Goal: Task Accomplishment & Management: Complete application form

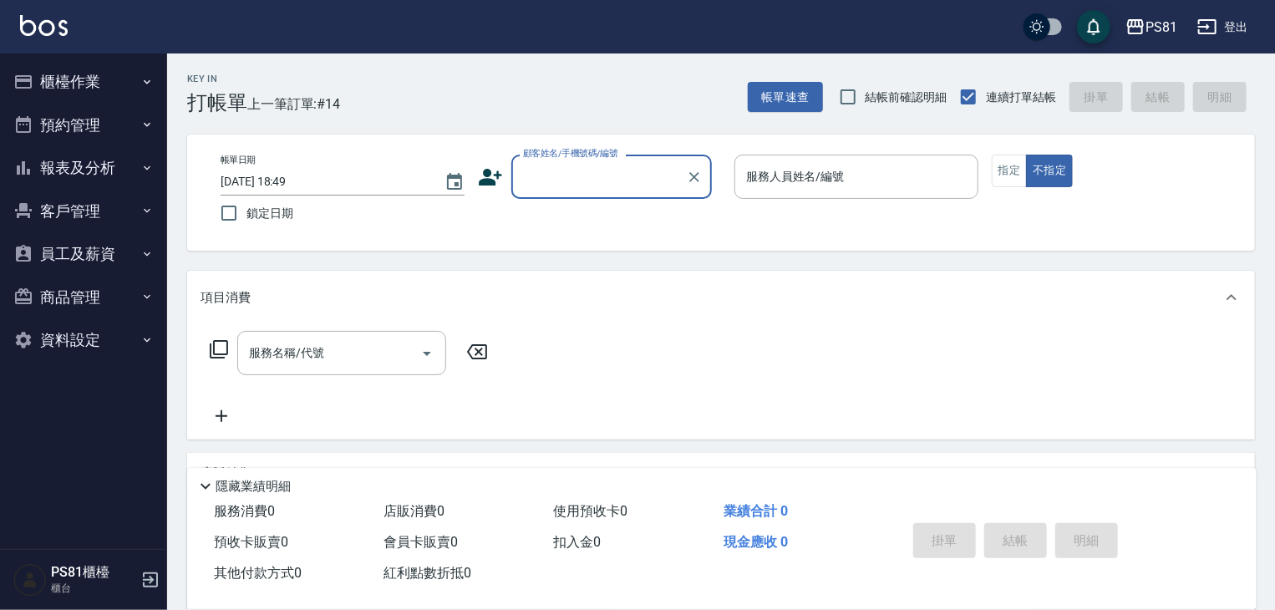
click at [616, 178] on input "顧客姓名/手機號碼/編號" at bounding box center [599, 176] width 160 height 29
drag, startPoint x: 598, startPoint y: 178, endPoint x: 571, endPoint y: 177, distance: 26.8
click at [571, 177] on input "09760041283" at bounding box center [599, 176] width 160 height 29
type input "0976004"
drag, startPoint x: 693, startPoint y: 171, endPoint x: 666, endPoint y: 179, distance: 27.8
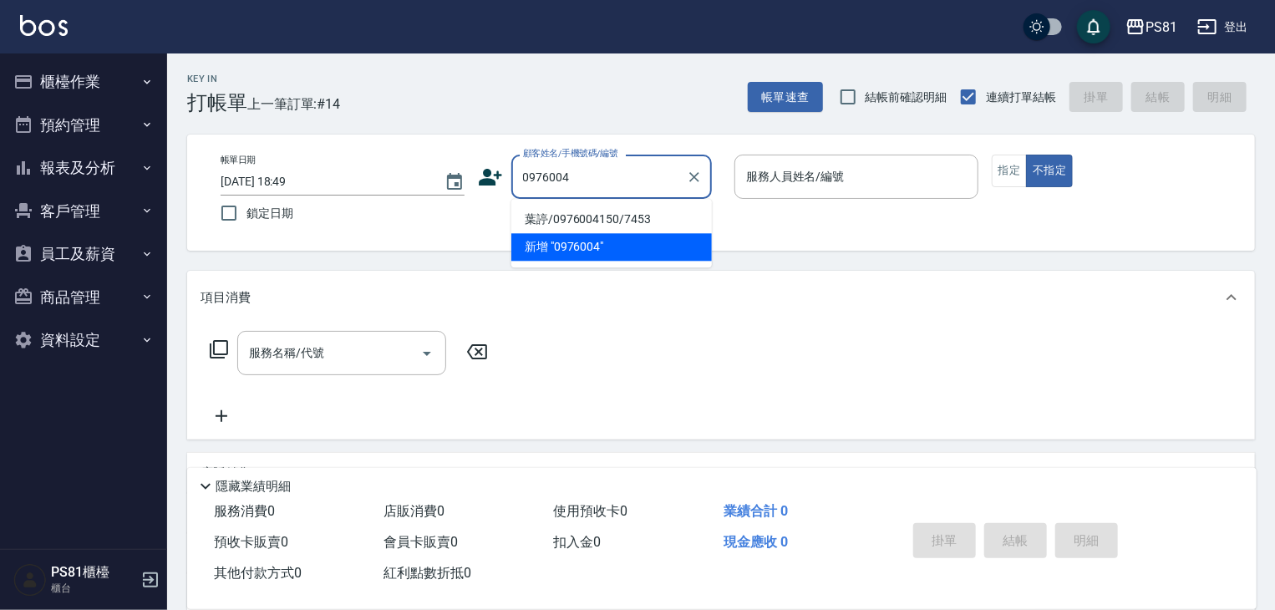
click at [679, 175] on div "0976004 顧客姓名/手機號碼/編號" at bounding box center [612, 177] width 201 height 44
click at [666, 179] on input "0976004" at bounding box center [599, 176] width 160 height 29
click at [696, 173] on icon "Clear" at bounding box center [694, 177] width 17 height 17
click at [642, 181] on input "顧客姓名/手機號碼/編號" at bounding box center [599, 176] width 160 height 29
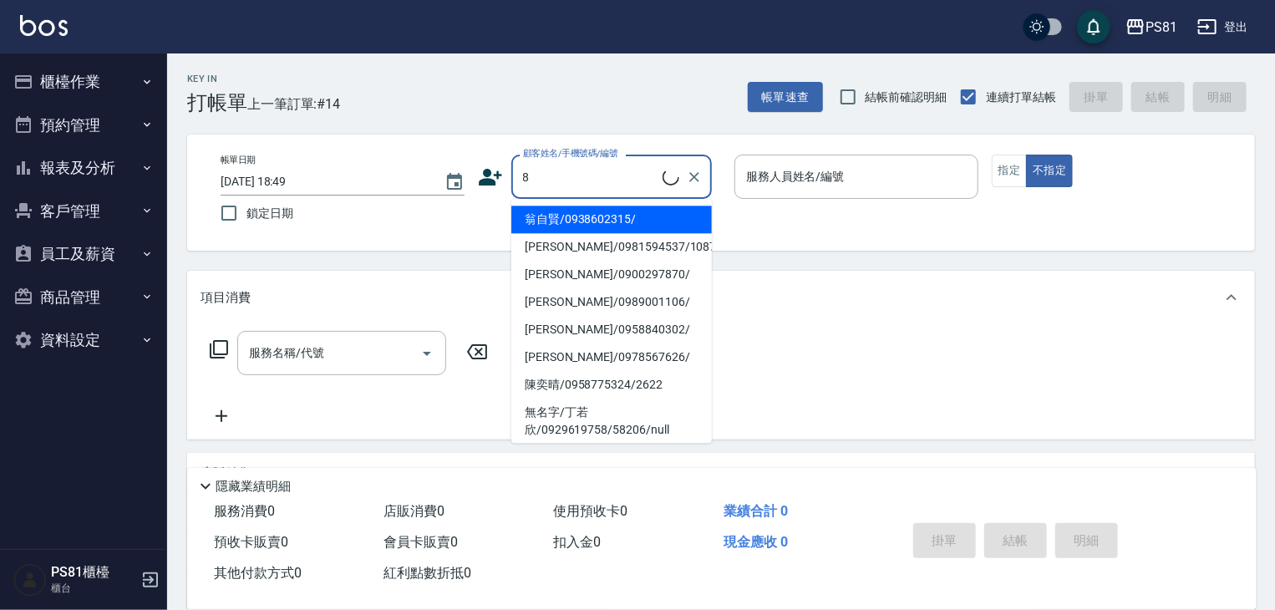
type input "翁自賢/0938602315/"
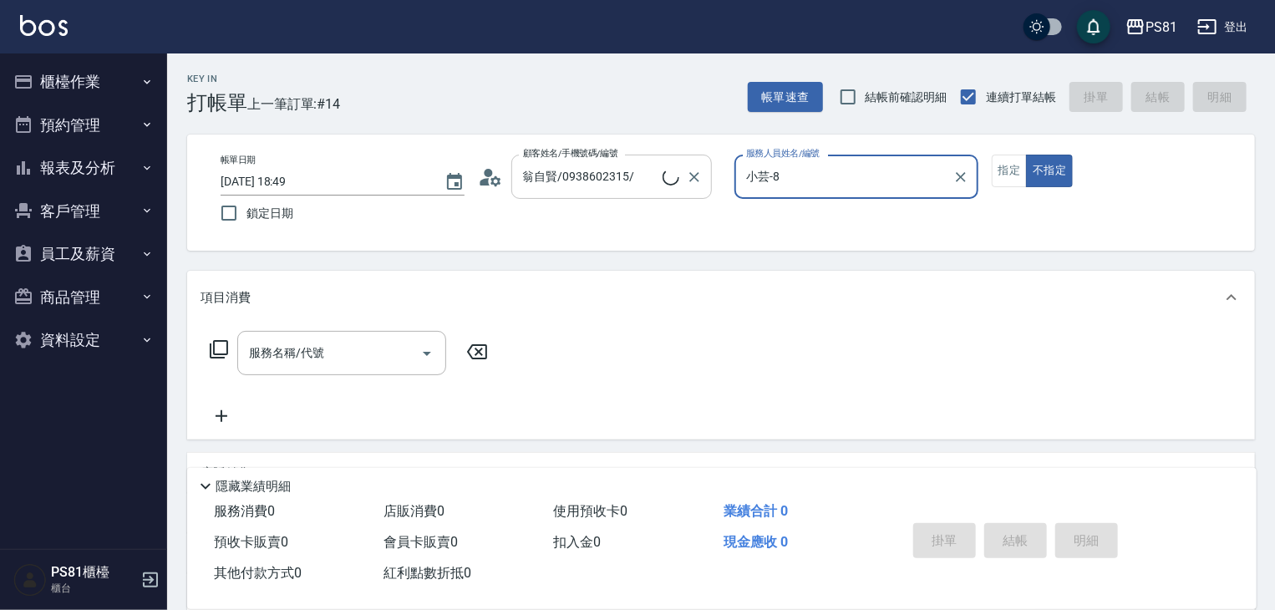
type input "小芸-8"
type input "劉燕玲/0986332951/8"
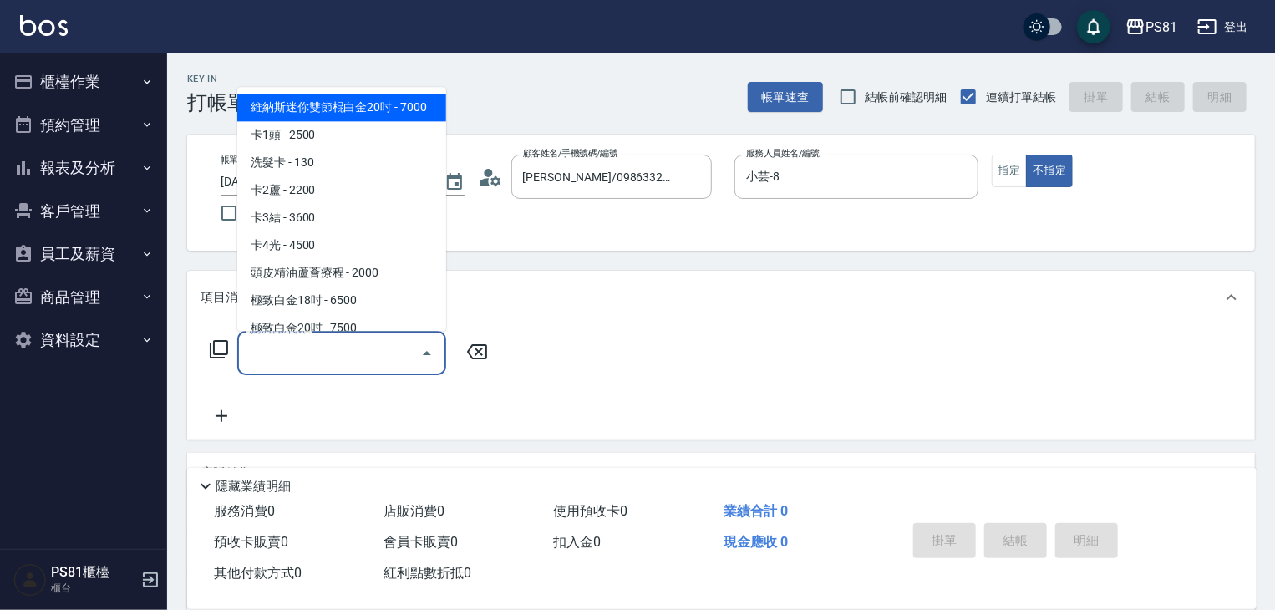
click at [354, 346] on input "服務名稱/代號" at bounding box center [329, 353] width 169 height 29
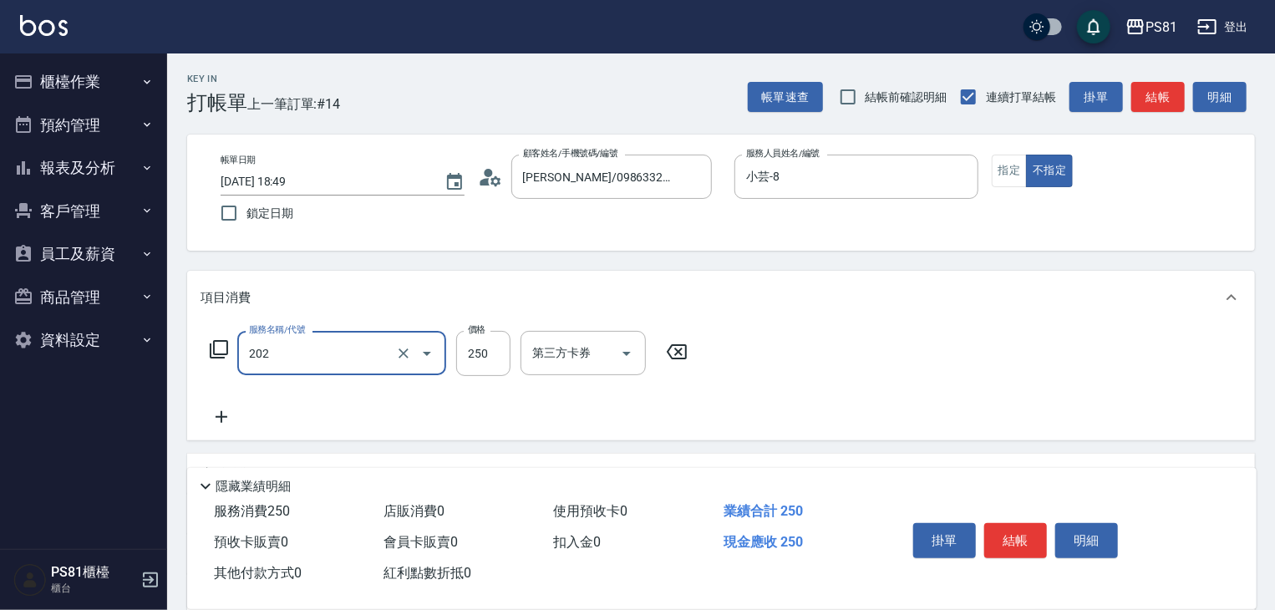
type input "單剪250(202)"
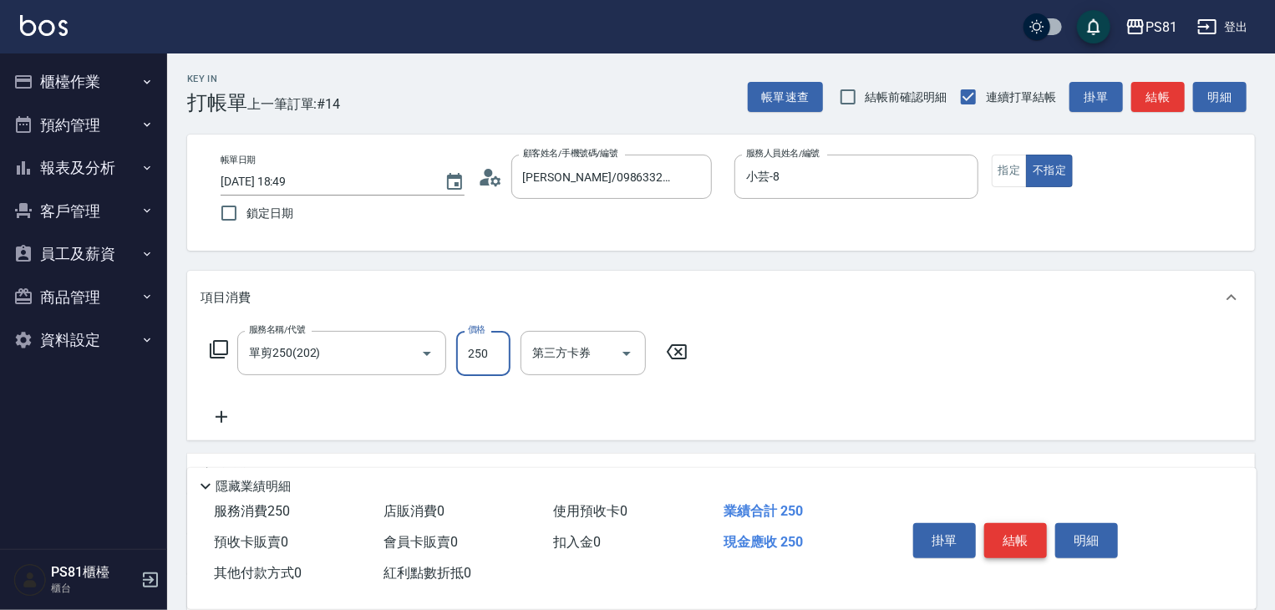
click at [1037, 534] on button "結帳" at bounding box center [1016, 540] width 63 height 35
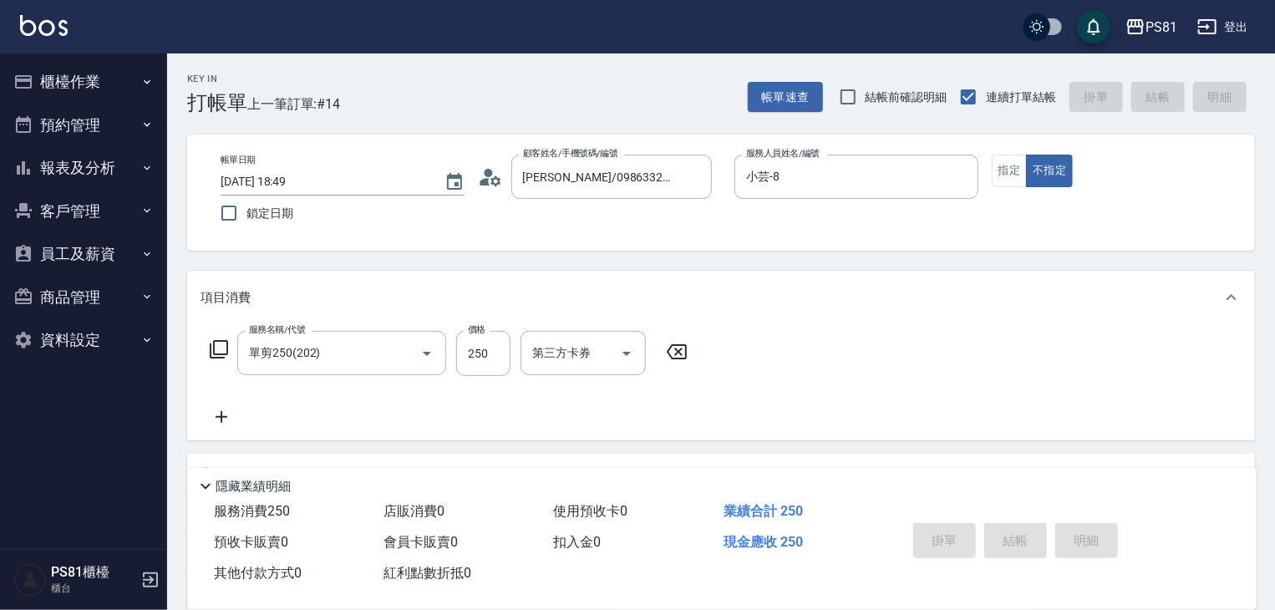
type input "2025/10/12 18:50"
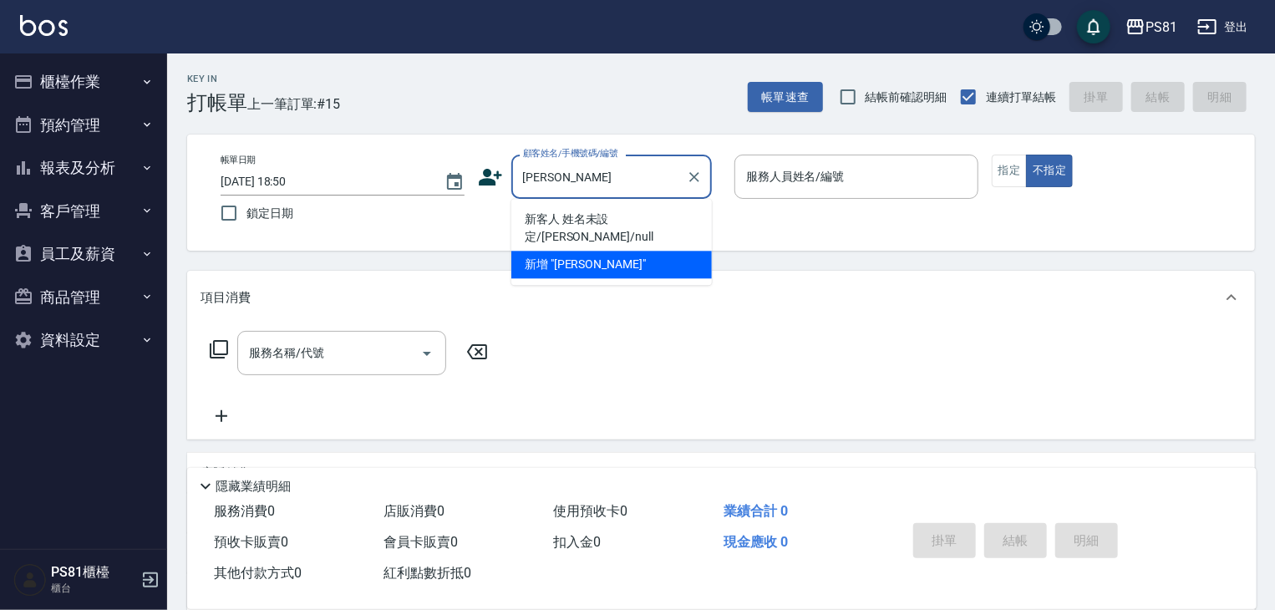
click at [656, 216] on li "新客人 姓名未設定/洪儷玲/null" at bounding box center [612, 228] width 201 height 45
type input "新客人 姓名未設定/洪儷玲/null"
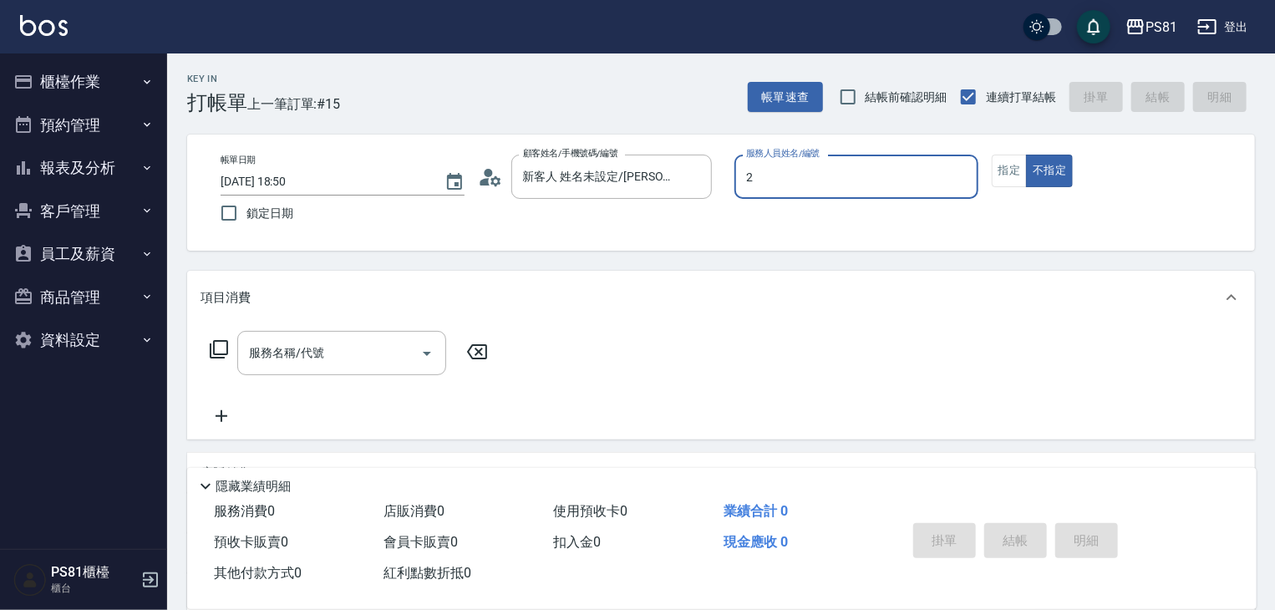
type input "采蓮-2"
type button "false"
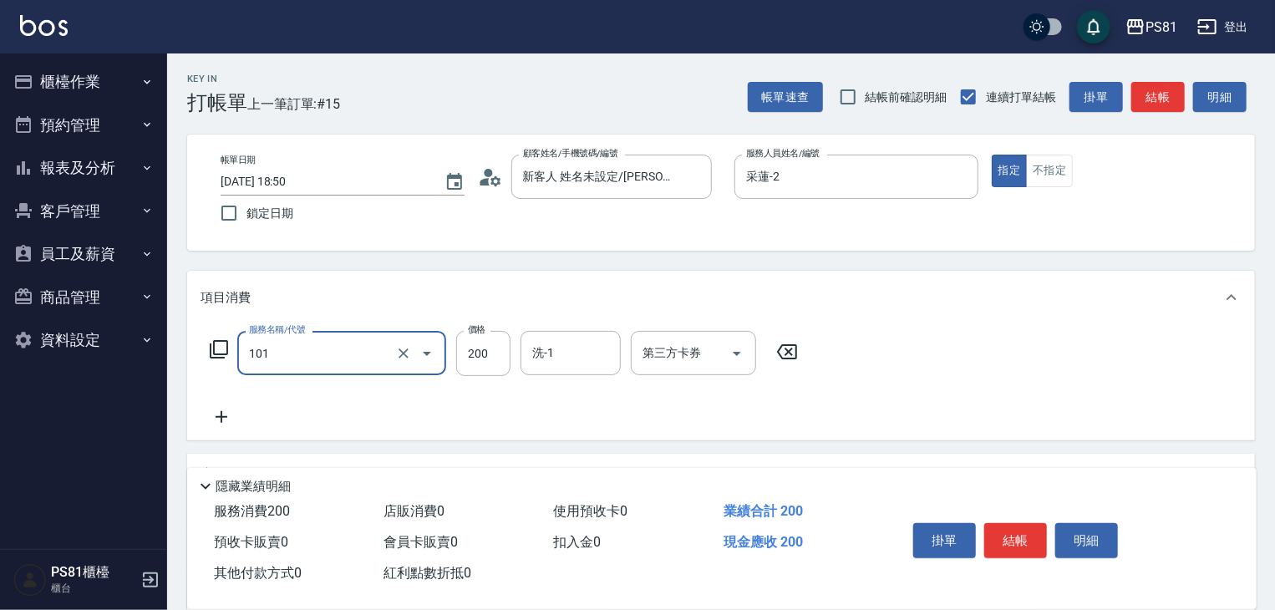
type input "一般洗髮(101)"
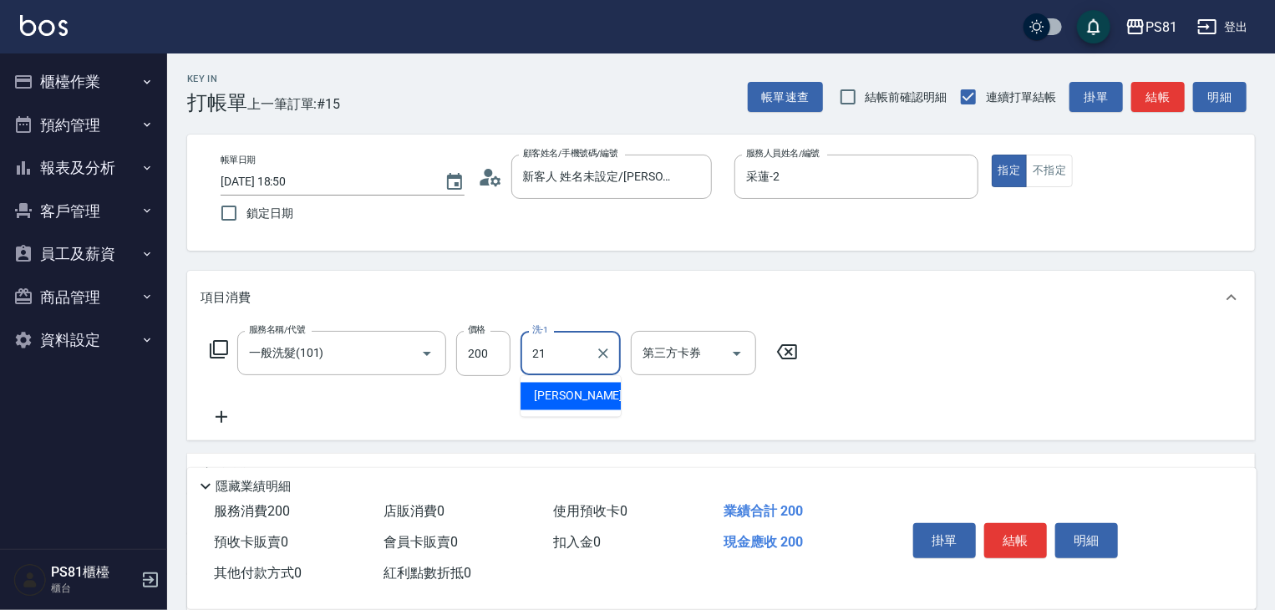
type input "Q比-21"
click at [1003, 415] on div "服務名稱/代號 一般洗髮(101) 服務名稱/代號 價格 200 價格 洗-1 Q比-21 洗-1 第三方卡券 第三方卡券" at bounding box center [721, 382] width 1068 height 116
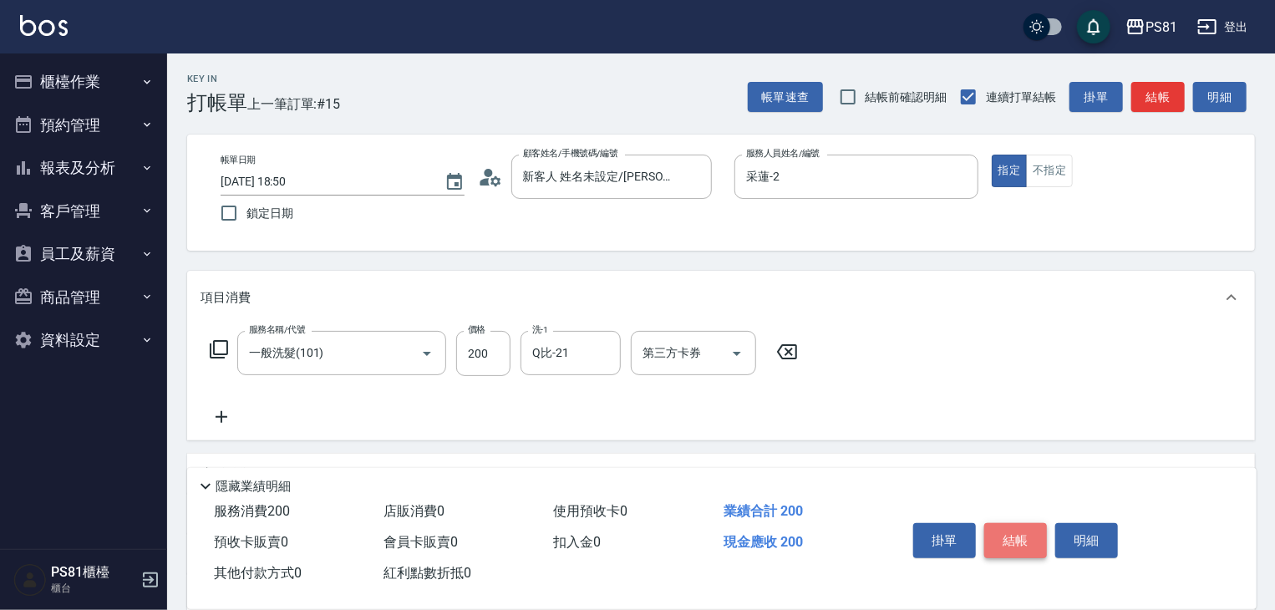
click at [1014, 548] on button "結帳" at bounding box center [1016, 540] width 63 height 35
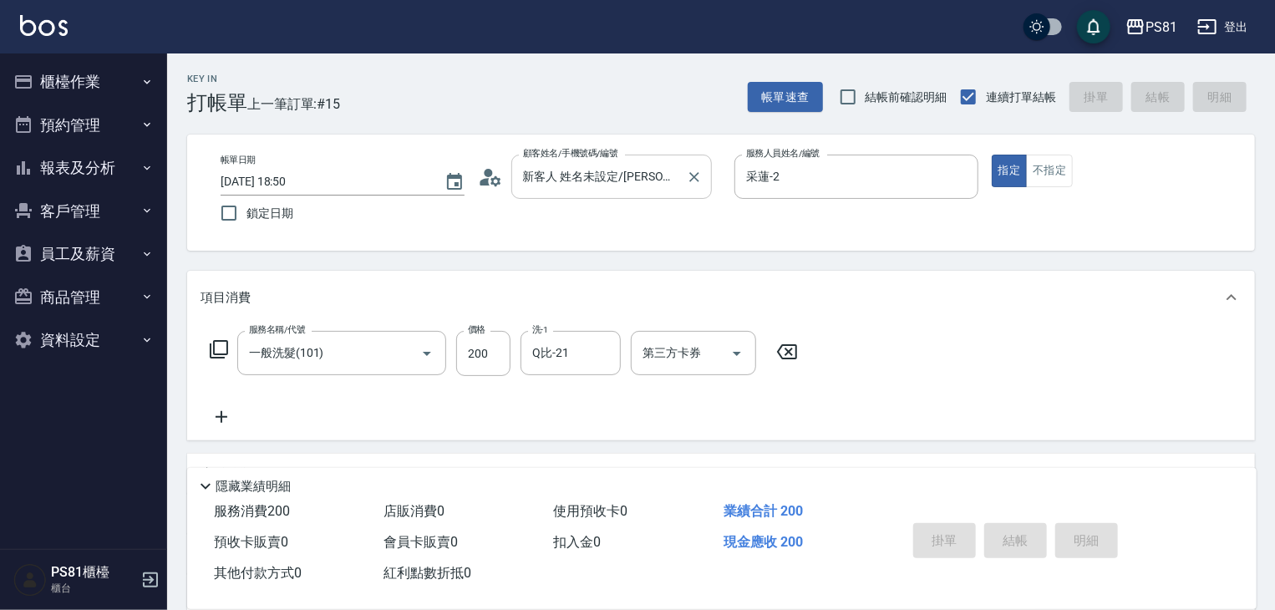
type input "2025/10/12 18:58"
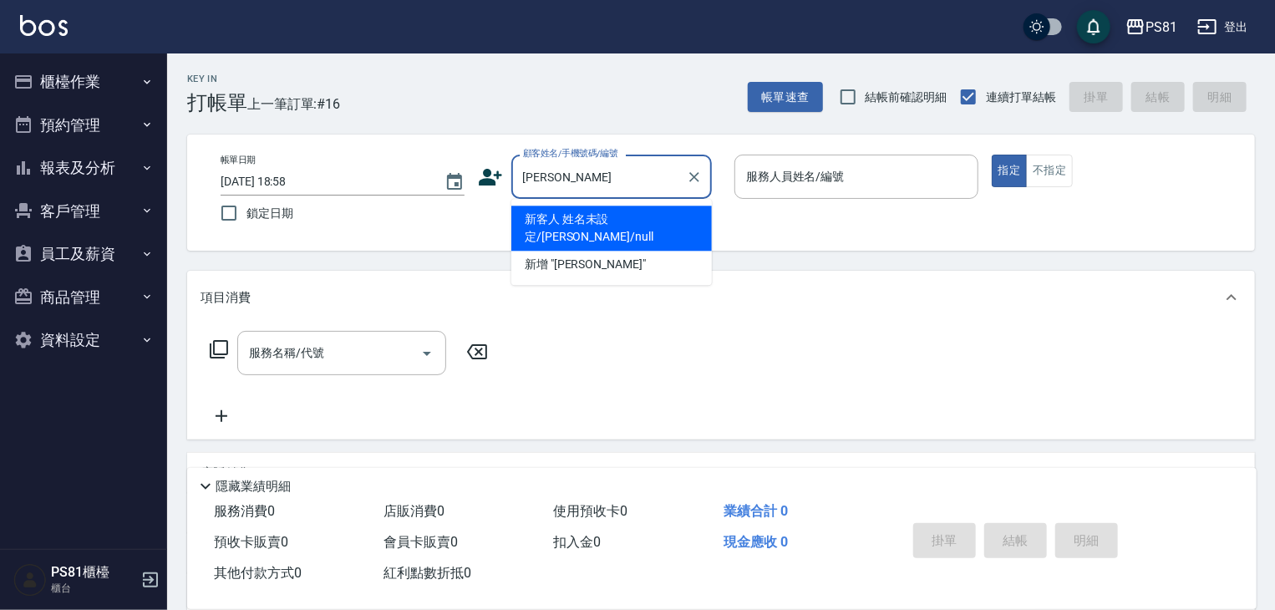
click at [649, 218] on li "新客人 姓名未設定/洪儷玲/null" at bounding box center [612, 228] width 201 height 45
type input "新客人 姓名未設定/洪儷玲/null"
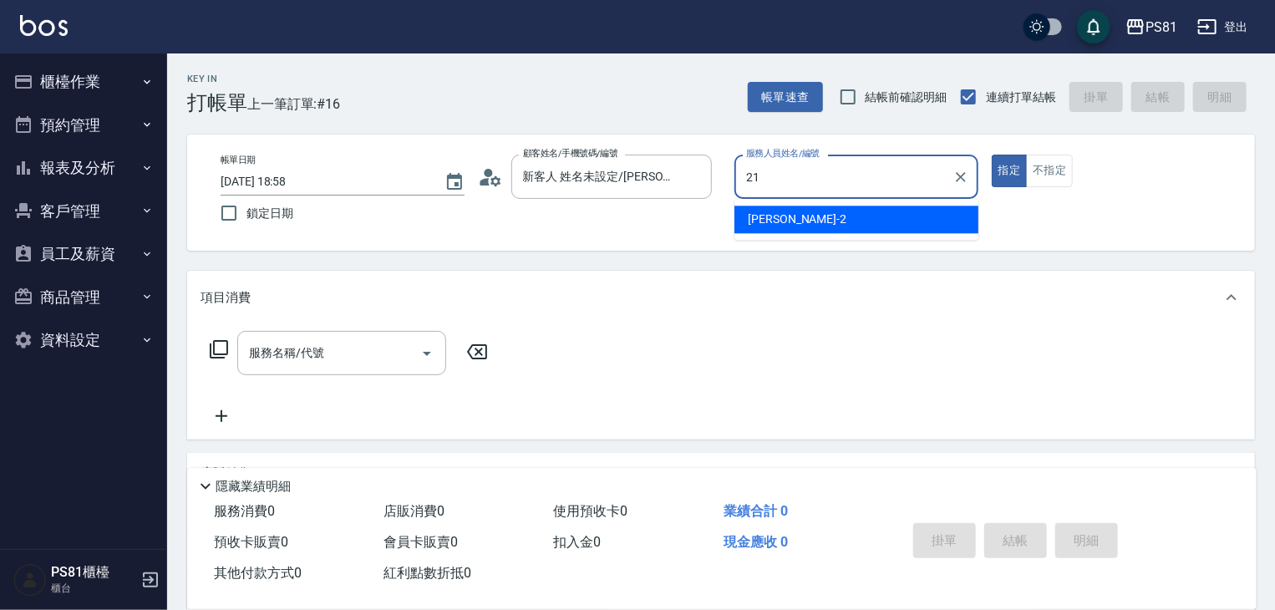
type input "Q比-21"
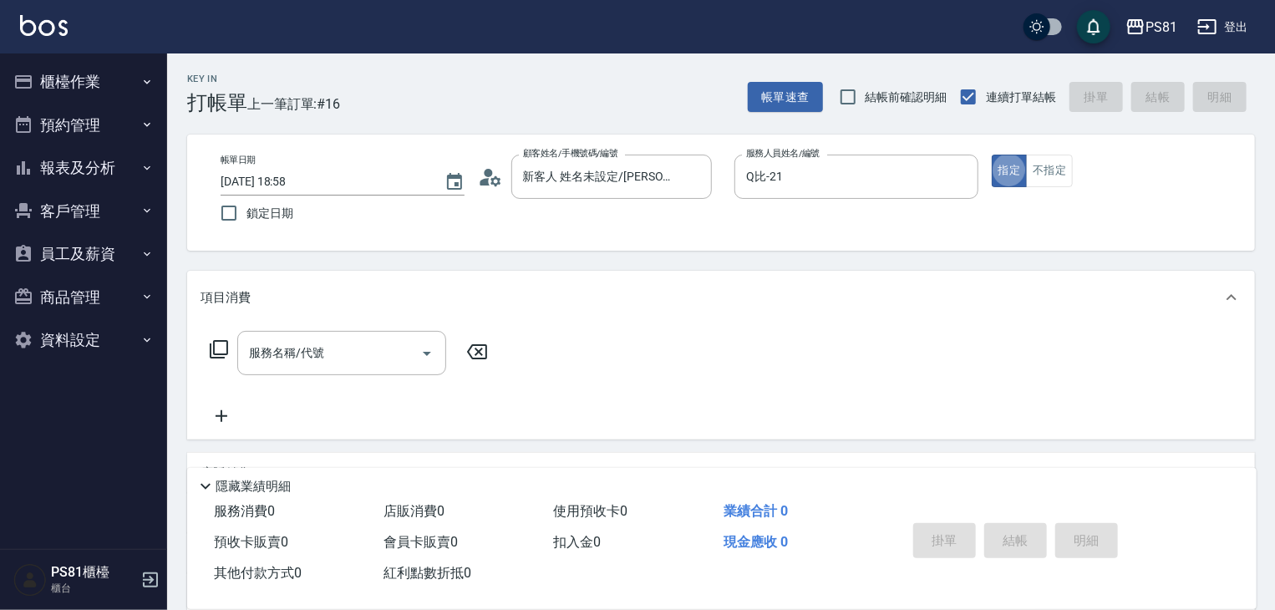
type button "true"
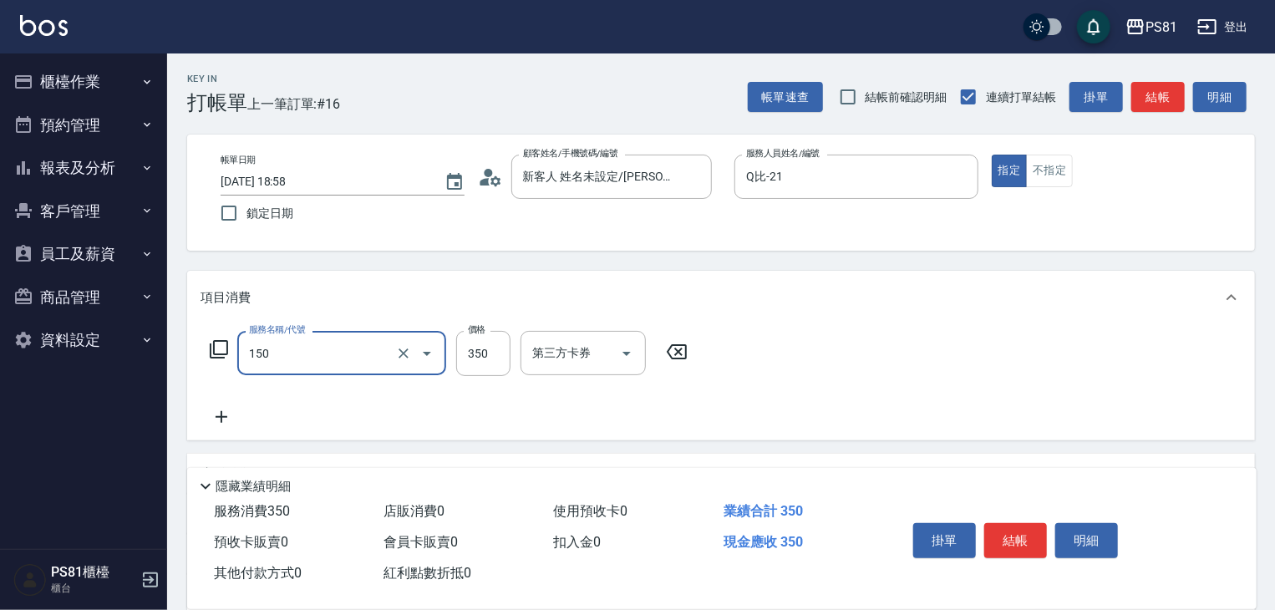
type input "精油按摩(150)"
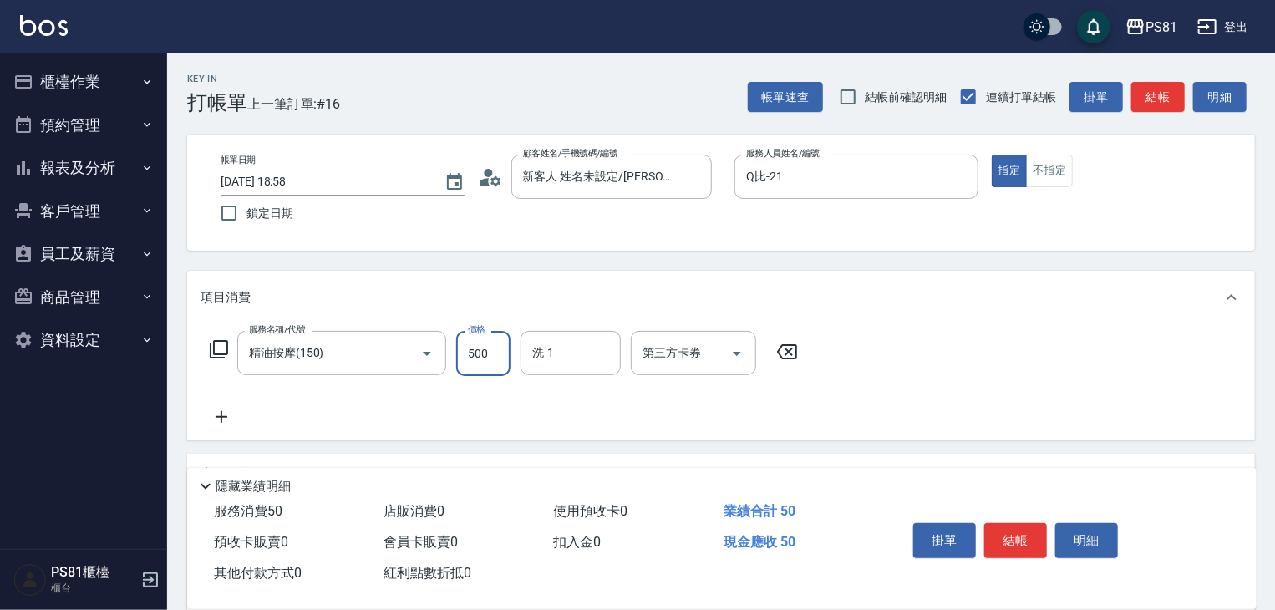
type input "500"
click at [953, 347] on div "服務名稱/代號 精油按摩(150) 服務名稱/代號 價格 500 價格 洗-1 洗-1 第三方卡券 第三方卡券" at bounding box center [721, 382] width 1068 height 116
click at [1030, 523] on button "結帳" at bounding box center [1016, 540] width 63 height 35
type input "2025/10/12 18:59"
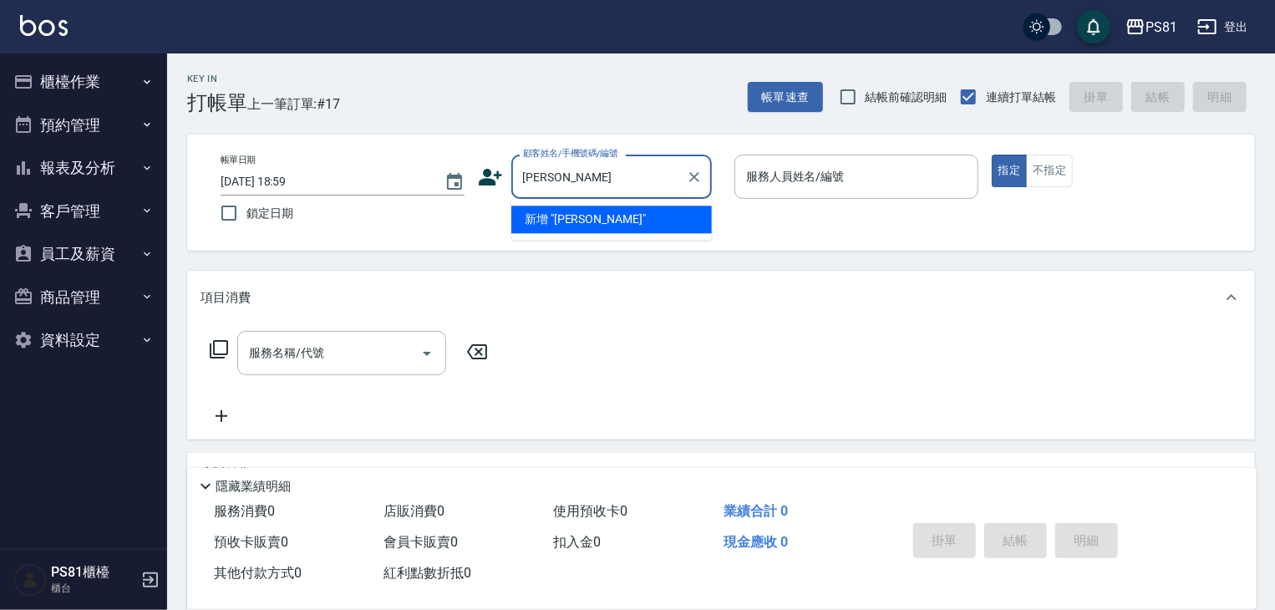
click at [629, 216] on li "新增 "陳淑儀"" at bounding box center [612, 220] width 201 height 28
type input "陳淑儀"
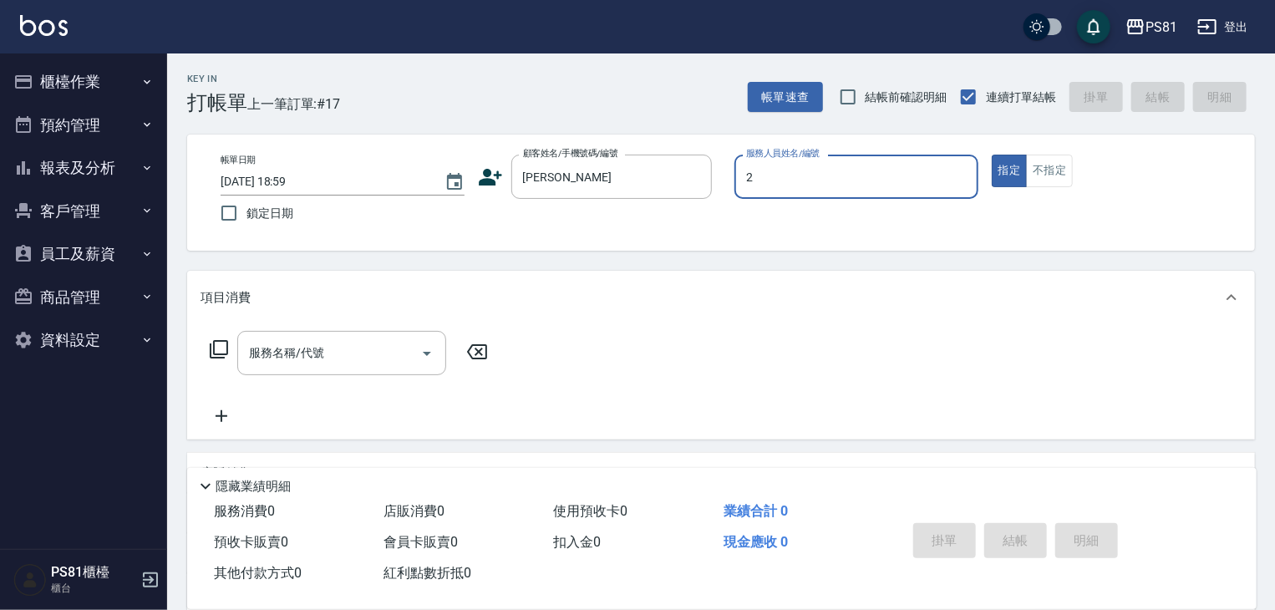
type input "采蓮-2"
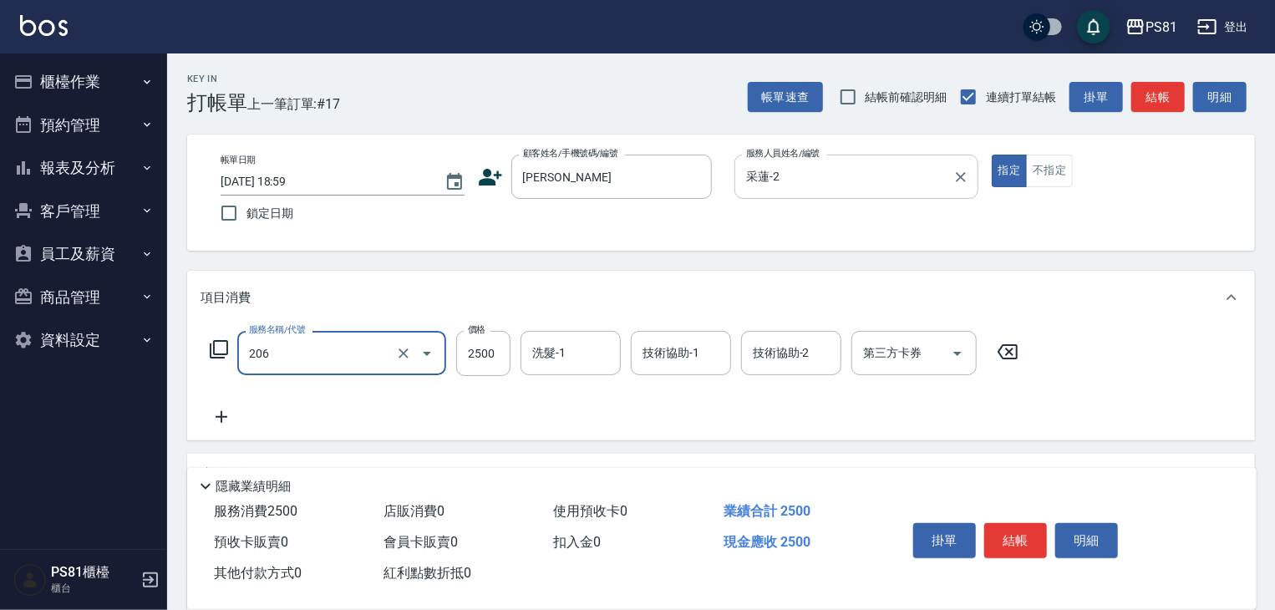
type input "錫紙燙2500(206)"
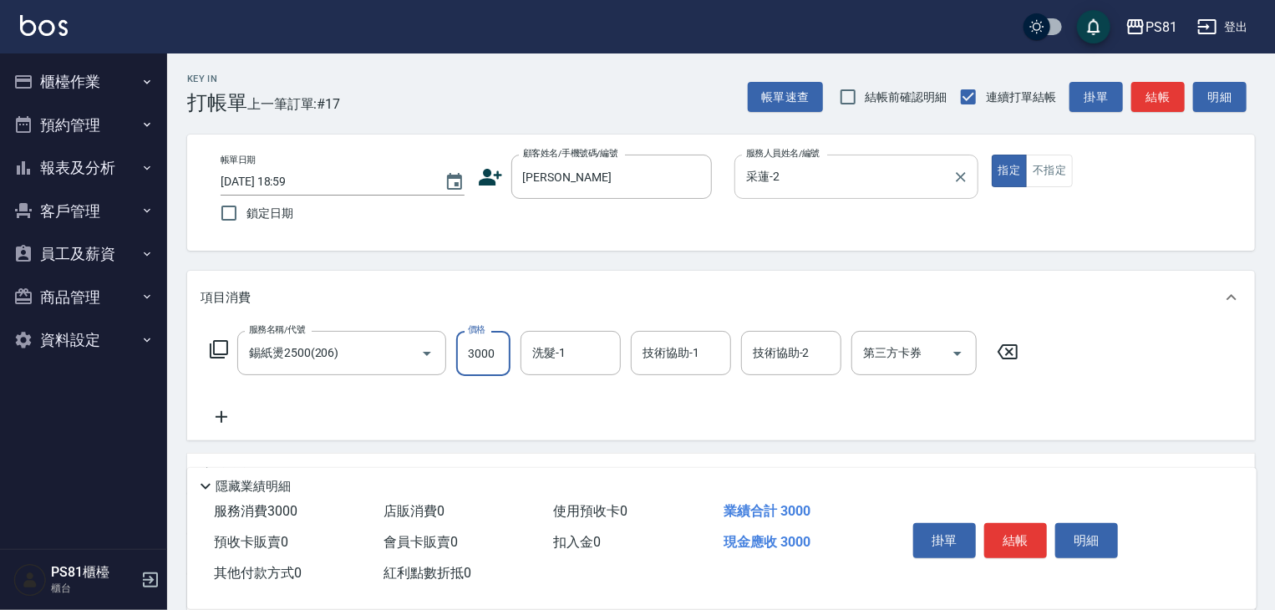
type input "3000"
type input "妮可-25"
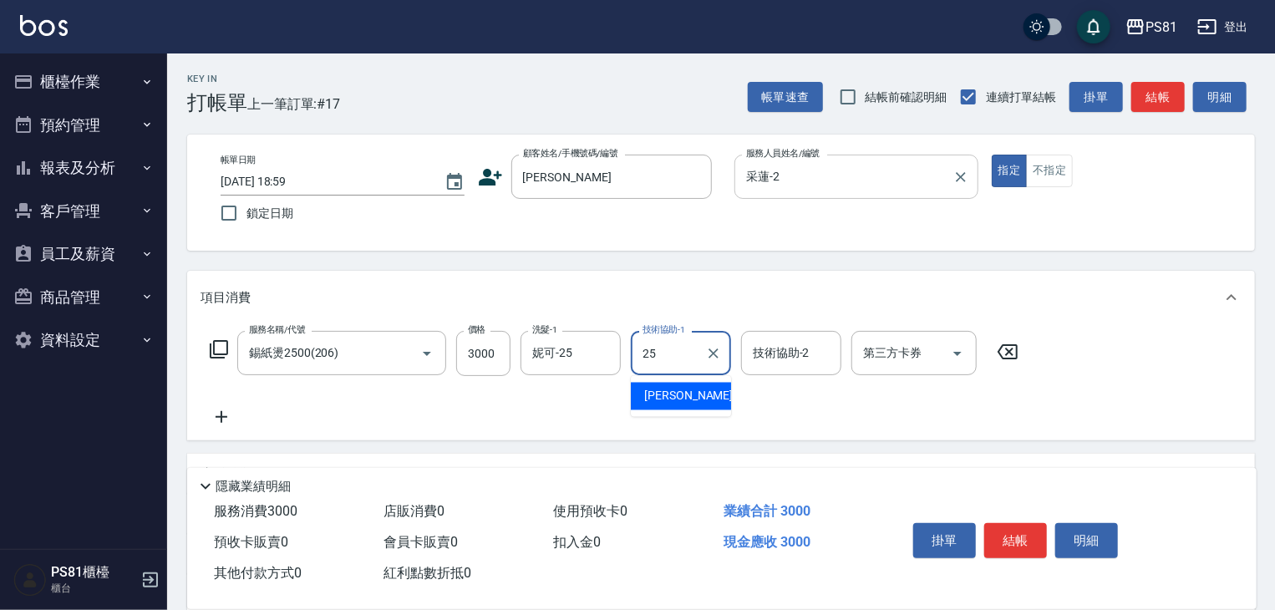
type input "妮可-25"
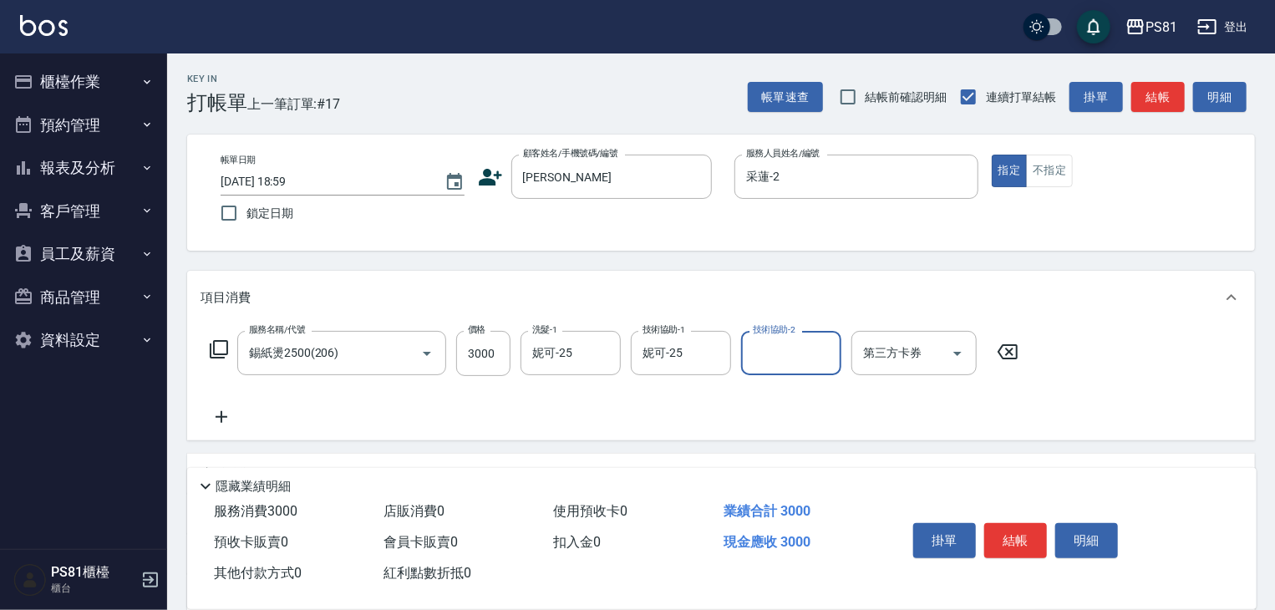
click at [921, 402] on div "服務名稱/代號 錫紙燙2500(206) 服務名稱/代號 價格 3000 價格 洗髮-1 妮可-25 洗髮-1 技術協助-1 妮可-25 技術協助-1 技術協…" at bounding box center [615, 379] width 828 height 96
click at [1018, 536] on button "結帳" at bounding box center [1016, 540] width 63 height 35
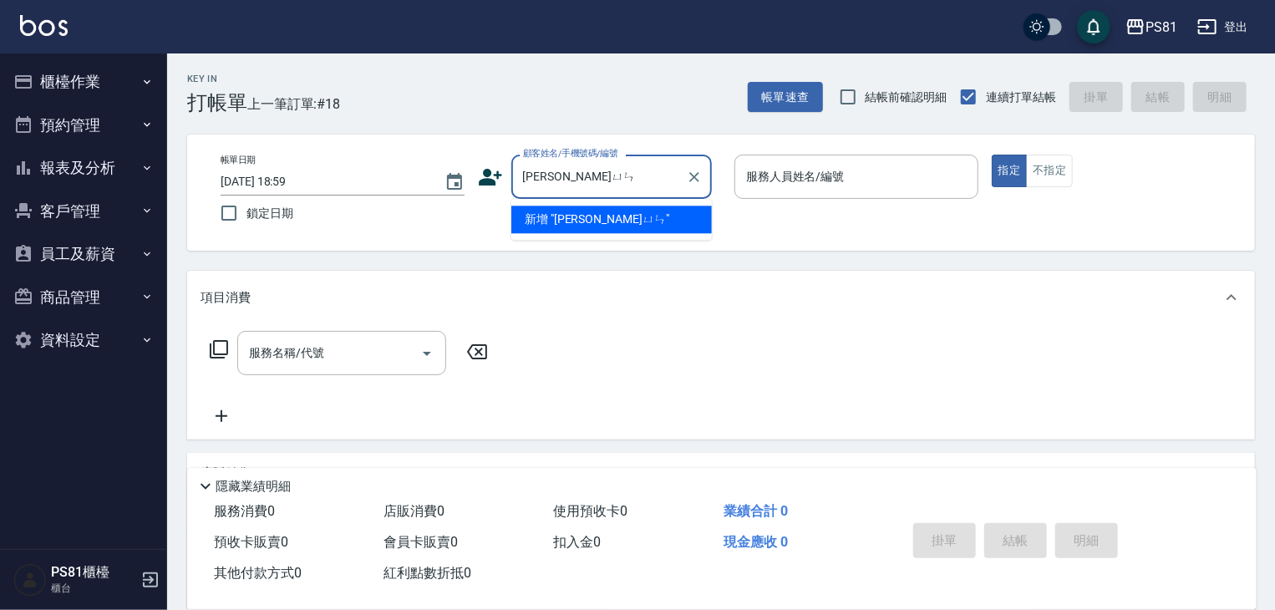
type input "邱俊"
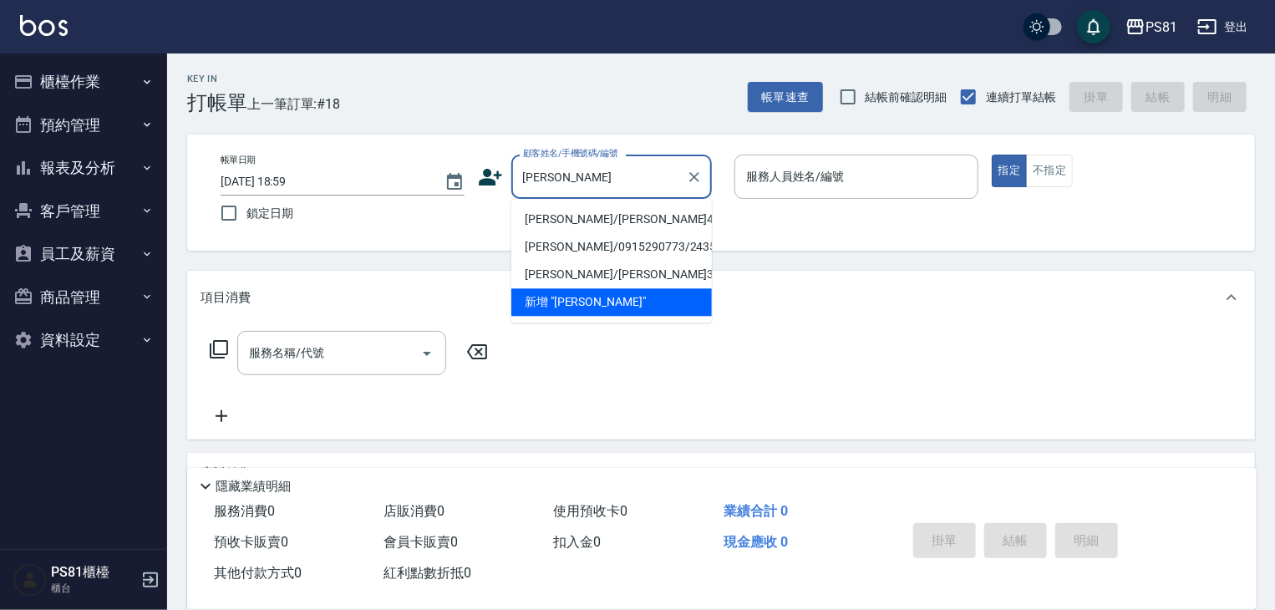
click at [619, 218] on li "邱俊景/邱俊景4135/4135" at bounding box center [612, 220] width 201 height 28
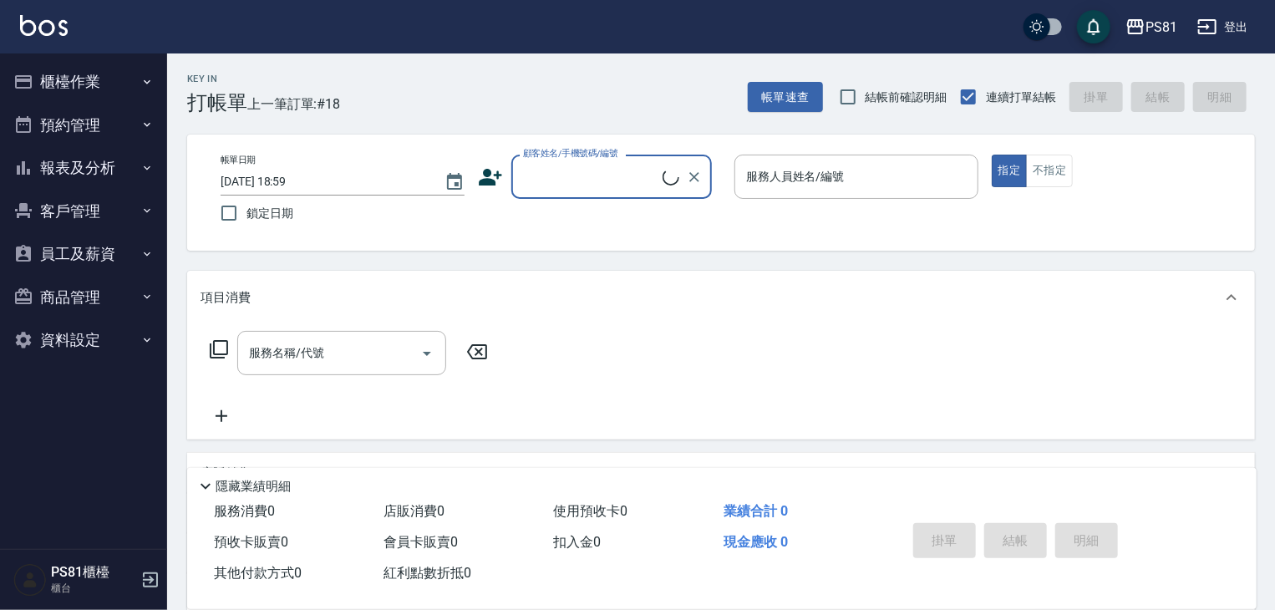
click at [609, 183] on input "顧客姓名/手機號碼/編號" at bounding box center [591, 176] width 144 height 29
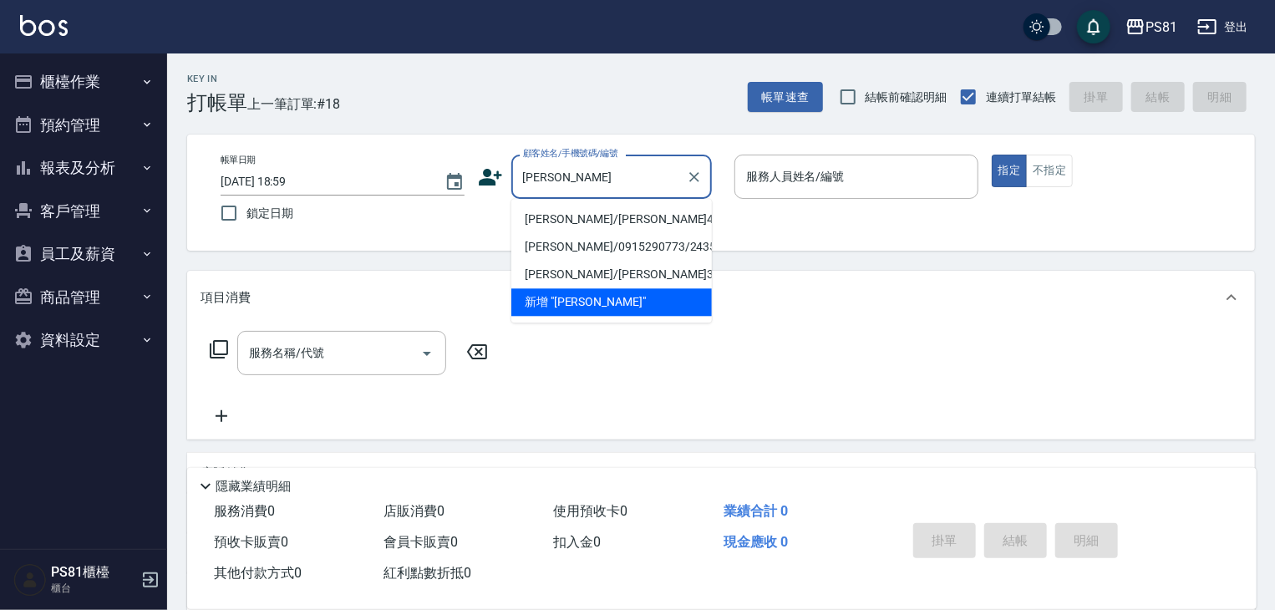
click at [619, 211] on li "邱俊景/邱俊景4135/4135" at bounding box center [612, 220] width 201 height 28
type input "邱俊景/邱俊景4135/4135"
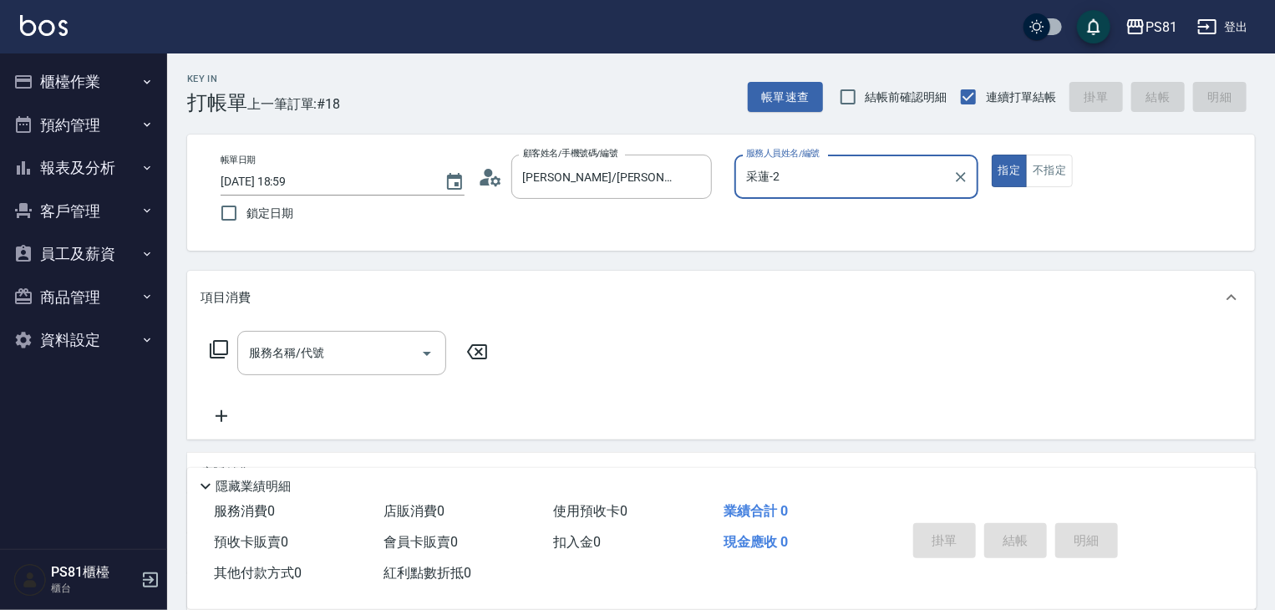
type input "采蓮-2"
click at [992, 155] on button "指定" at bounding box center [1010, 171] width 36 height 33
type button "true"
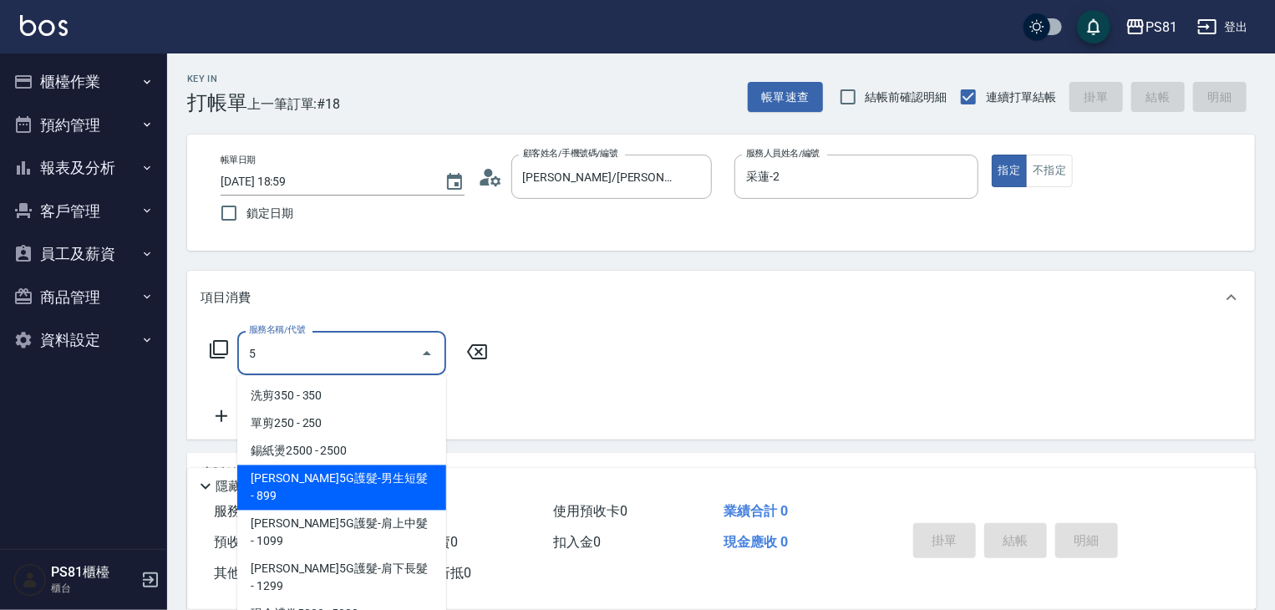
click at [388, 474] on span "歐娜5G護髮-男生短髮 - 899" at bounding box center [341, 488] width 209 height 45
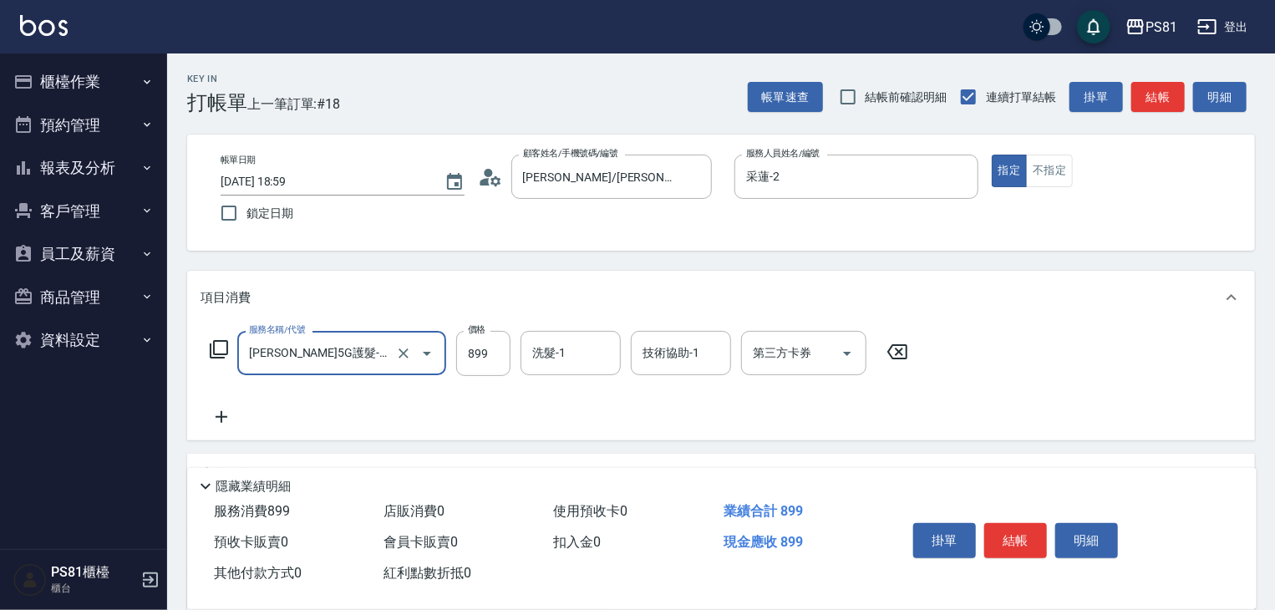
type input "歐娜5G護髮-男生短髮(1104)"
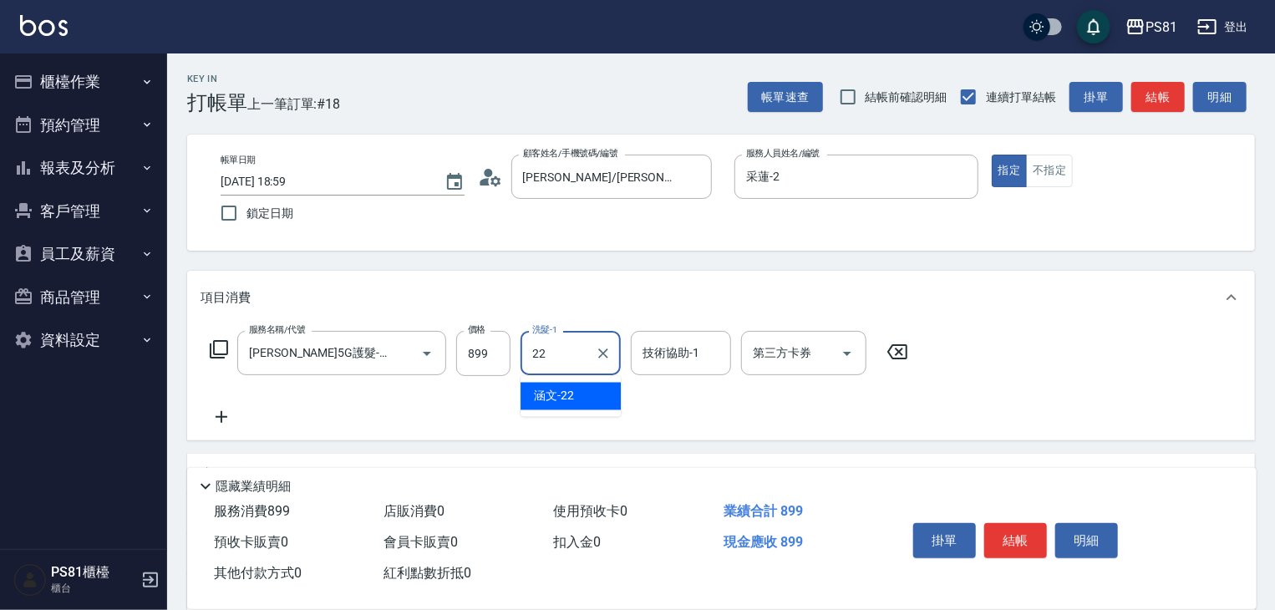
type input "涵文-22"
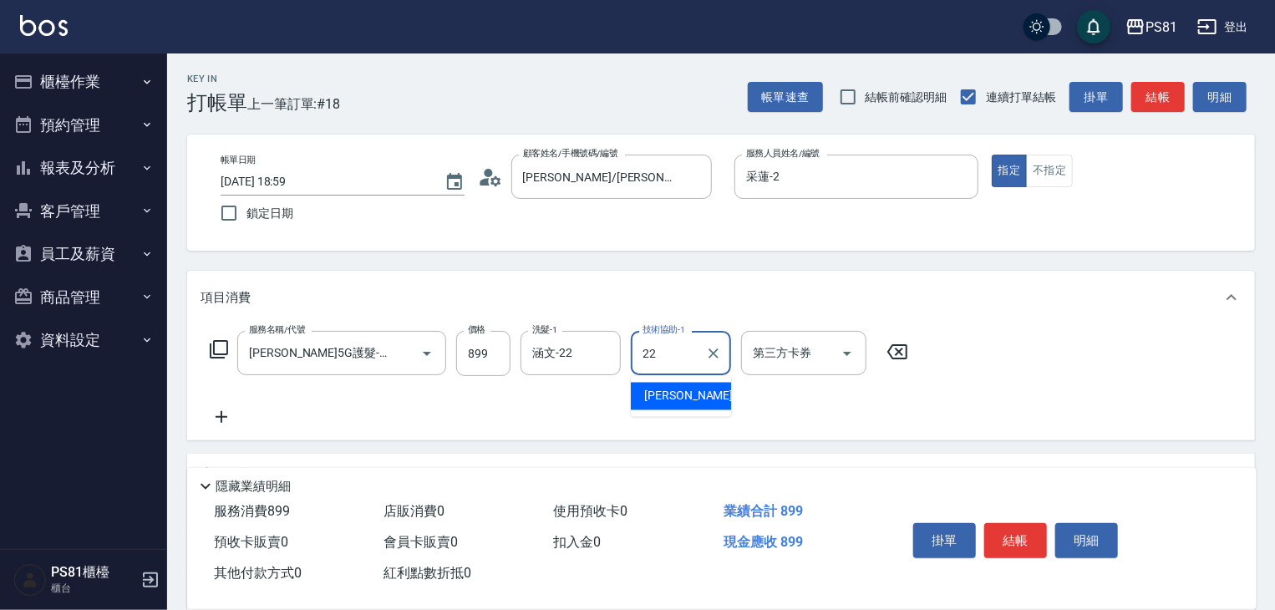
type input "涵文-22"
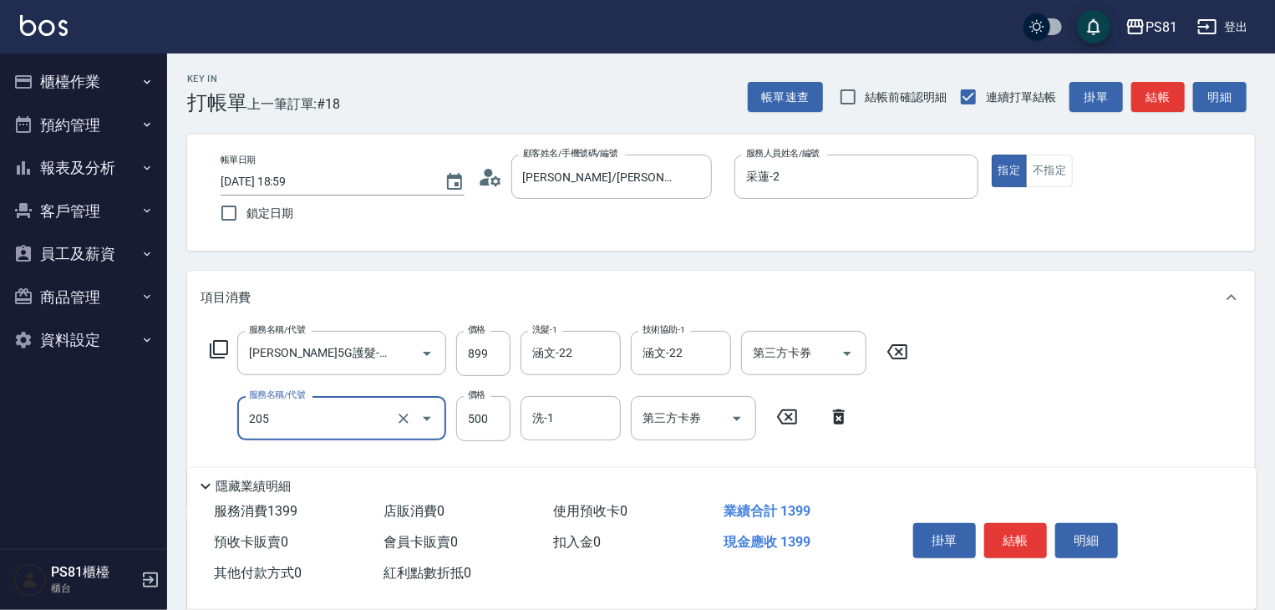
type input "A級單剪400(205)"
click at [1037, 391] on div "服務名稱/代號 歐娜5G護髮-男生短髮(1104) 服務名稱/代號 價格 899 價格 洗髮-1 涵文-22 洗髮-1 技術協助-1 涵文-22 技術協助-1…" at bounding box center [721, 414] width 1068 height 181
click at [1012, 531] on button "結帳" at bounding box center [1016, 540] width 63 height 35
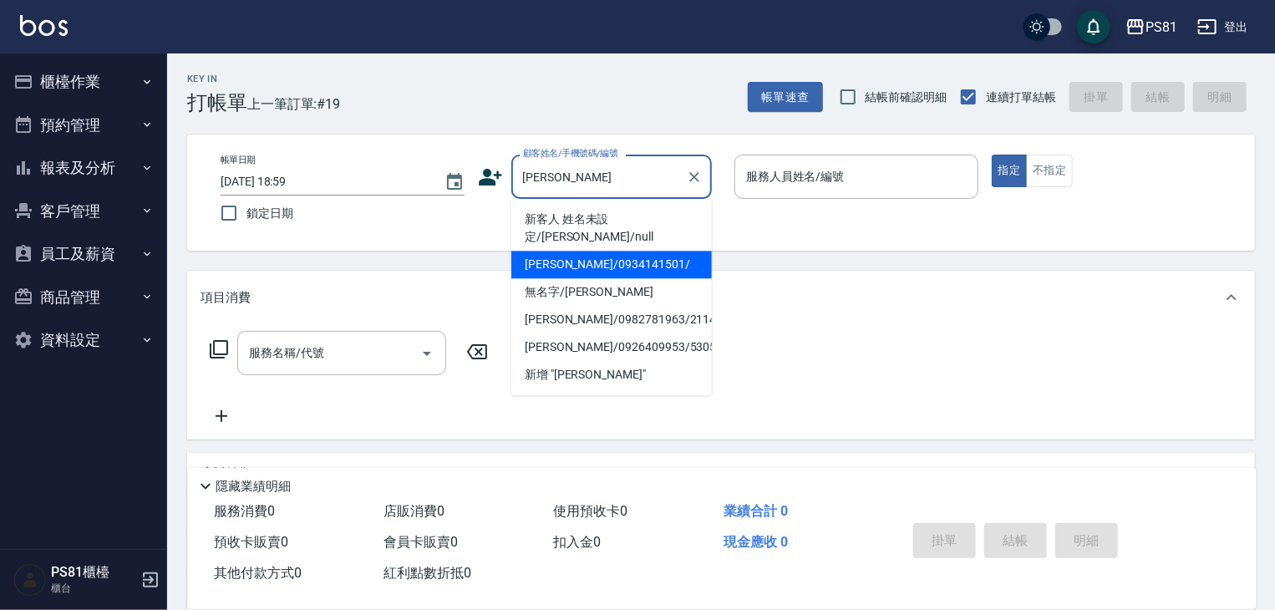
click at [636, 251] on li "郁雯/0934141501/" at bounding box center [612, 265] width 201 height 28
type input "郁雯/0934141501/"
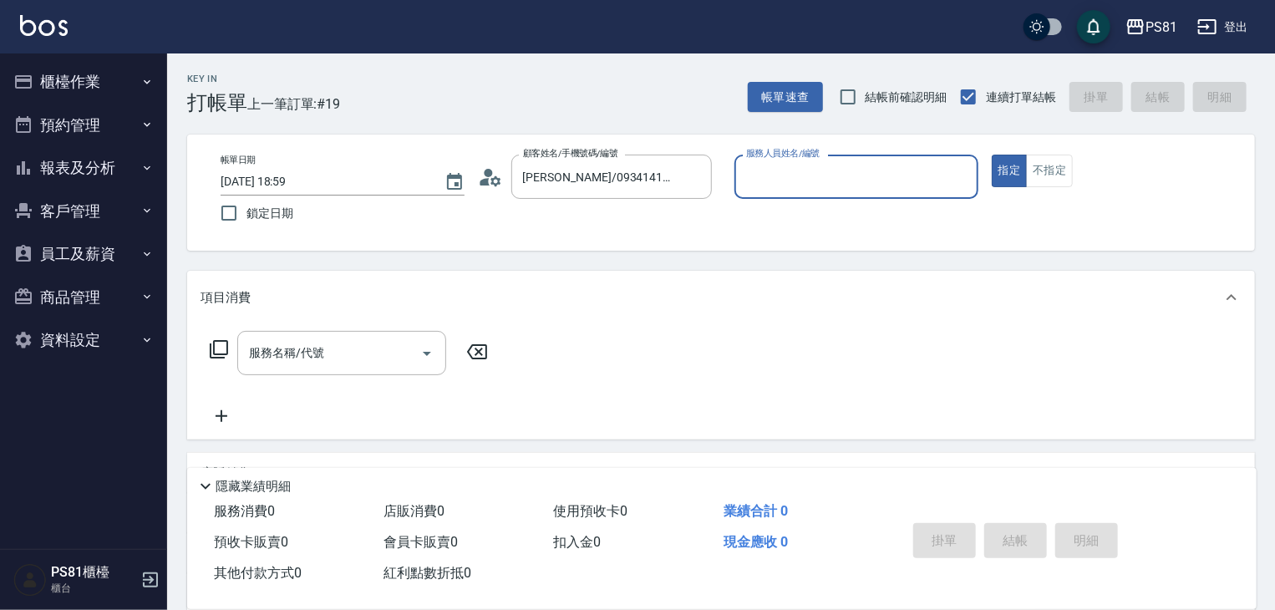
type input "丁若欣-6"
click at [959, 176] on icon "Clear" at bounding box center [961, 177] width 17 height 17
click at [933, 183] on input "服務人員姓名/編號" at bounding box center [856, 176] width 229 height 29
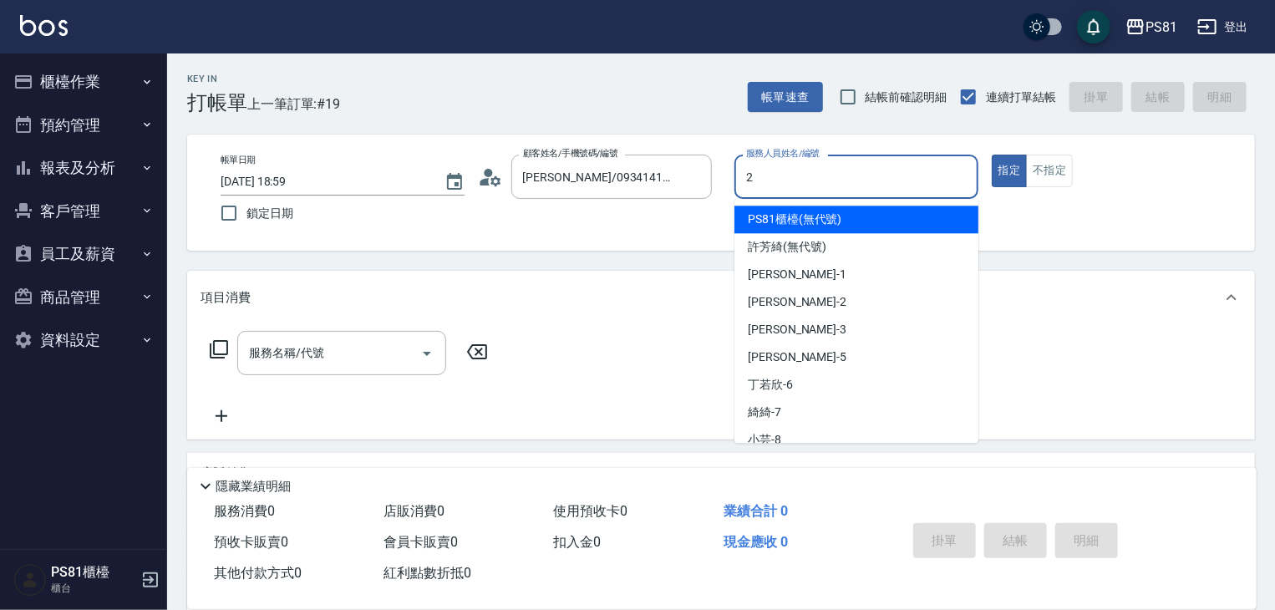
type input "采蓮-2"
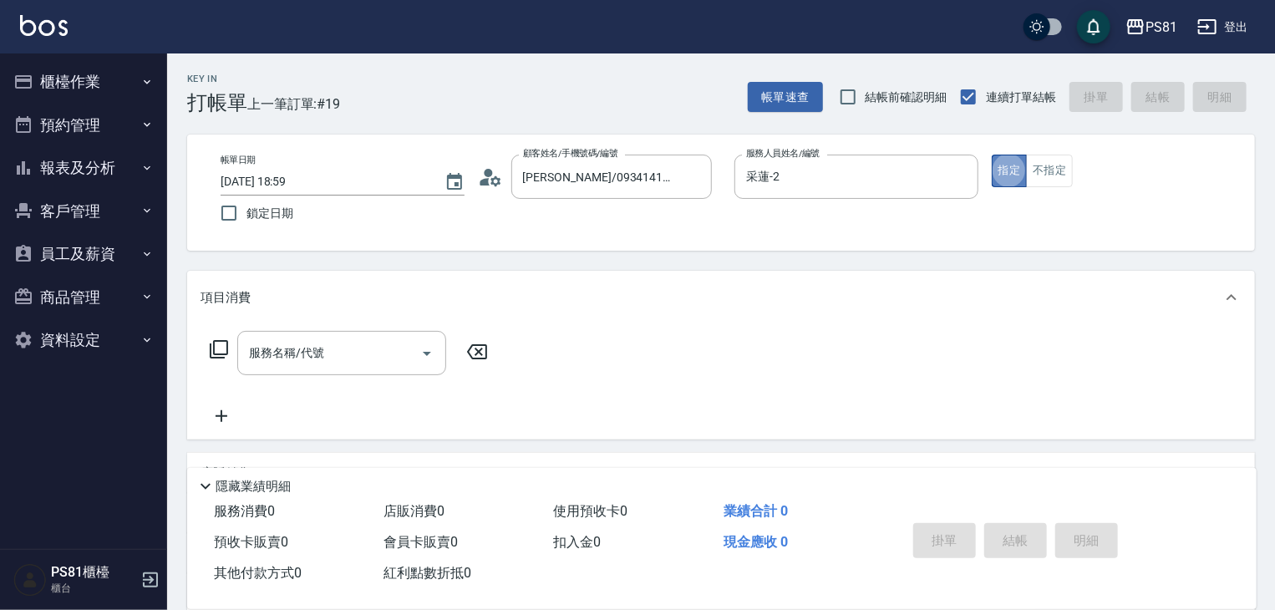
click at [1022, 170] on button "指定" at bounding box center [1010, 171] width 36 height 33
click at [1016, 161] on button "指定" at bounding box center [1010, 171] width 36 height 33
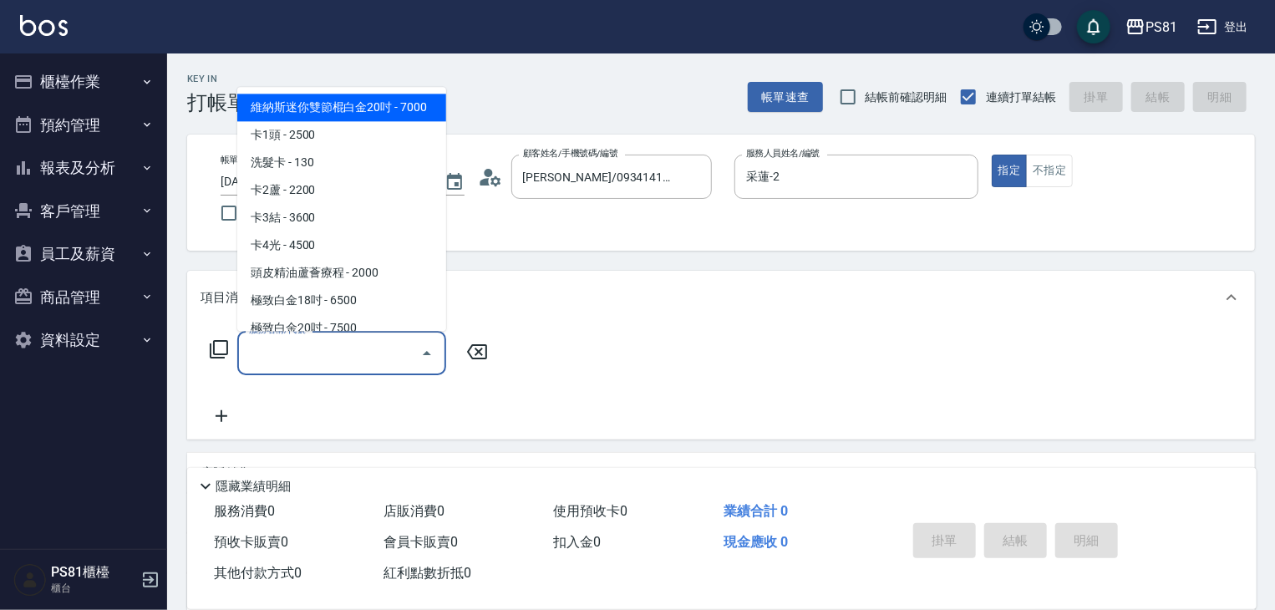
click at [395, 355] on input "服務名稱/代號" at bounding box center [329, 353] width 169 height 29
click at [87, 88] on button "櫃檯作業" at bounding box center [84, 81] width 154 height 43
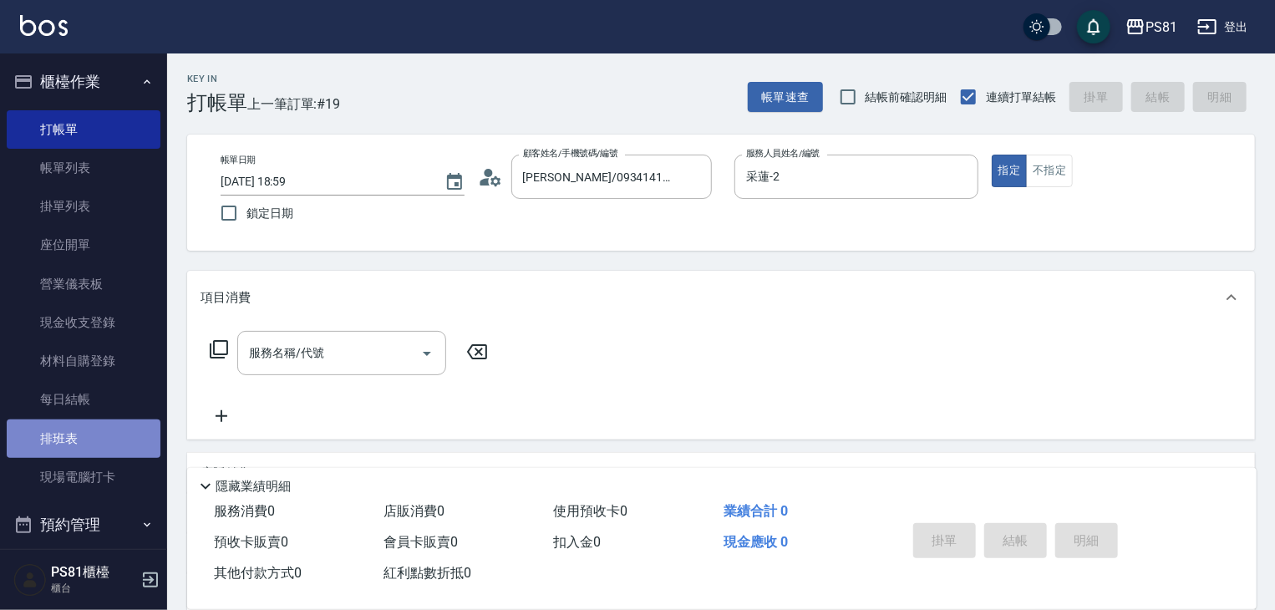
click at [97, 438] on link "排班表" at bounding box center [84, 439] width 154 height 38
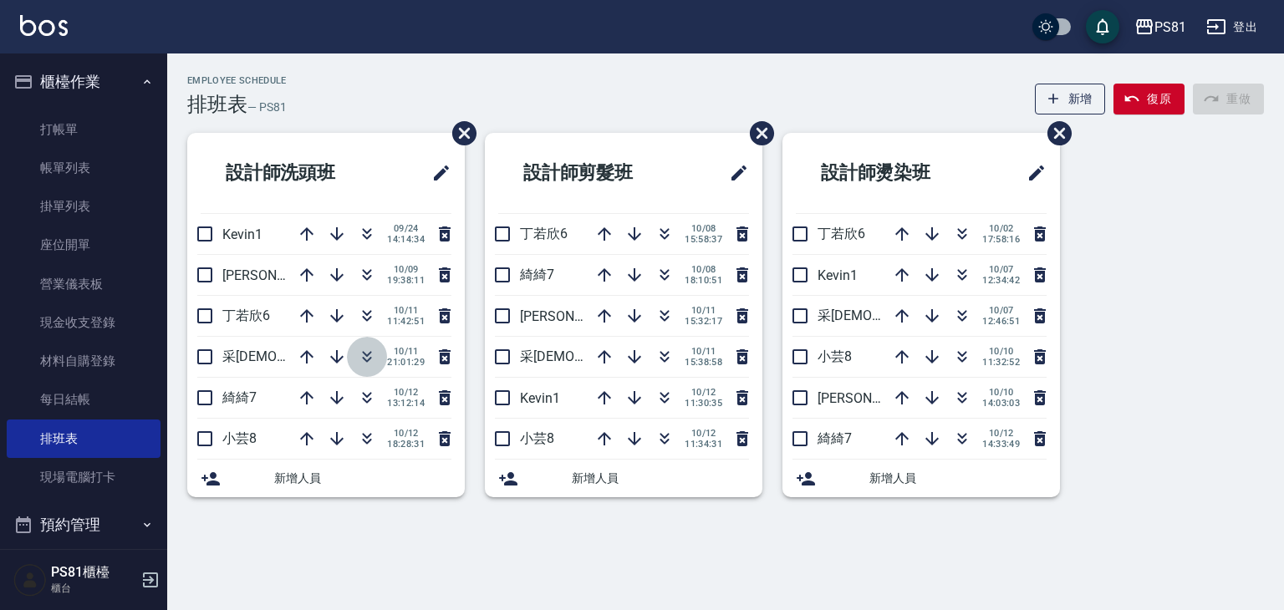
click at [368, 359] on icon "button" at bounding box center [367, 357] width 20 height 20
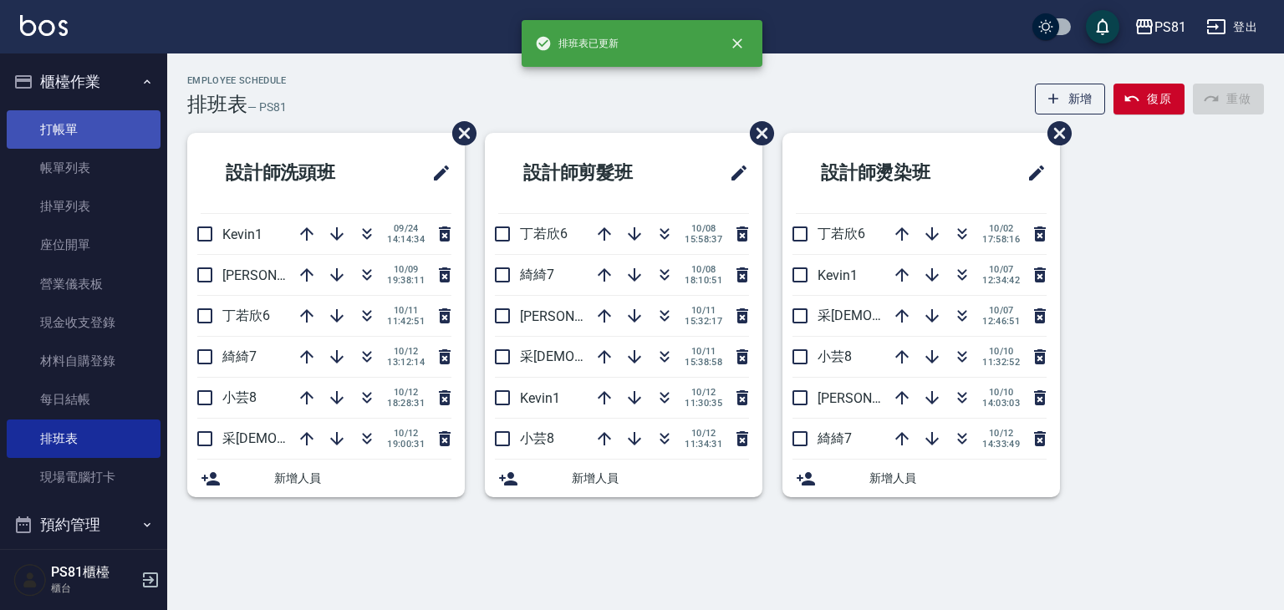
click at [97, 135] on link "打帳單" at bounding box center [84, 129] width 154 height 38
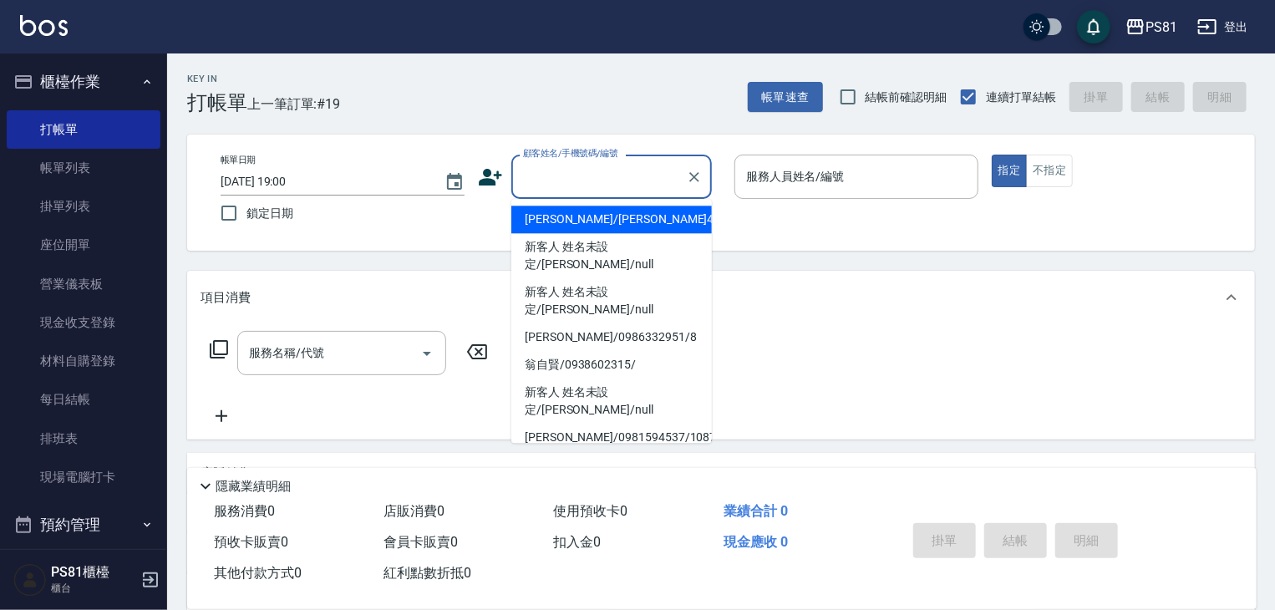
click at [594, 178] on input "顧客姓名/手機號碼/編號" at bounding box center [599, 176] width 160 height 29
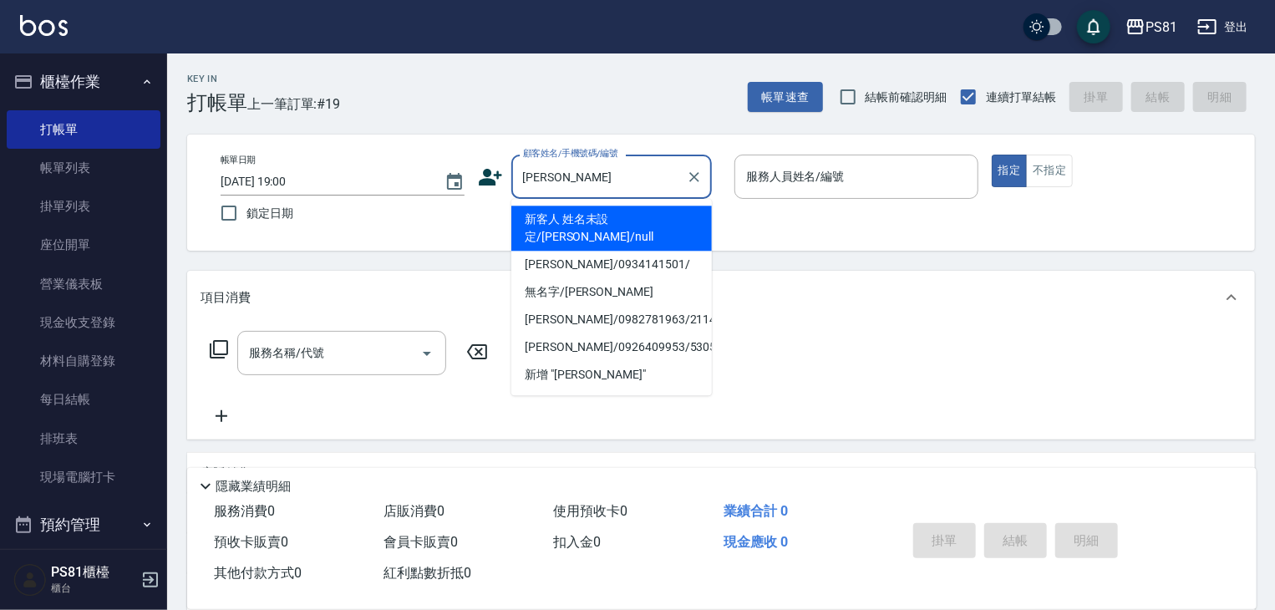
click at [622, 218] on li "新客人 姓名未設定/陸郁雯/null" at bounding box center [612, 228] width 201 height 45
type input "新客人 姓名未設定/陸郁雯/null"
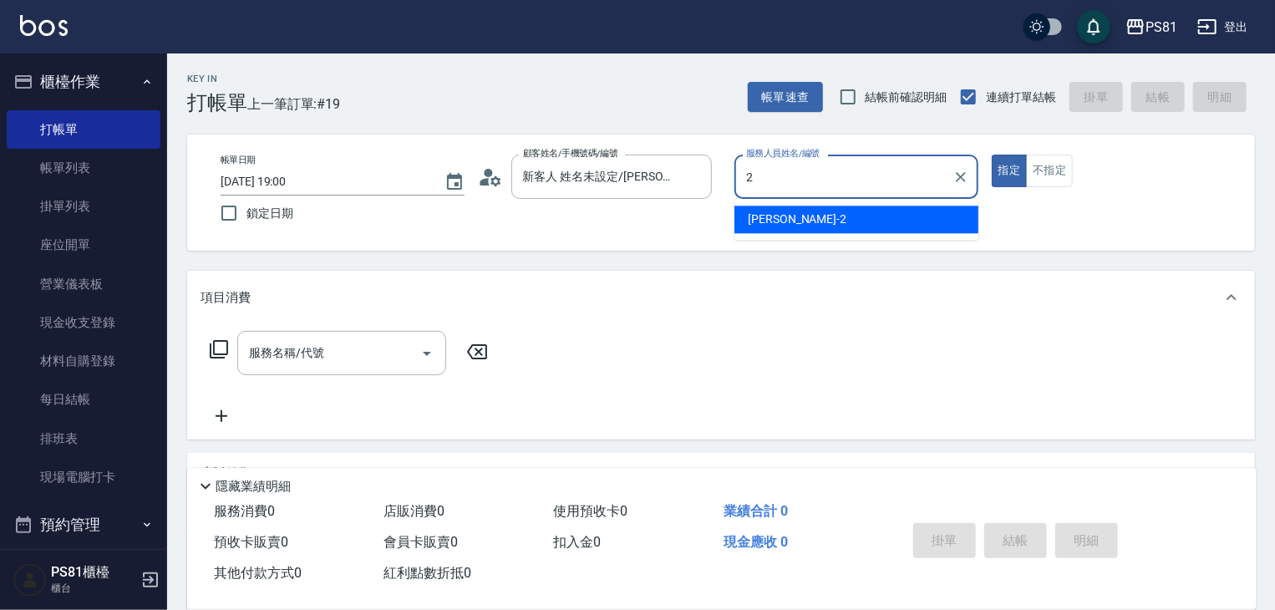
type input "采蓮-2"
type button "true"
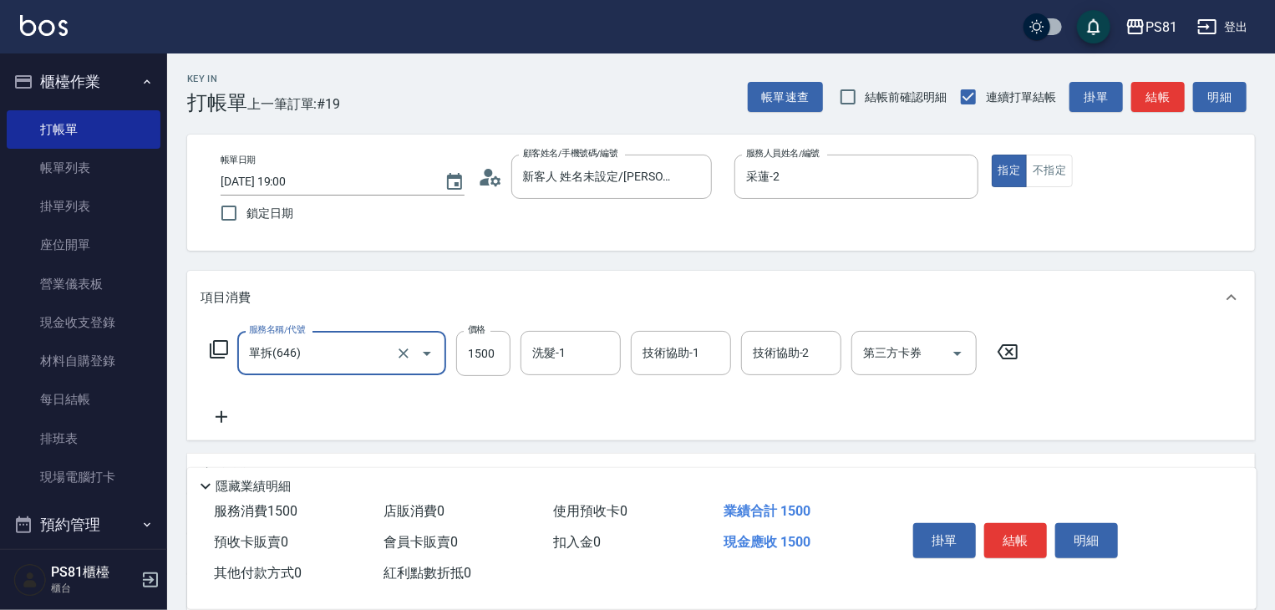
type input "單拆(646)"
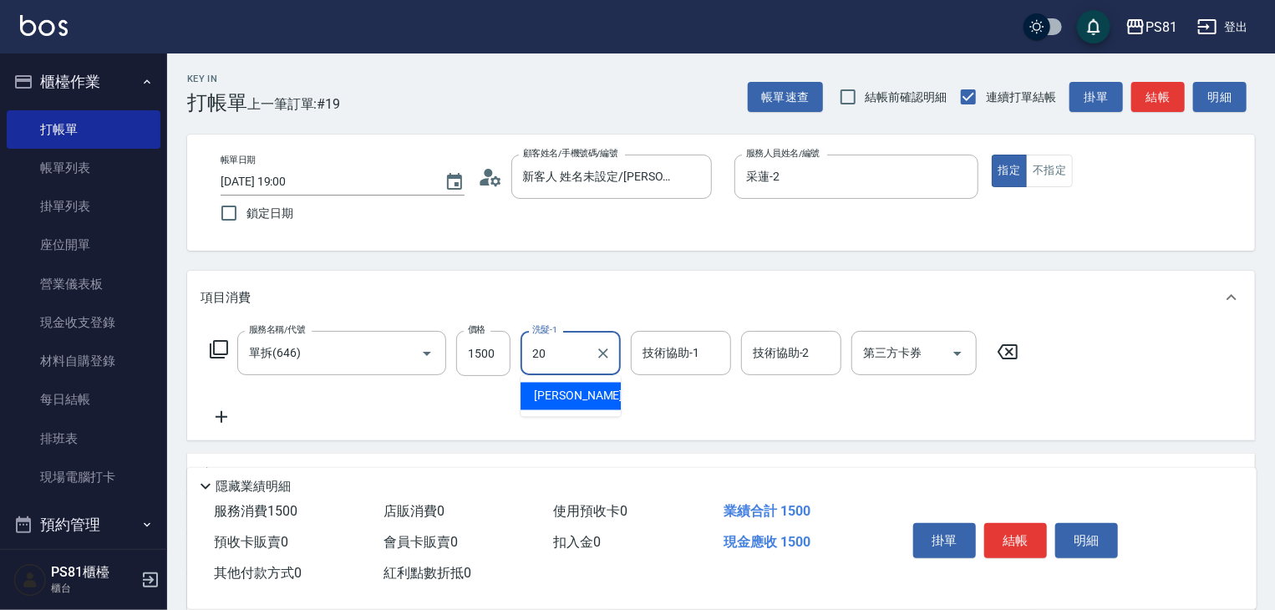
type input "妍妍-20"
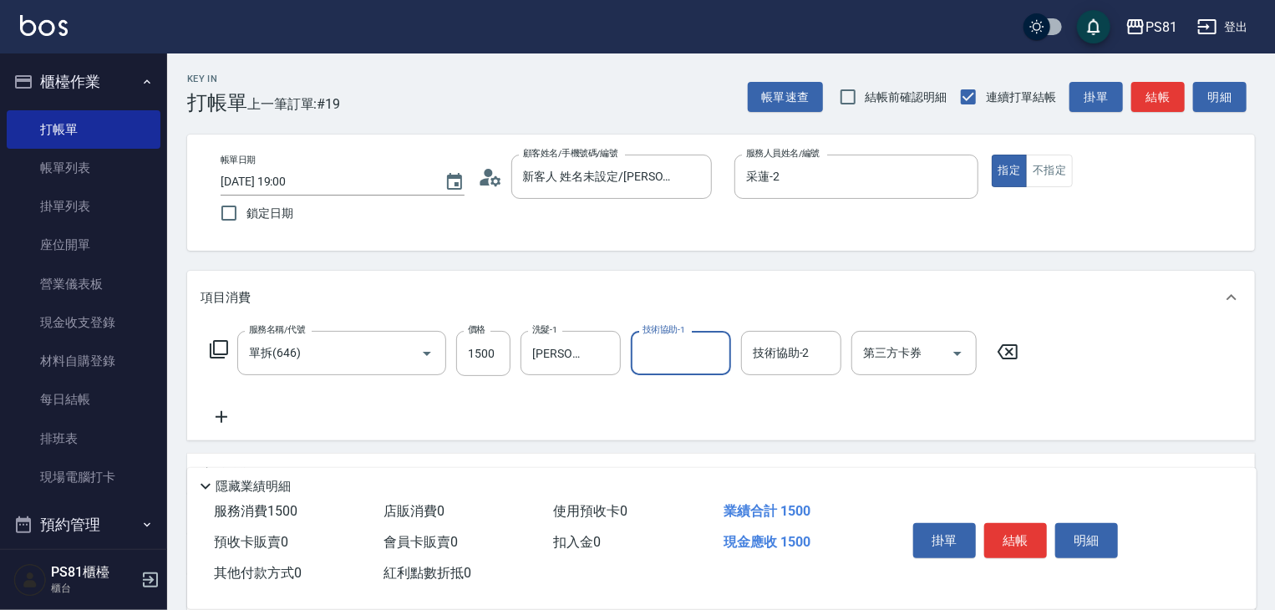
click at [500, 413] on div "服務名稱/代號 單拆(646) 服務名稱/代號 價格 1500 價格 洗髮-1 妍妍-20 洗髮-1 技術協助-1 技術協助-1 技術協助-2 技術協助-2 …" at bounding box center [615, 379] width 828 height 96
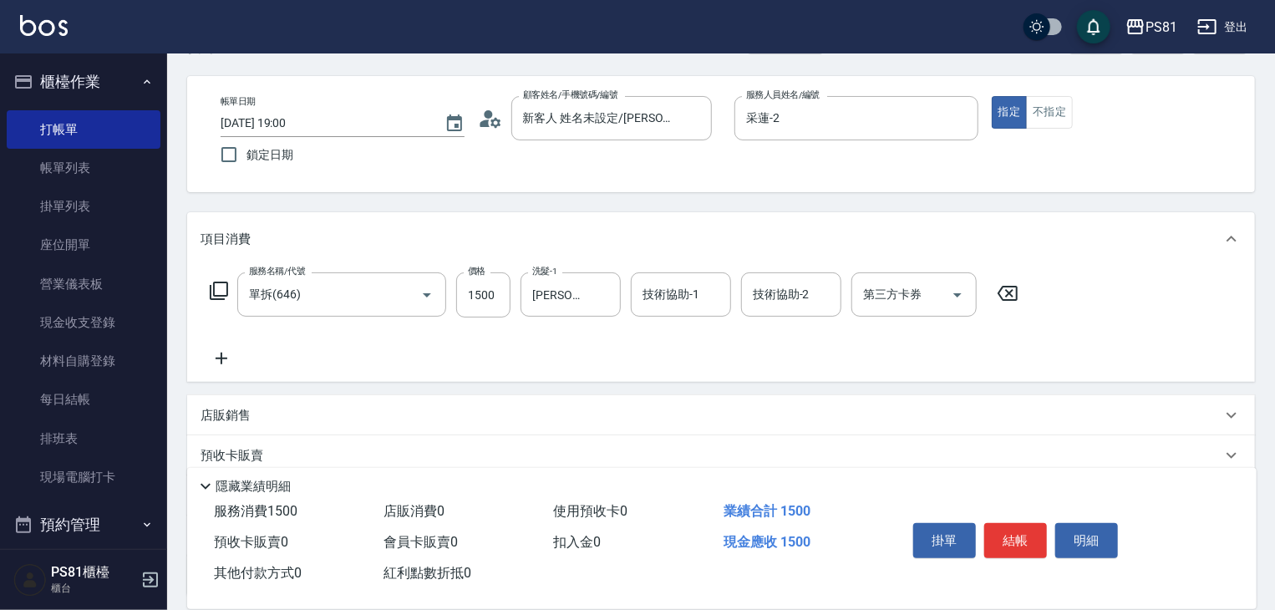
scroll to position [84, 0]
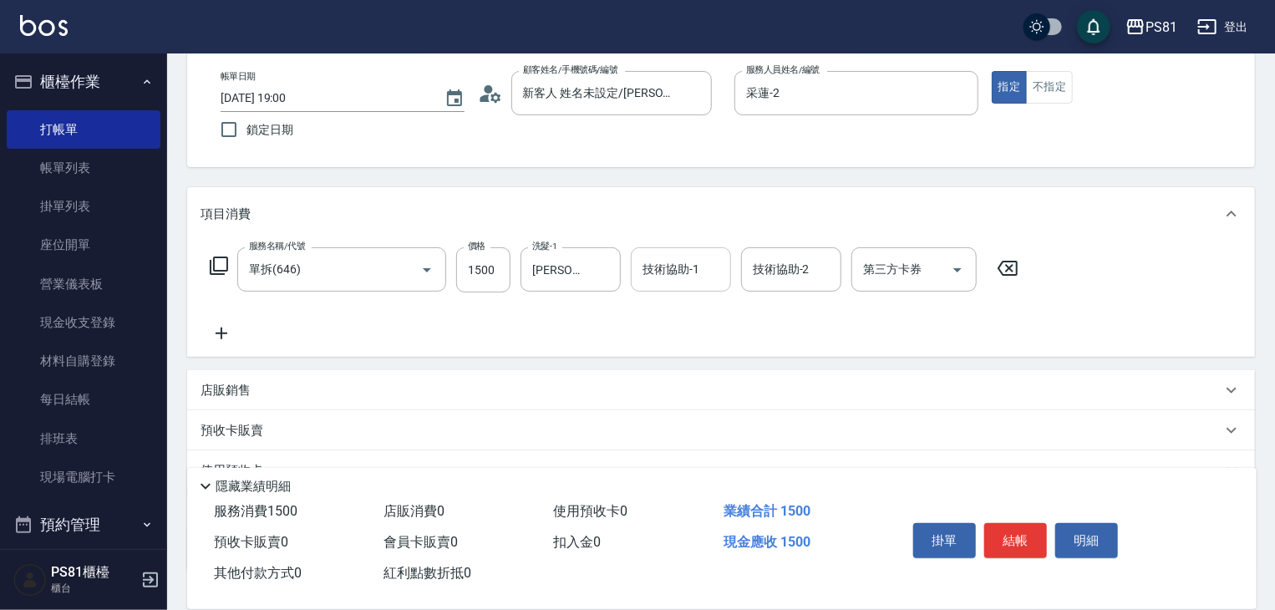
click at [702, 269] on input "技術協助-1" at bounding box center [681, 269] width 85 height 29
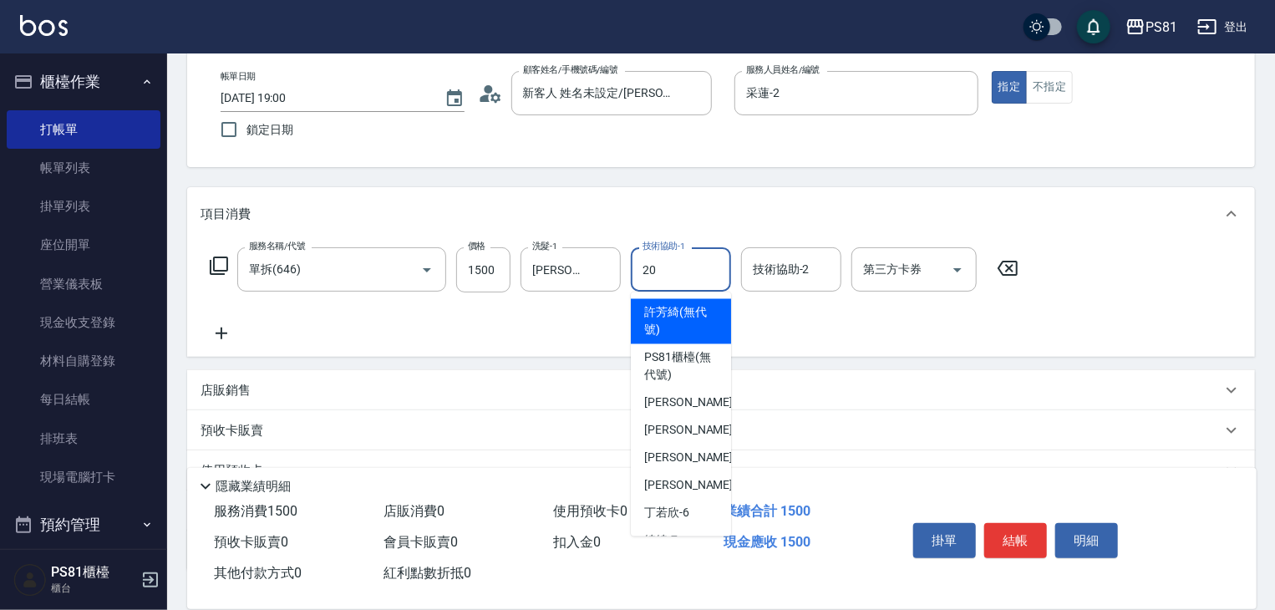
type input "妍妍-20"
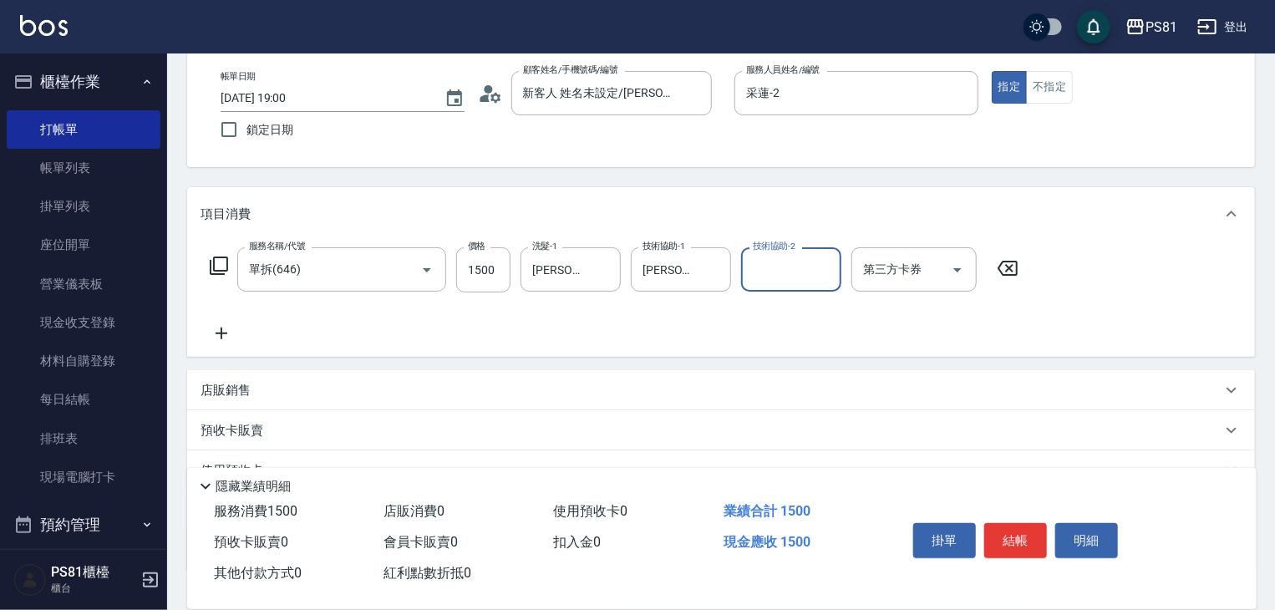
click at [257, 328] on div "服務名稱/代號 單拆(646) 服務名稱/代號 價格 1500 價格 洗髮-1 妍妍-20 洗髮-1 技術協助-1 妍妍-20 技術協助-1 技術協助-2 技…" at bounding box center [615, 295] width 828 height 96
click at [220, 341] on icon at bounding box center [222, 333] width 42 height 20
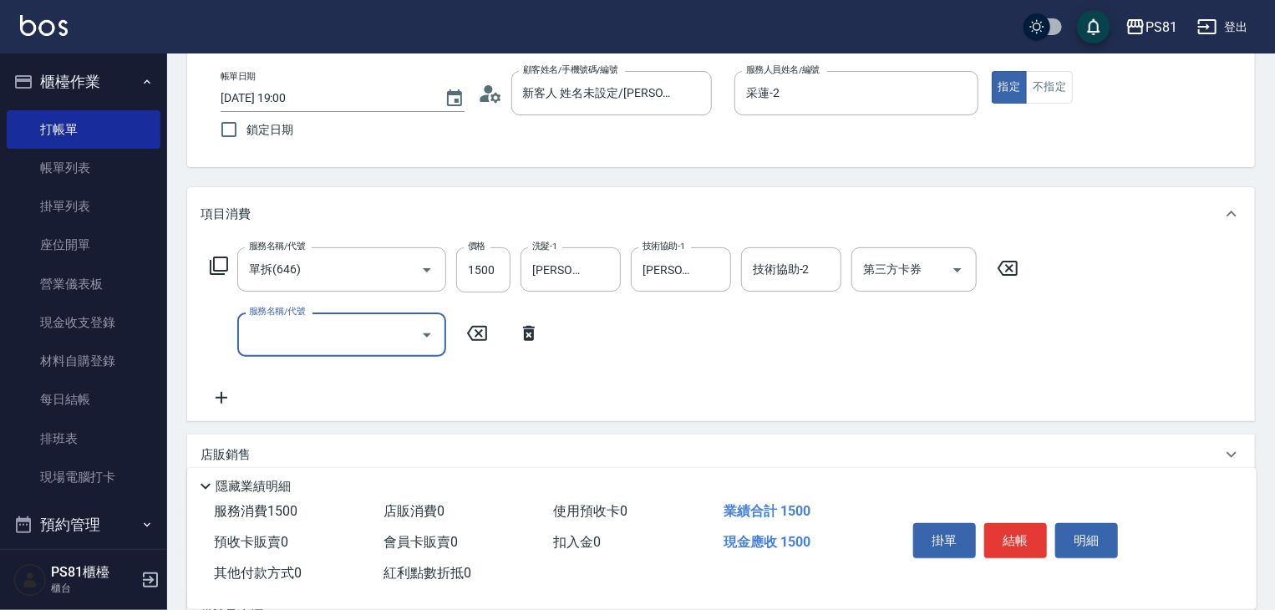
click at [261, 340] on input "服務名稱/代號" at bounding box center [329, 334] width 169 height 29
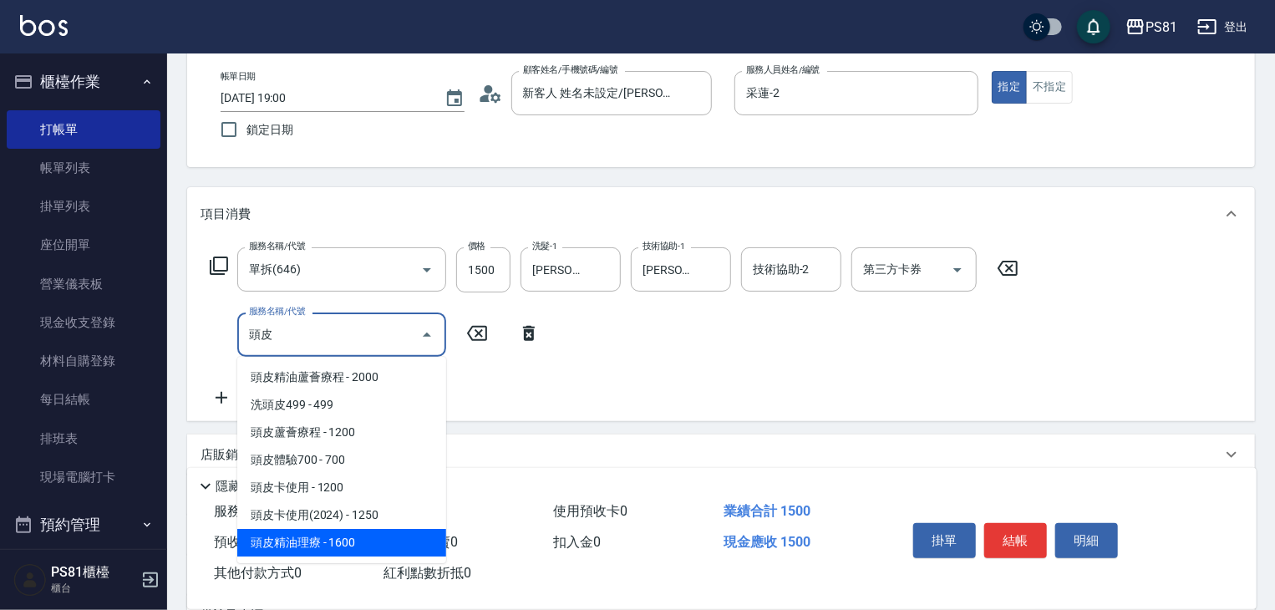
click at [316, 545] on span "頭皮精油理療 - 1600" at bounding box center [341, 543] width 209 height 28
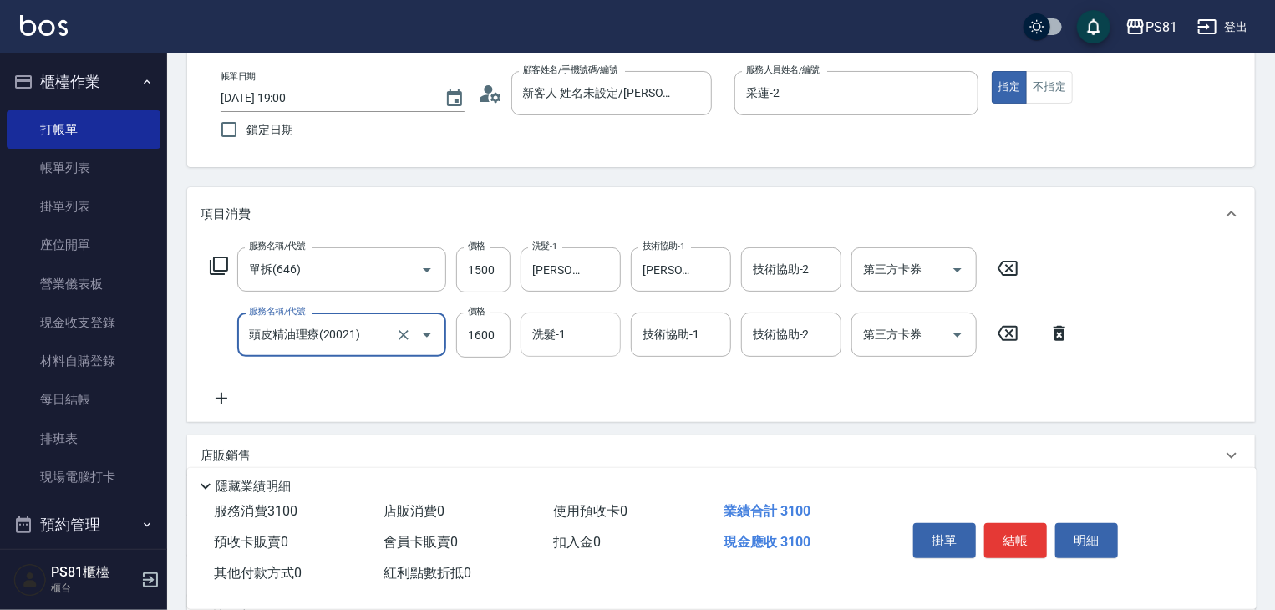
type input "頭皮精油理療(20021)"
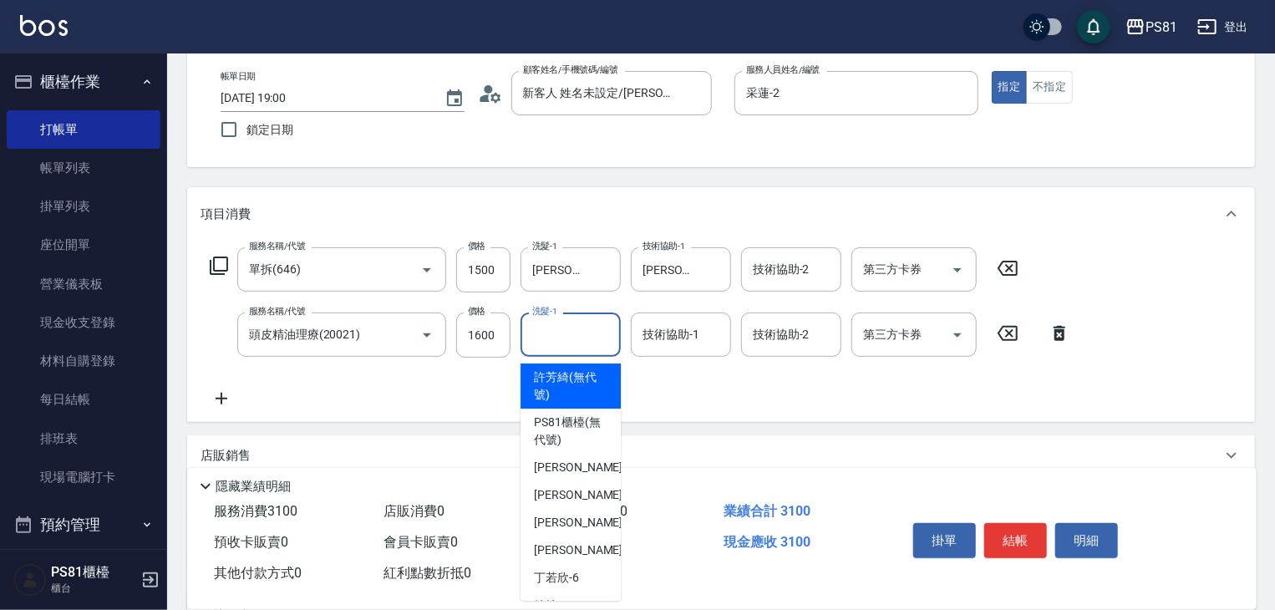
click at [565, 340] on input "洗髮-1" at bounding box center [570, 334] width 85 height 29
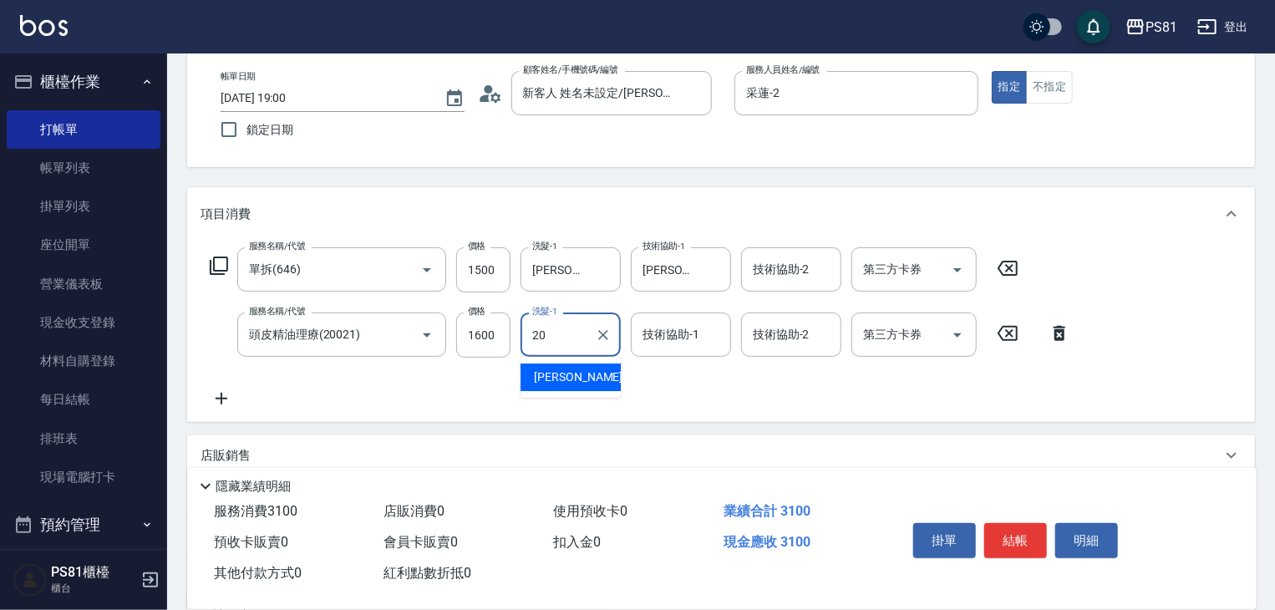
type input "妍妍-20"
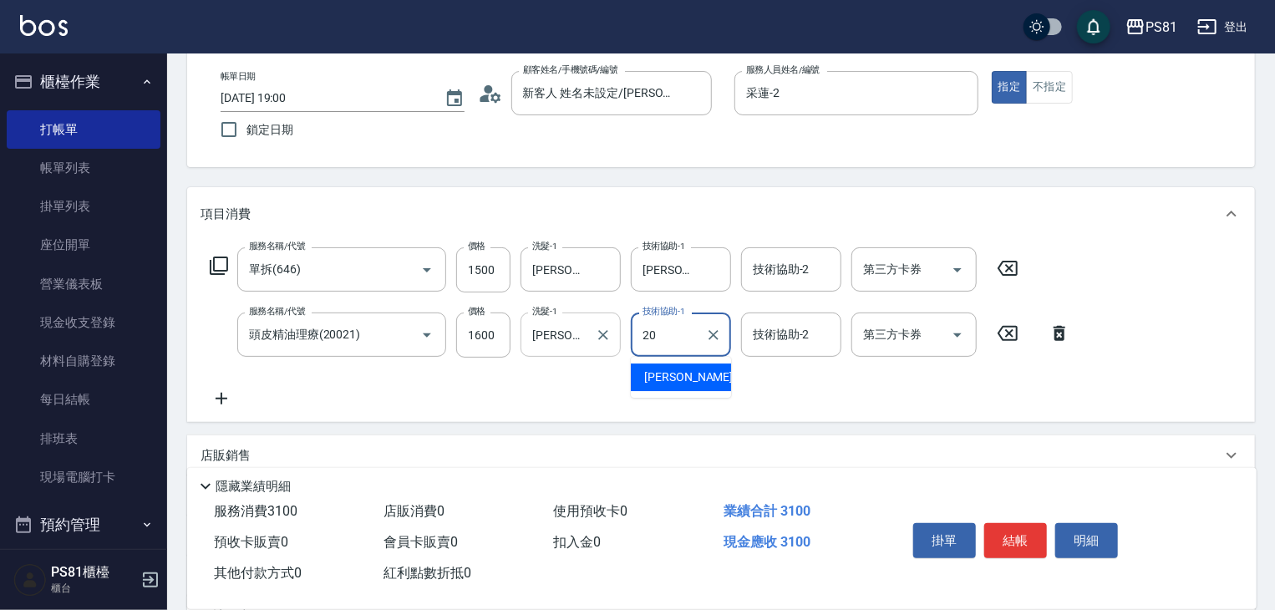
type input "妍妍-20"
click at [590, 384] on div "服務名稱/代號 單拆(646) 服務名稱/代號 價格 1500 價格 洗髮-1 妍妍-20 洗髮-1 技術協助-1 妍妍-20 技術協助-1 技術協助-2 技…" at bounding box center [641, 327] width 880 height 161
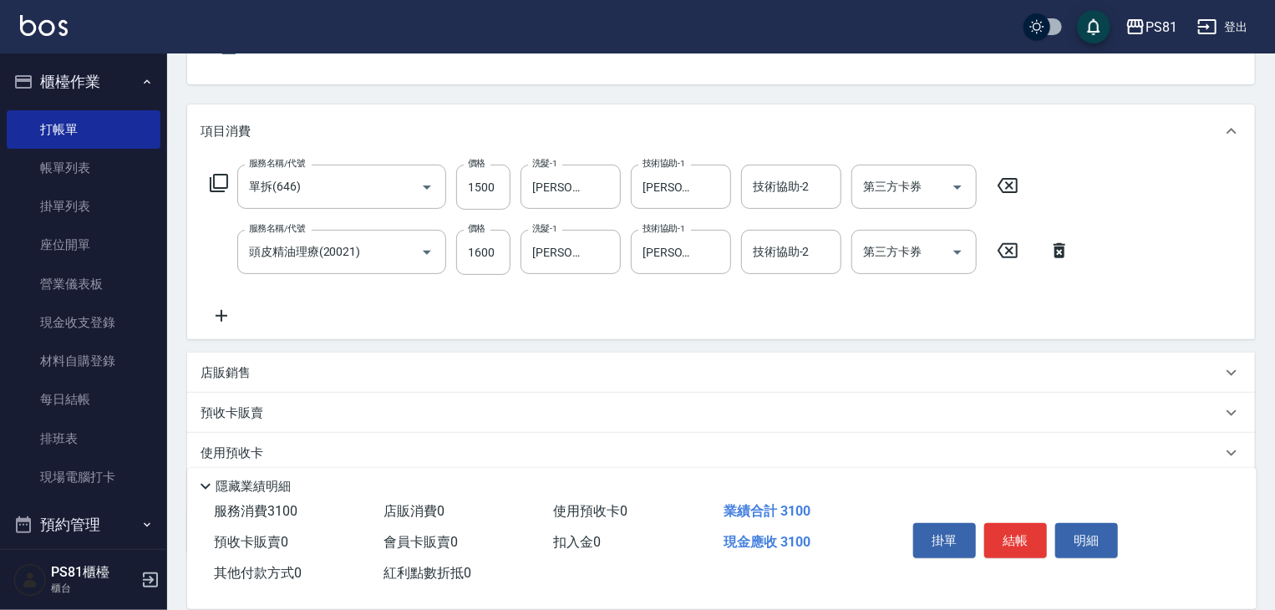
scroll to position [167, 0]
click at [326, 372] on div "店販銷售" at bounding box center [711, 373] width 1021 height 18
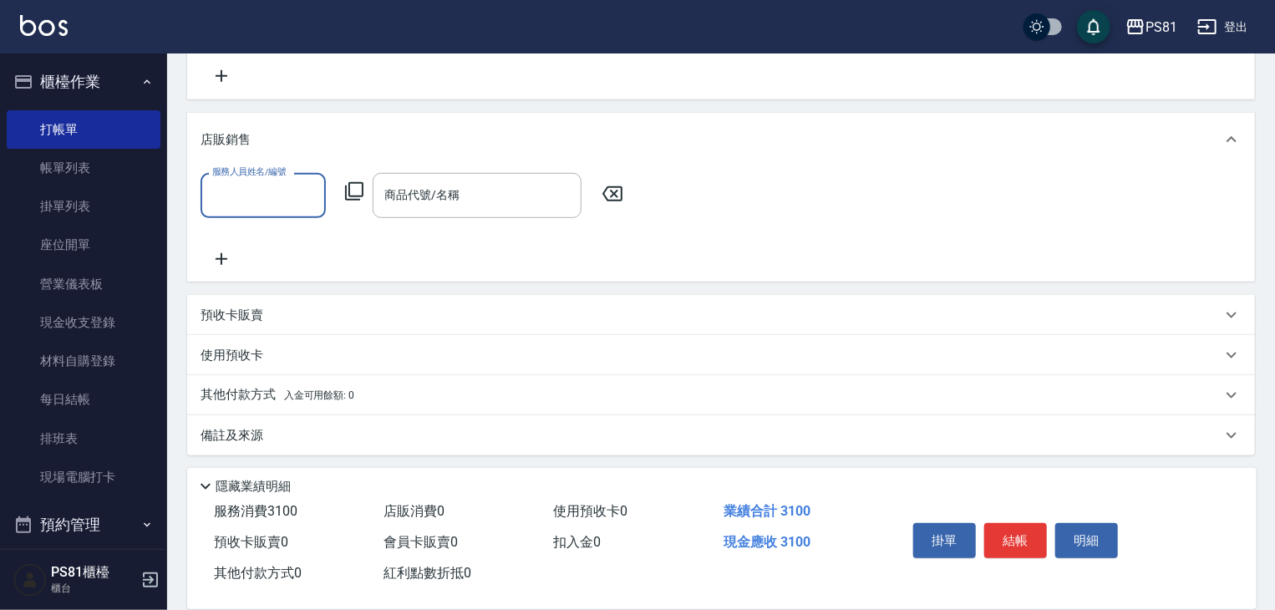
scroll to position [0, 0]
click at [294, 195] on input "服務人員姓名/編號" at bounding box center [263, 194] width 110 height 29
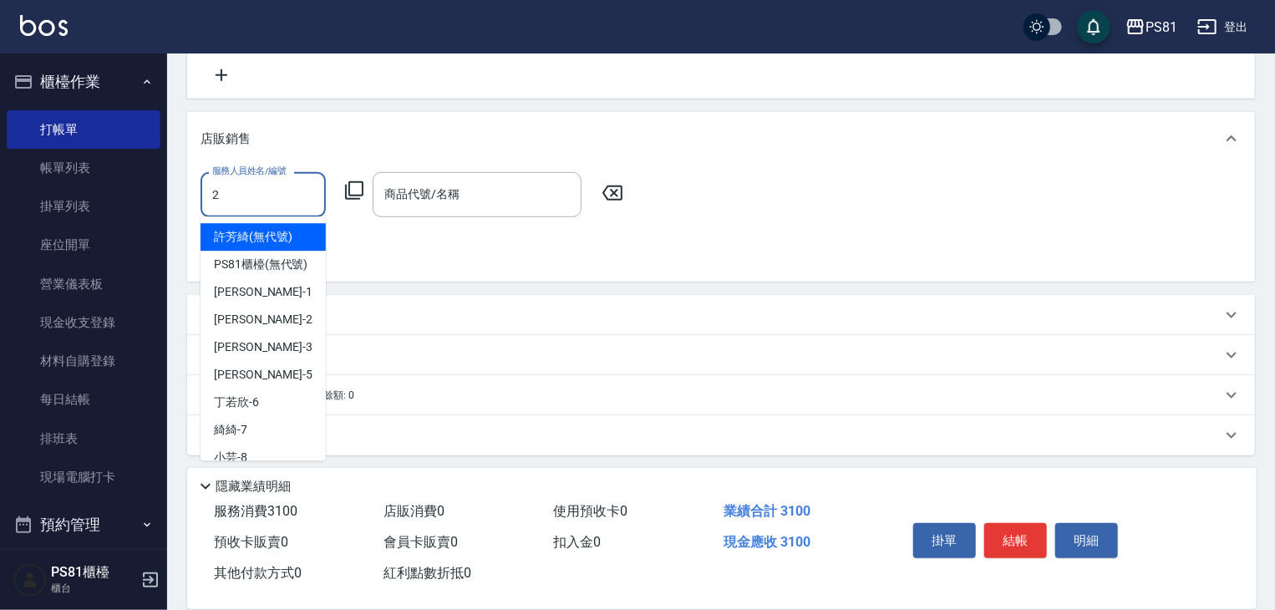
type input "采蓮-2"
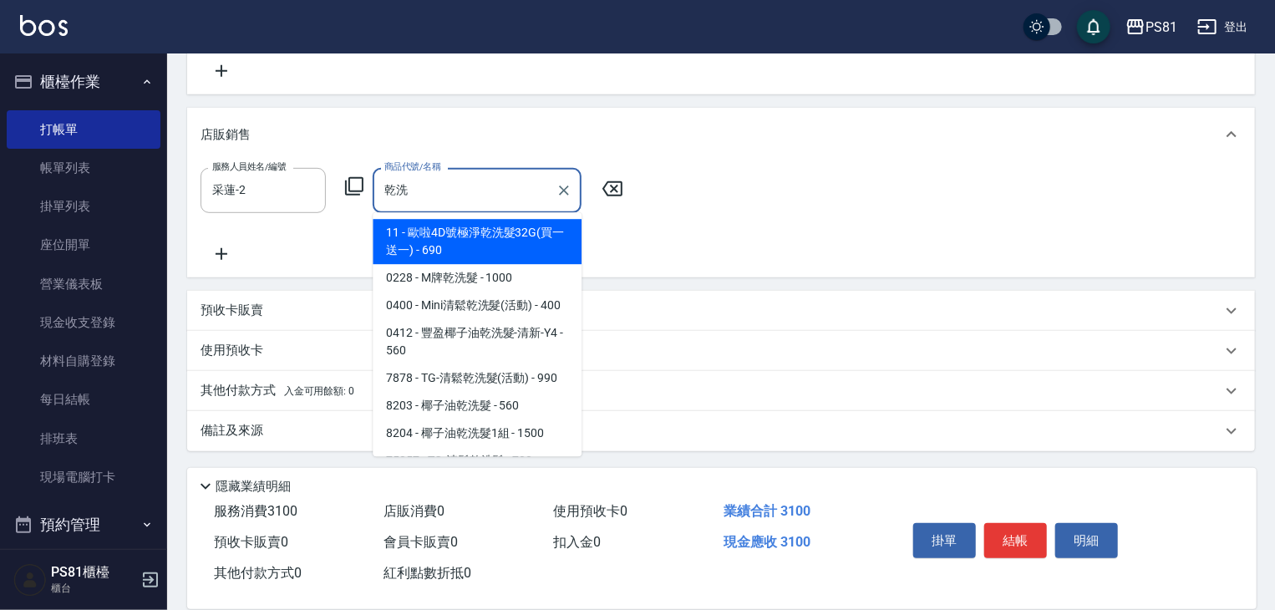
click at [512, 247] on span "11 - 歐啦4D號極淨乾洗髮32G(買一送一) - 690" at bounding box center [477, 241] width 209 height 45
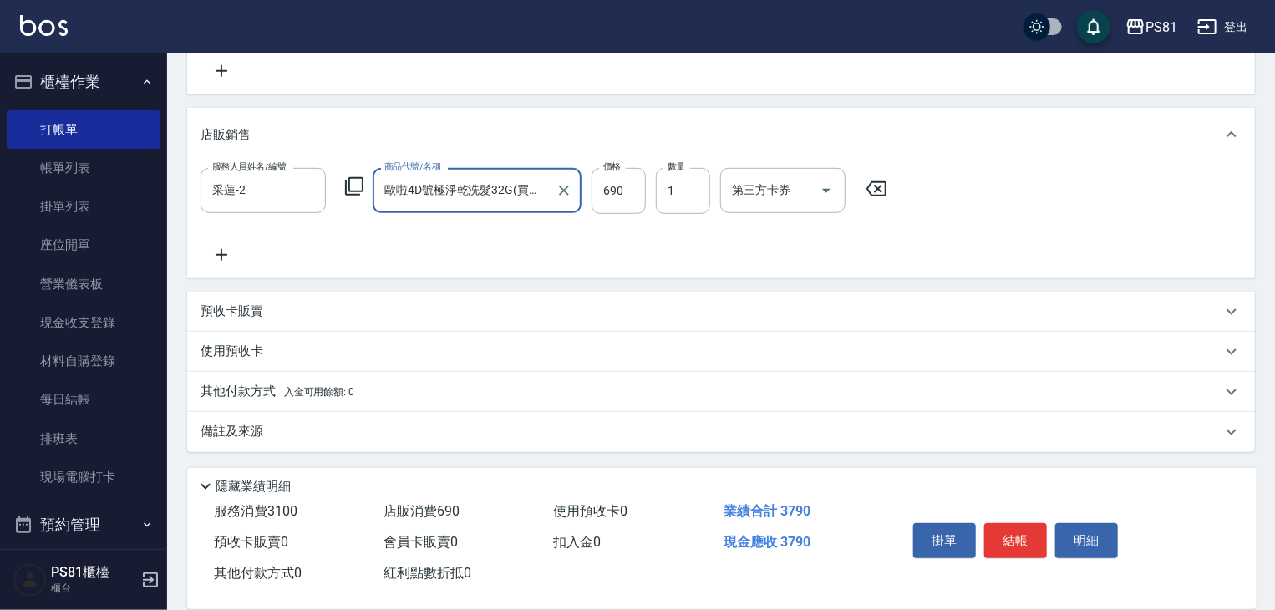
type input "歐啦4D號極淨乾洗髮32G(買一送一)"
click at [479, 245] on div "服務人員姓名/編號 采蓮-2 服務人員姓名/編號 商品代號/名稱 歐啦4D號極淨乾洗髮32G(買一送一) 商品代號/名稱 價格 690 價格 數量 1 數量 …" at bounding box center [721, 216] width 1041 height 96
click at [230, 257] on icon at bounding box center [222, 255] width 42 height 20
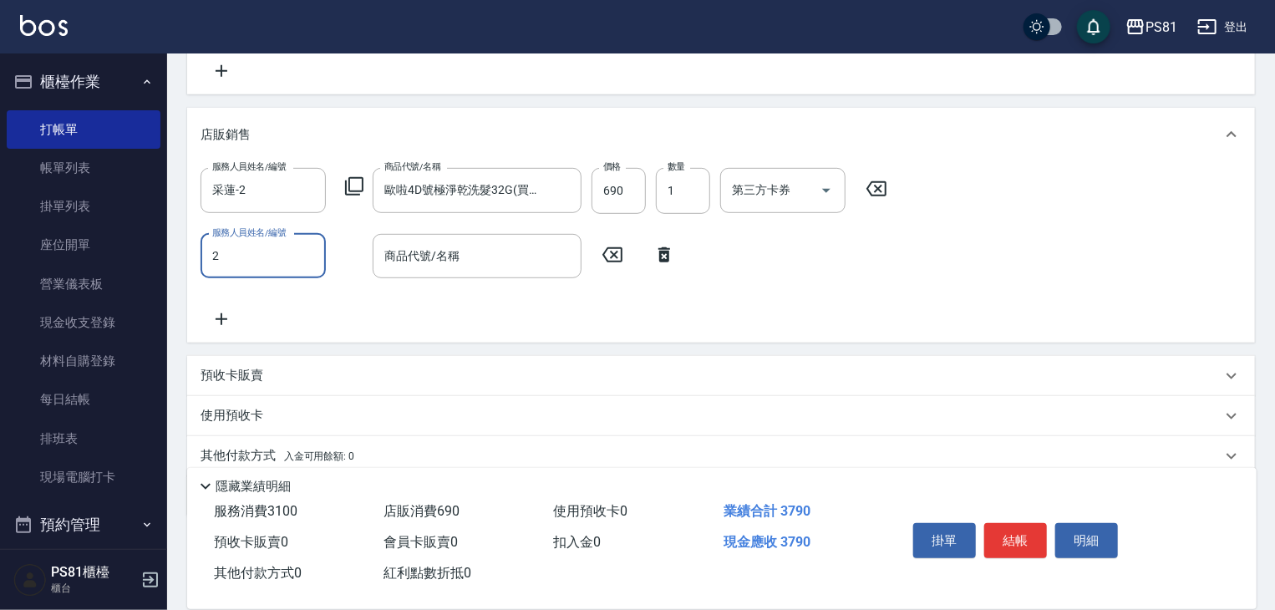
type input "采蓮-2"
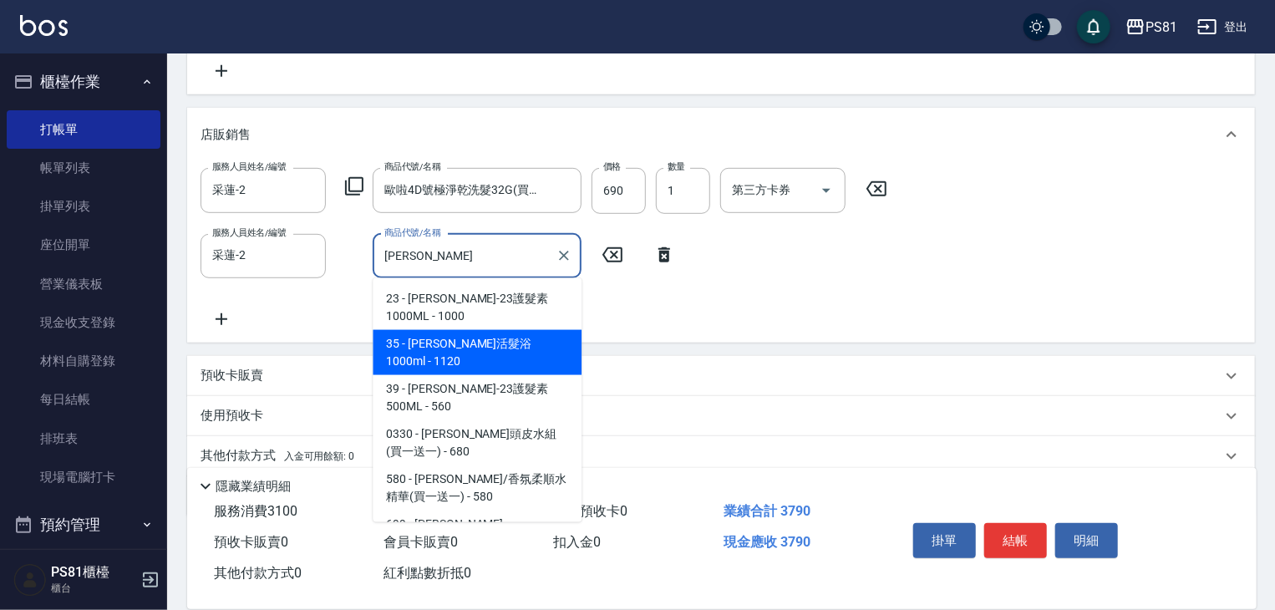
click at [432, 330] on span "35 - [PERSON_NAME]活髮浴1000ml - 1120" at bounding box center [477, 352] width 209 height 45
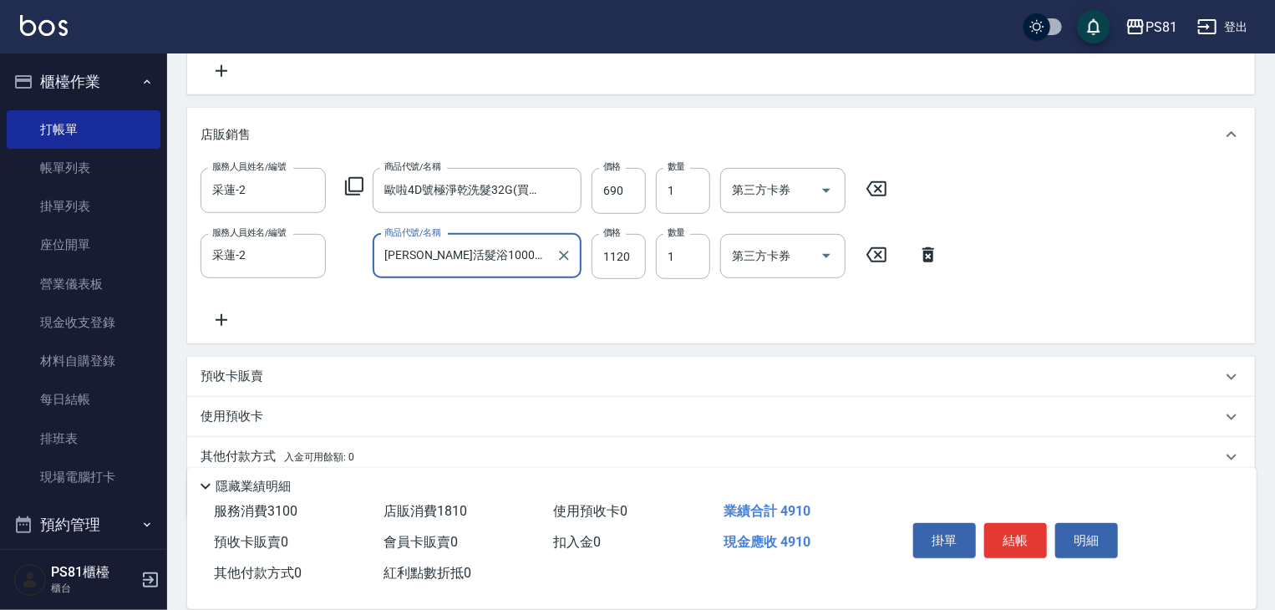
type input "華旭-舒活髮浴1000ml"
click at [512, 313] on div "服務人員姓名/編號 采蓮-2 服務人員姓名/編號 商品代號/名稱 歐啦4D號極淨乾洗髮32G(買一送一) 商品代號/名稱 價格 690 價格 數量 1 數量 …" at bounding box center [721, 248] width 1041 height 161
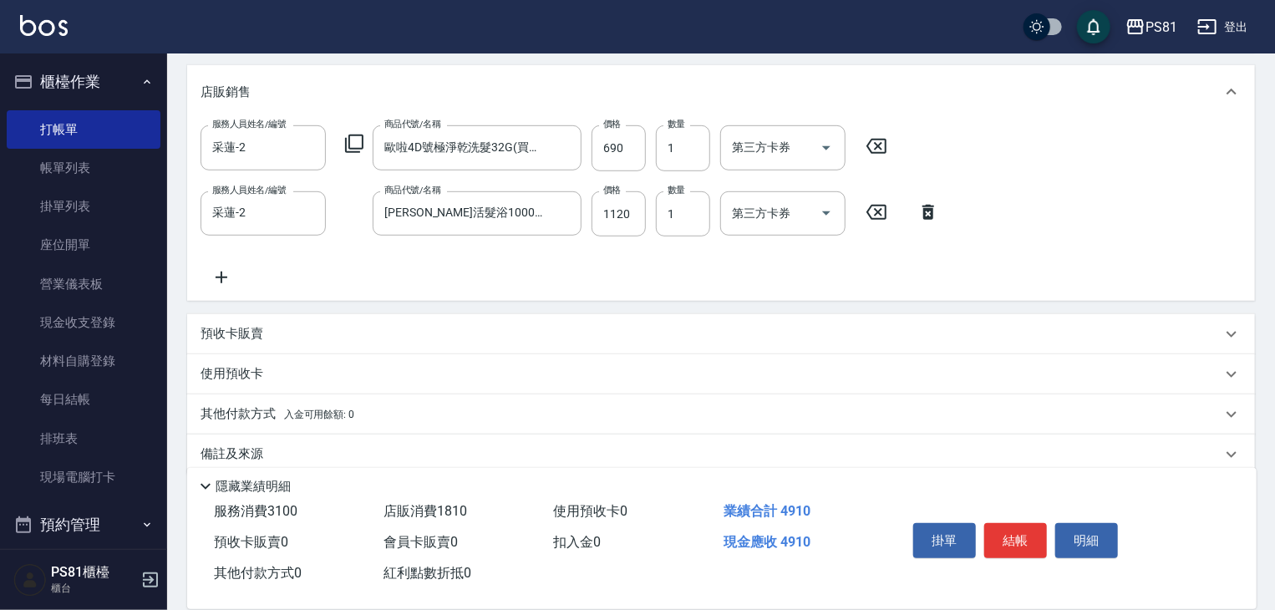
scroll to position [477, 0]
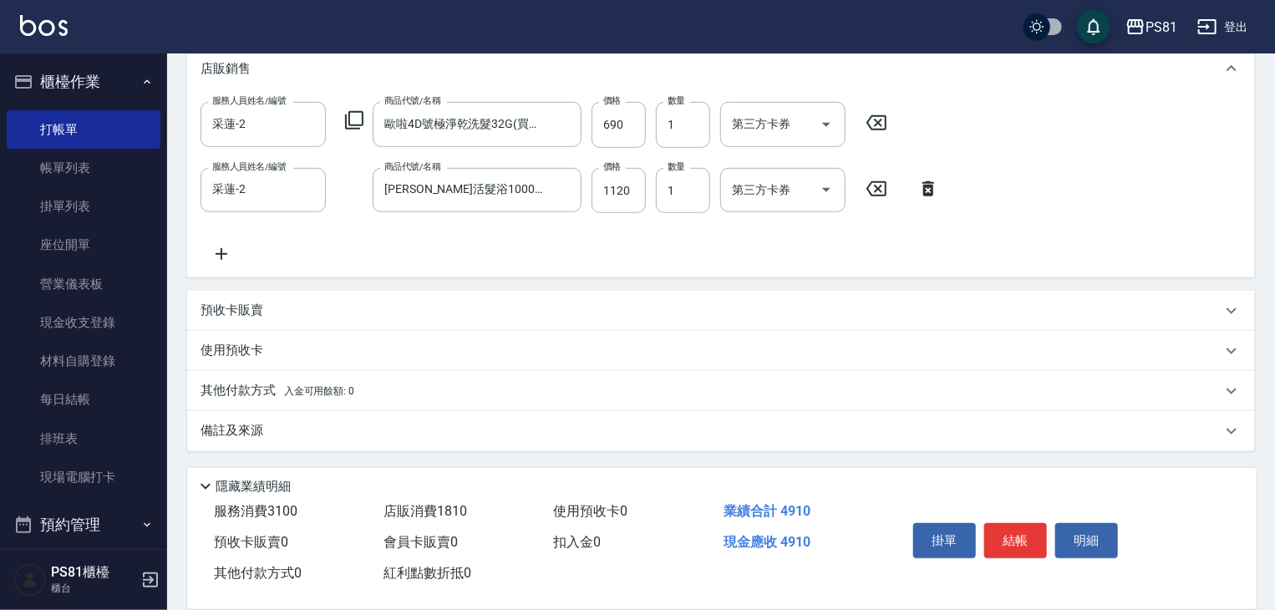
click at [348, 389] on span "入金可用餘額: 0" at bounding box center [319, 391] width 71 height 12
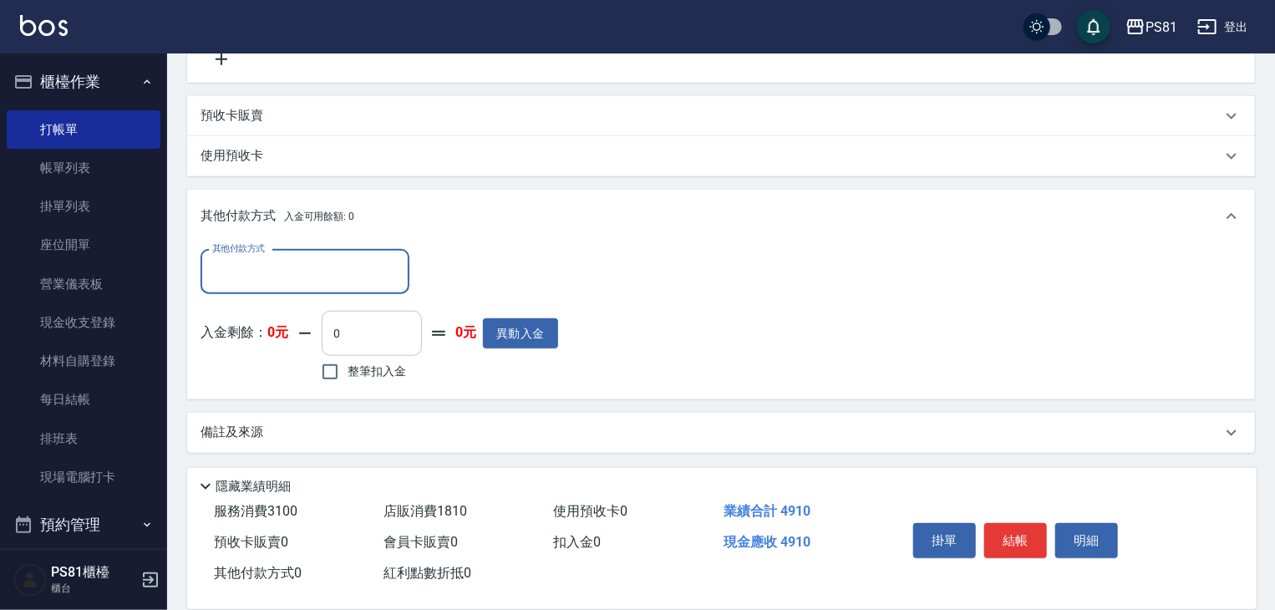
scroll to position [673, 0]
click at [385, 284] on input "其他付款方式" at bounding box center [305, 271] width 194 height 29
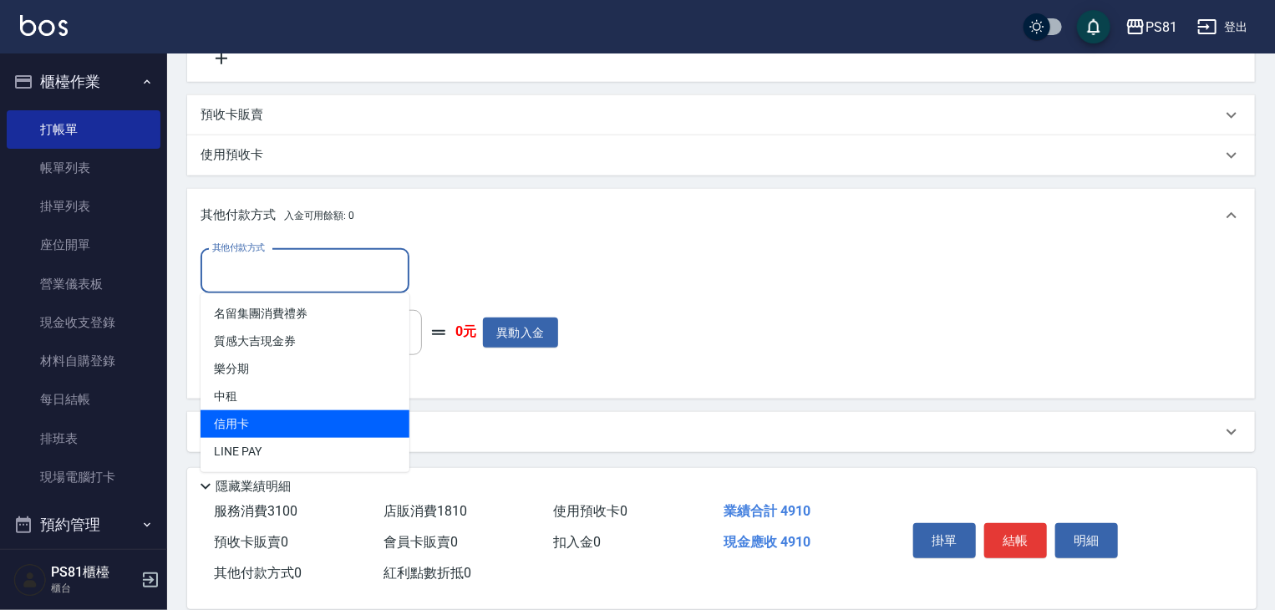
click at [287, 416] on span "信用卡" at bounding box center [305, 424] width 209 height 28
type input "信用卡"
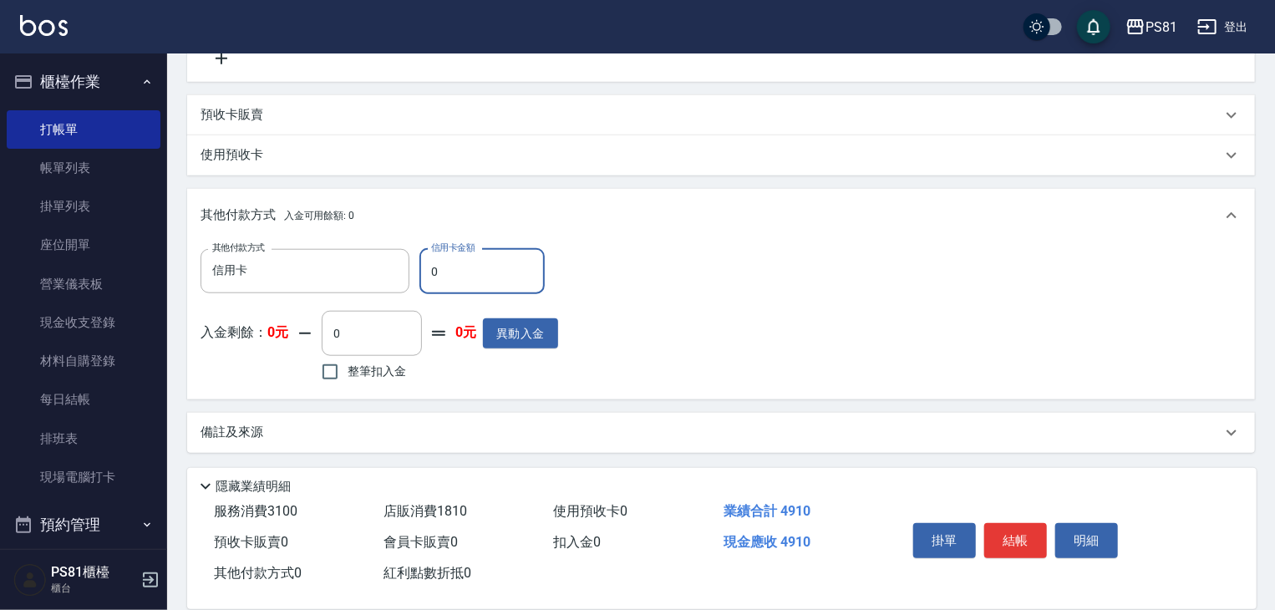
click at [474, 262] on input "0" at bounding box center [482, 271] width 125 height 45
type input "4910"
click at [655, 346] on div "其他付款方式 信用卡 其他付款方式 信用卡金額 4910 信用卡金額 入金剩餘： 0元 0 ​ 整筆扣入金 0元 異動入金" at bounding box center [721, 317] width 1041 height 137
click at [1031, 526] on button "結帳" at bounding box center [1016, 540] width 63 height 35
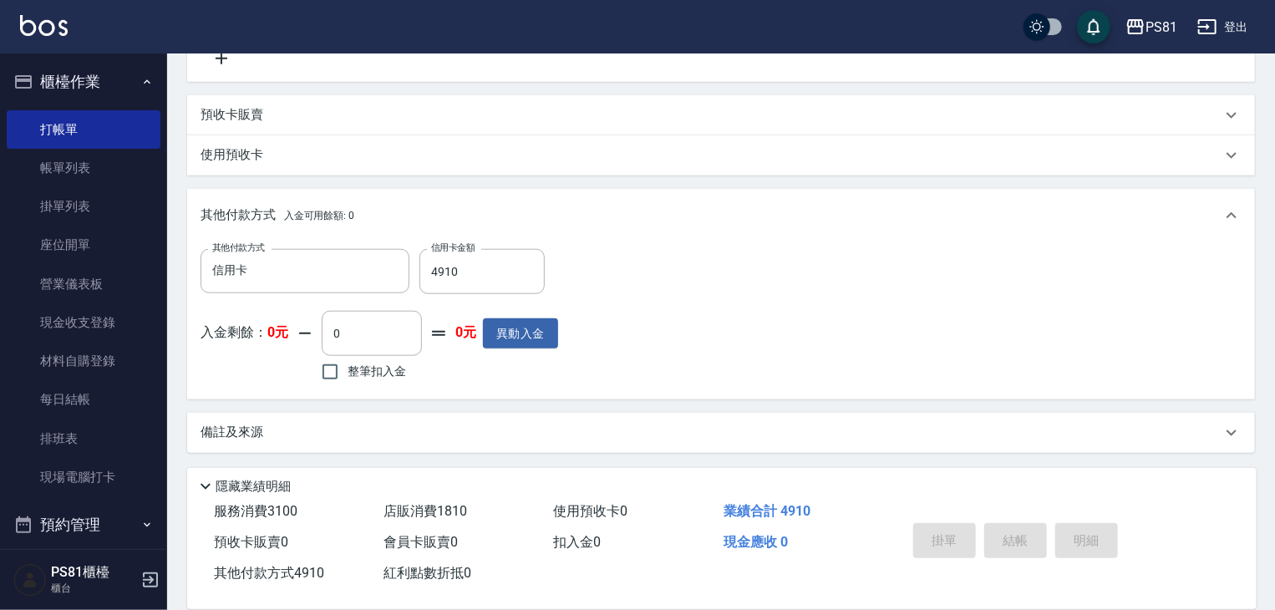
type input "2025/10/12 19:02"
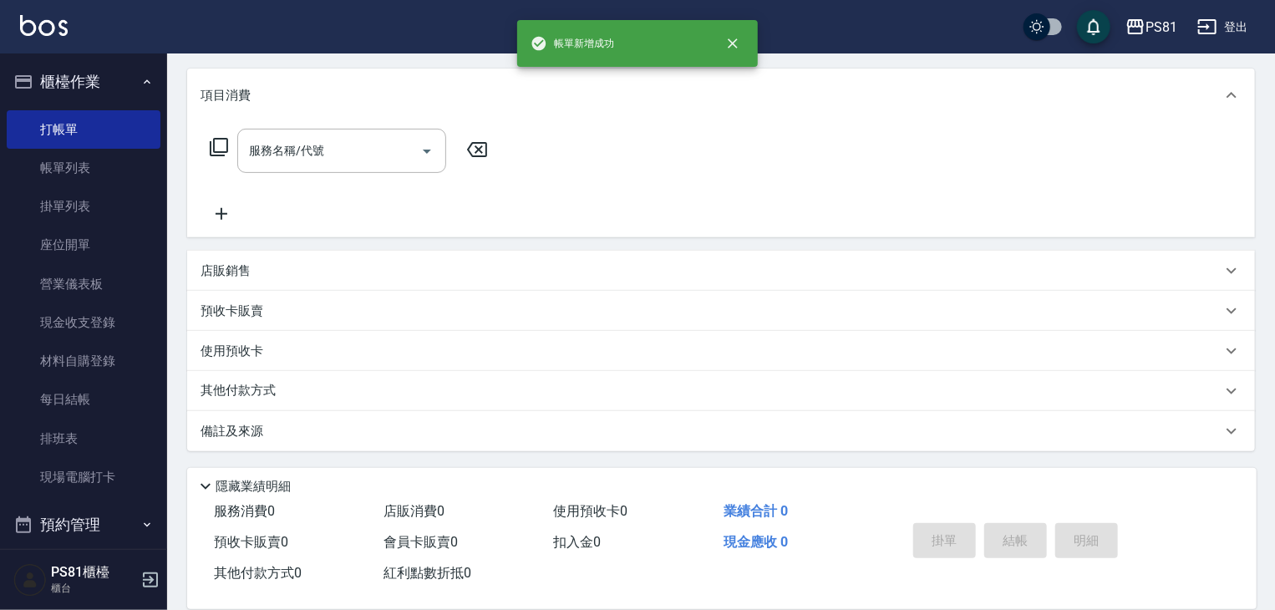
scroll to position [0, 0]
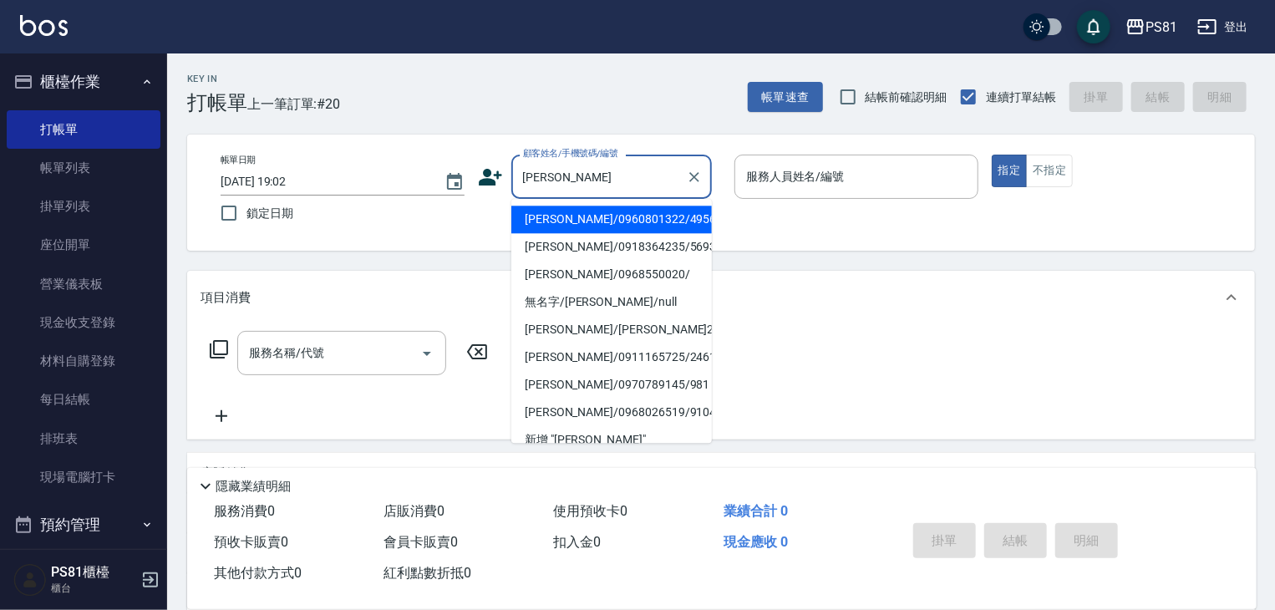
click at [639, 213] on li "[PERSON_NAME]/0960801322/4956" at bounding box center [612, 220] width 201 height 28
type input "[PERSON_NAME]/0960801322/4956"
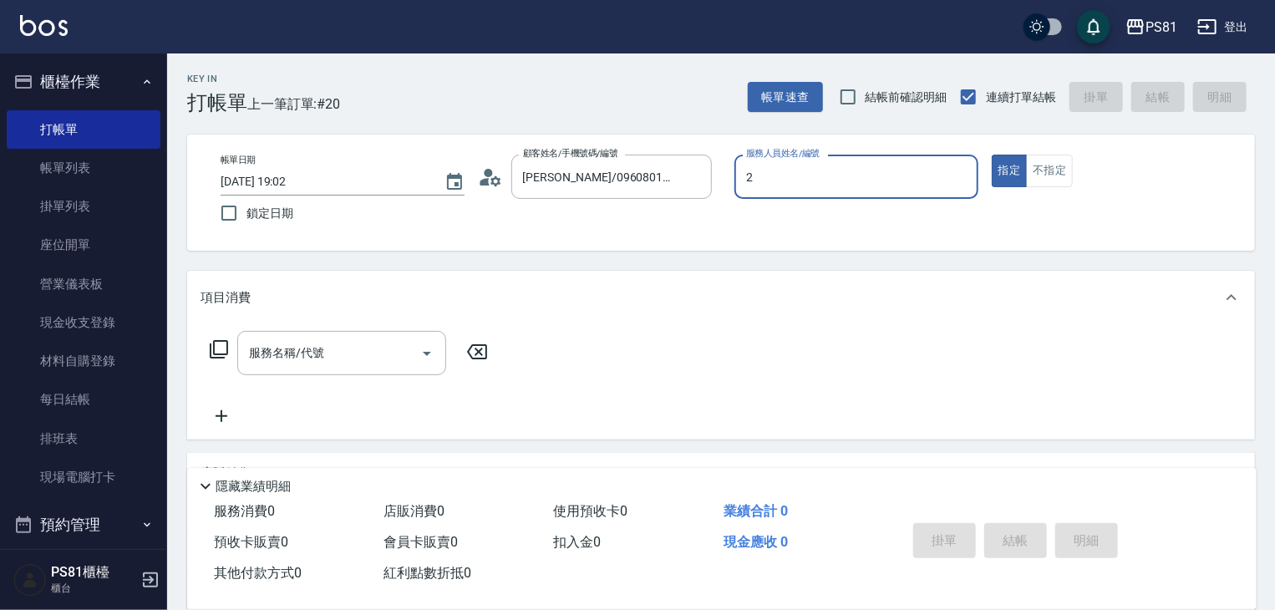
type input "采蓮-2"
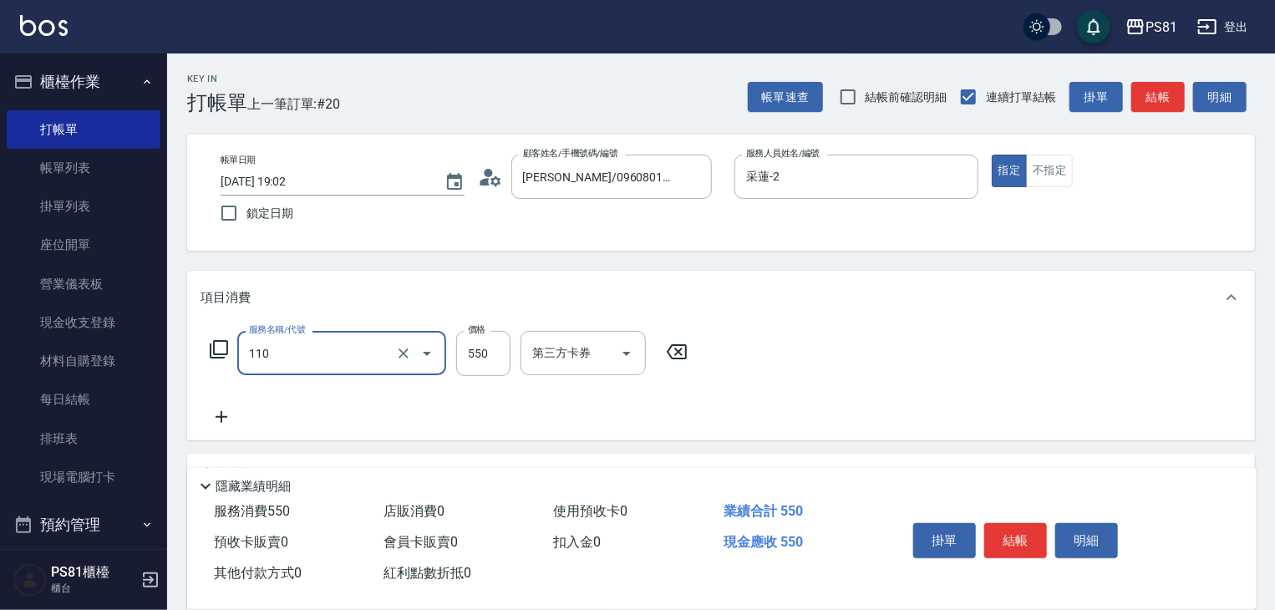
type input "去角質(抗油)(110)"
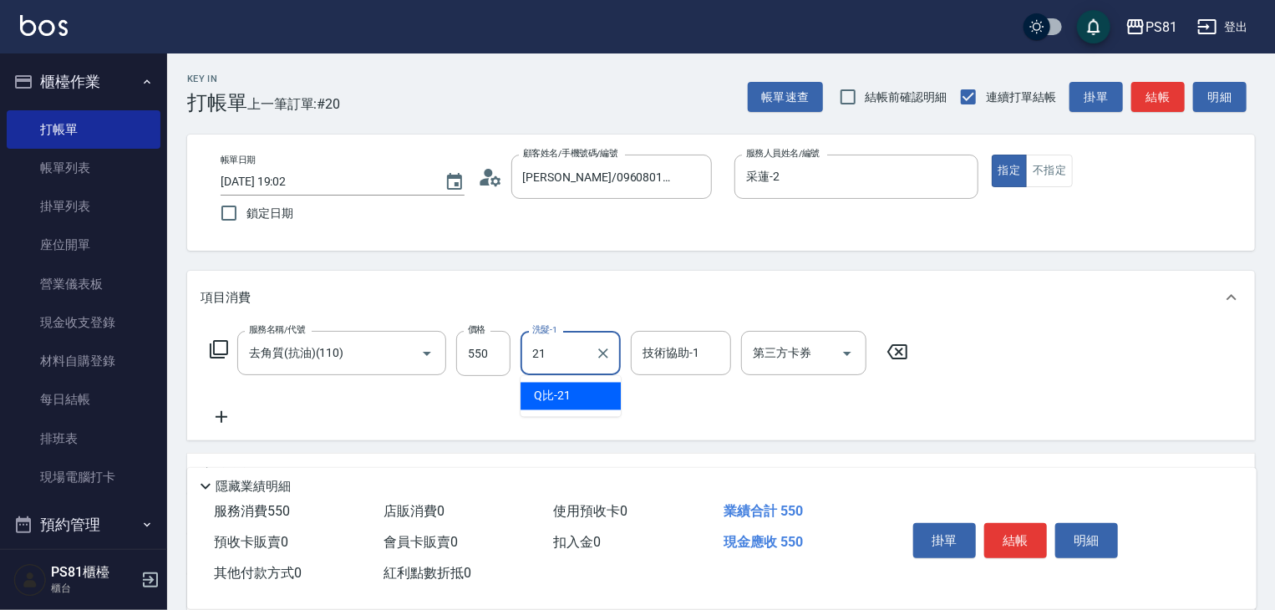
type input "Q比-21"
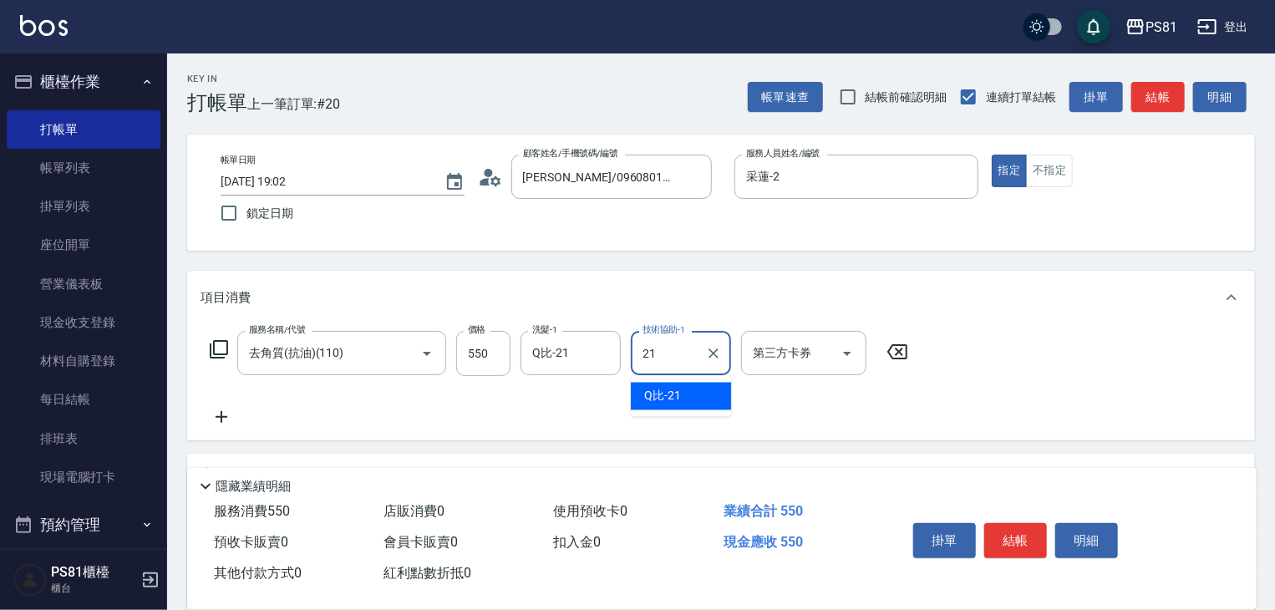
type input "Q比-21"
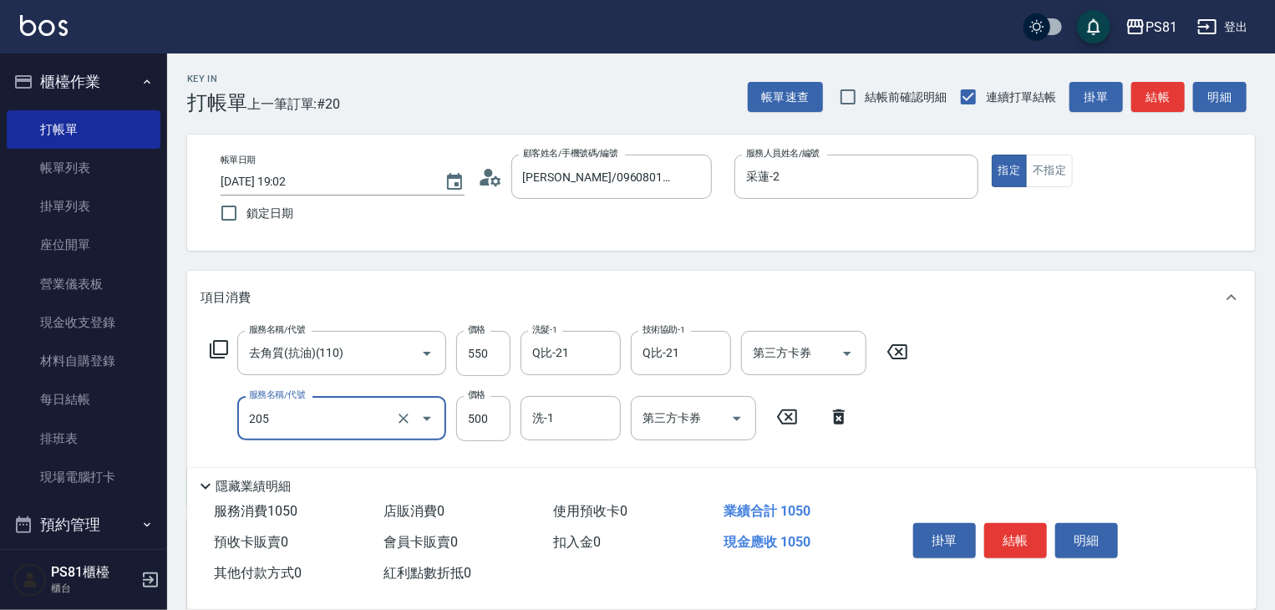
type input "A級單剪400(205)"
click at [983, 422] on div "服務名稱/代號 去角質(抗油)(110) 服務名稱/代號 價格 550 價格 洗髮-1 Q比-21 洗髮-1 技術協助-1 Q比-21 技術協助-1 第三方卡…" at bounding box center [721, 414] width 1068 height 181
click at [996, 532] on button "結帳" at bounding box center [1016, 540] width 63 height 35
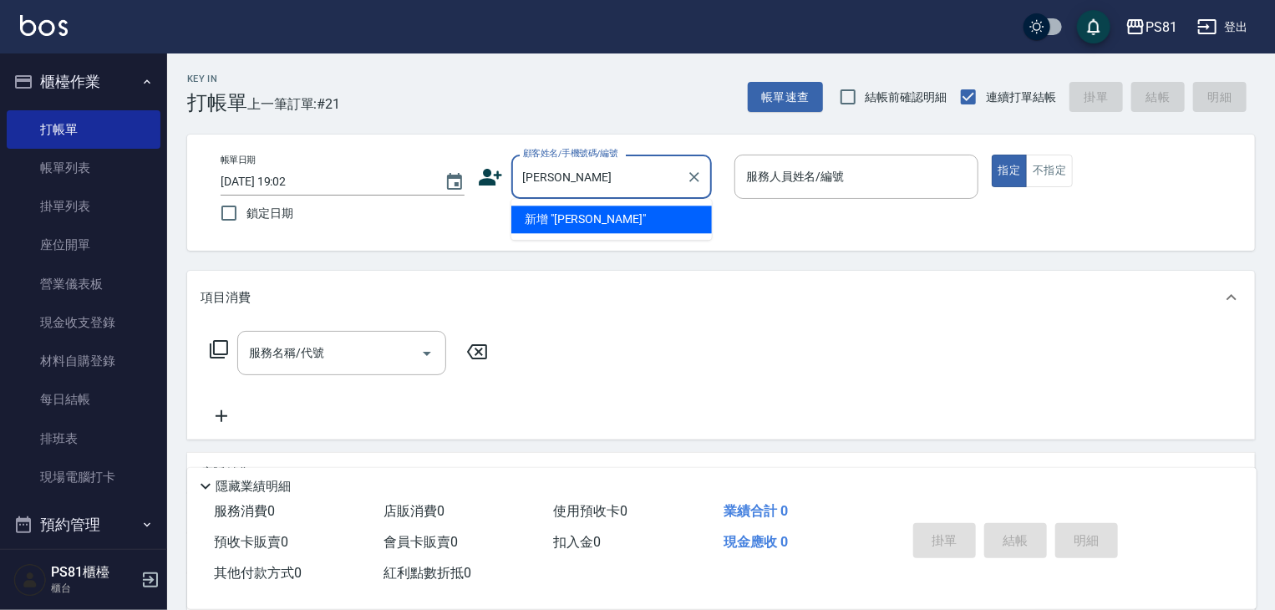
click at [623, 218] on li "新增 "羅正武"" at bounding box center [612, 220] width 201 height 28
type input "[PERSON_NAME]"
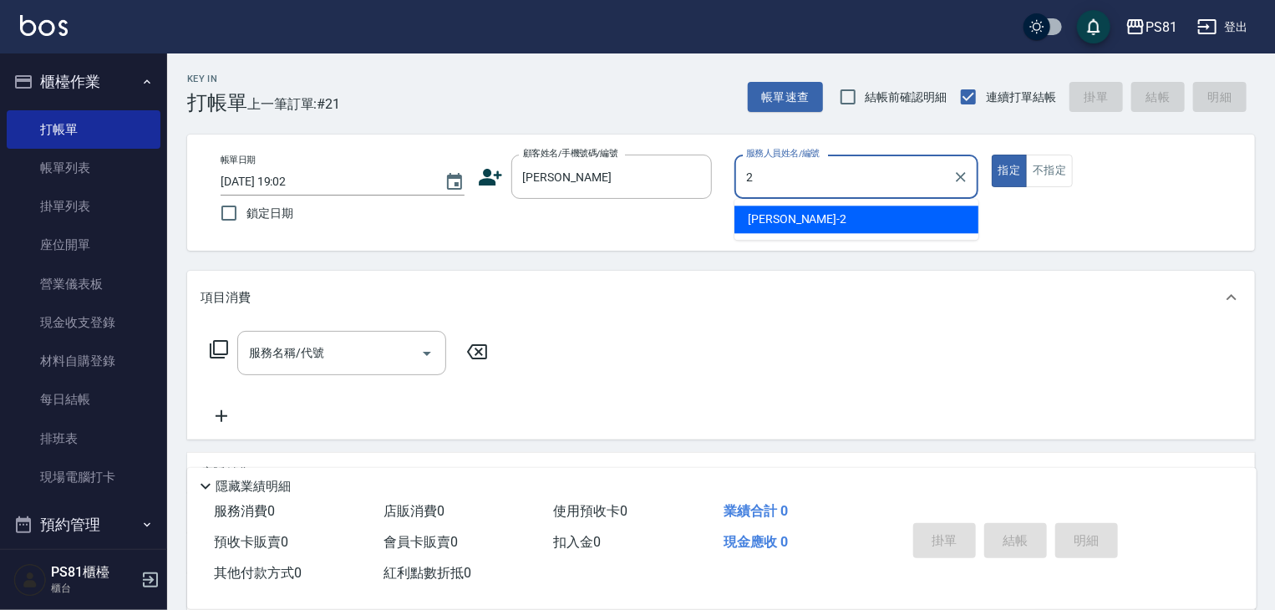
type input "采蓮-2"
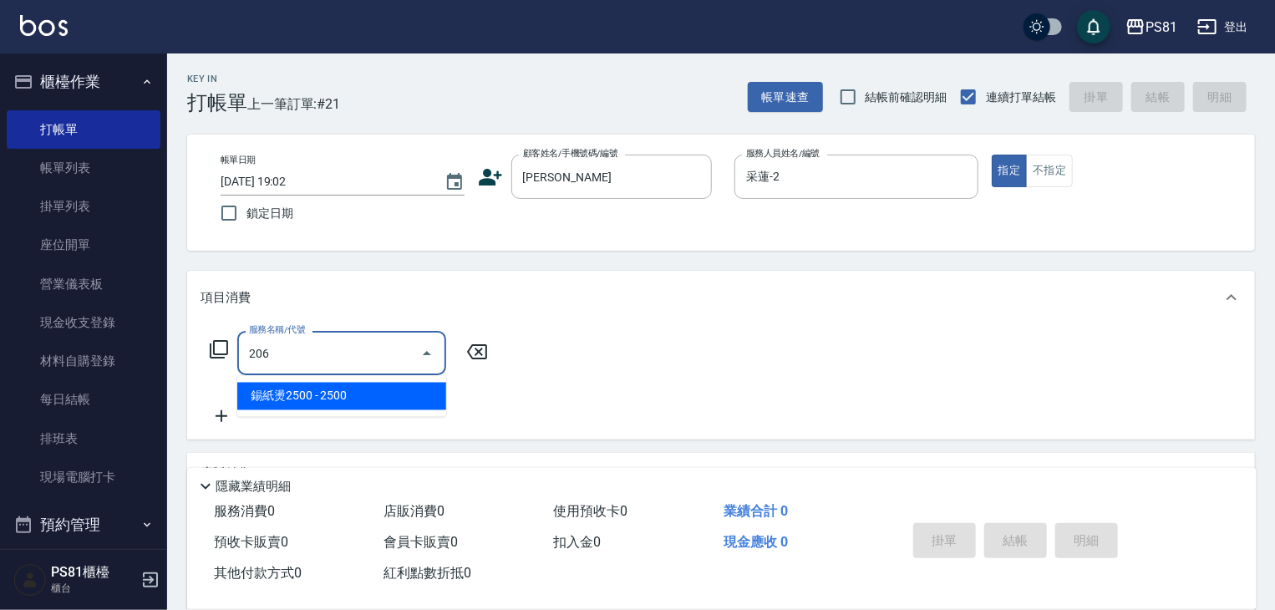
type input "錫紙燙2500(206)"
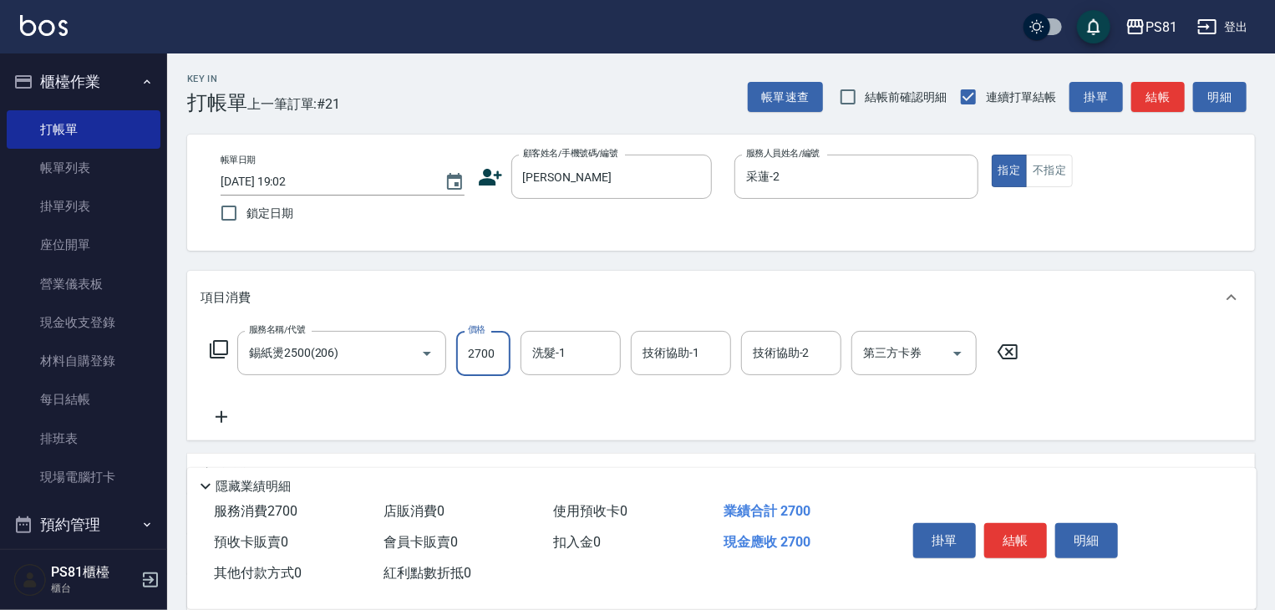
type input "2700"
type input "妮可-25"
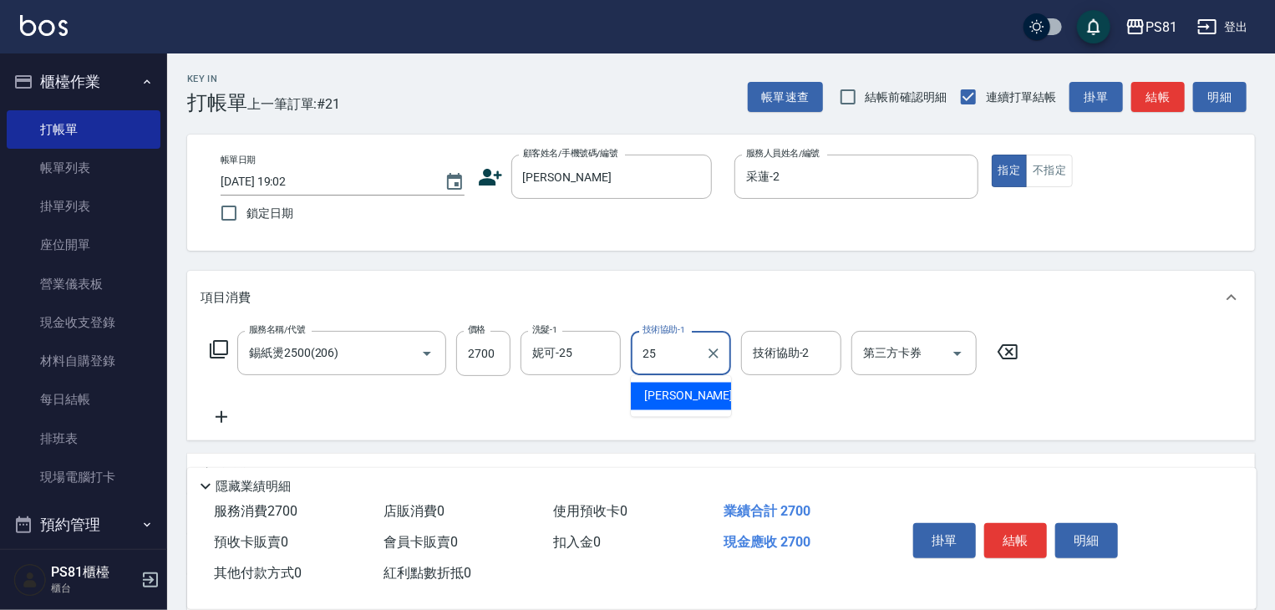
type input "妮可-25"
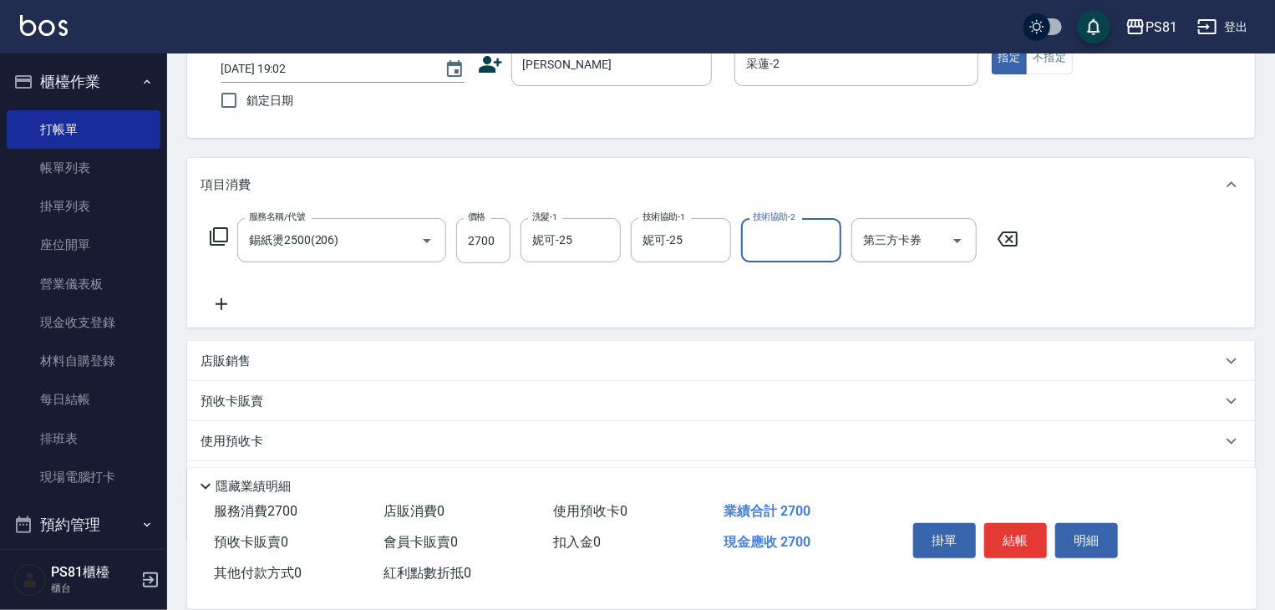
scroll to position [204, 0]
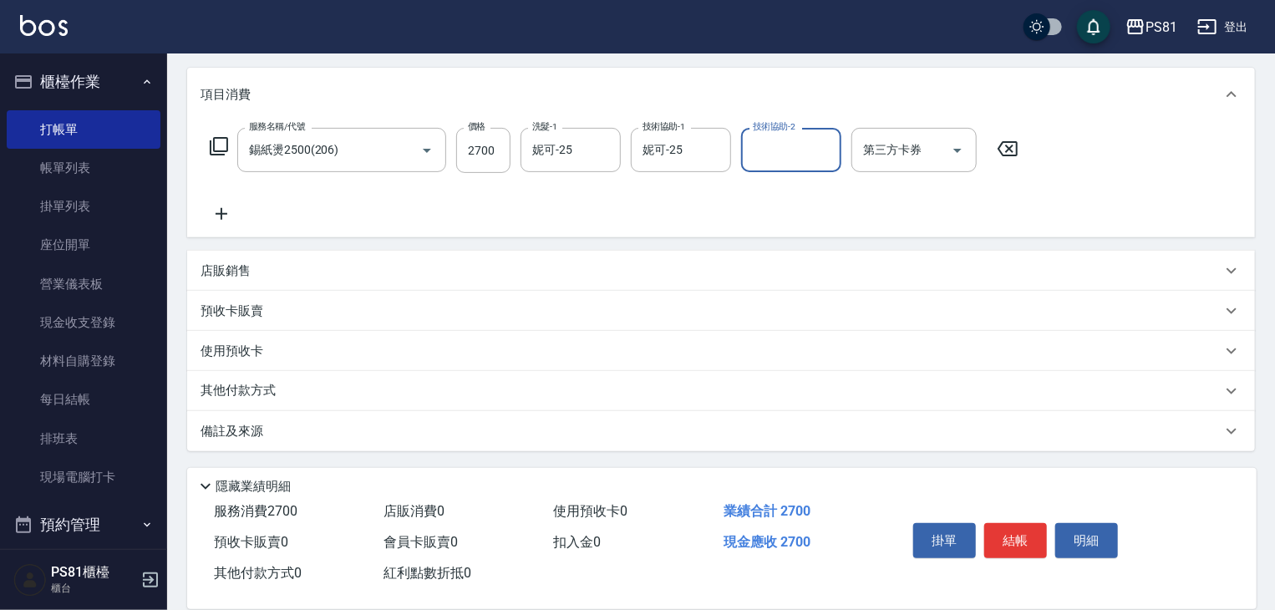
click at [395, 386] on div "其他付款方式" at bounding box center [711, 391] width 1021 height 18
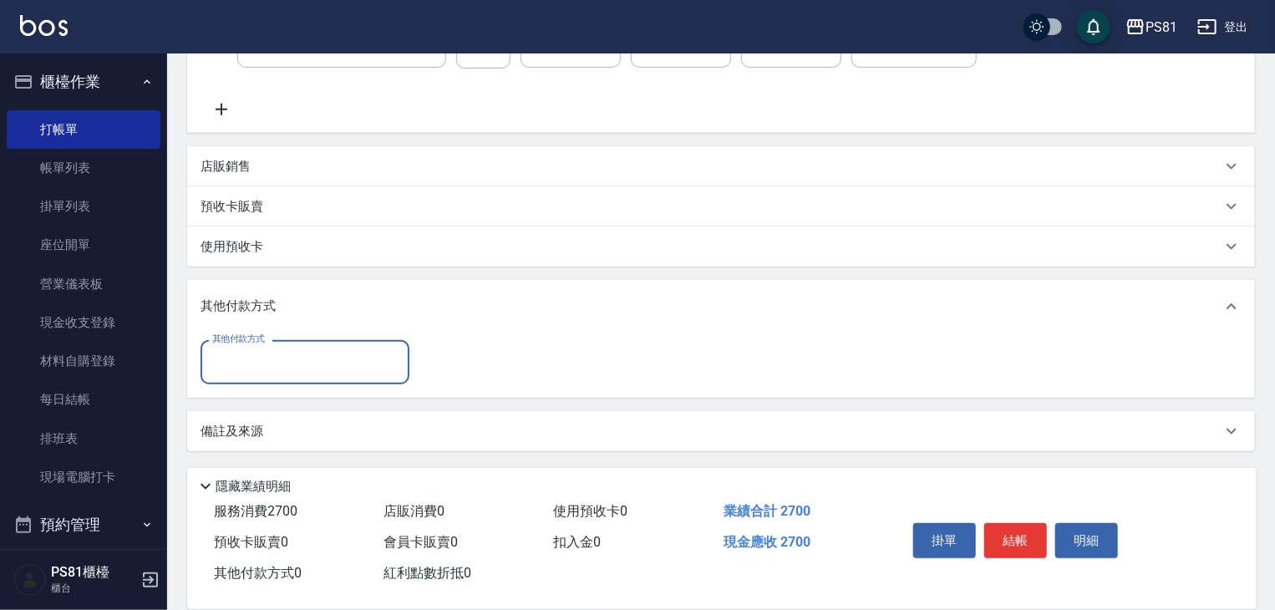
scroll to position [308, 0]
click at [364, 362] on input "其他付款方式" at bounding box center [305, 362] width 194 height 29
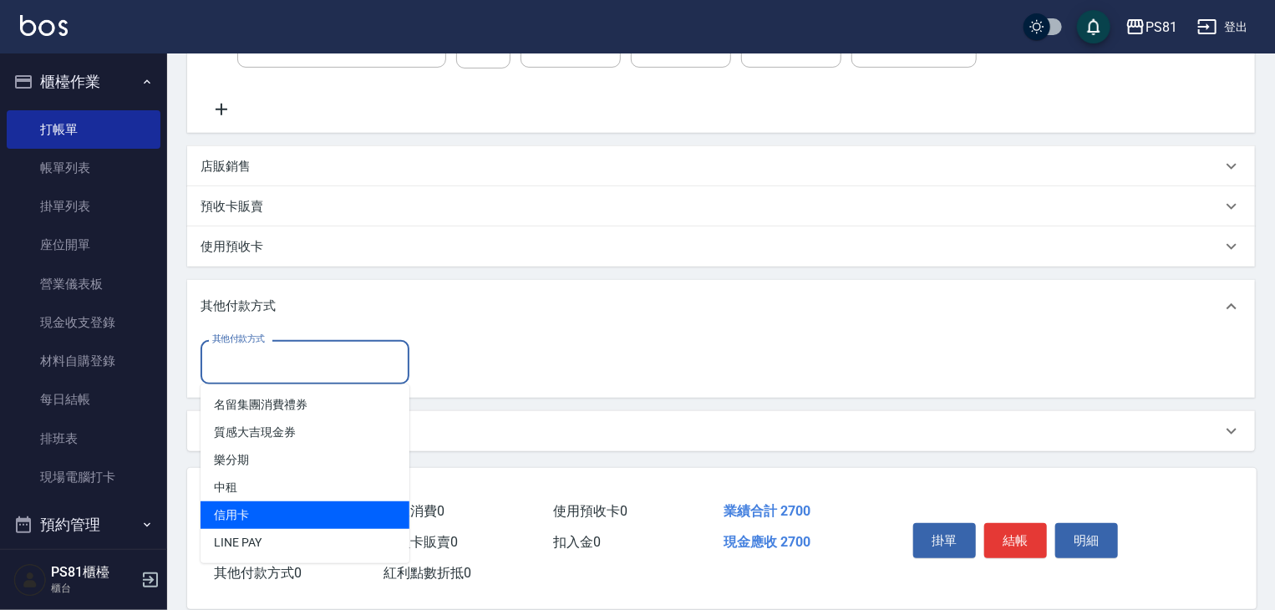
click at [298, 501] on span "信用卡" at bounding box center [305, 515] width 209 height 28
type input "信用卡"
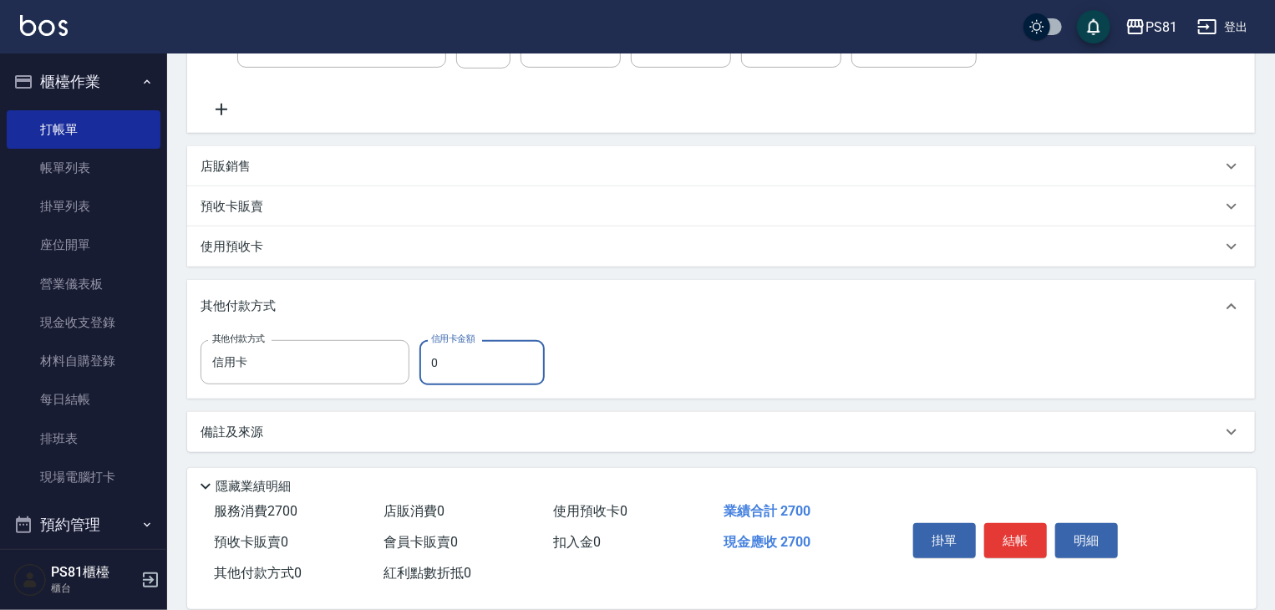
click at [481, 366] on input "0" at bounding box center [482, 362] width 125 height 45
type input "2700"
click at [598, 357] on div "其他付款方式 信用卡 其他付款方式 信用卡金額 2700 信用卡金額" at bounding box center [721, 362] width 1041 height 45
click at [1021, 537] on button "結帳" at bounding box center [1016, 540] width 63 height 35
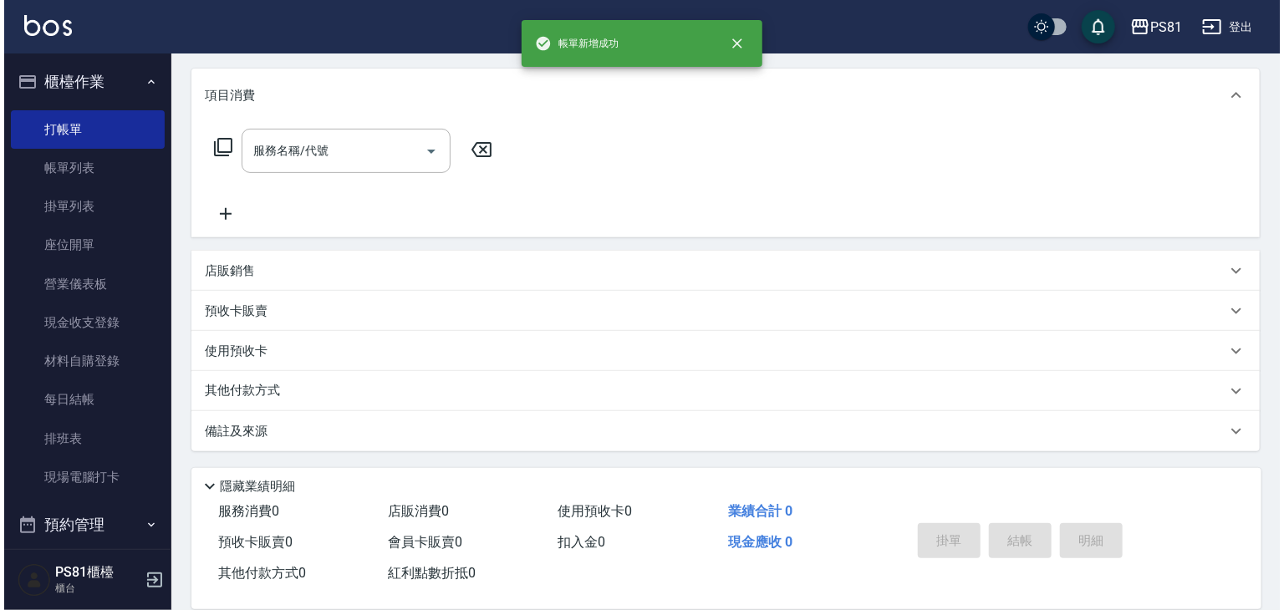
scroll to position [0, 0]
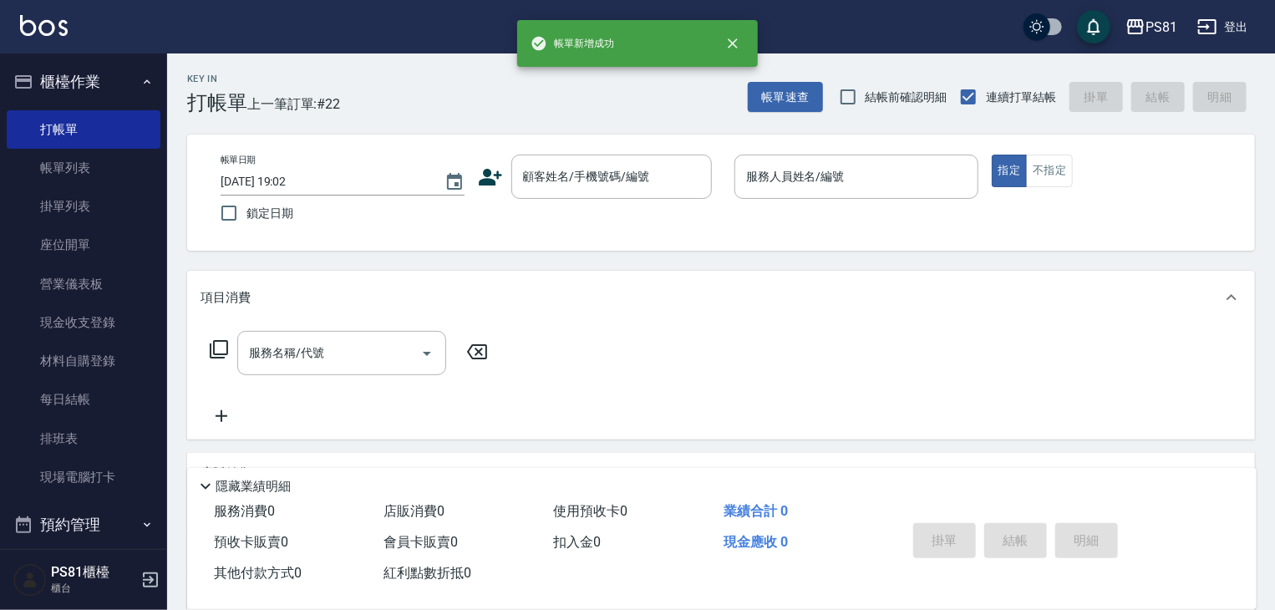
click at [1021, 537] on div "掛單 結帳 明細" at bounding box center [1016, 543] width 218 height 53
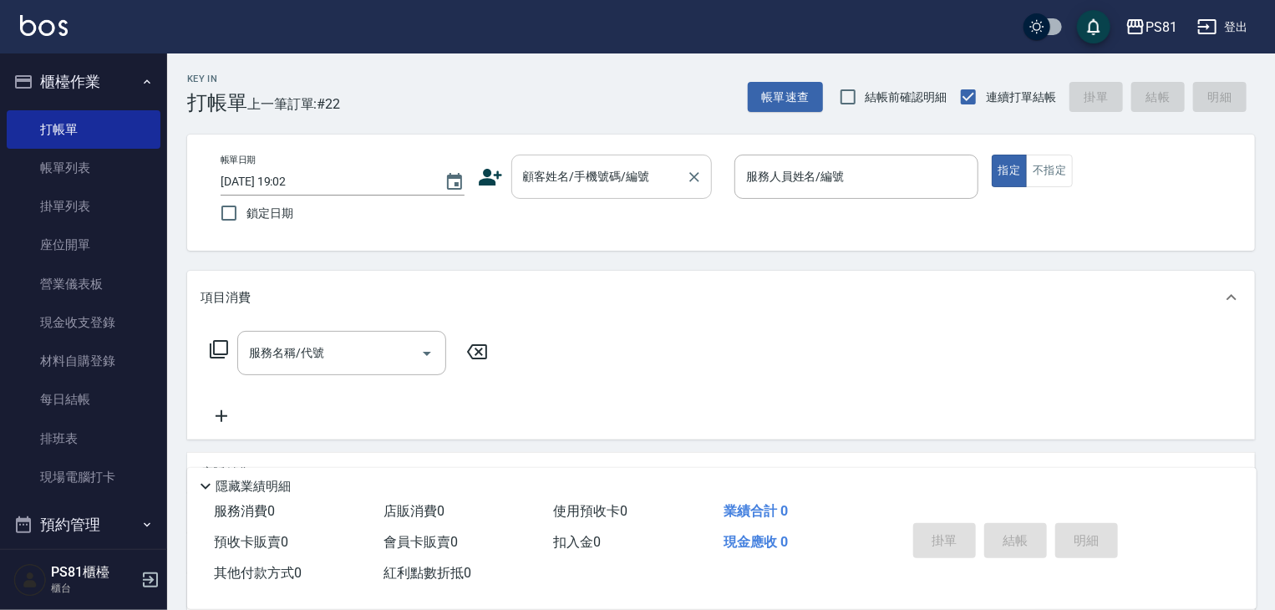
click at [565, 186] on input "顧客姓名/手機號碼/編號" at bounding box center [599, 176] width 160 height 29
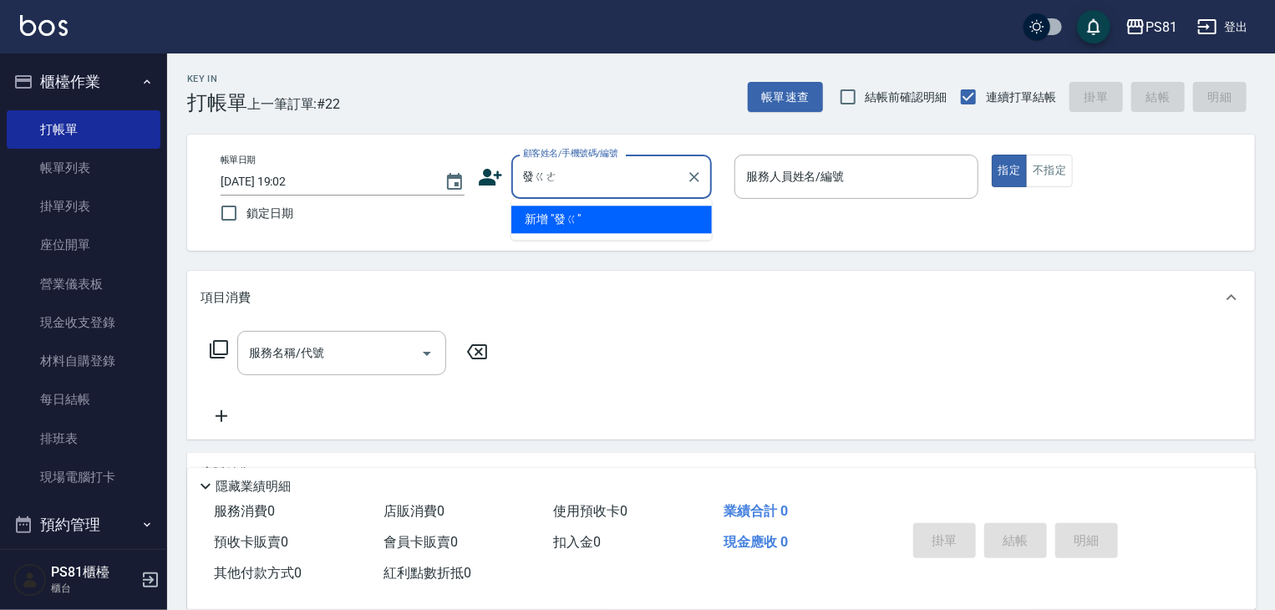
type input "發哥"
click at [578, 226] on li "無名字/發哥/null" at bounding box center [612, 220] width 201 height 28
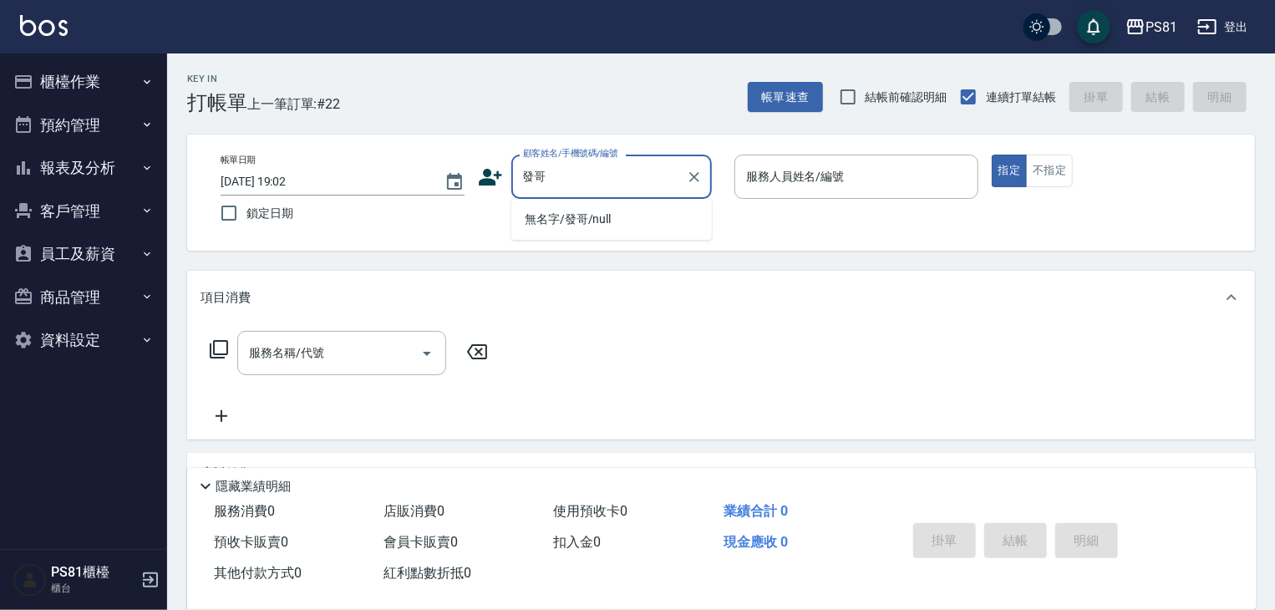
click at [619, 225] on li "無名字/發哥/null" at bounding box center [612, 220] width 201 height 28
type input "無名字/發哥/null"
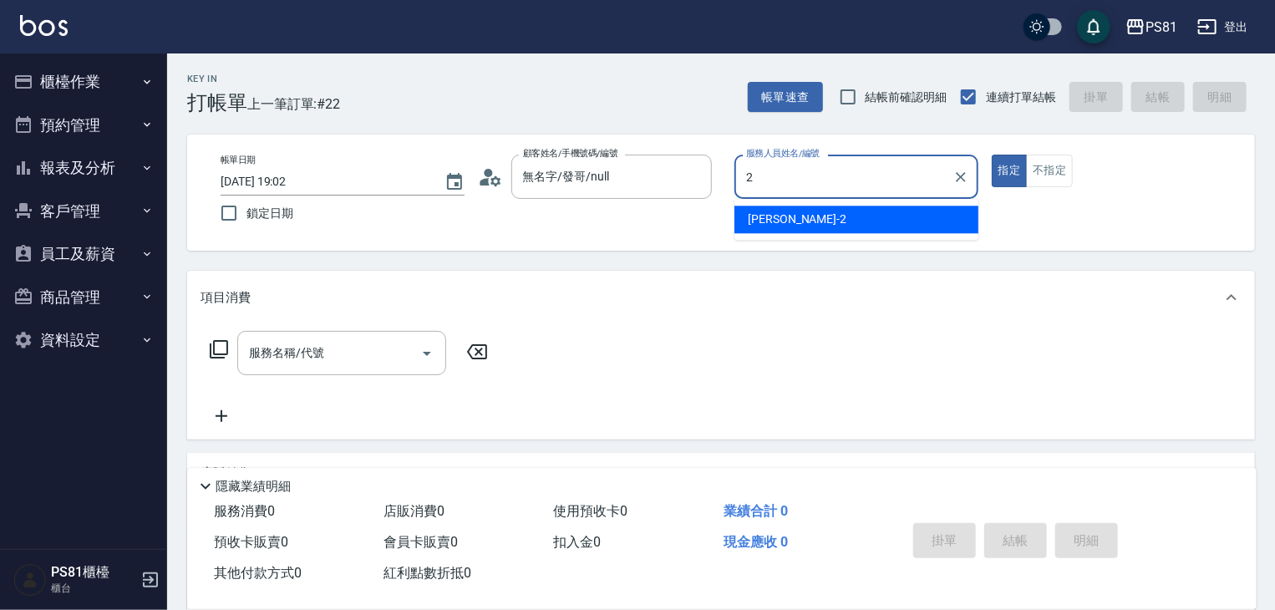
type input "采蓮-2"
type button "true"
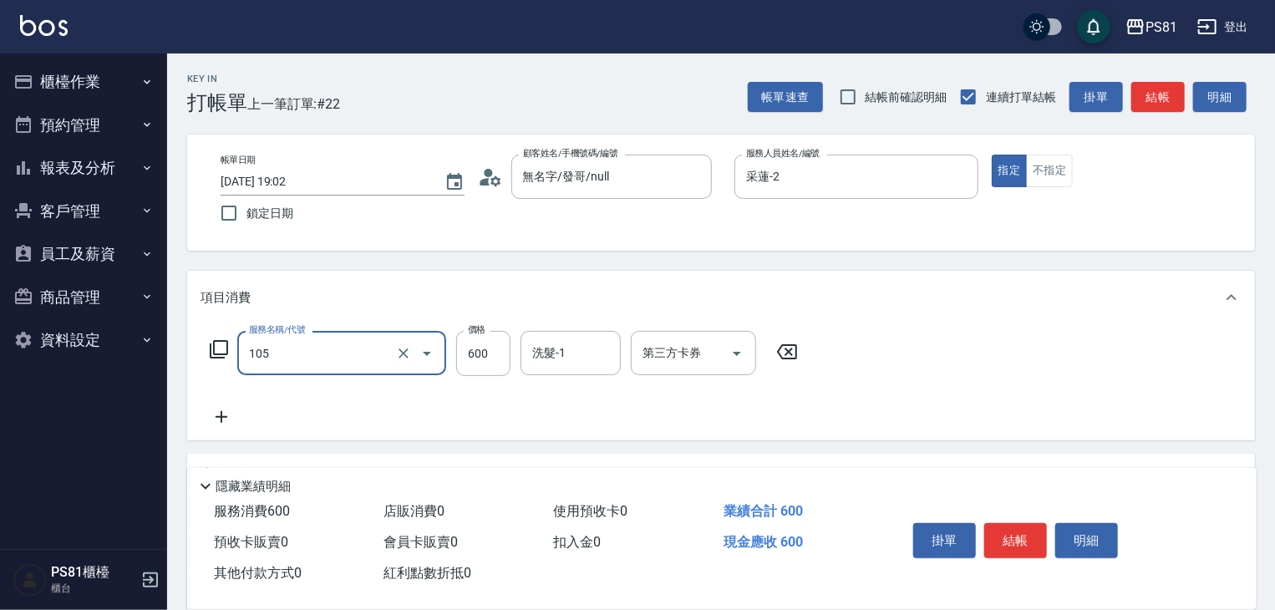
type input "A級洗剪600(105)"
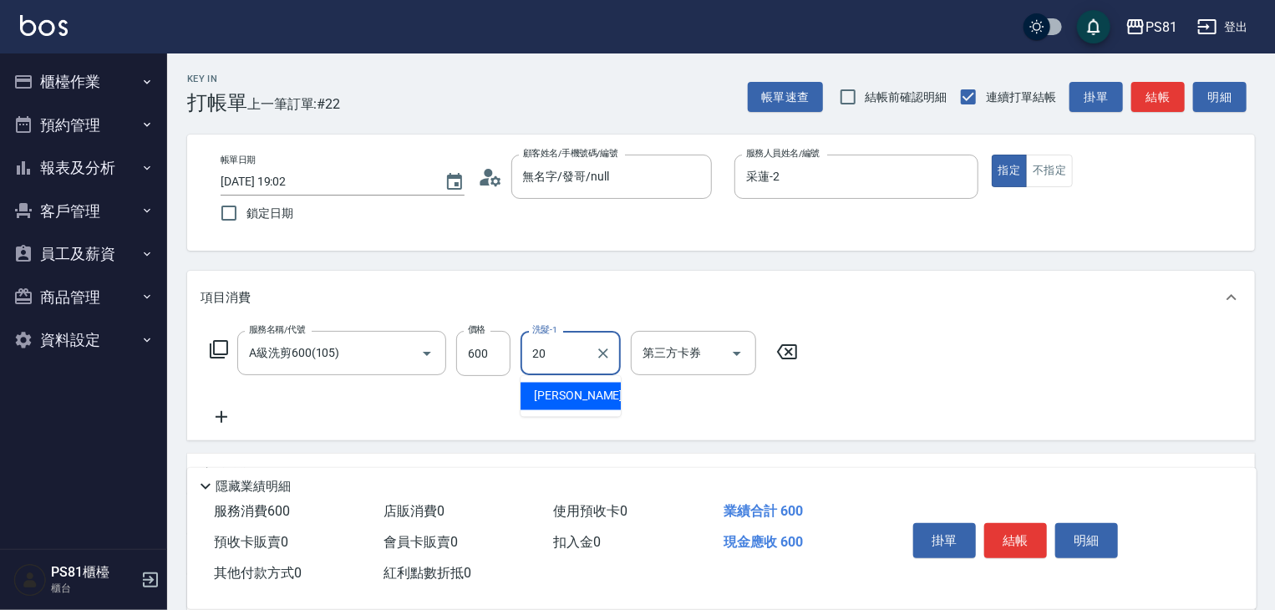
type input "妍妍-20"
drag, startPoint x: 982, startPoint y: 379, endPoint x: 989, endPoint y: 399, distance: 21.1
click at [983, 385] on div "服務名稱/代號 A級洗剪600(105) 服務名稱/代號 價格 600 價格 洗髮-1 妍妍-20 洗髮-1 第三方卡券 第三方卡券" at bounding box center [721, 382] width 1068 height 116
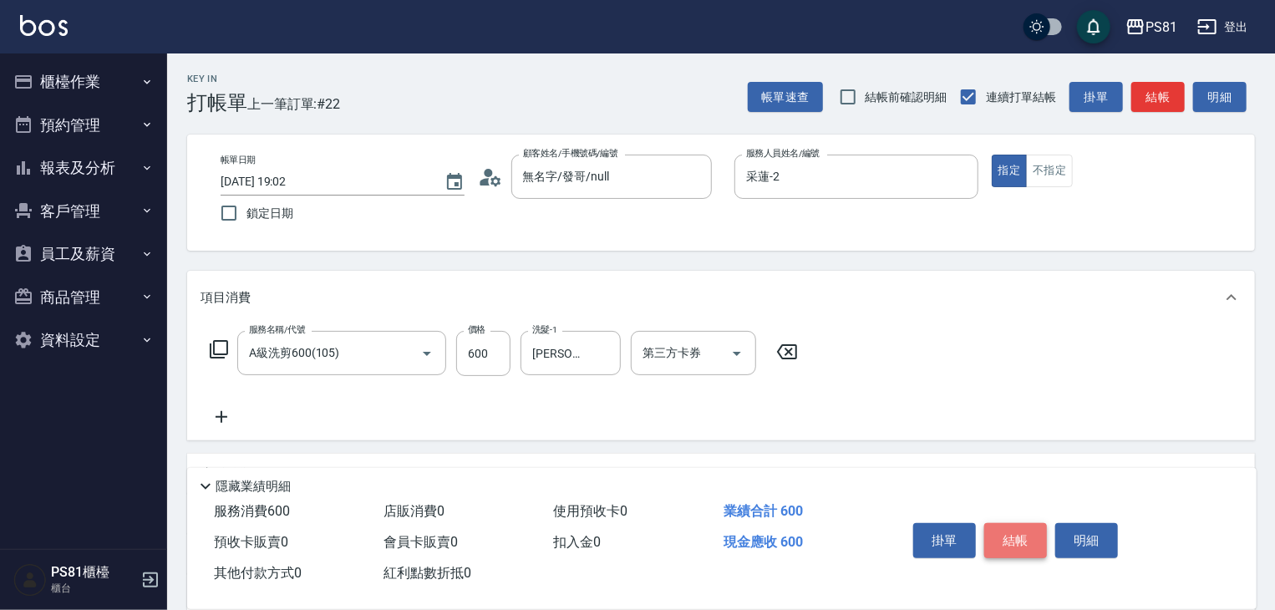
click at [1021, 542] on button "結帳" at bounding box center [1016, 540] width 63 height 35
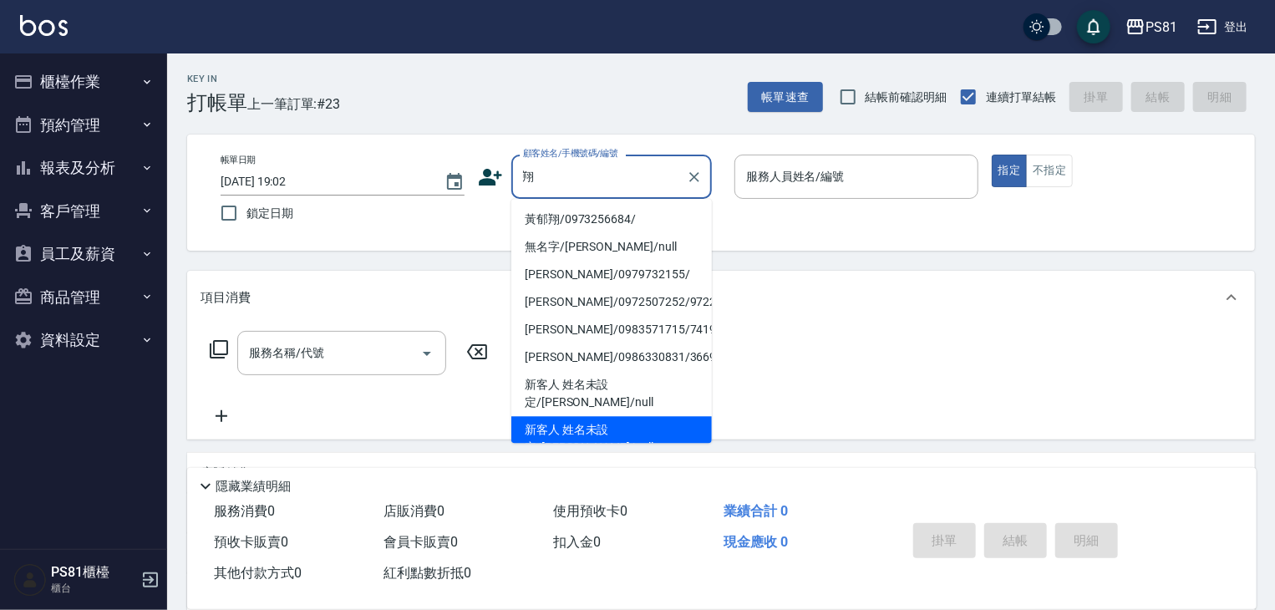
click at [659, 416] on li "新客人 姓名未設定/[PERSON_NAME]/null" at bounding box center [612, 438] width 201 height 45
type input "新客人 姓名未設定/[PERSON_NAME]/null"
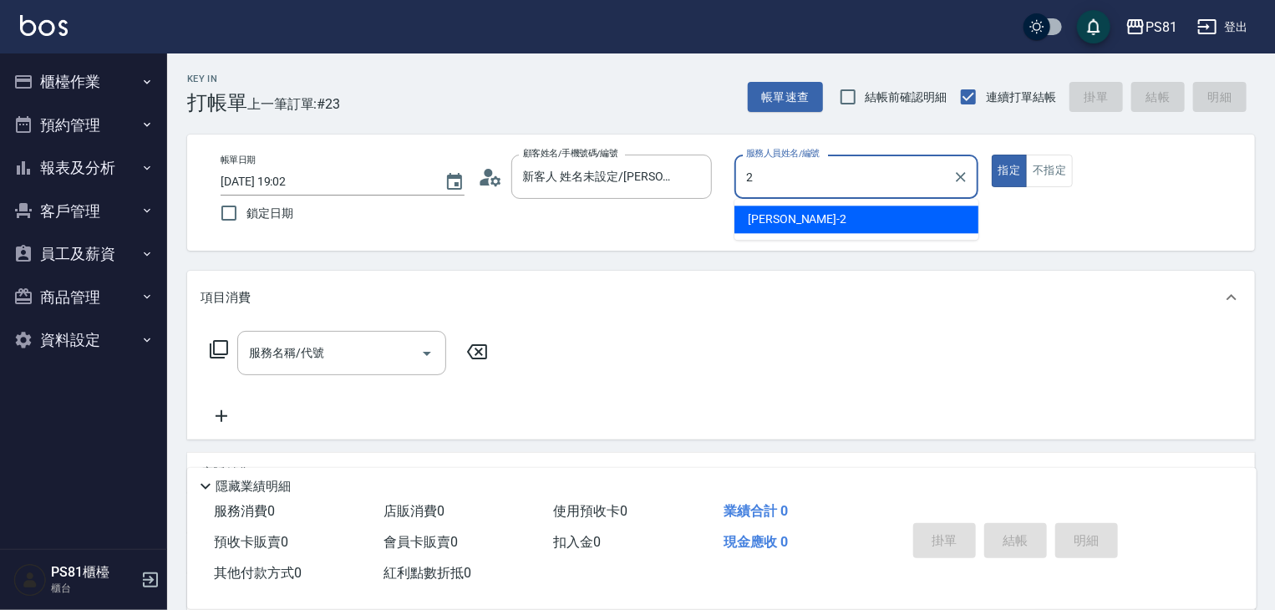
type input "采蓮-2"
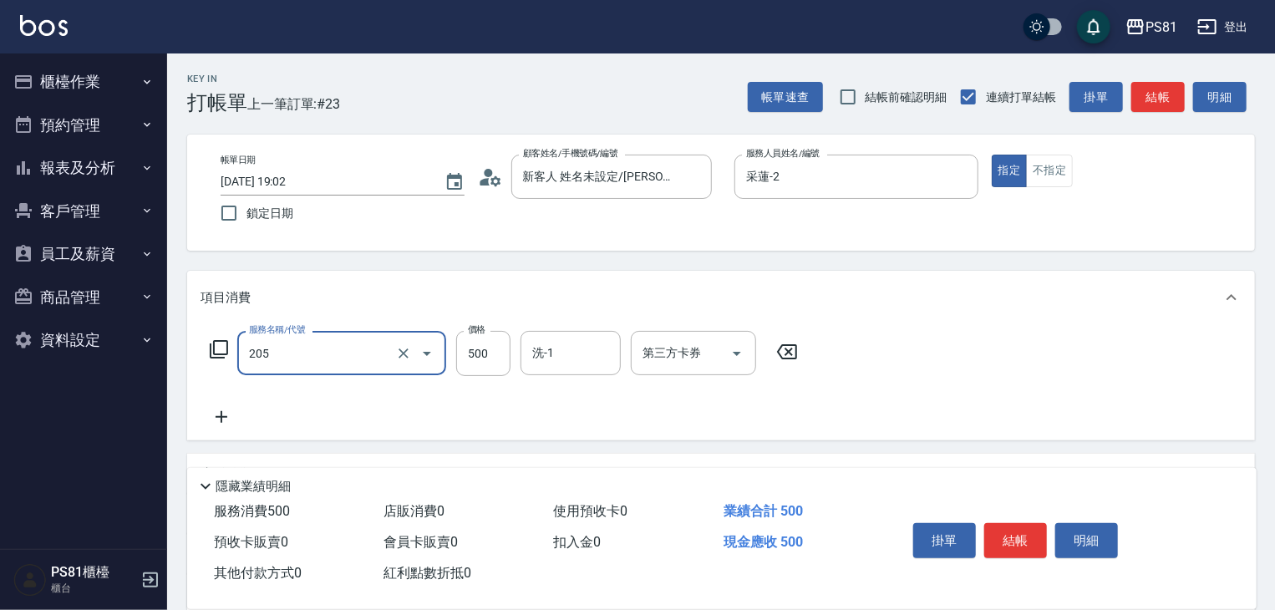
type input "A級單剪400(205)"
drag, startPoint x: 725, startPoint y: 387, endPoint x: 1030, endPoint y: 508, distance: 327.5
click at [727, 387] on div "服務名稱/代號 A級單剪400(205) 服務名稱/代號 價格 500 價格 洗-1 洗-1 第三方卡券 第三方卡券" at bounding box center [505, 379] width 608 height 96
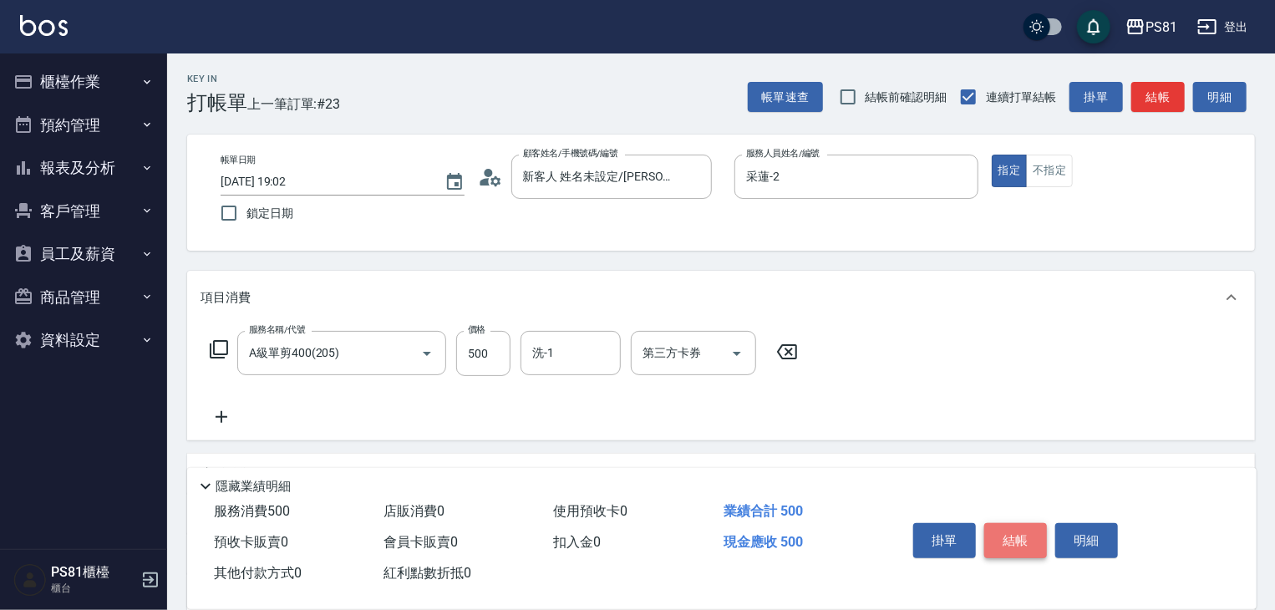
click at [1023, 543] on button "結帳" at bounding box center [1016, 540] width 63 height 35
type input "2025/10/12 19:03"
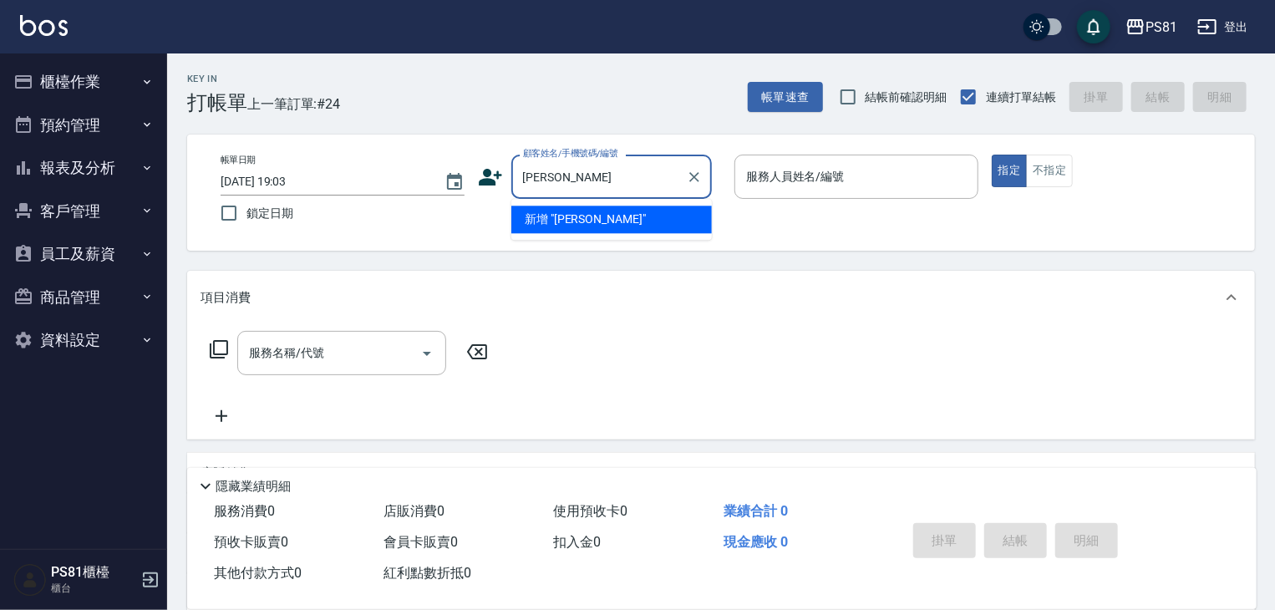
click at [588, 220] on li "新增 "子堯"" at bounding box center [612, 220] width 201 height 28
type input "[PERSON_NAME]"
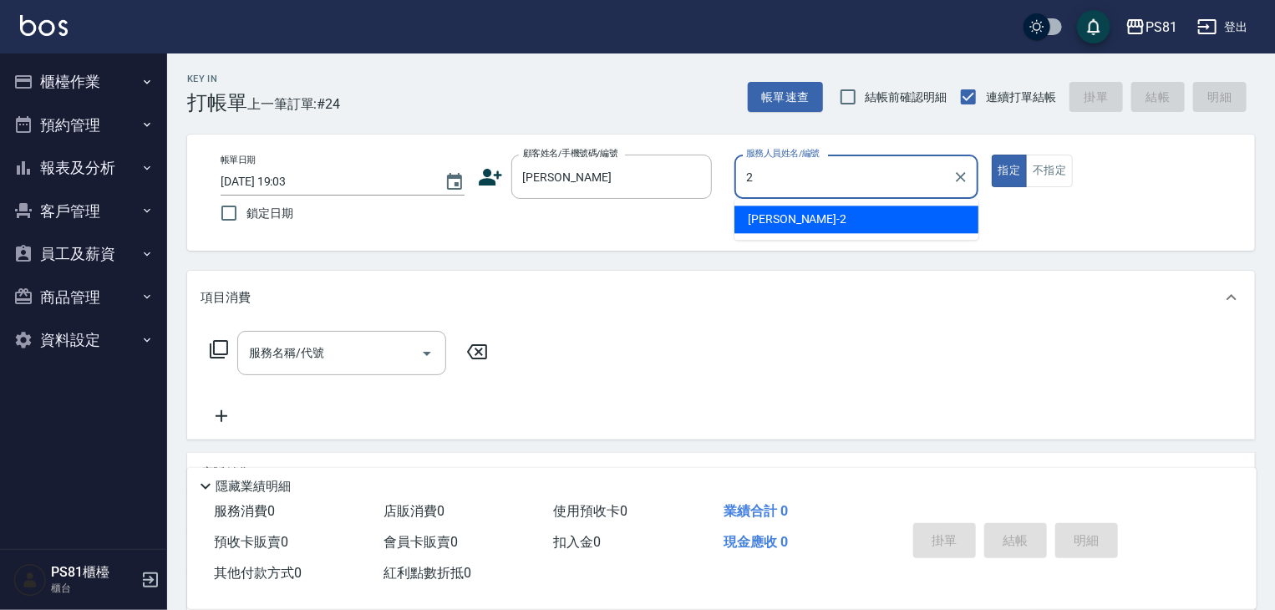
type input "采蓮-2"
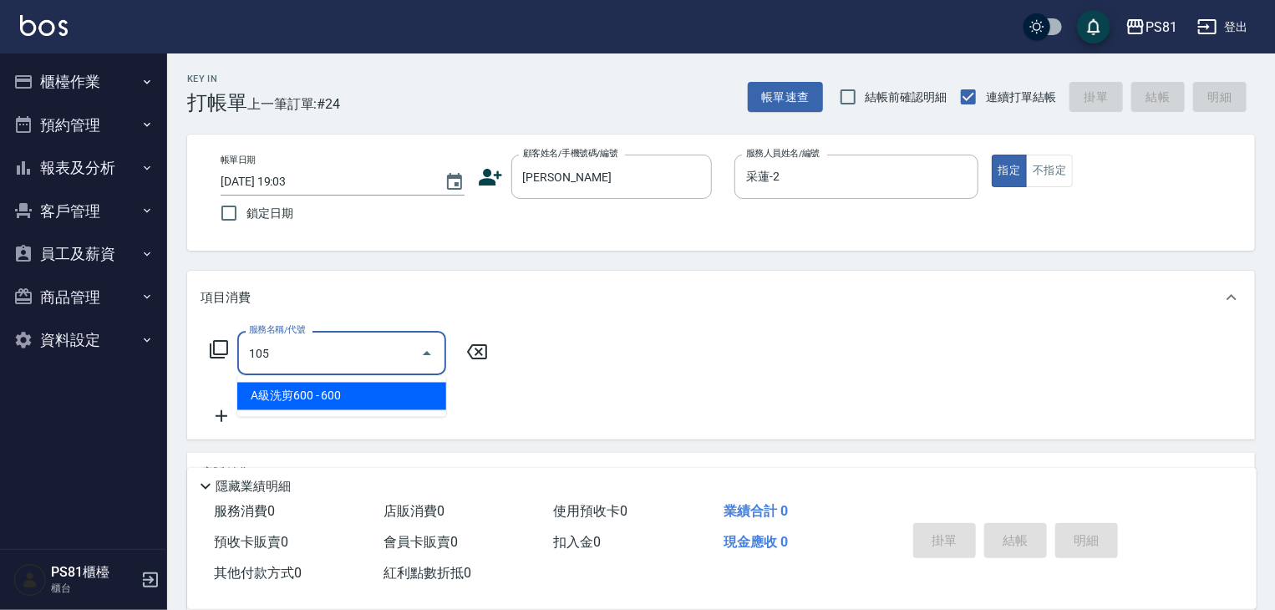
type input "A級洗剪600(105)"
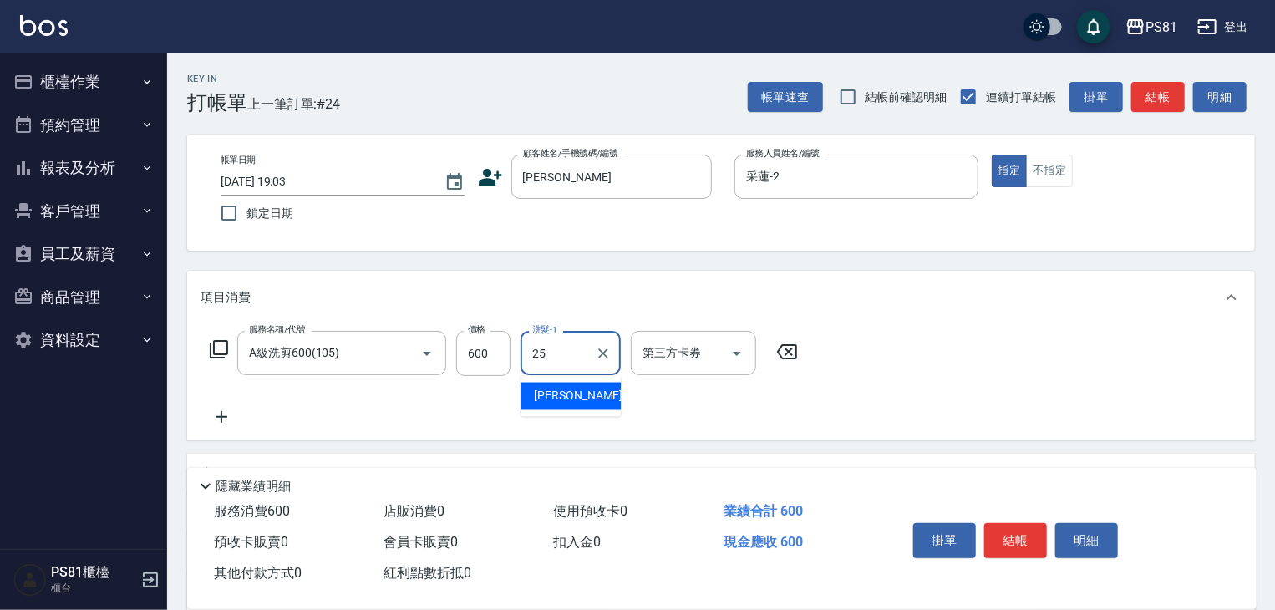
type input "妮可-25"
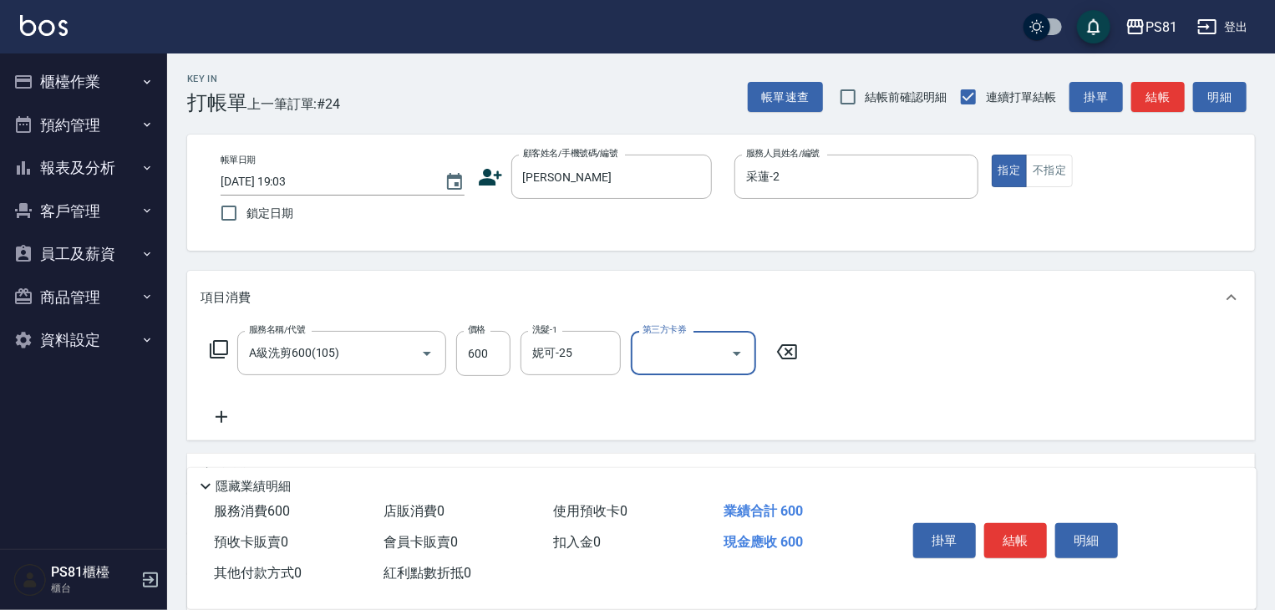
drag, startPoint x: 1026, startPoint y: 402, endPoint x: 1040, endPoint y: 440, distance: 41.0
click at [1026, 402] on div "服務名稱/代號 A級洗剪600(105) 服務名稱/代號 價格 600 價格 洗髮-1 妮可-25 洗髮-1 第三方卡券 第三方卡券" at bounding box center [721, 382] width 1068 height 116
click at [1026, 532] on button "結帳" at bounding box center [1016, 540] width 63 height 35
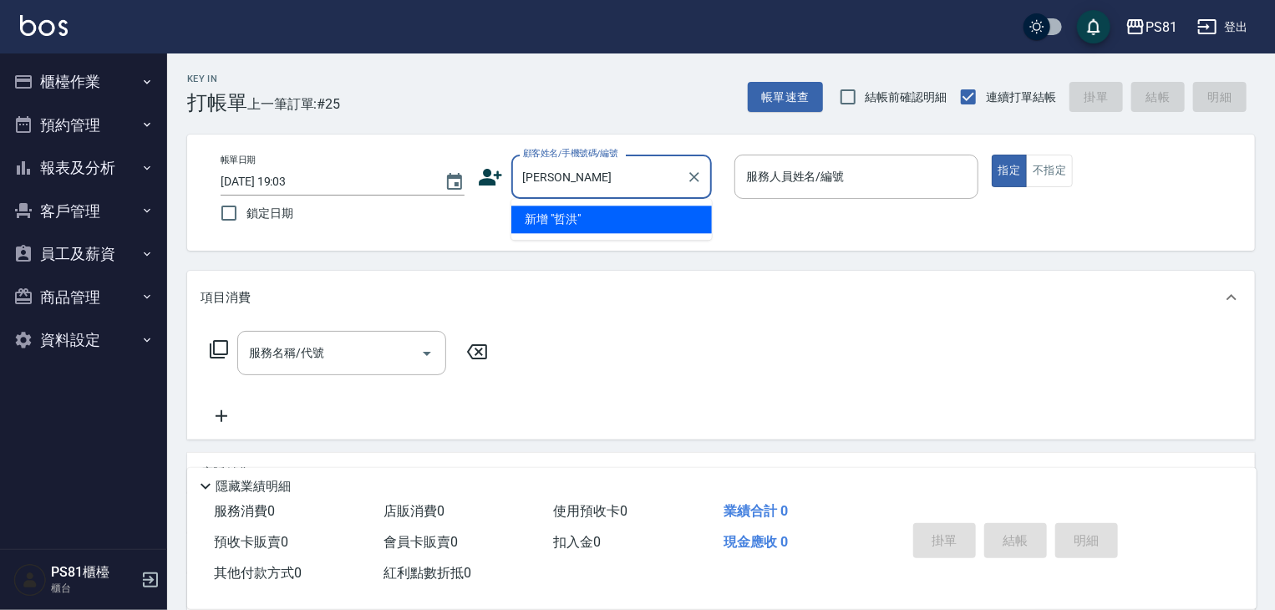
type input "哲"
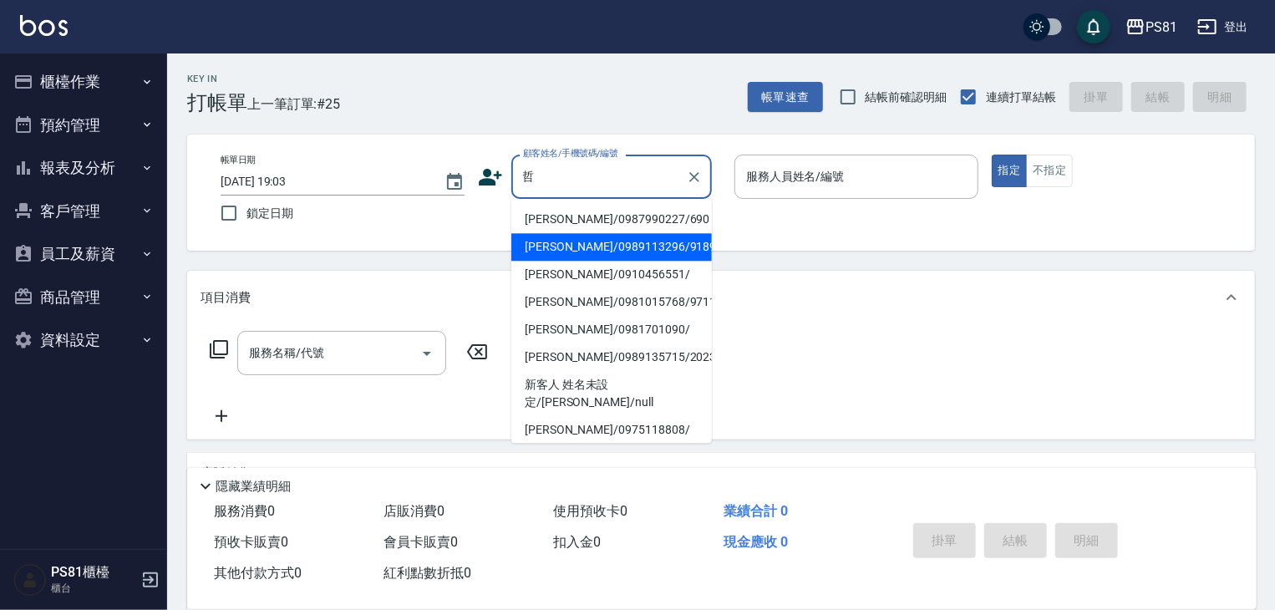
click at [667, 237] on li "[PERSON_NAME]/0989113296/9189" at bounding box center [612, 247] width 201 height 28
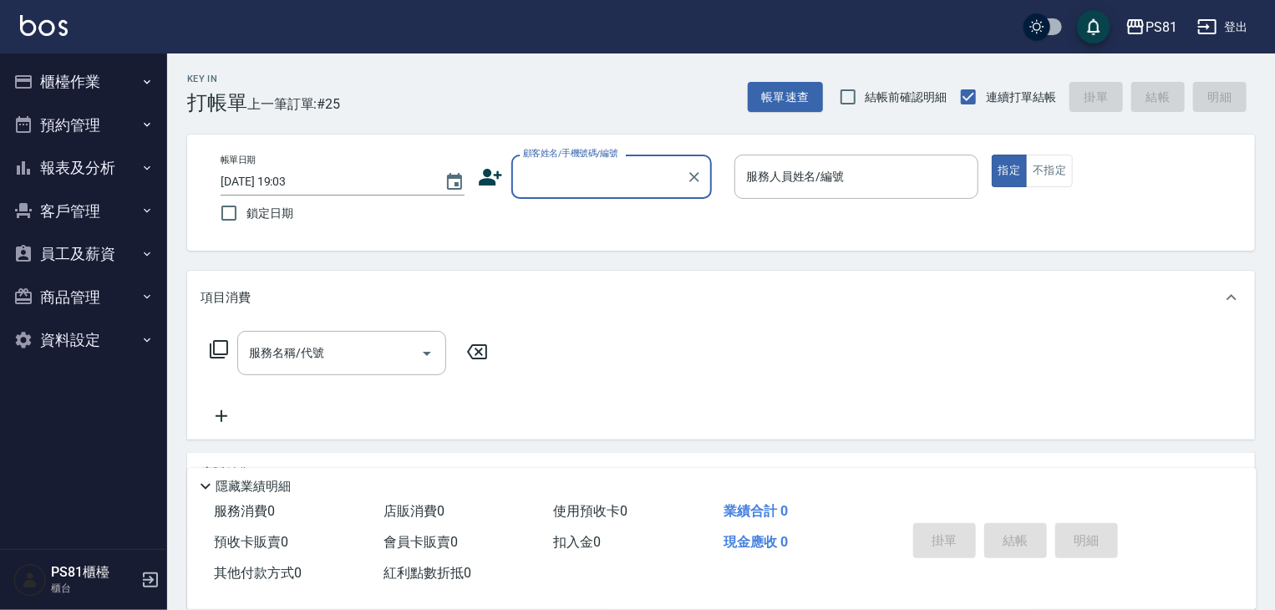
click at [552, 180] on input "顧客姓名/手機號碼/編號" at bounding box center [599, 176] width 160 height 29
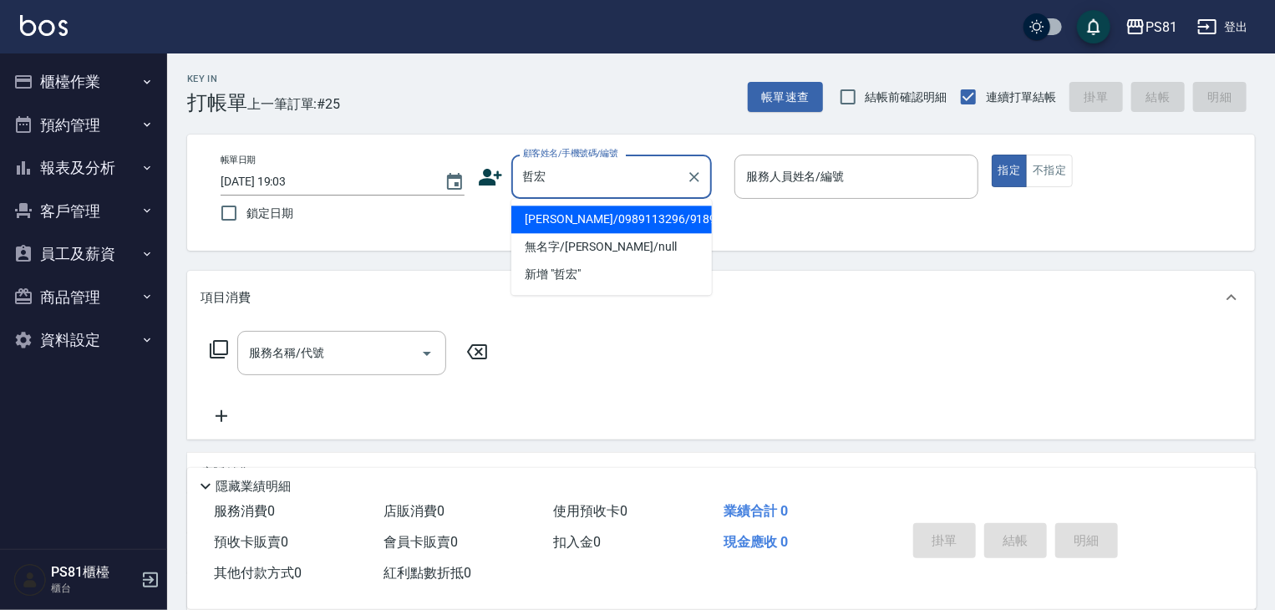
click at [541, 218] on li "[PERSON_NAME]/0989113296/9189" at bounding box center [612, 220] width 201 height 28
type input "[PERSON_NAME]/0989113296/9189"
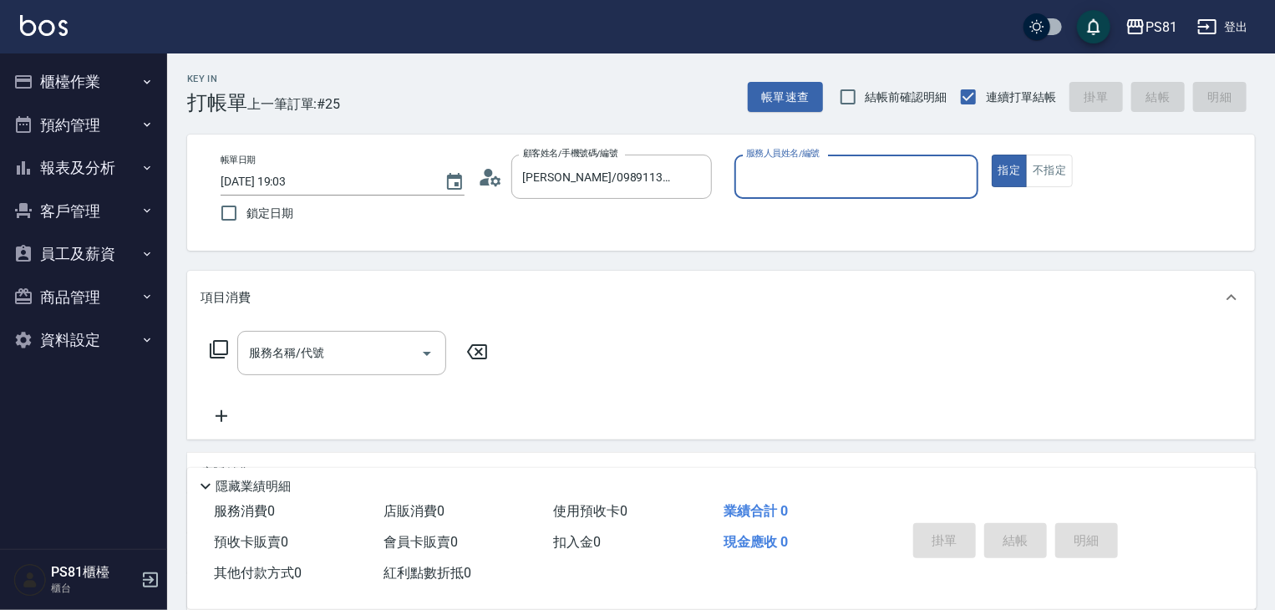
type input "采蓮-2"
click at [348, 352] on input "服務名稱/代號" at bounding box center [329, 353] width 169 height 29
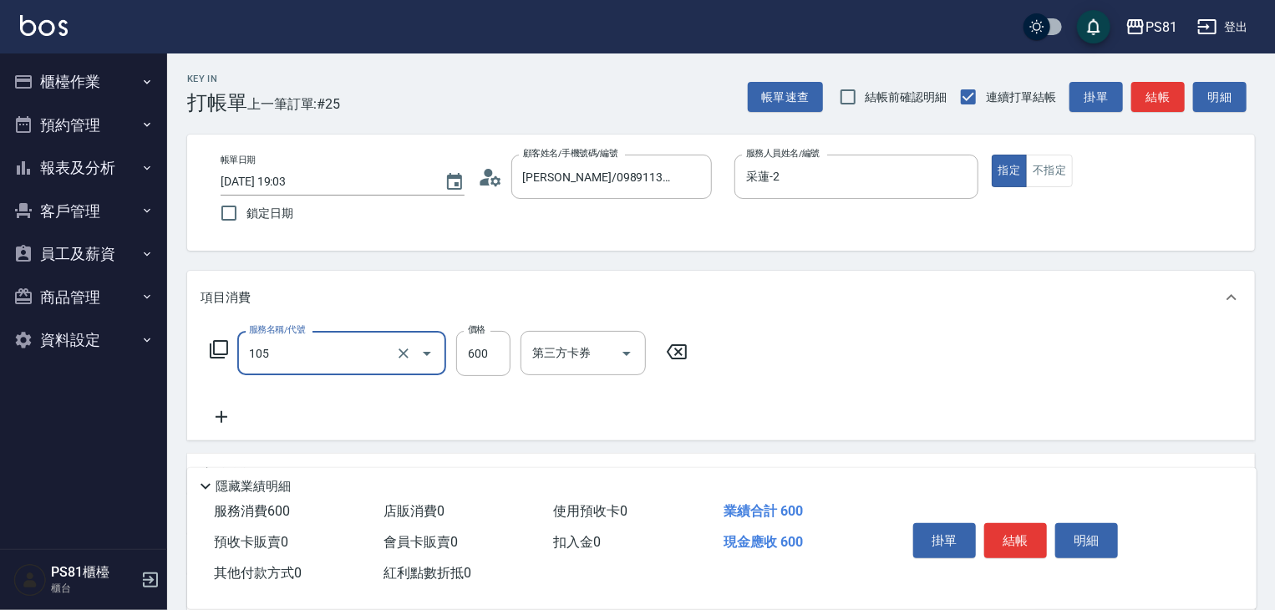
type input "A級洗剪600(105)"
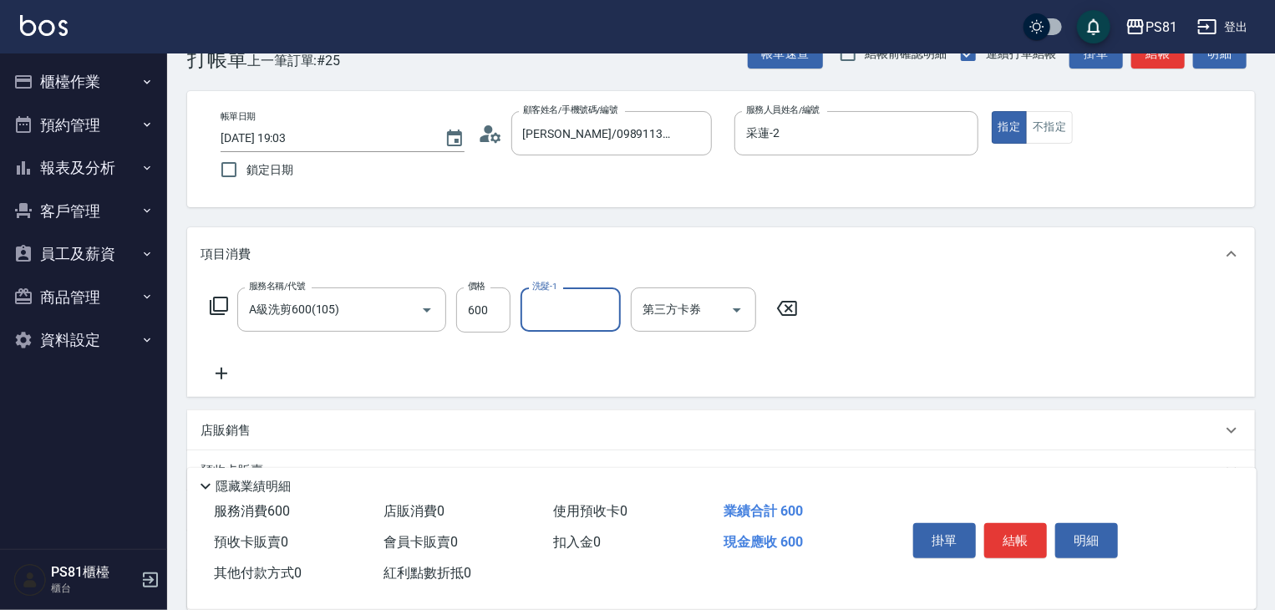
scroll to position [84, 0]
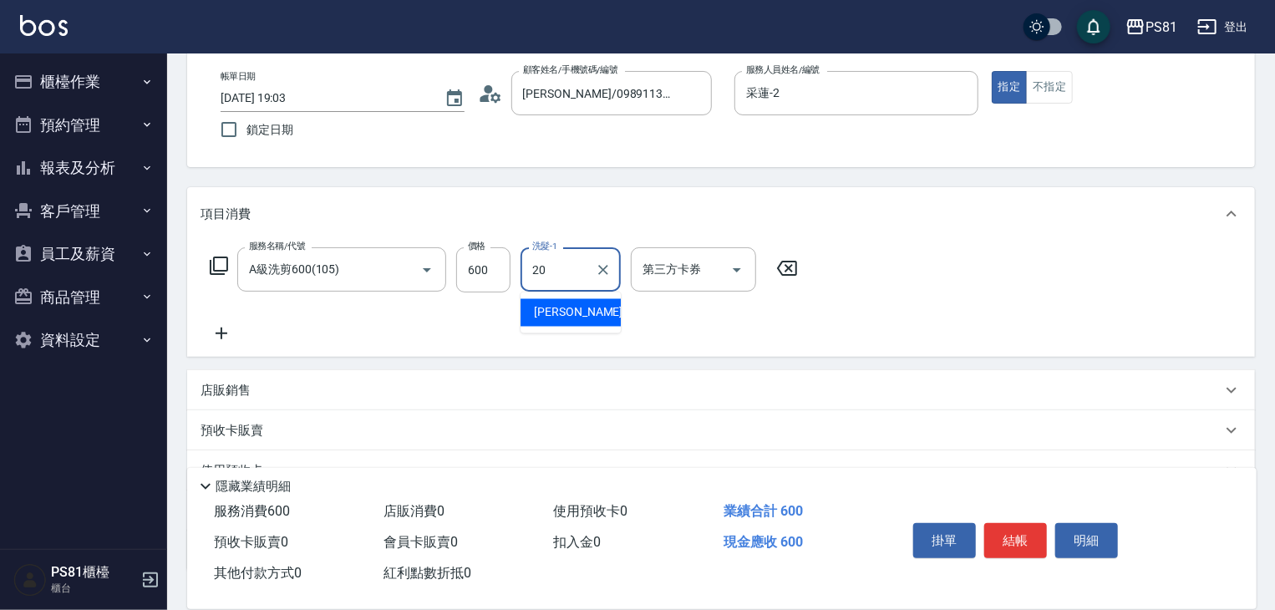
type input "妍妍-20"
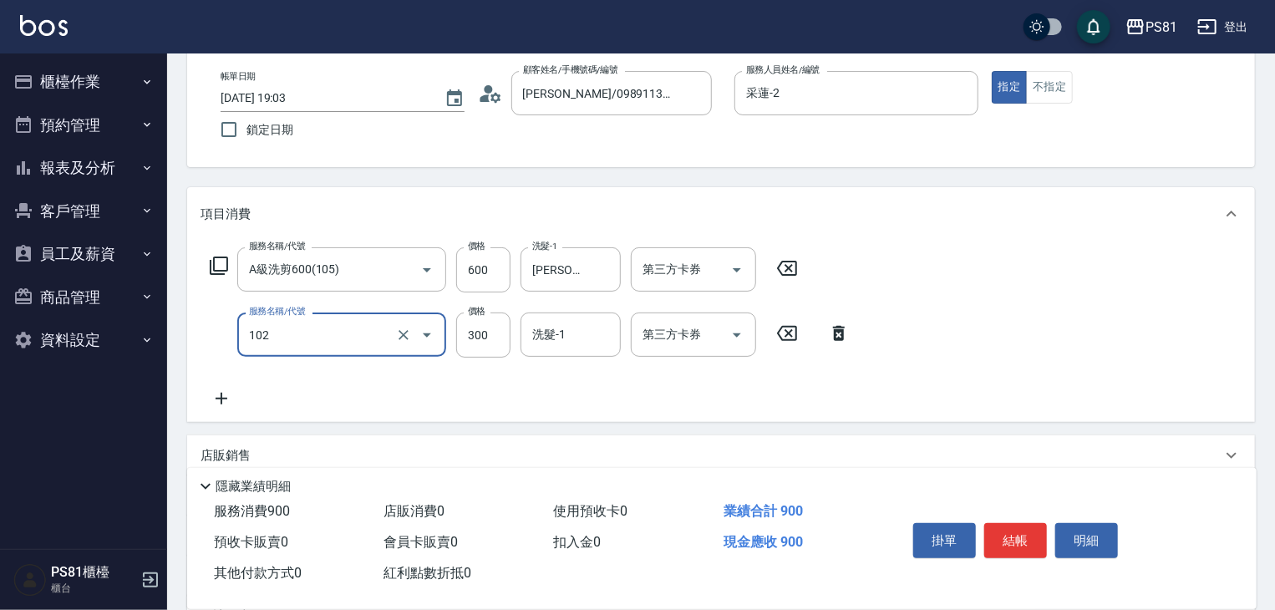
type input "保濕洗(102)"
type input "400"
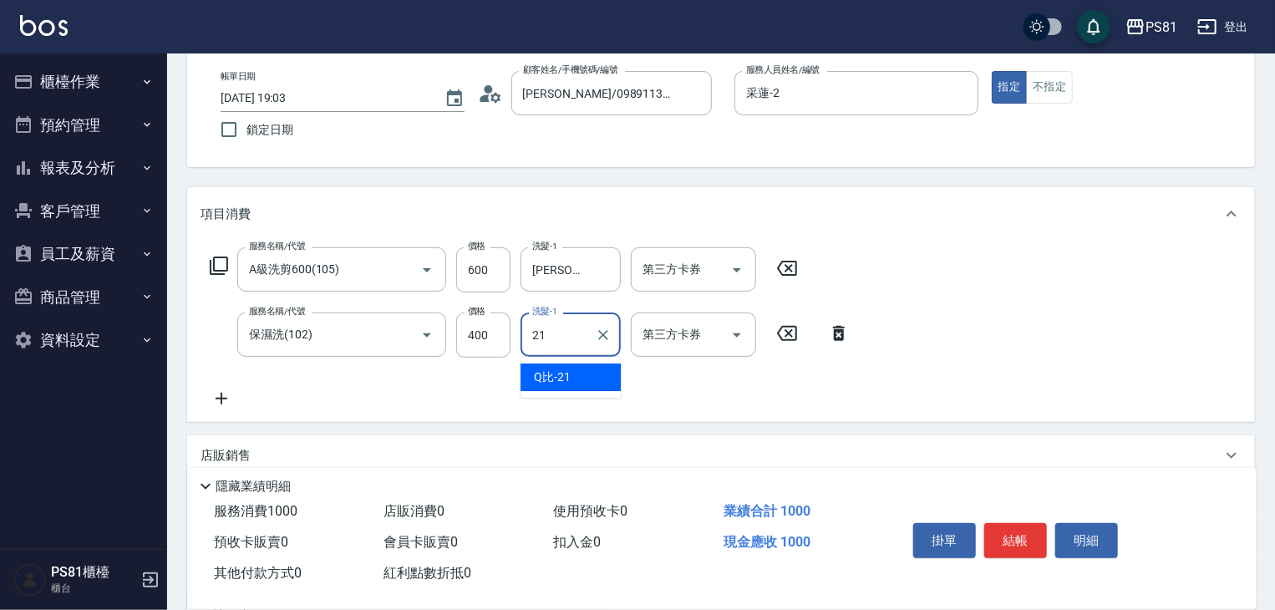
type input "Q比-21"
click at [904, 364] on div "服務名稱/代號 A級洗剪600(105) 服務名稱/代號 價格 600 價格 洗髮-1 妍妍-20 洗髮-1 第三方卡券 第三方卡券 服務名稱/代號 保濕洗(…" at bounding box center [721, 331] width 1068 height 181
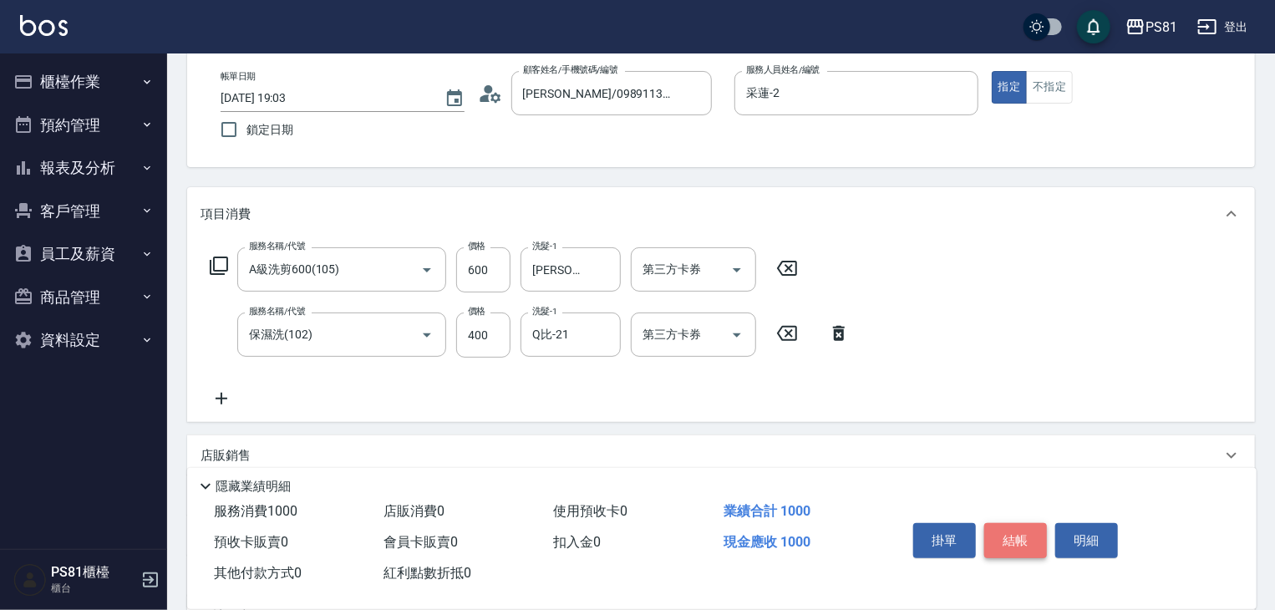
click at [1012, 531] on button "結帳" at bounding box center [1016, 540] width 63 height 35
type input "2025/10/12 19:04"
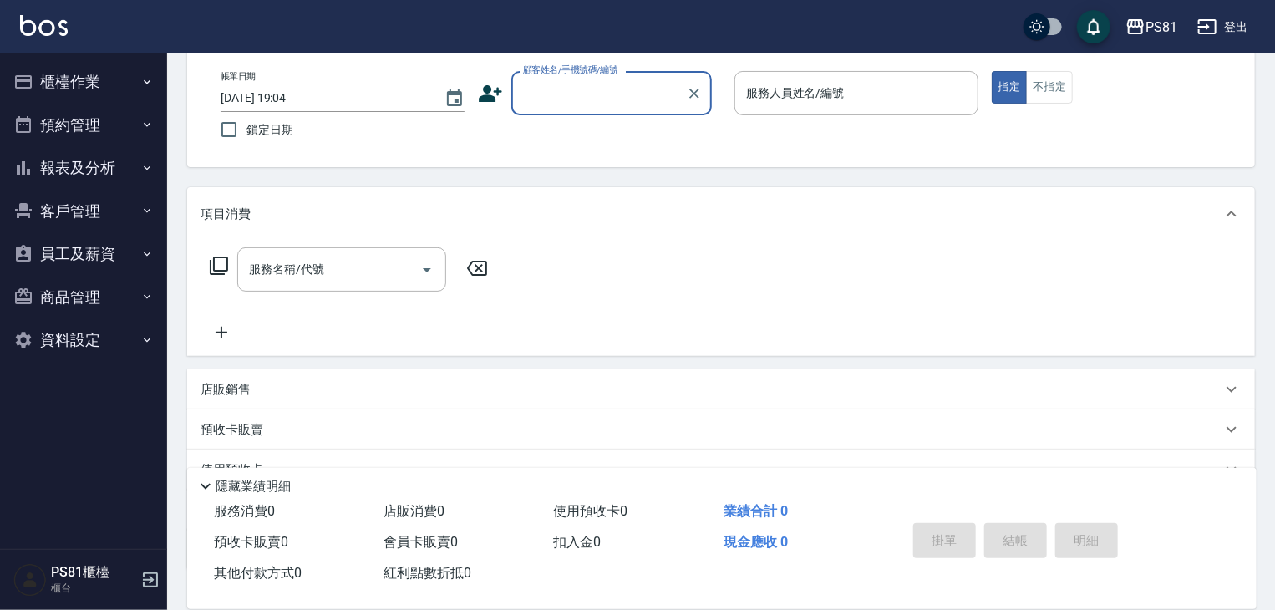
click at [55, 85] on button "櫃檯作業" at bounding box center [84, 81] width 154 height 43
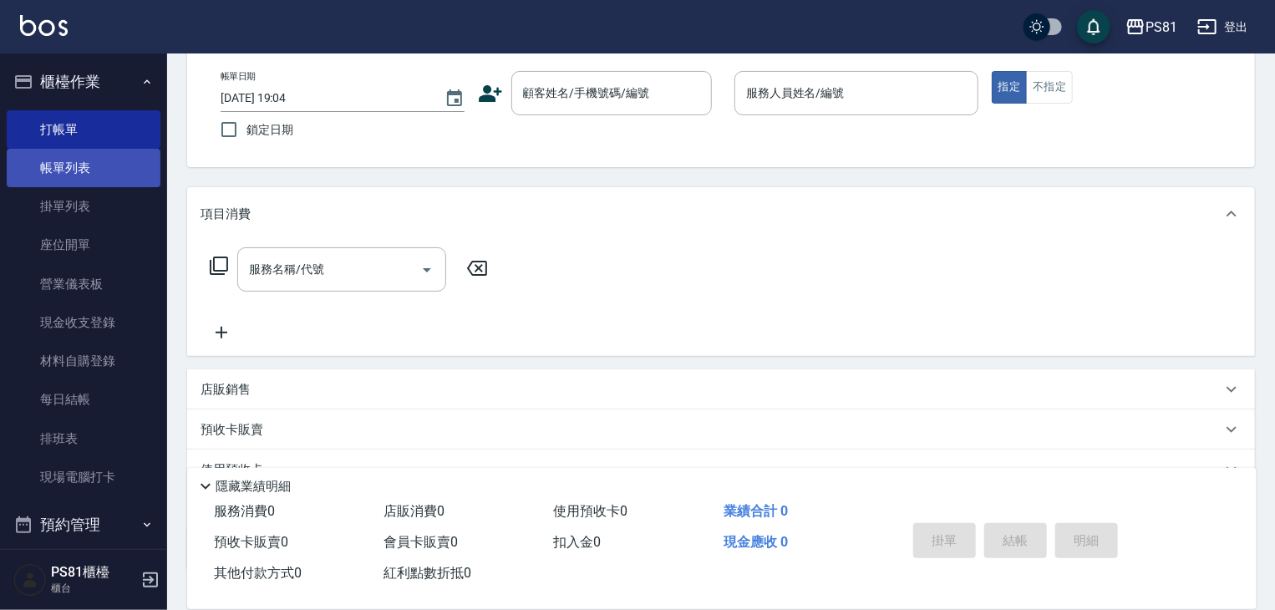
click at [125, 161] on link "帳單列表" at bounding box center [84, 168] width 154 height 38
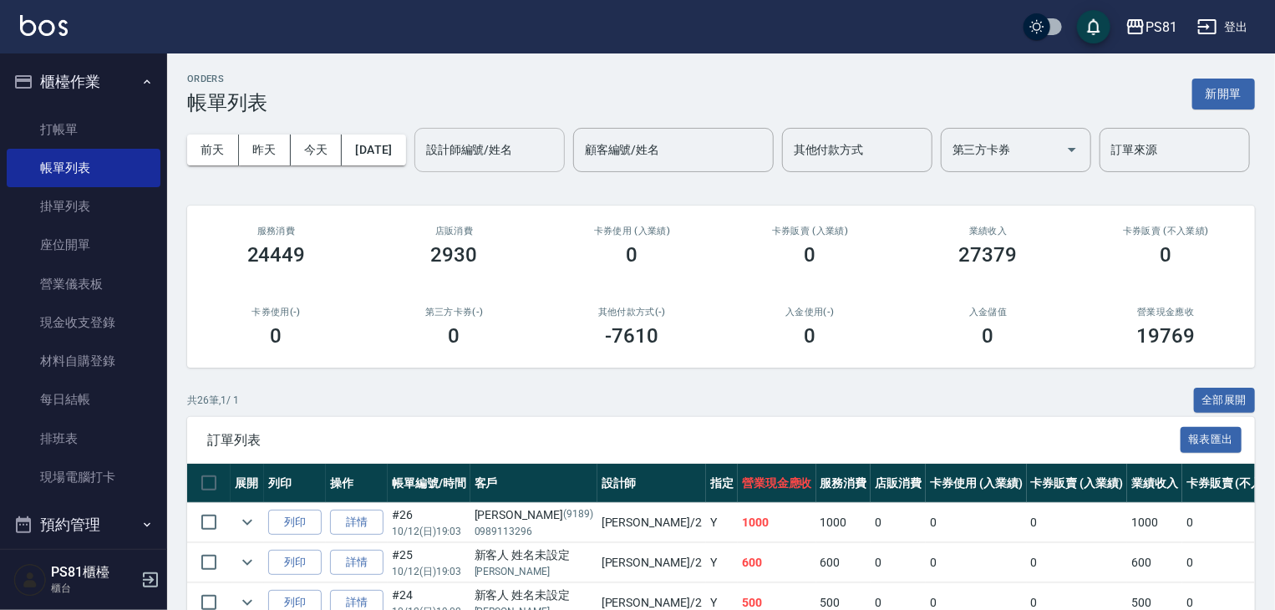
click at [422, 165] on input "設計師編號/姓名" at bounding box center [489, 149] width 135 height 29
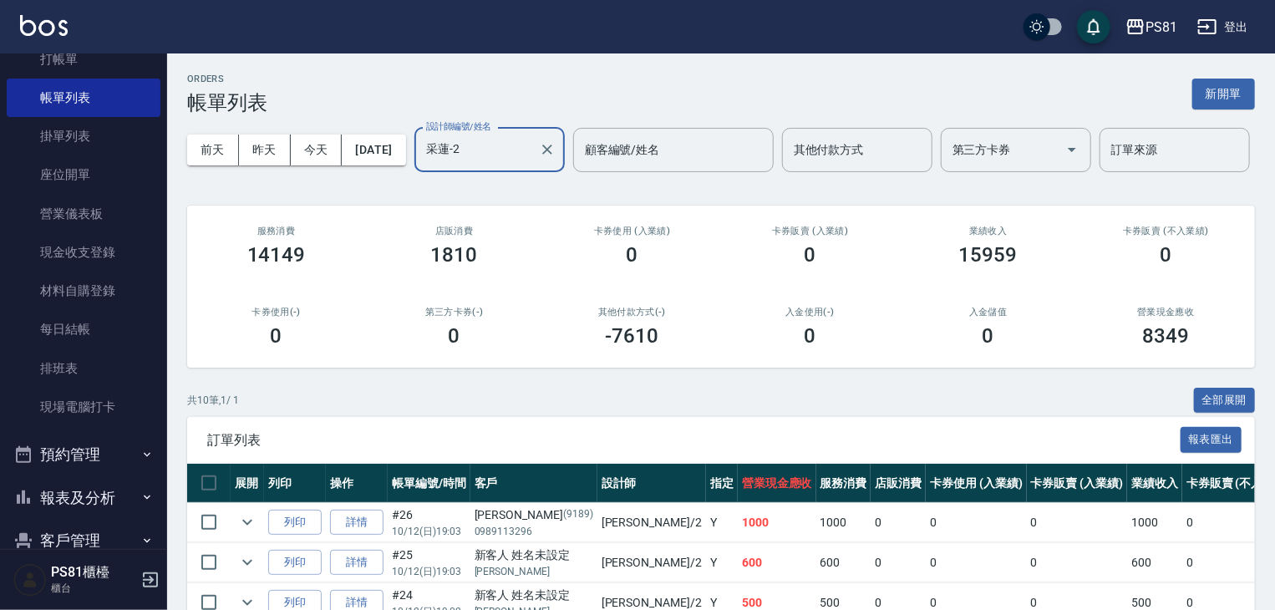
scroll to position [167, 0]
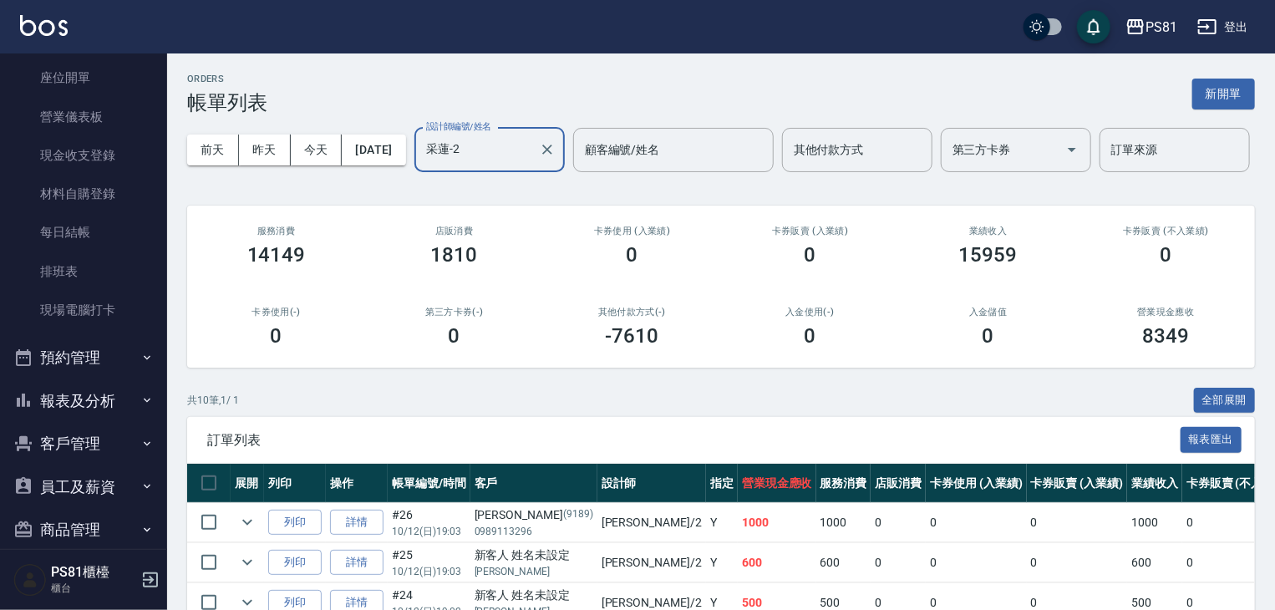
type input "采蓮-2"
click at [50, 383] on button "報表及分析" at bounding box center [84, 400] width 154 height 43
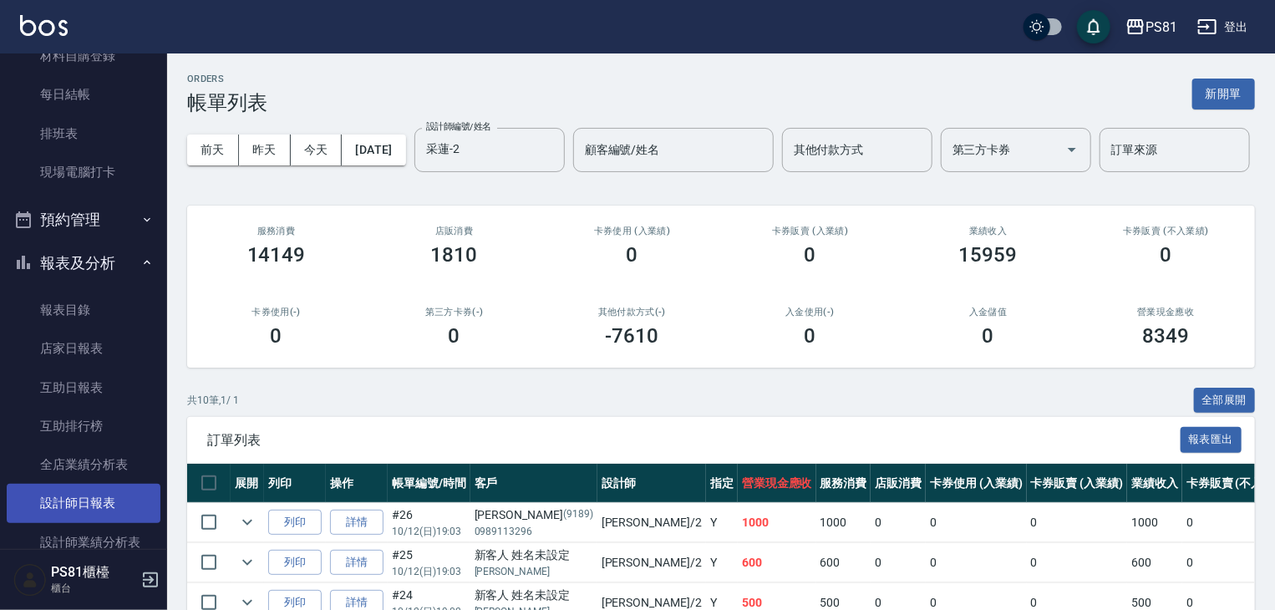
scroll to position [501, 0]
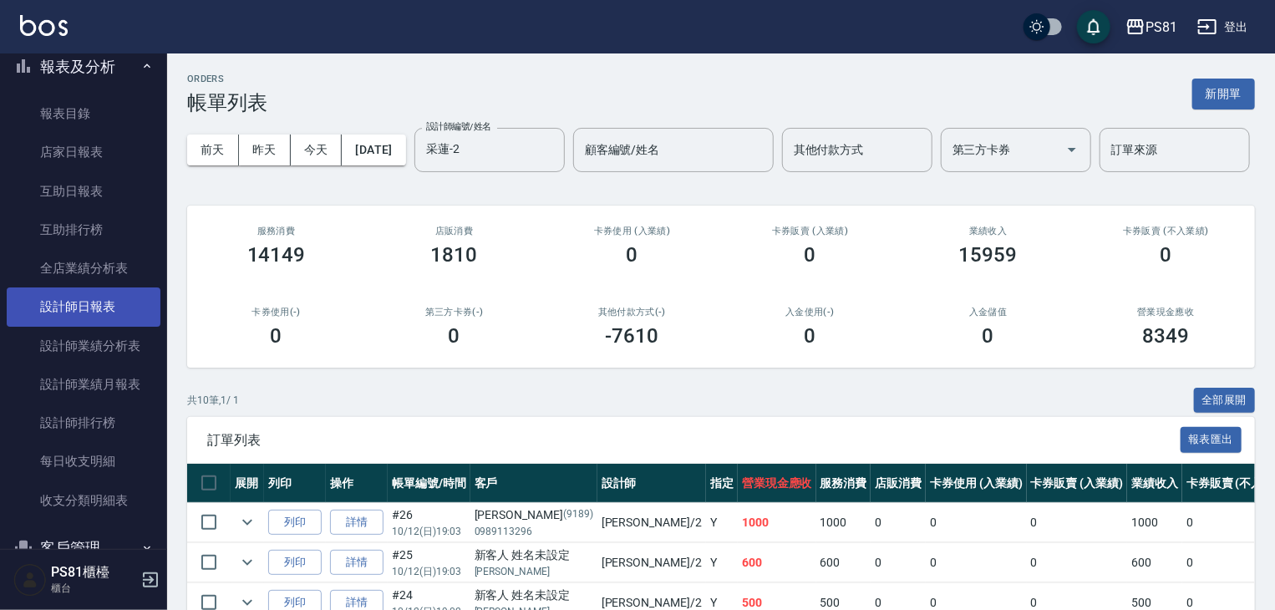
click at [126, 311] on link "設計師日報表" at bounding box center [84, 307] width 154 height 38
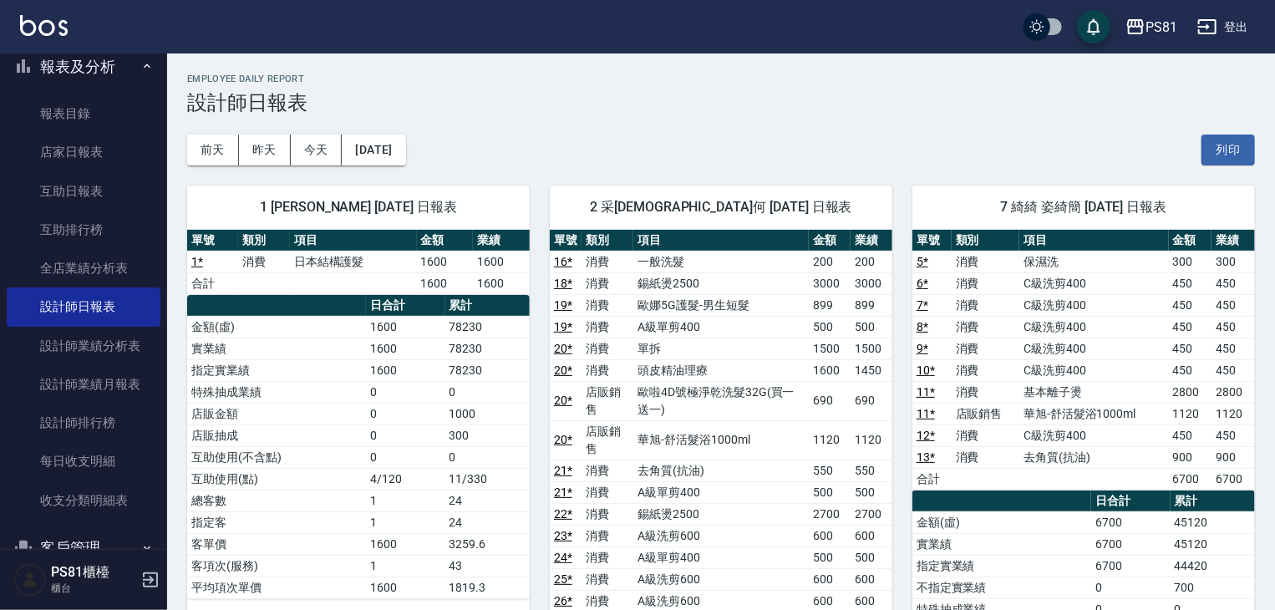
click at [651, 90] on div "Employee Daily Report 設計師日報表" at bounding box center [721, 94] width 1068 height 41
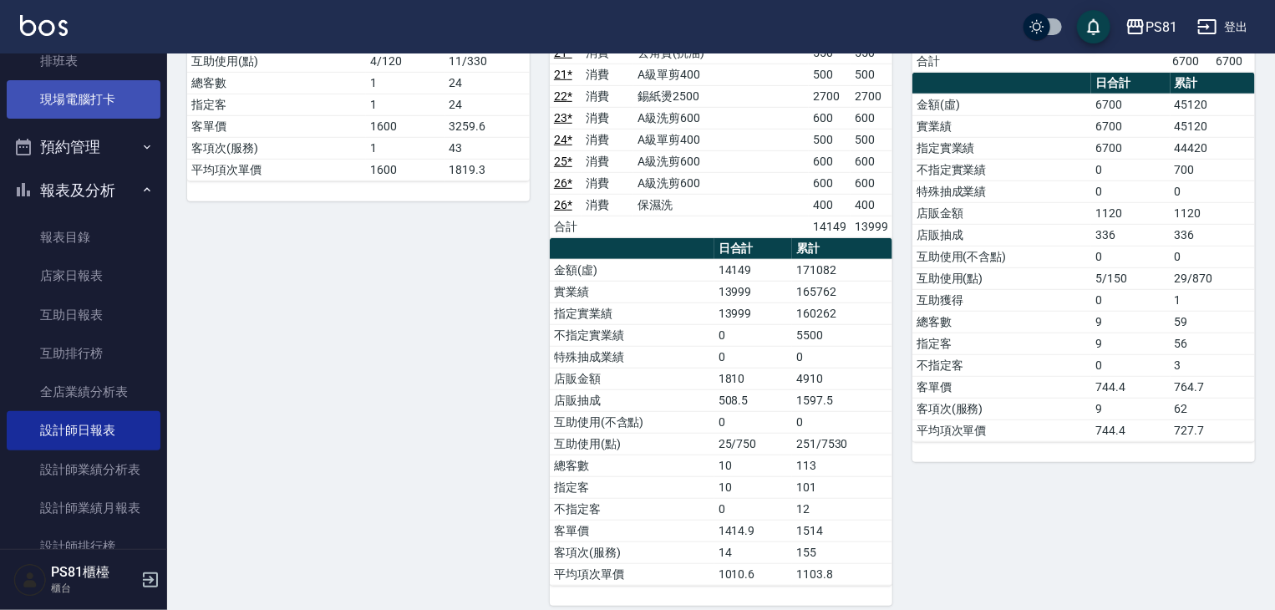
scroll to position [251, 0]
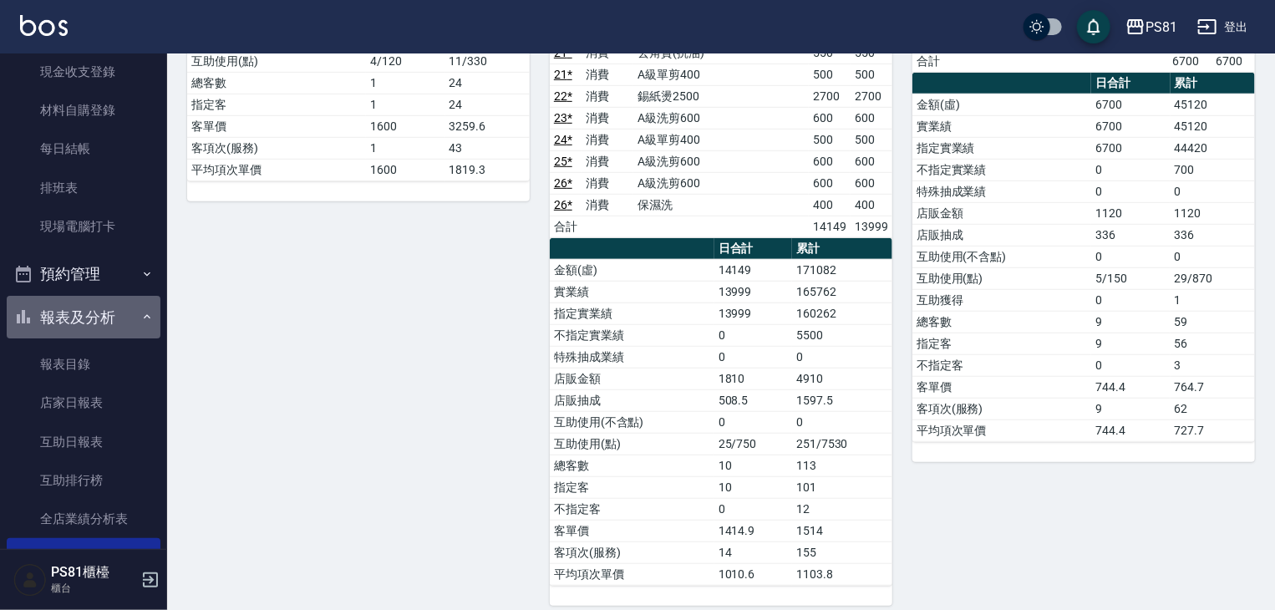
click at [97, 325] on button "報表及分析" at bounding box center [84, 317] width 154 height 43
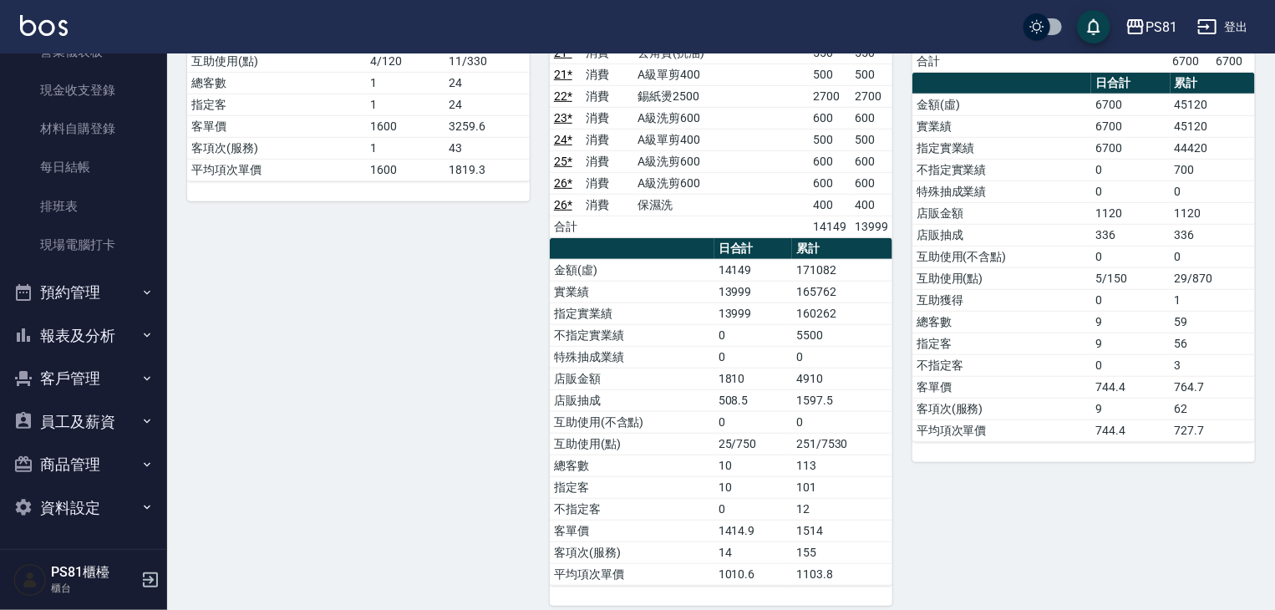
scroll to position [0, 0]
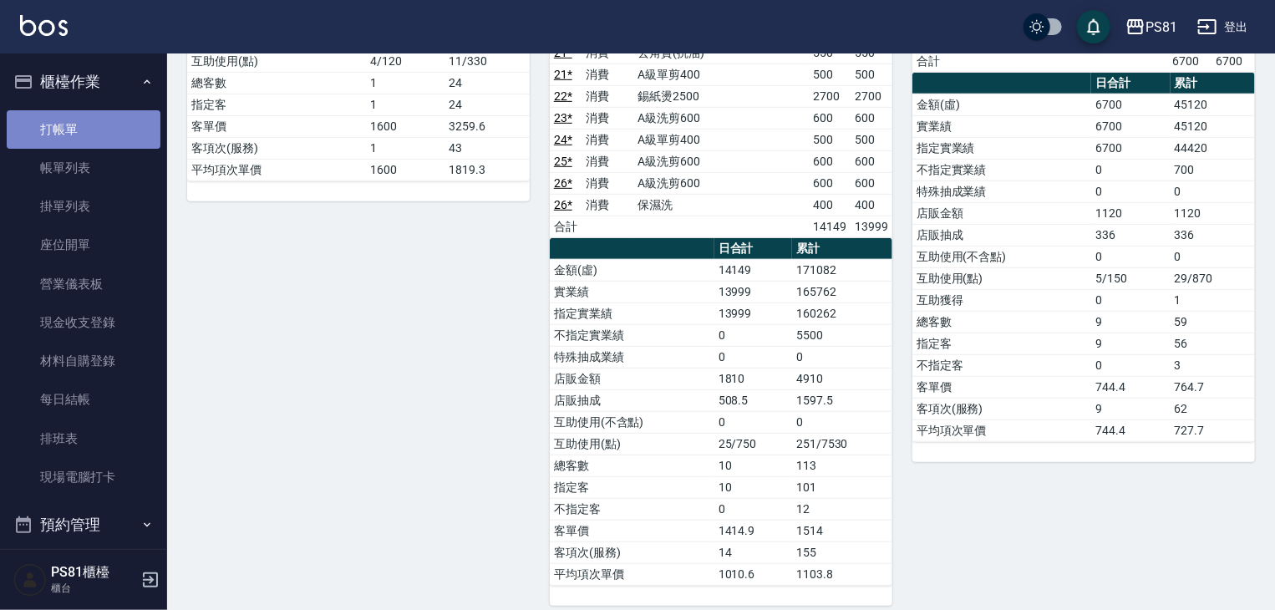
click at [86, 121] on link "打帳單" at bounding box center [84, 129] width 154 height 38
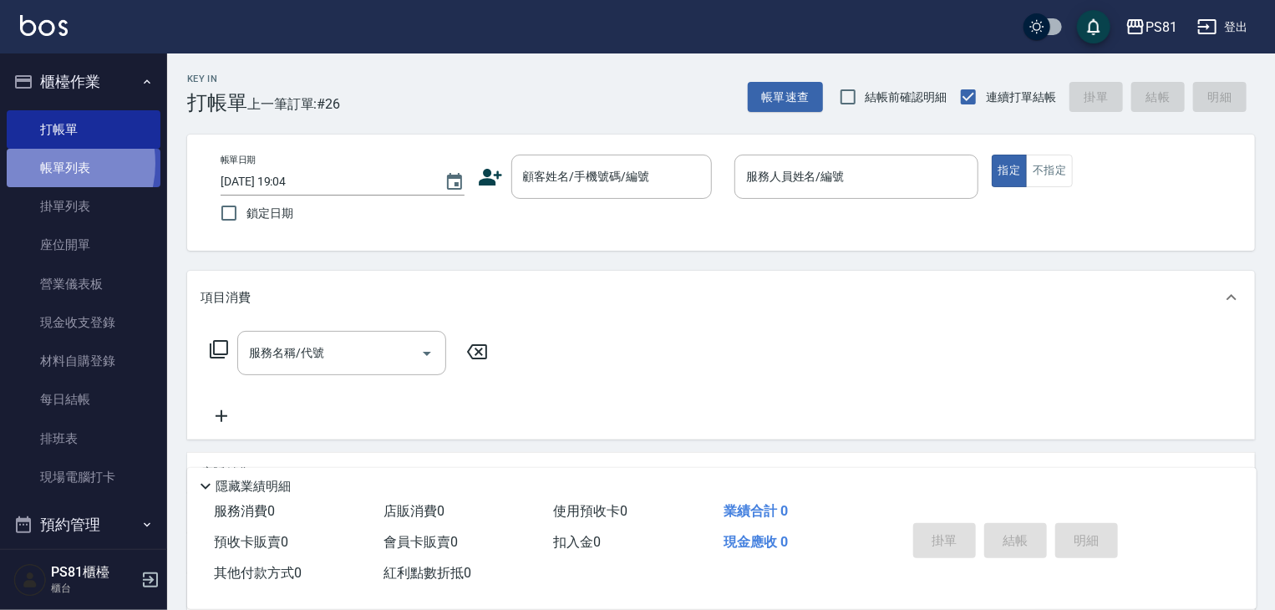
click at [48, 164] on link "帳單列表" at bounding box center [84, 168] width 154 height 38
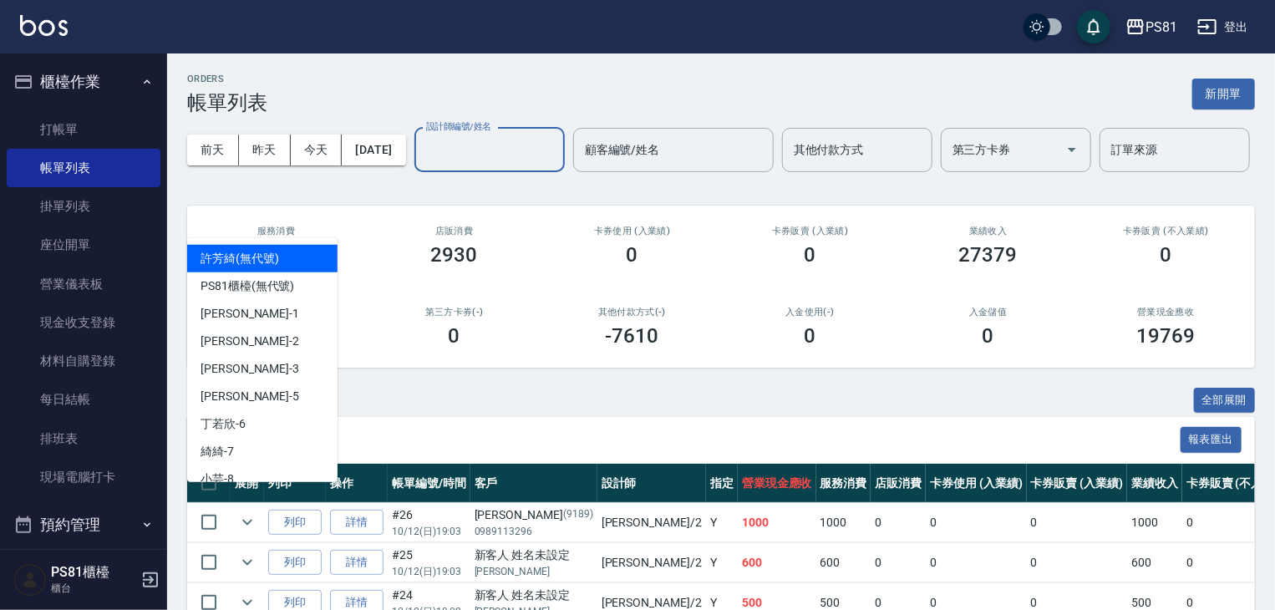
click at [422, 165] on input "設計師編號/姓名" at bounding box center [489, 149] width 135 height 29
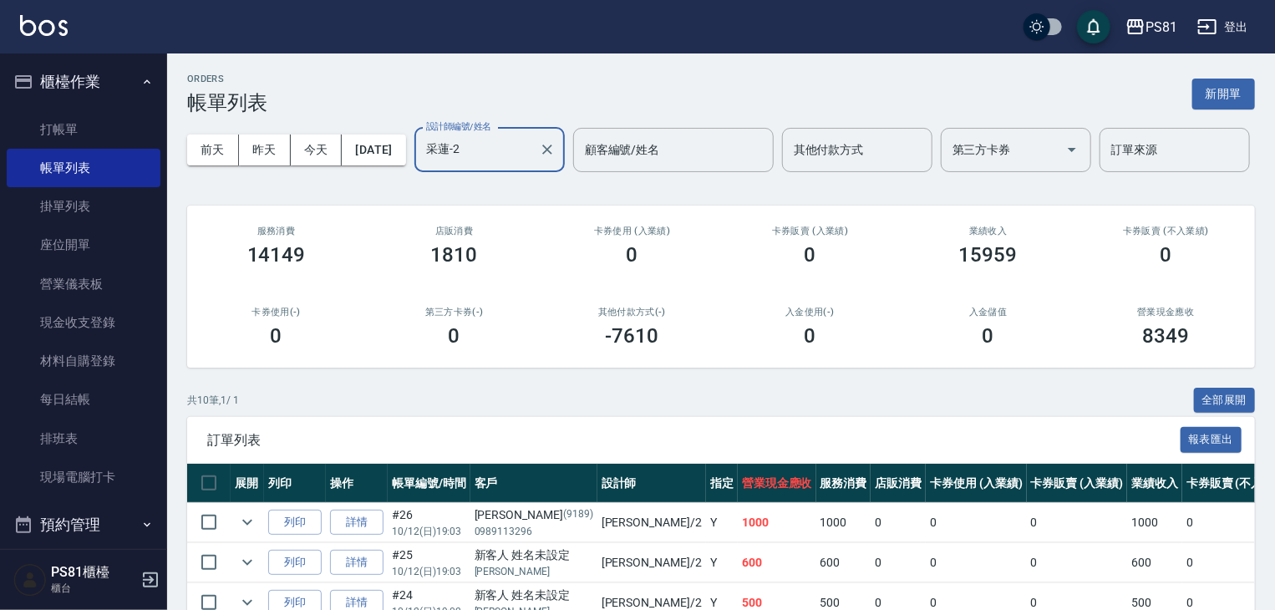
type input "采蓮-2"
click at [413, 368] on div "第三方卡券(-) 0" at bounding box center [454, 327] width 178 height 81
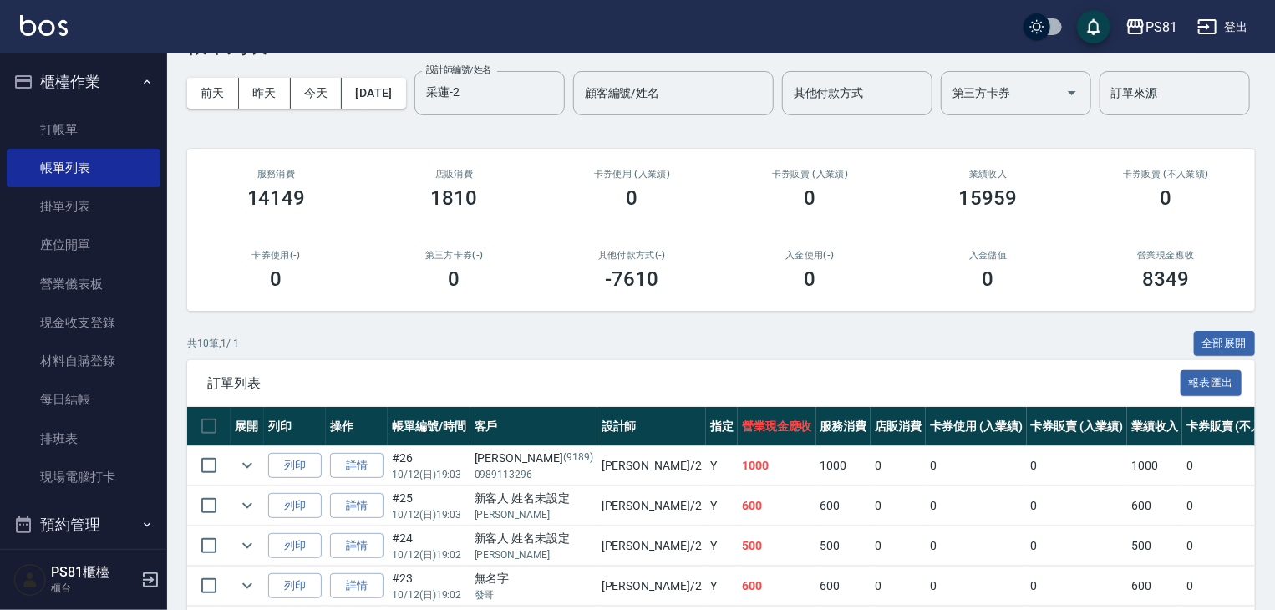
scroll to position [84, 0]
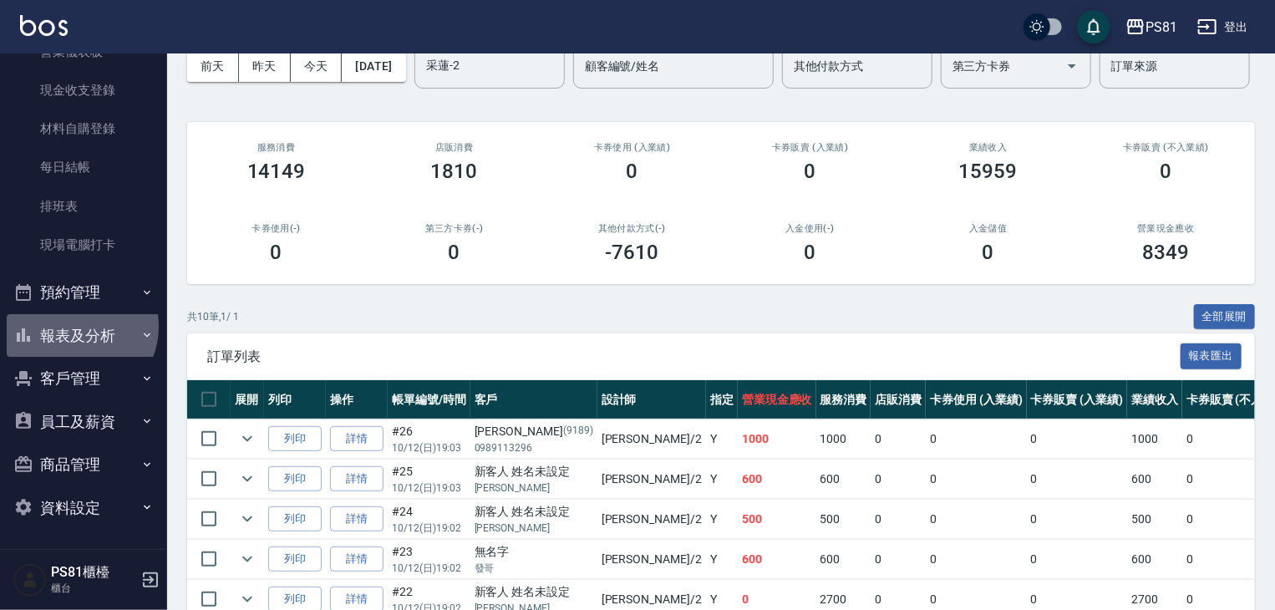
click at [74, 326] on button "報表及分析" at bounding box center [84, 335] width 154 height 43
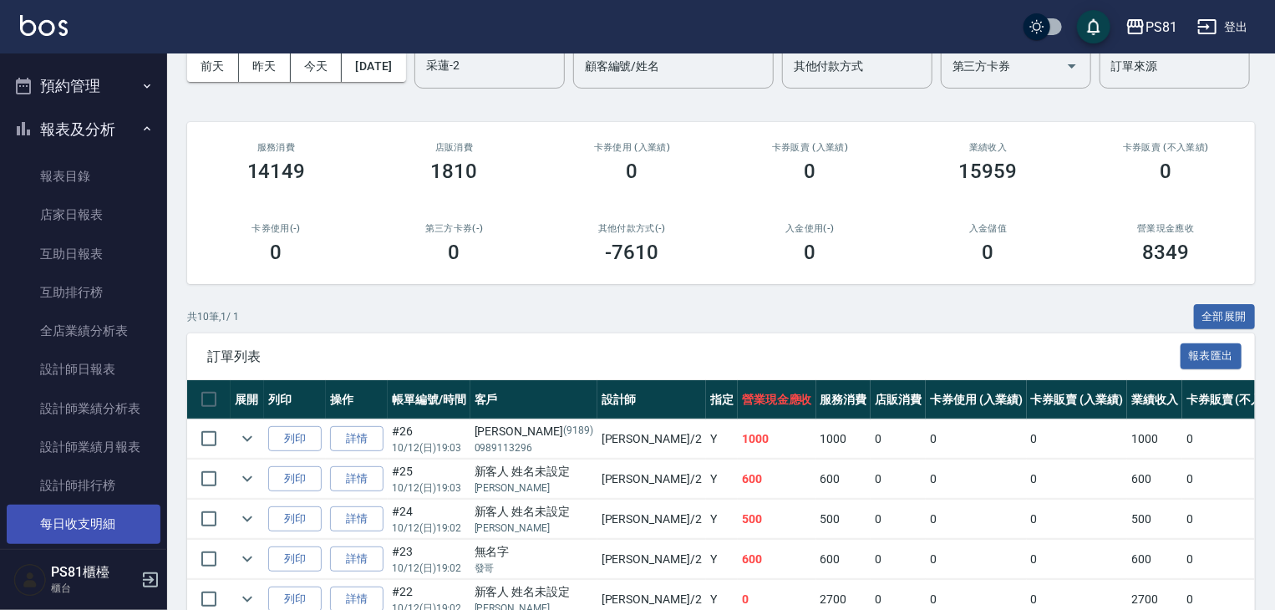
scroll to position [650, 0]
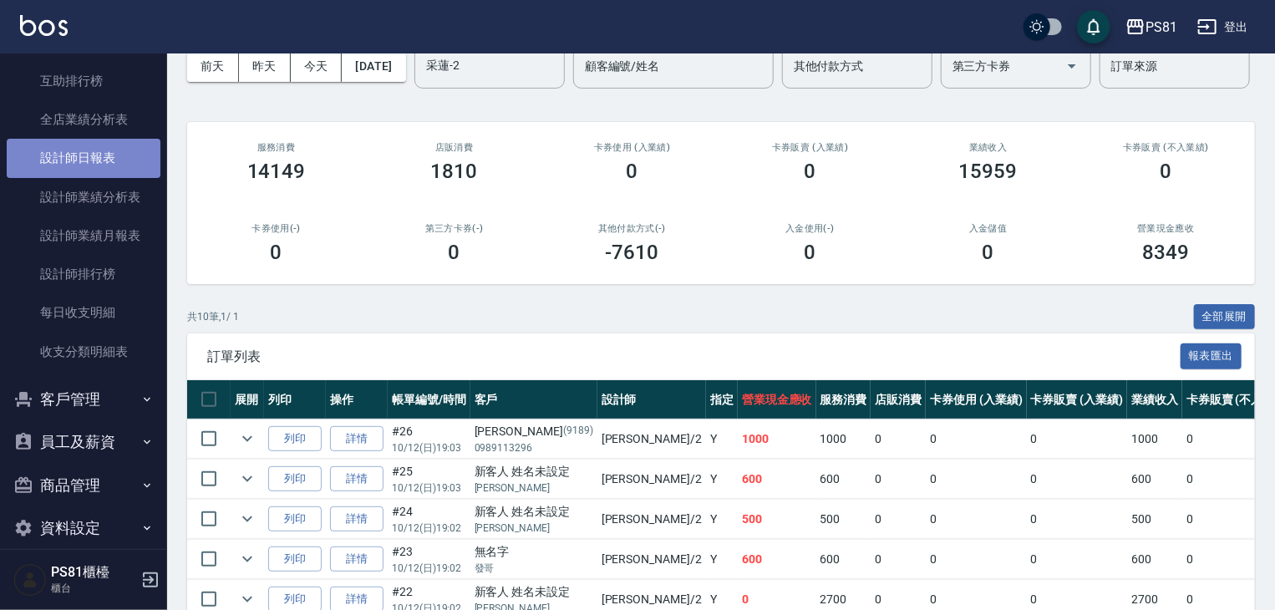
click at [102, 153] on link "設計師日報表" at bounding box center [84, 158] width 154 height 38
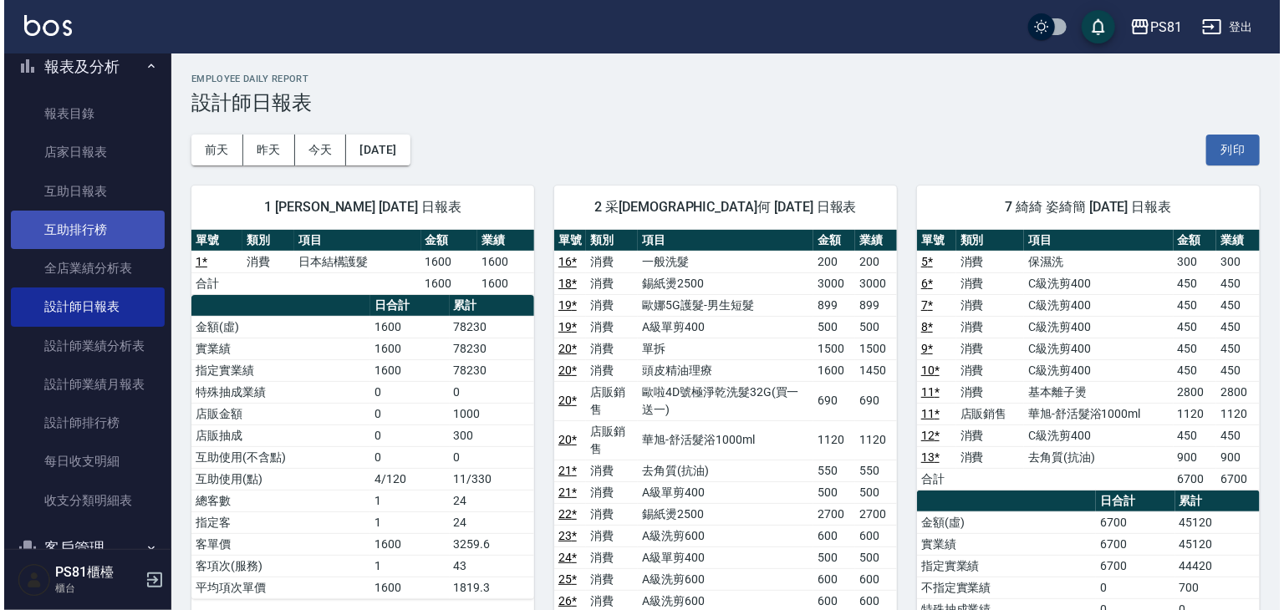
scroll to position [400, 0]
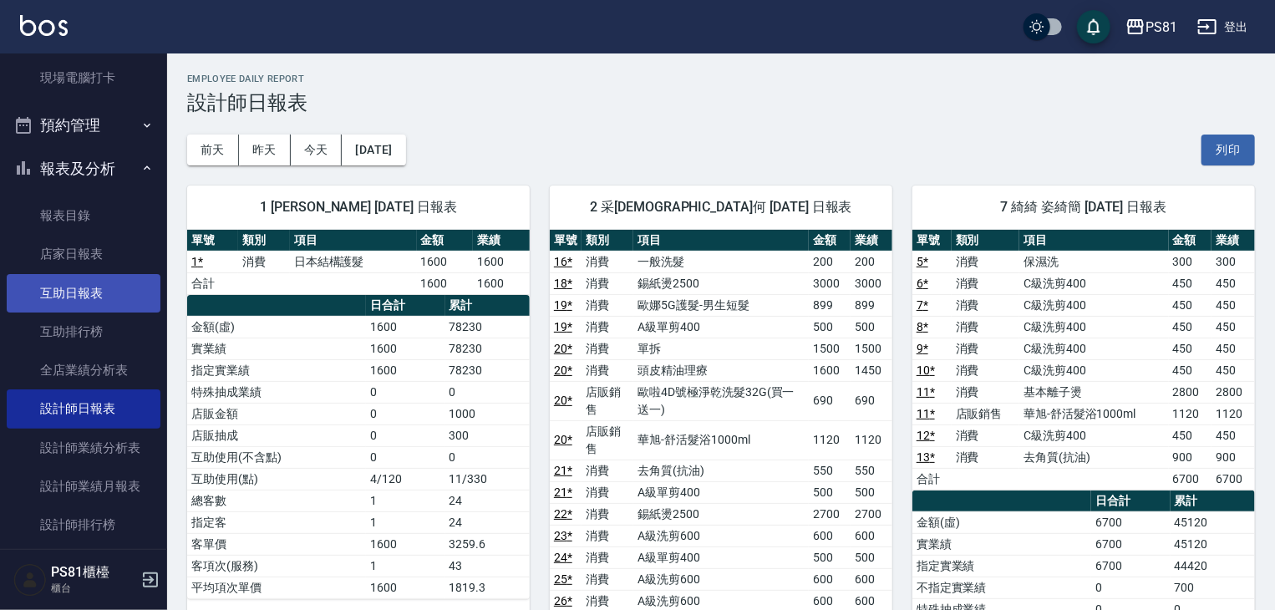
click at [99, 286] on link "互助日報表" at bounding box center [84, 293] width 154 height 38
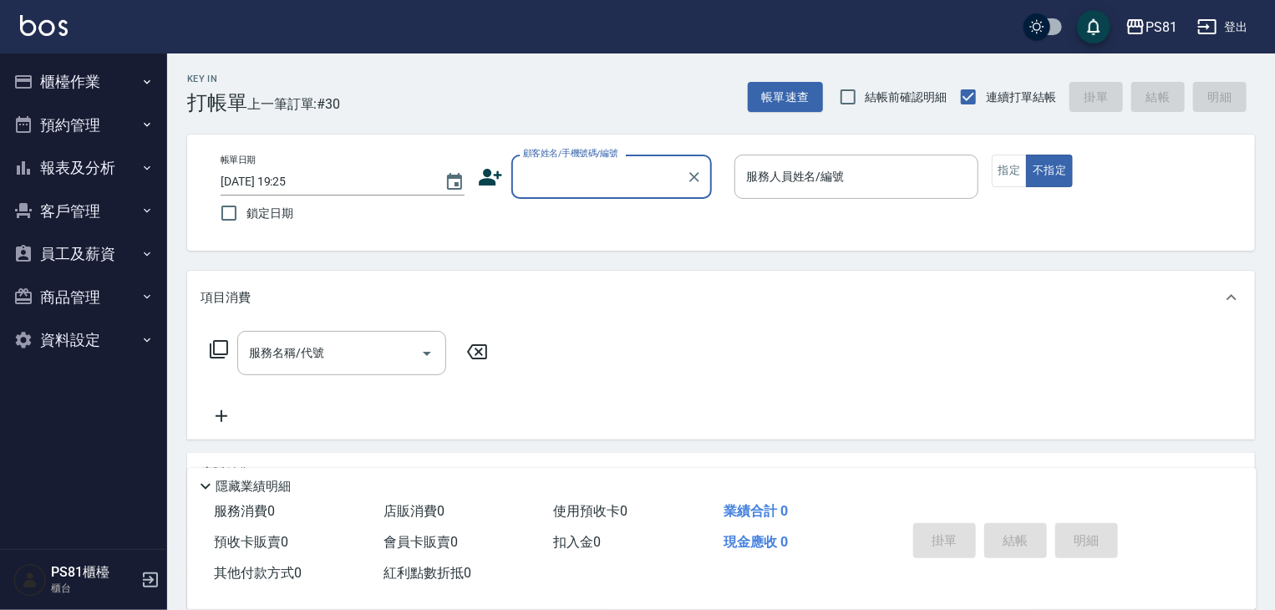
click at [109, 101] on button "櫃檯作業" at bounding box center [84, 81] width 154 height 43
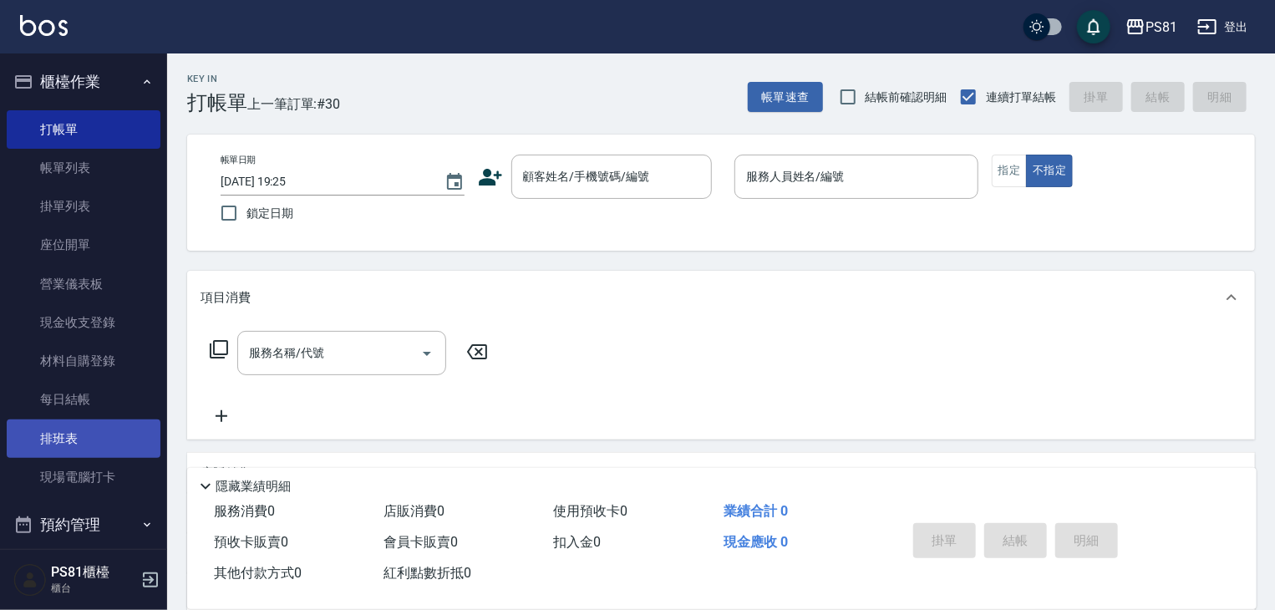
scroll to position [167, 0]
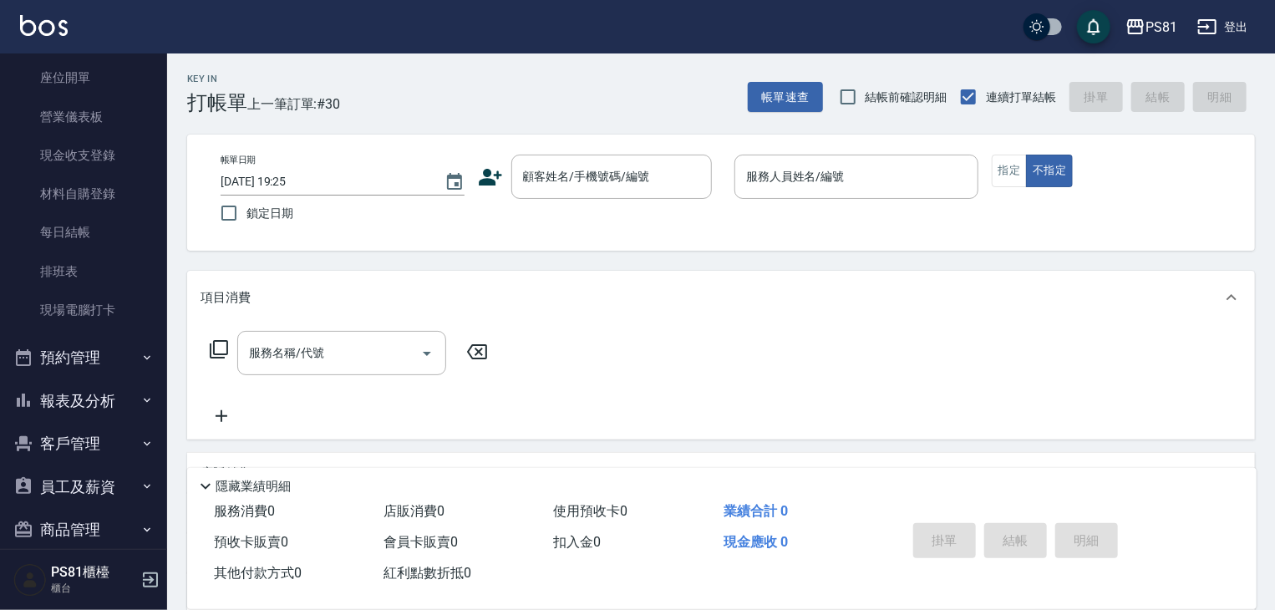
click at [92, 355] on button "預約管理" at bounding box center [84, 357] width 154 height 43
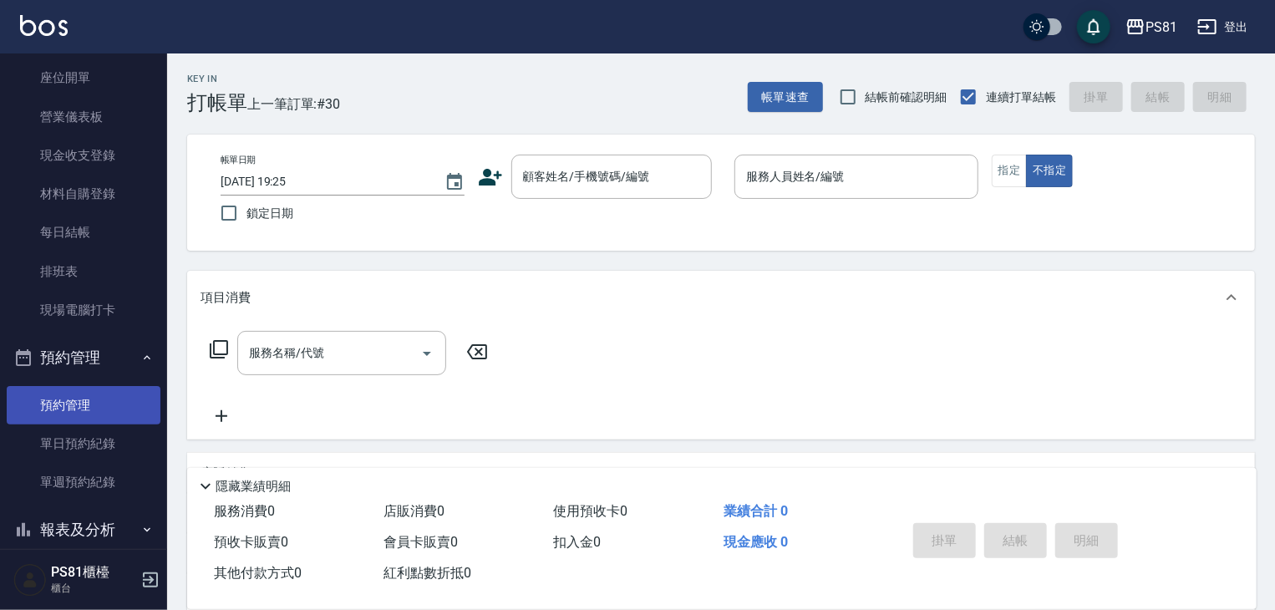
scroll to position [0, 0]
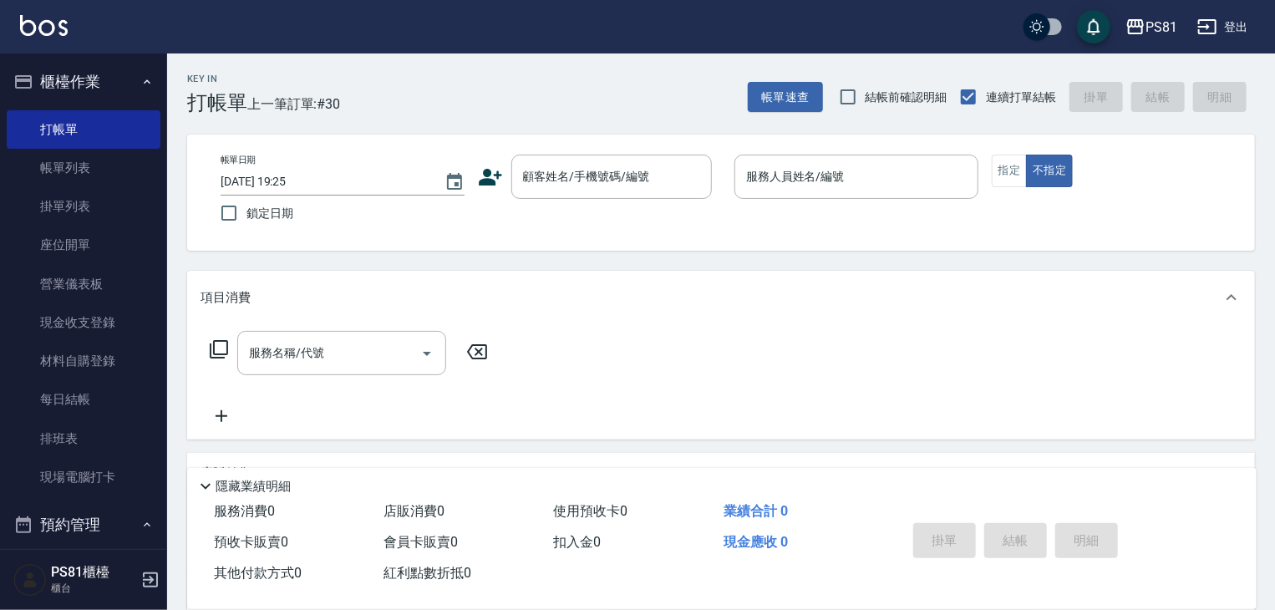
click at [491, 191] on div "顧客姓名/手機號碼/編號 顧客姓名/手機號碼/編號" at bounding box center [600, 177] width 244 height 44
click at [489, 176] on icon at bounding box center [490, 177] width 23 height 17
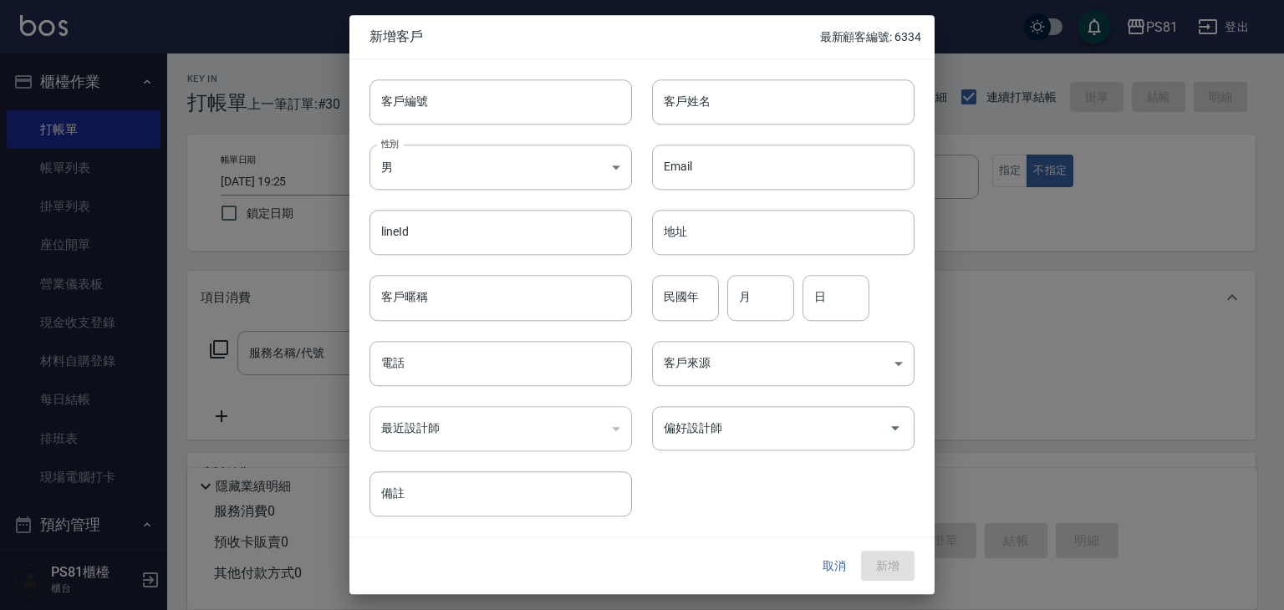
click at [692, 96] on input "客戶姓名" at bounding box center [783, 101] width 262 height 45
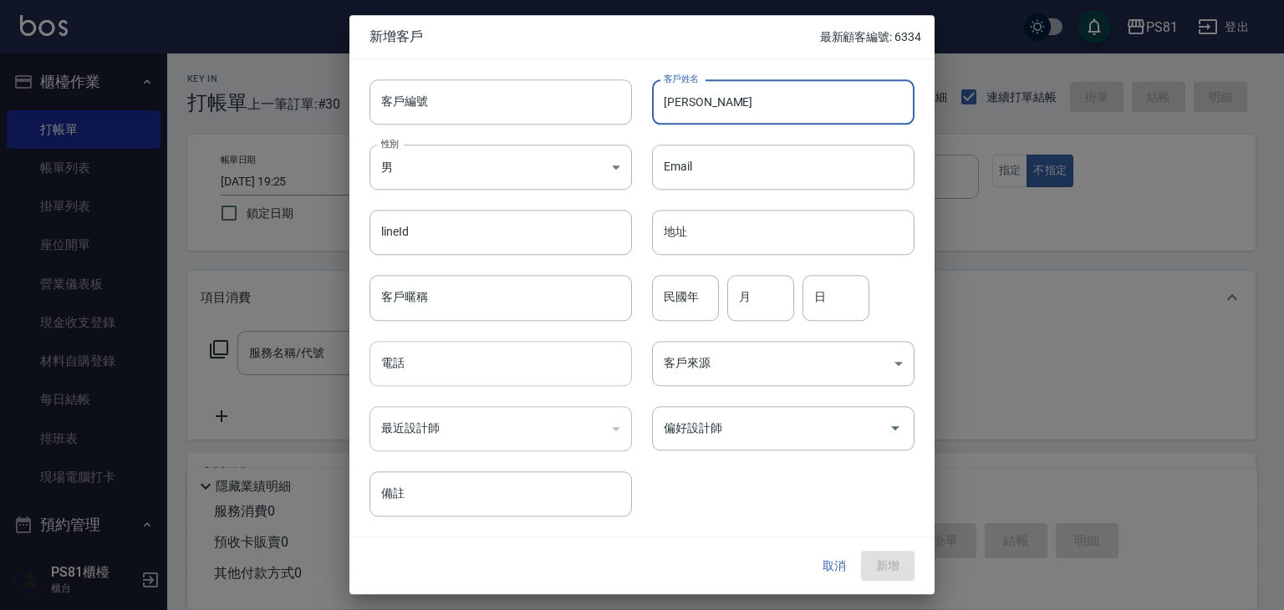
type input "[PERSON_NAME]"
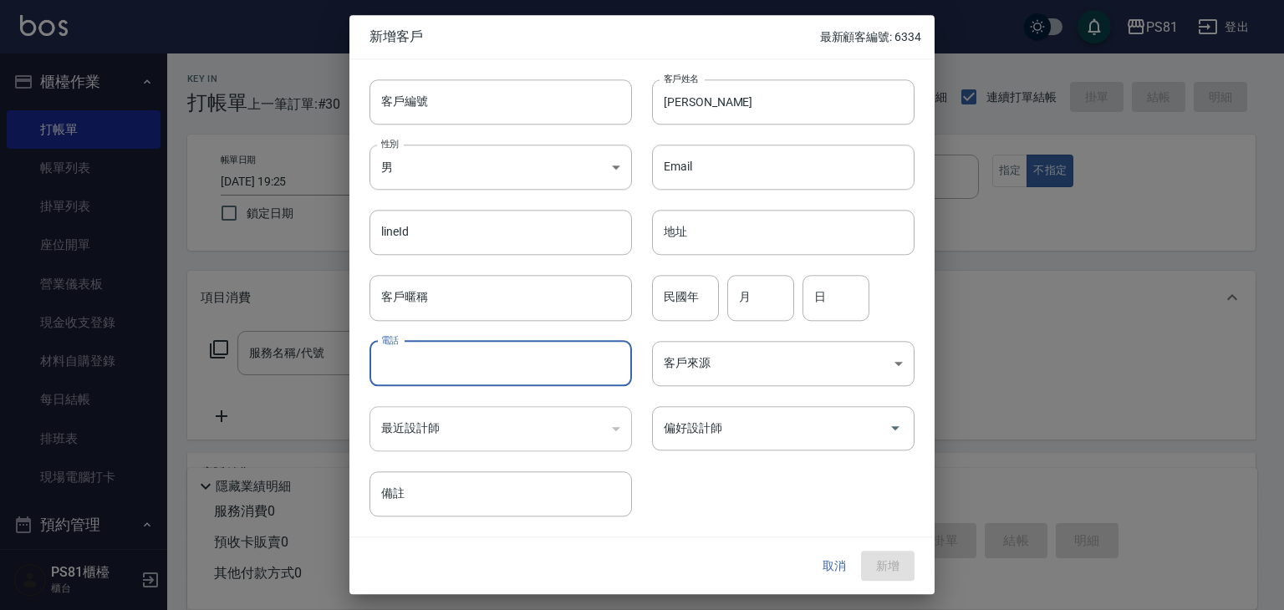
drag, startPoint x: 508, startPoint y: 355, endPoint x: 522, endPoint y: 359, distance: 13.8
click at [508, 355] on input "電話" at bounding box center [500, 363] width 262 height 45
type input "0988391983"
click at [786, 425] on input "偏好設計師" at bounding box center [770, 428] width 222 height 29
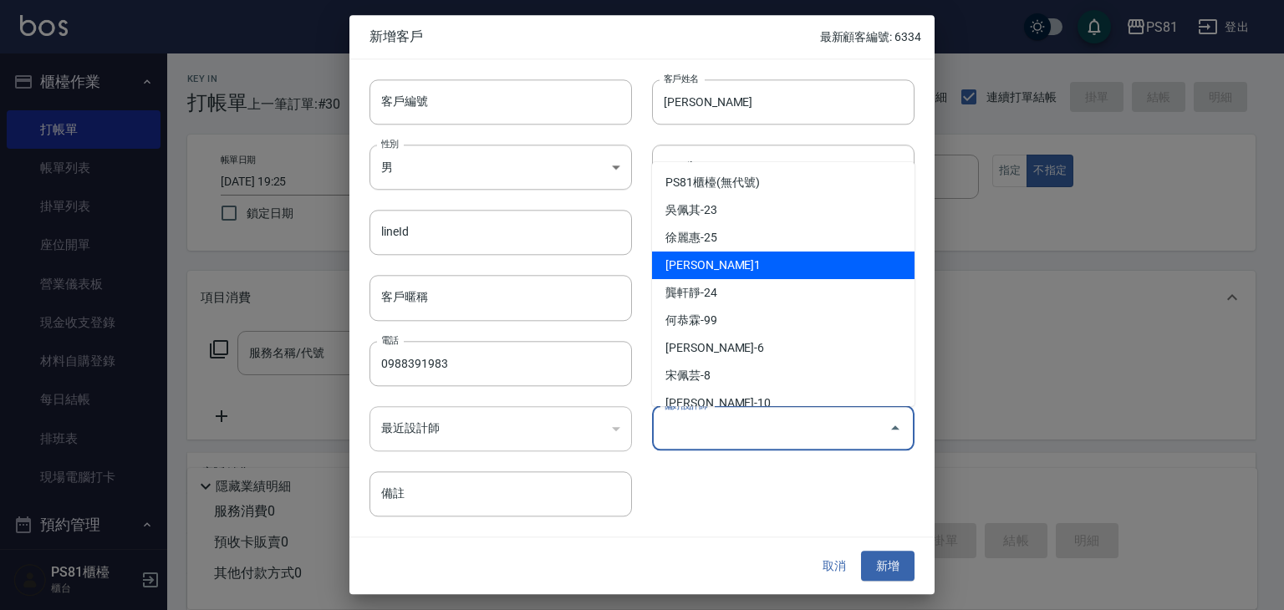
click at [755, 268] on li "[PERSON_NAME]1" at bounding box center [783, 266] width 262 height 28
type input "[PERSON_NAME]"
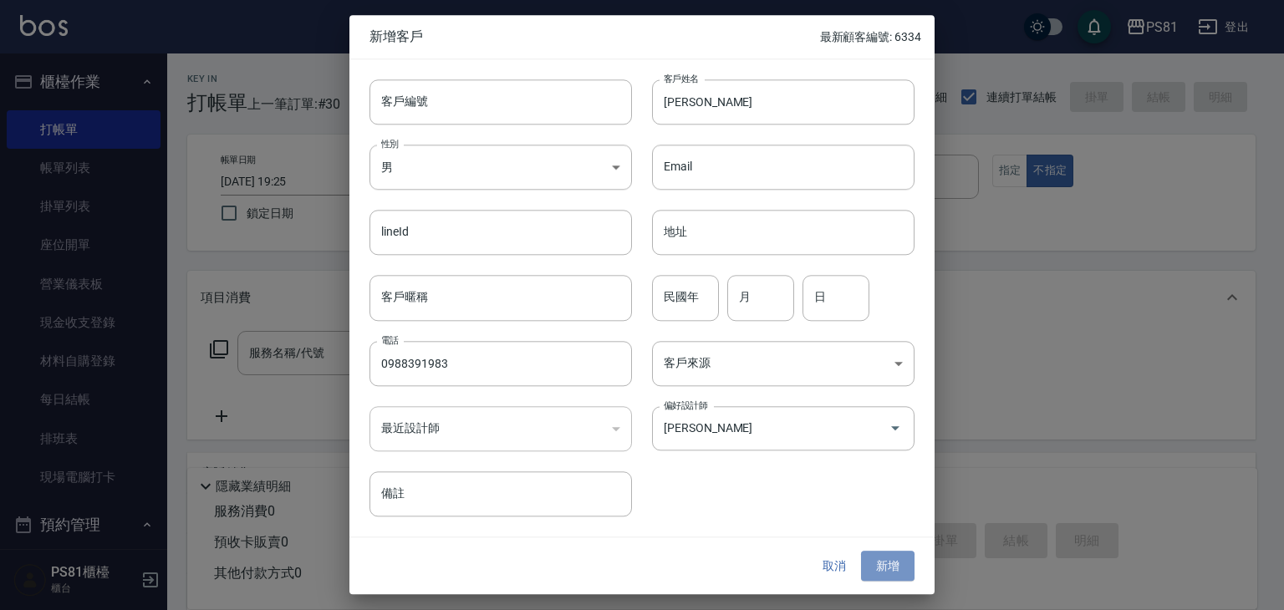
click at [871, 566] on button "新增" at bounding box center [887, 566] width 53 height 31
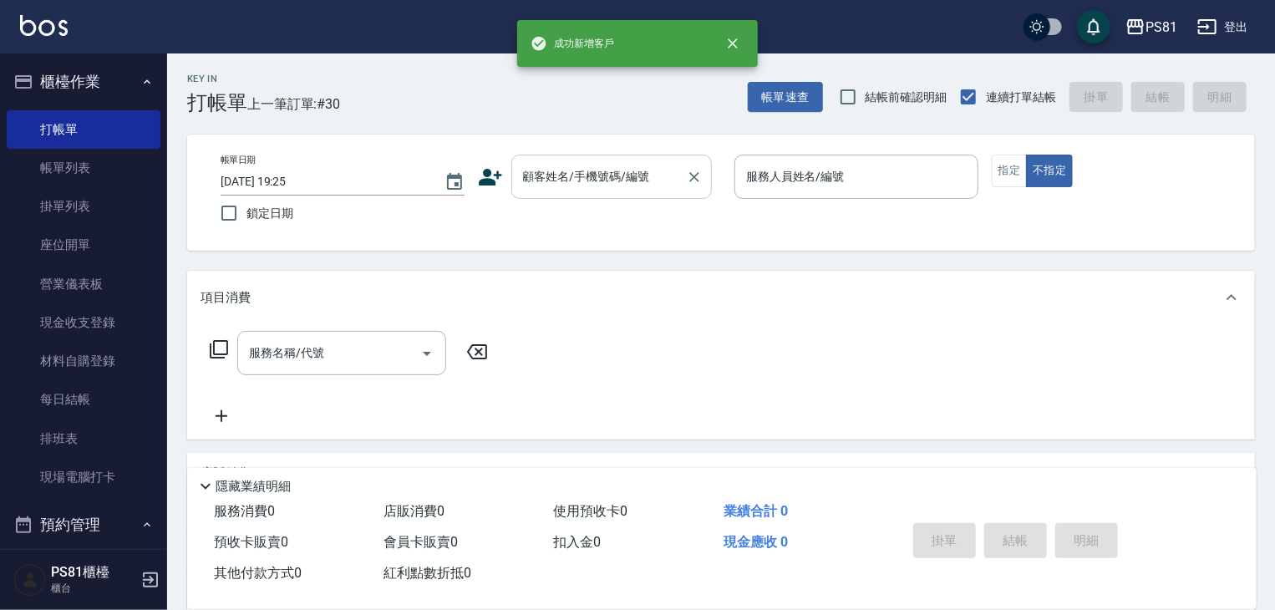
click at [563, 159] on div "顧客姓名/手機號碼/編號" at bounding box center [612, 177] width 201 height 44
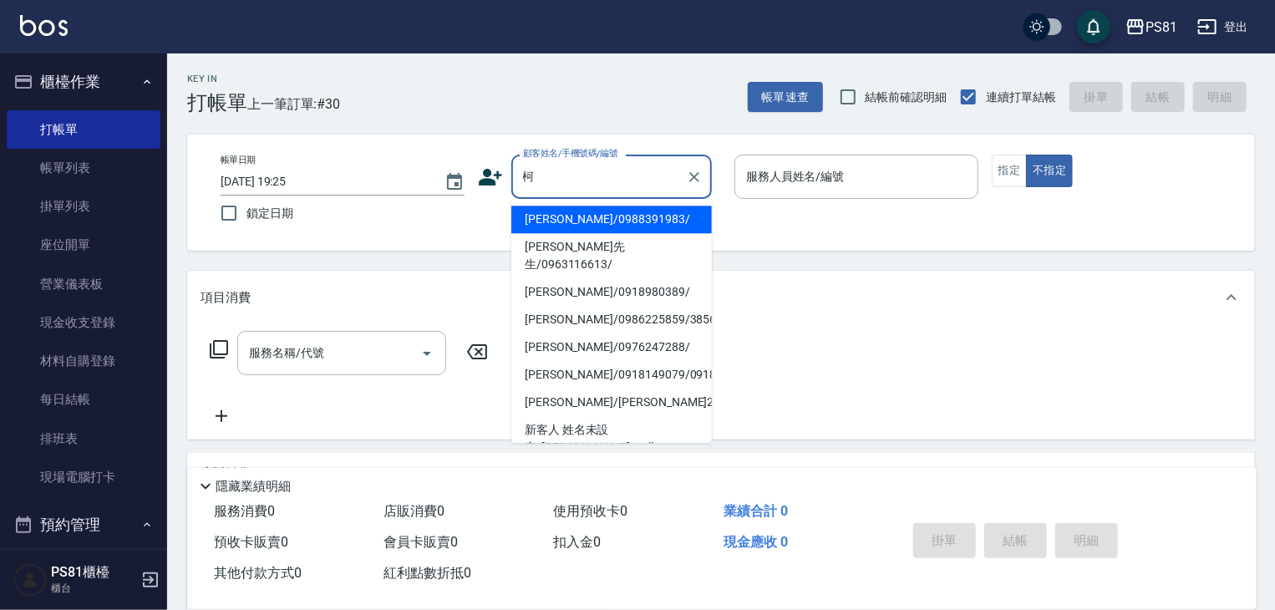
click at [640, 215] on li "[PERSON_NAME]/0988391983/" at bounding box center [612, 220] width 201 height 28
type input "[PERSON_NAME]/0988391983/"
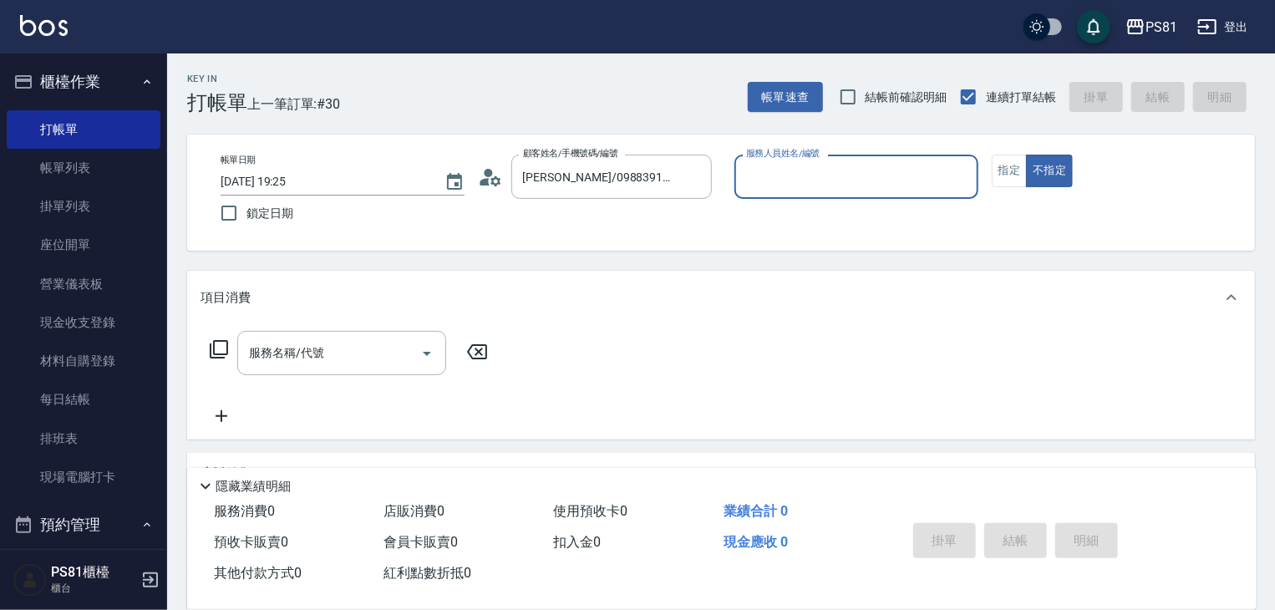
type input "[PERSON_NAME]-1"
click at [1020, 160] on button "指定" at bounding box center [1010, 171] width 36 height 33
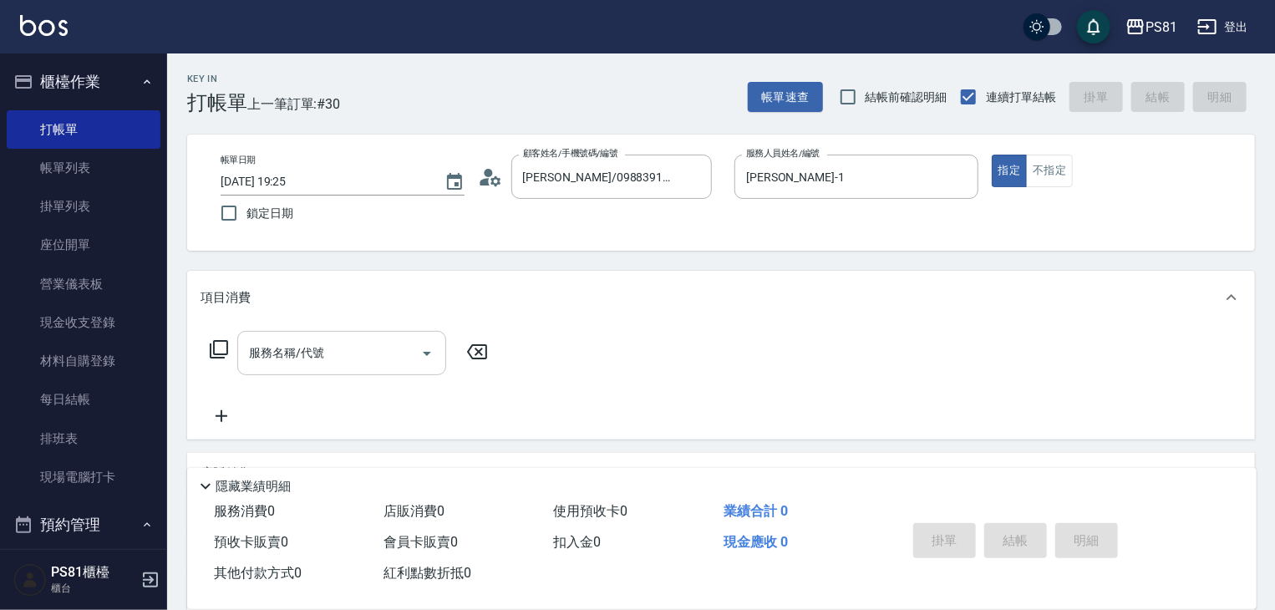
click at [318, 364] on input "服務名稱/代號" at bounding box center [329, 353] width 169 height 29
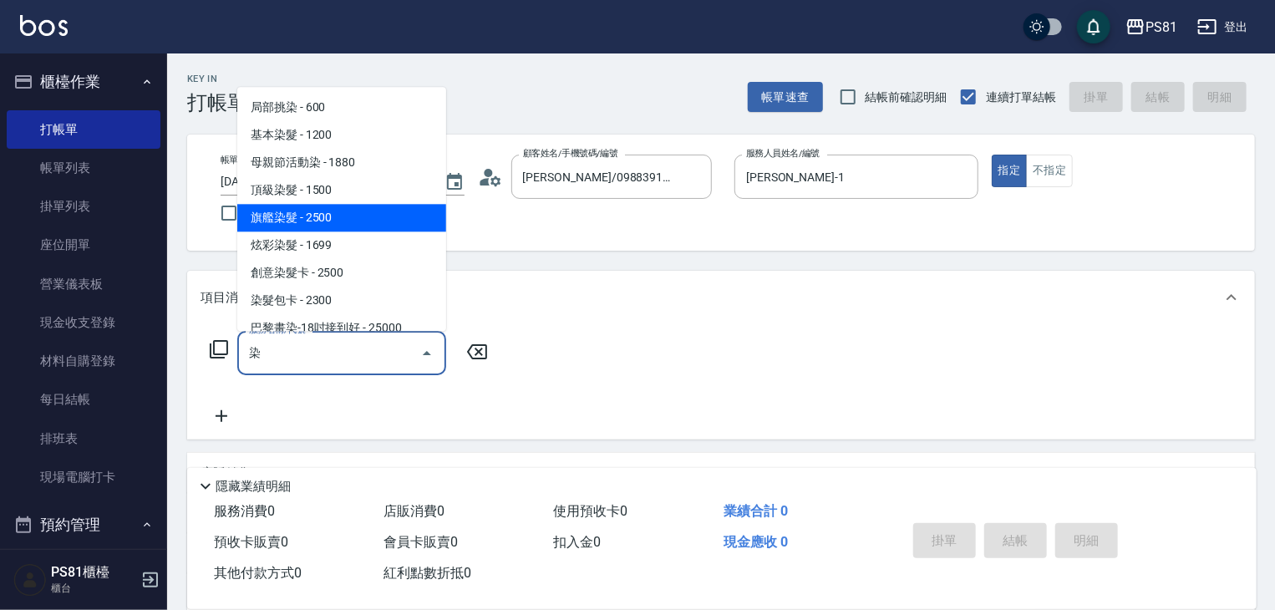
click at [328, 222] on span "旗艦染髮 - 2500" at bounding box center [341, 218] width 209 height 28
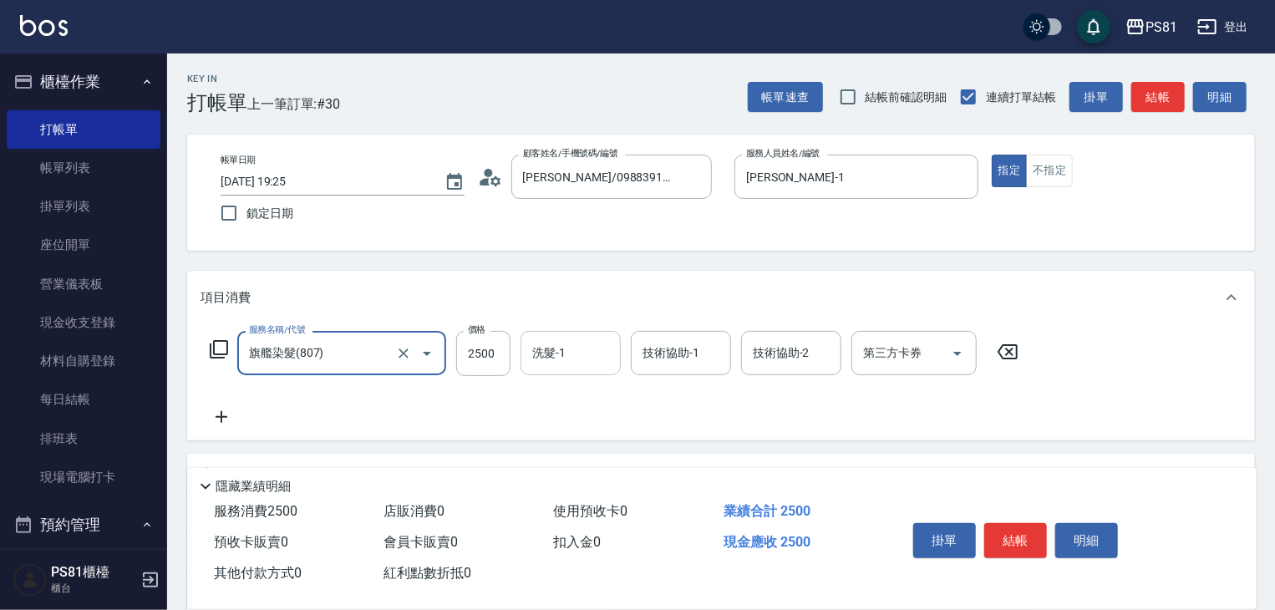
type input "旗艦染髮(807)"
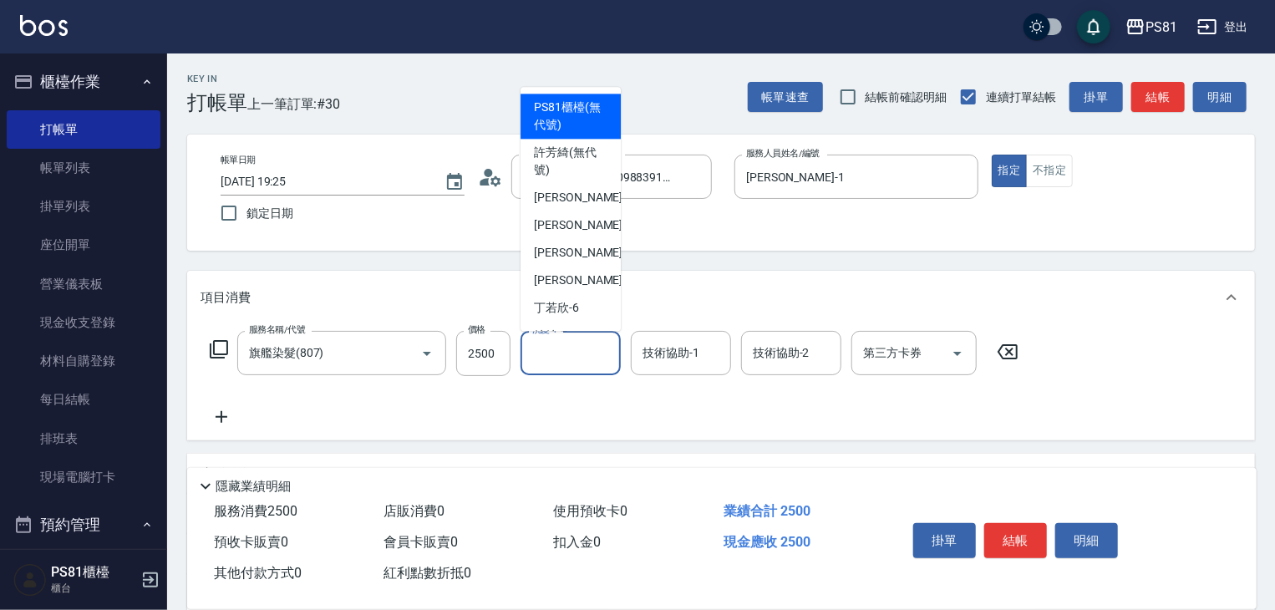
drag, startPoint x: 553, startPoint y: 354, endPoint x: 1283, endPoint y: 352, distance: 729.7
click at [553, 354] on input "洗髮-1" at bounding box center [570, 353] width 85 height 29
click at [483, 352] on input "2500" at bounding box center [483, 353] width 54 height 45
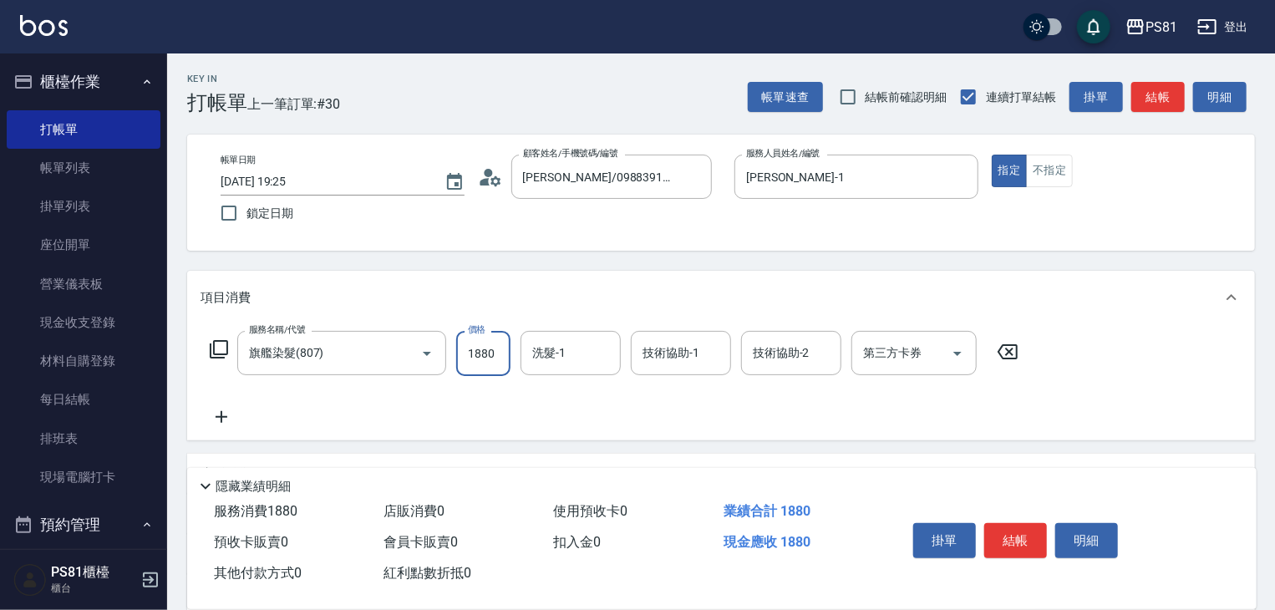
type input "1880"
drag, startPoint x: 216, startPoint y: 418, endPoint x: 692, endPoint y: 443, distance: 477.1
click at [218, 419] on icon at bounding box center [222, 417] width 42 height 20
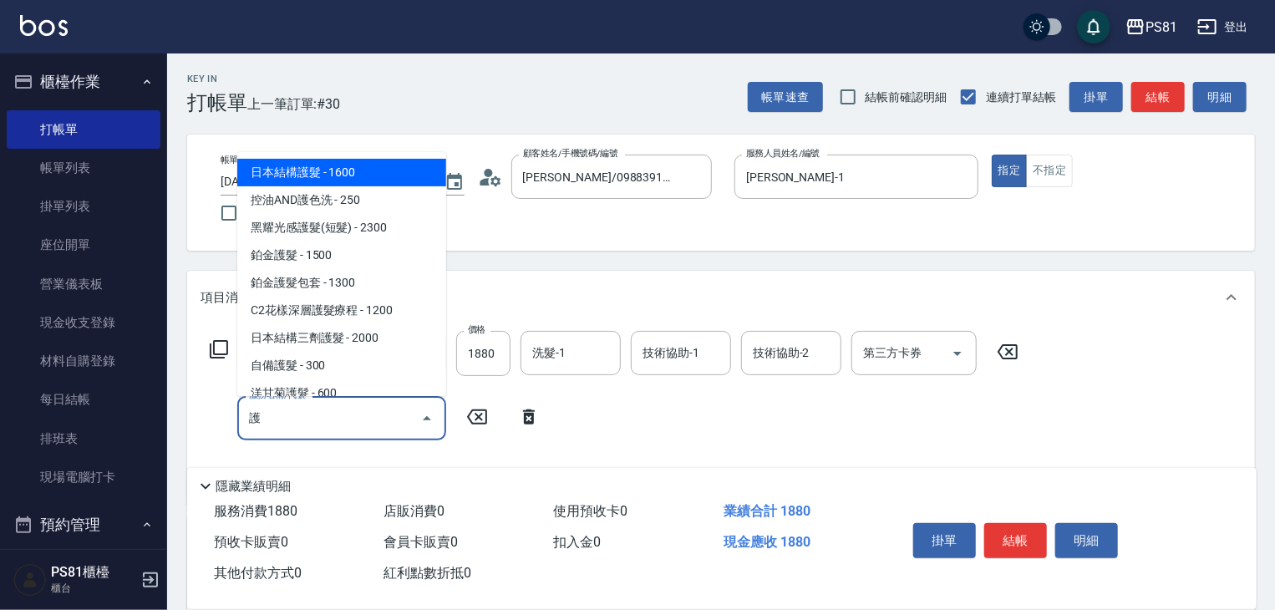
click at [383, 174] on span "日本結構護髮 - 1600" at bounding box center [341, 173] width 209 height 28
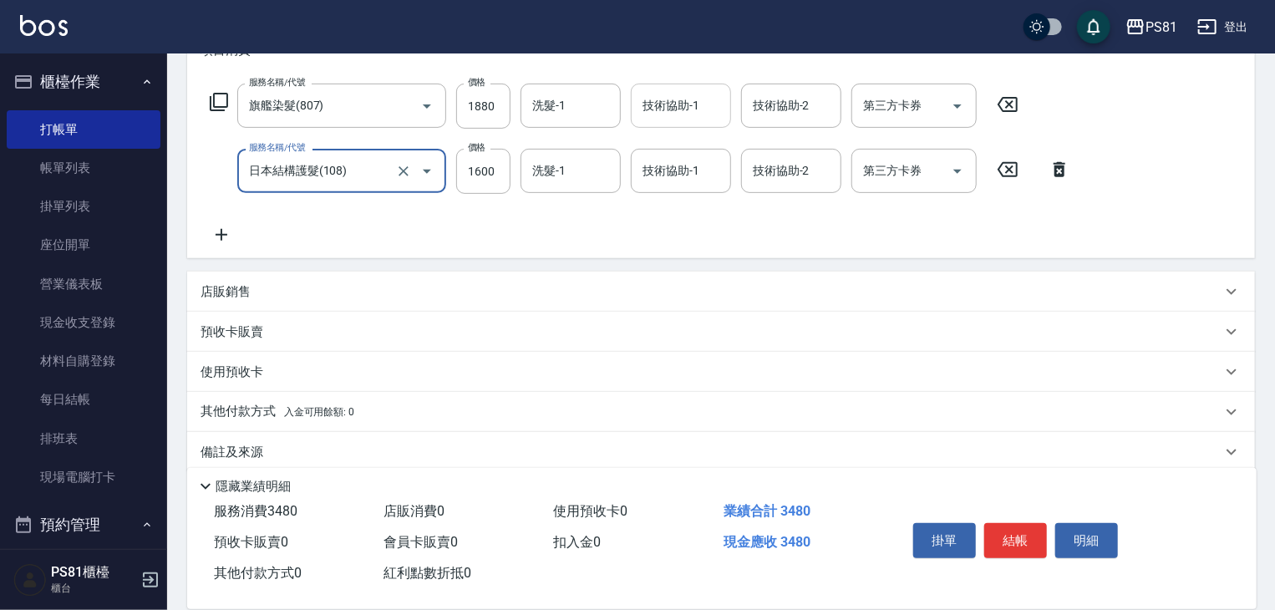
scroll to position [268, 0]
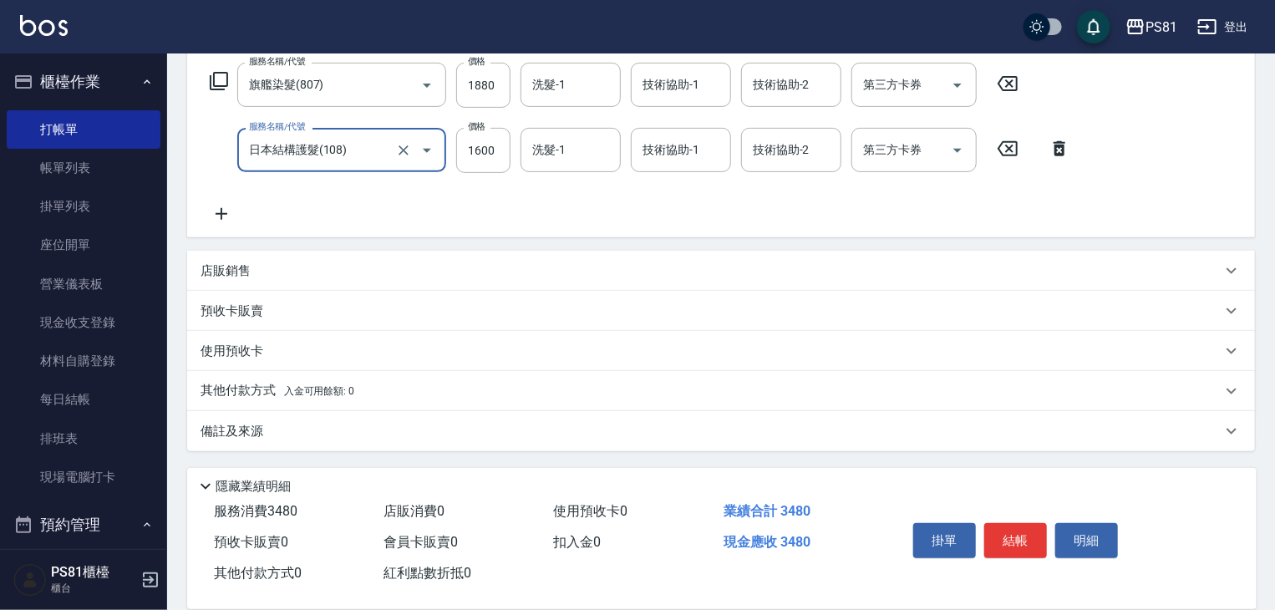
type input "日本結構護髮(108)"
click at [255, 397] on p "其他付款方式 入金可用餘額: 0" at bounding box center [278, 391] width 154 height 18
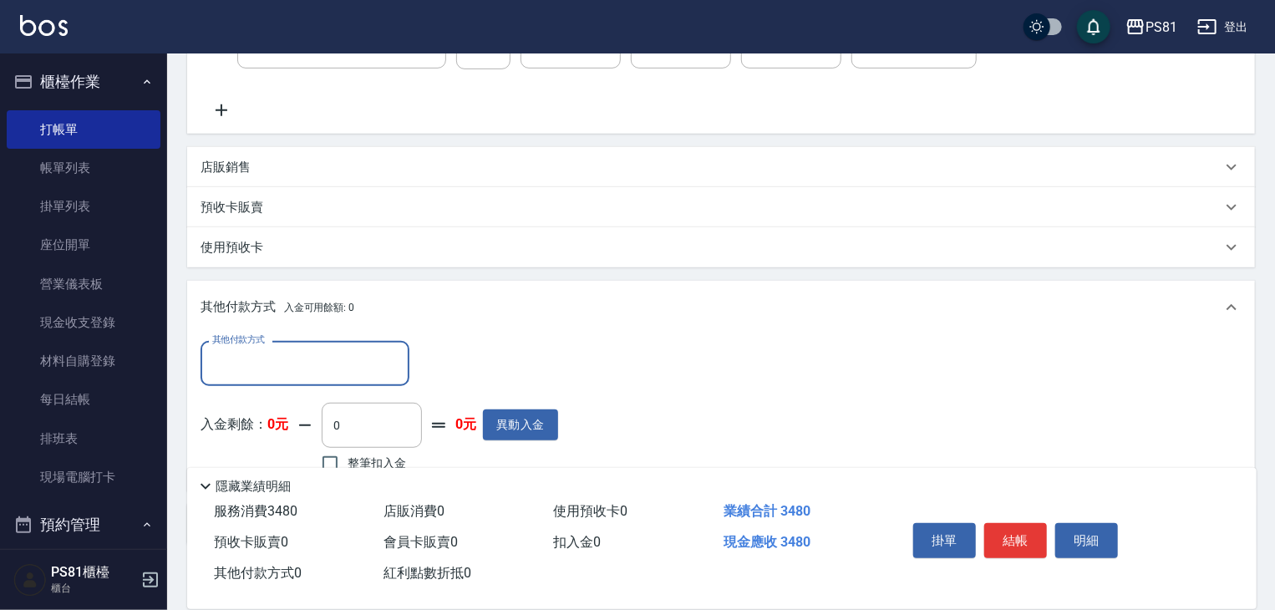
scroll to position [465, 0]
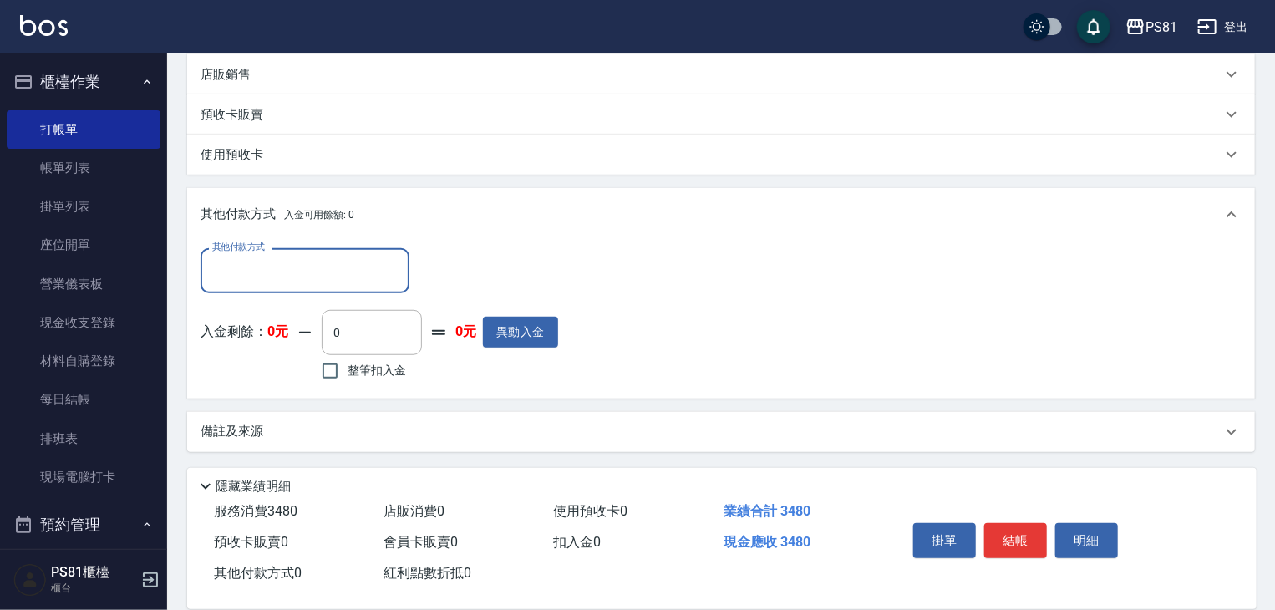
click at [328, 266] on input "其他付款方式" at bounding box center [305, 270] width 194 height 29
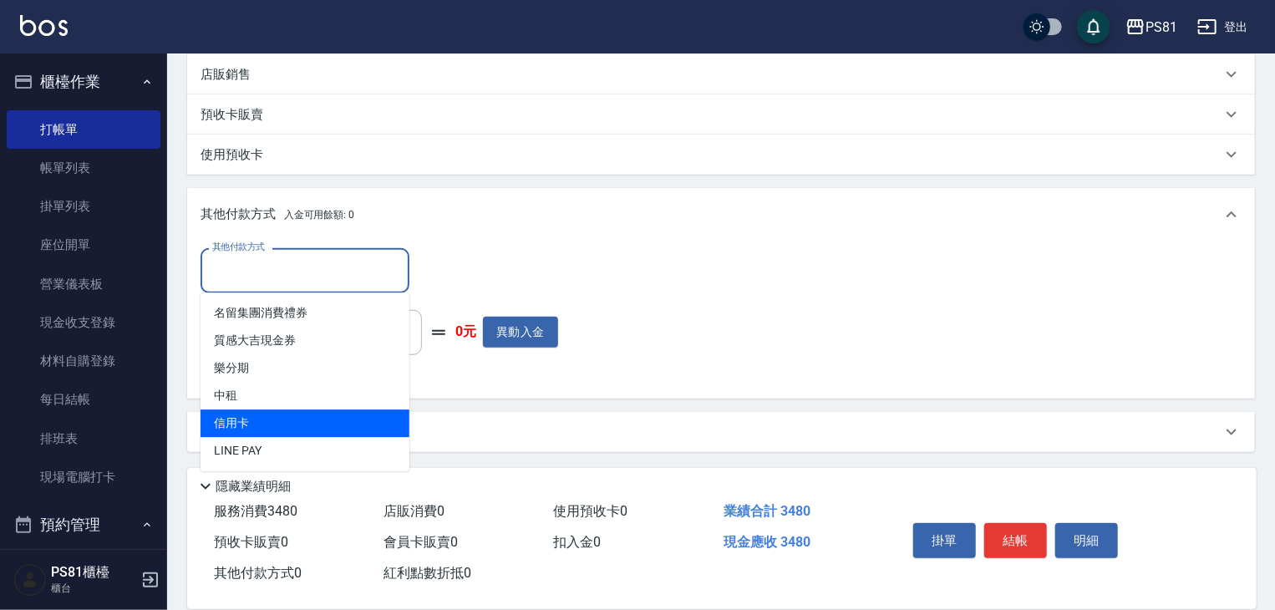
click at [272, 410] on span "信用卡" at bounding box center [305, 424] width 209 height 28
type input "信用卡"
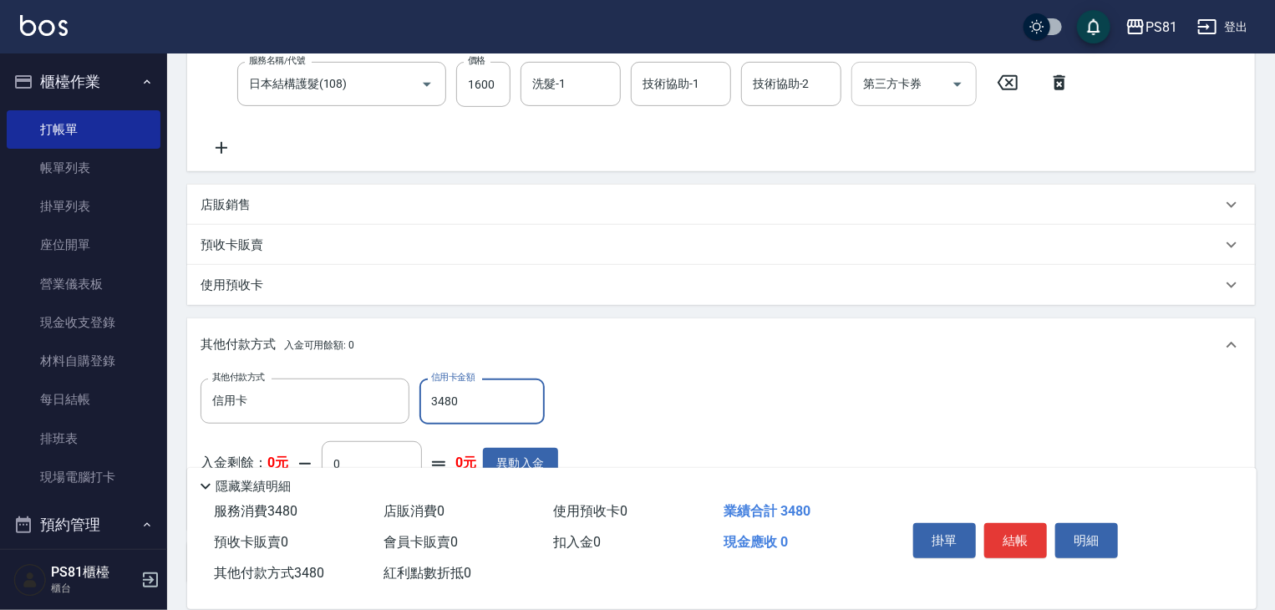
scroll to position [0, 0]
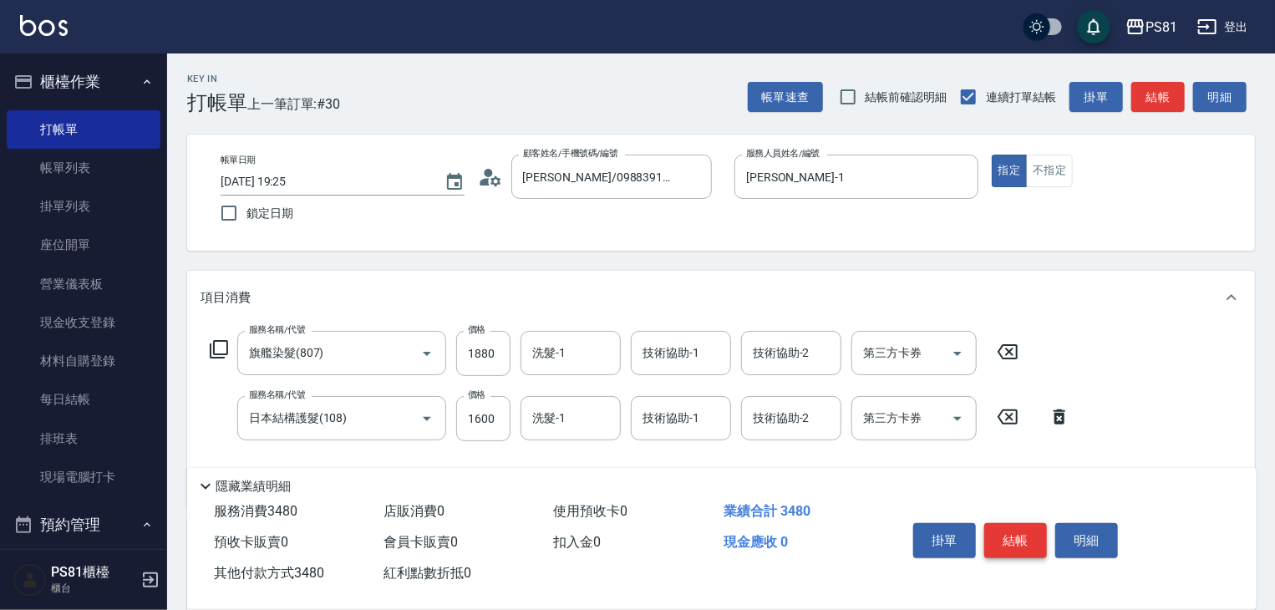
type input "3480"
click at [1026, 529] on button "結帳" at bounding box center [1016, 540] width 63 height 35
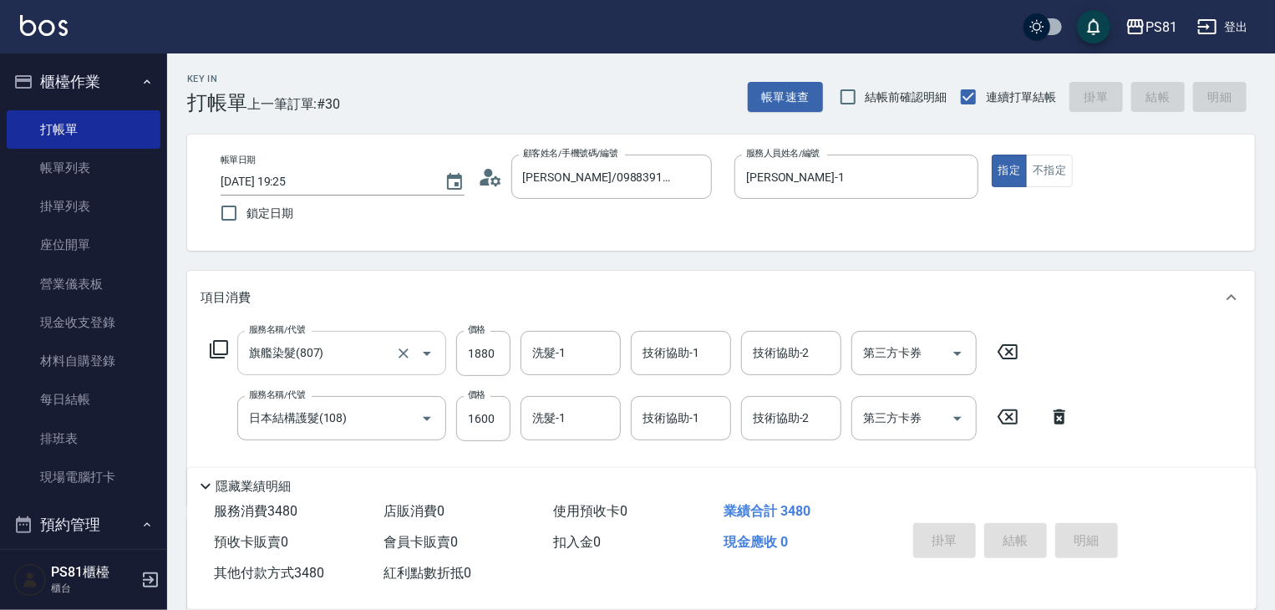
type input "[DATE] 19:27"
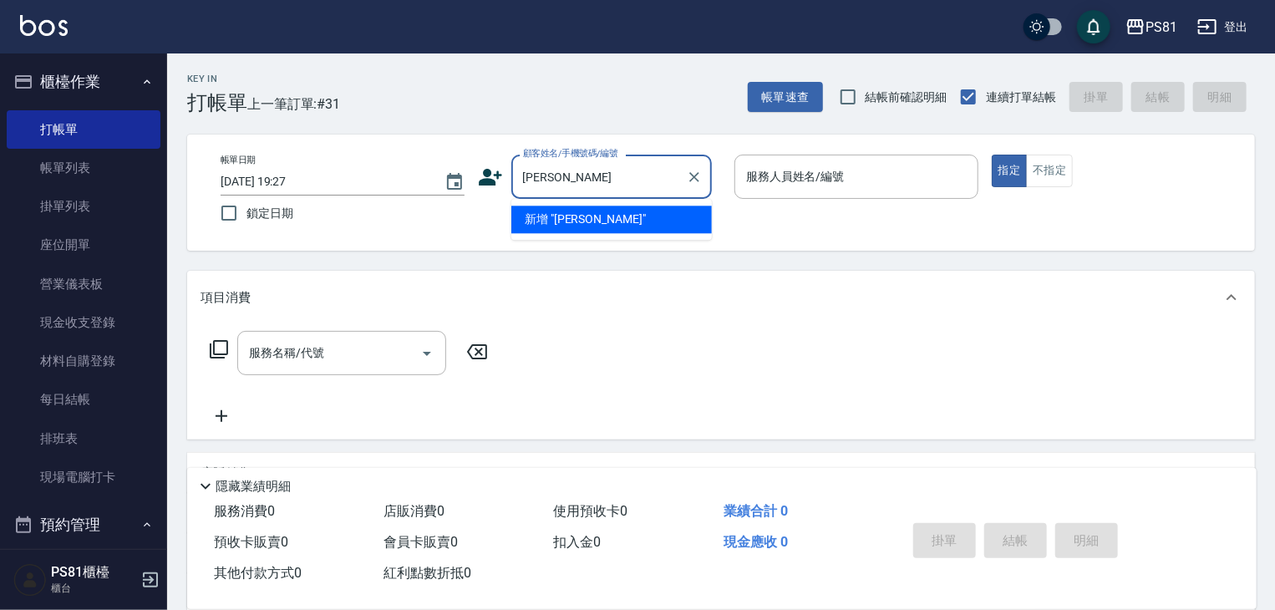
type input "[PERSON_NAME]"
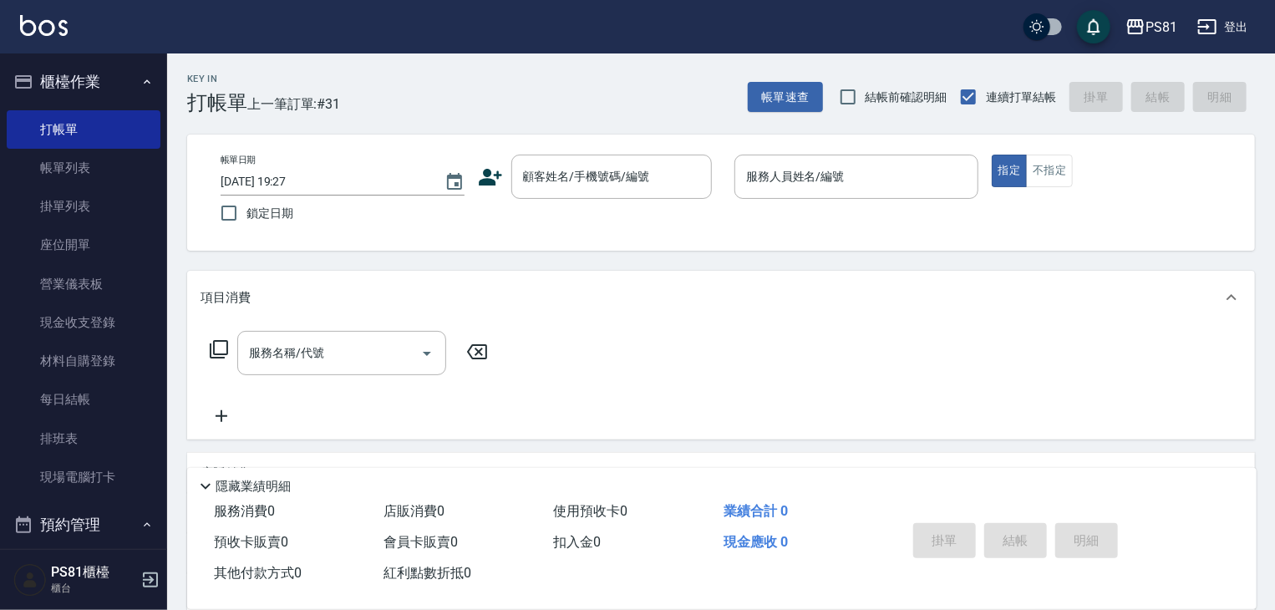
click at [498, 170] on icon at bounding box center [490, 177] width 25 height 25
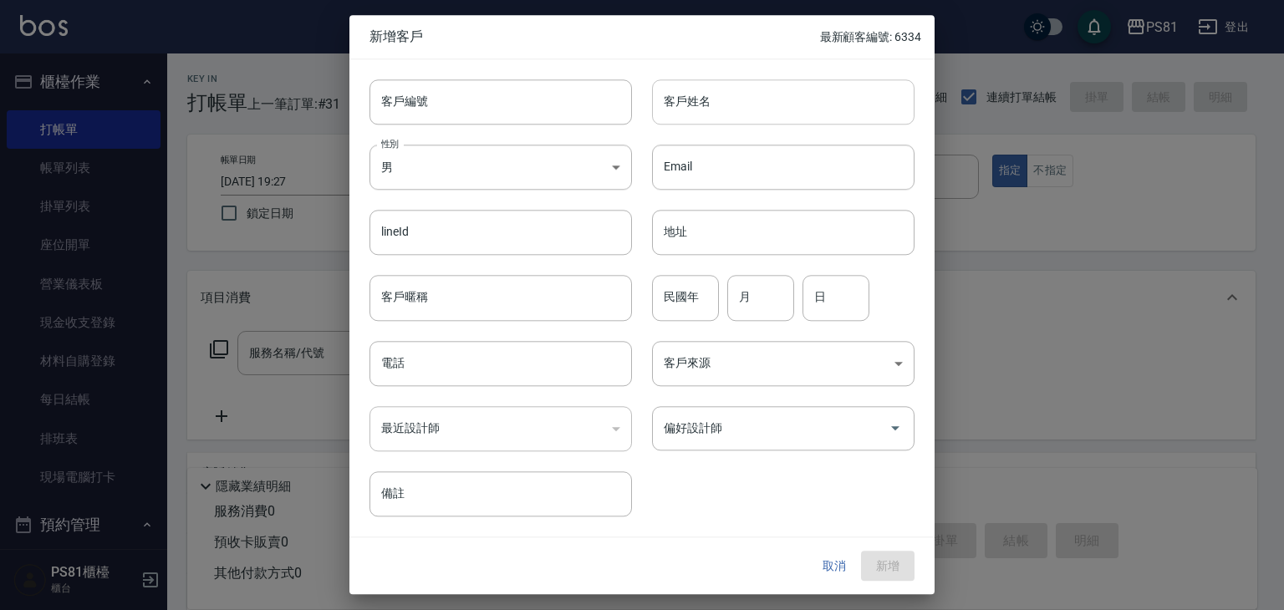
click at [738, 94] on input "客戶姓名" at bounding box center [783, 101] width 262 height 45
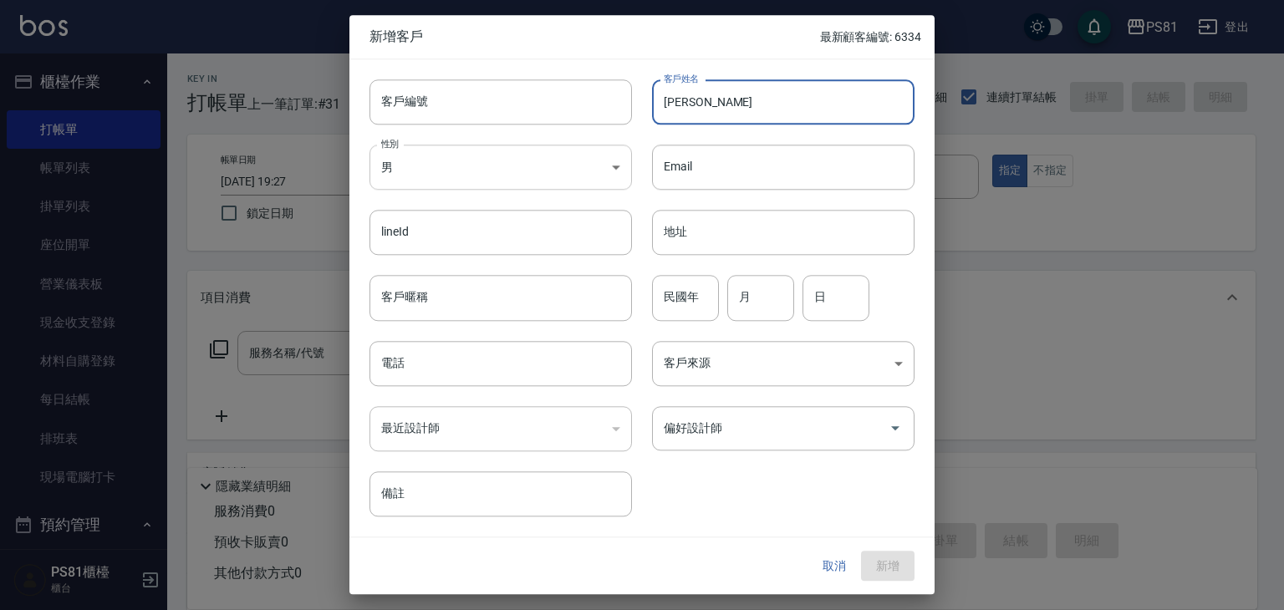
type input "[PERSON_NAME]"
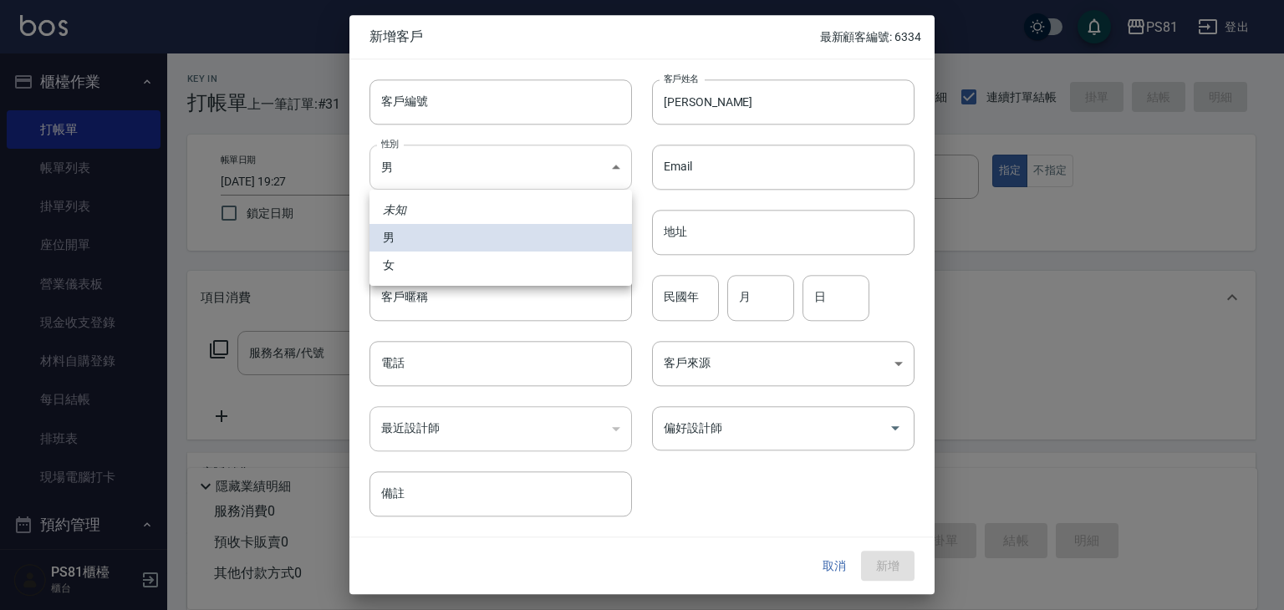
click at [489, 170] on body "PS81 登出 櫃檯作業 打帳單 帳單列表 掛單列表 座位開單 營業儀表板 現金收支登錄 材料自購登錄 每日結帳 排班表 現場電腦打卡 預約管理 預約管理 單…" at bounding box center [642, 406] width 1284 height 812
click at [511, 262] on li "女" at bounding box center [500, 266] width 262 height 28
type input "[DEMOGRAPHIC_DATA]"
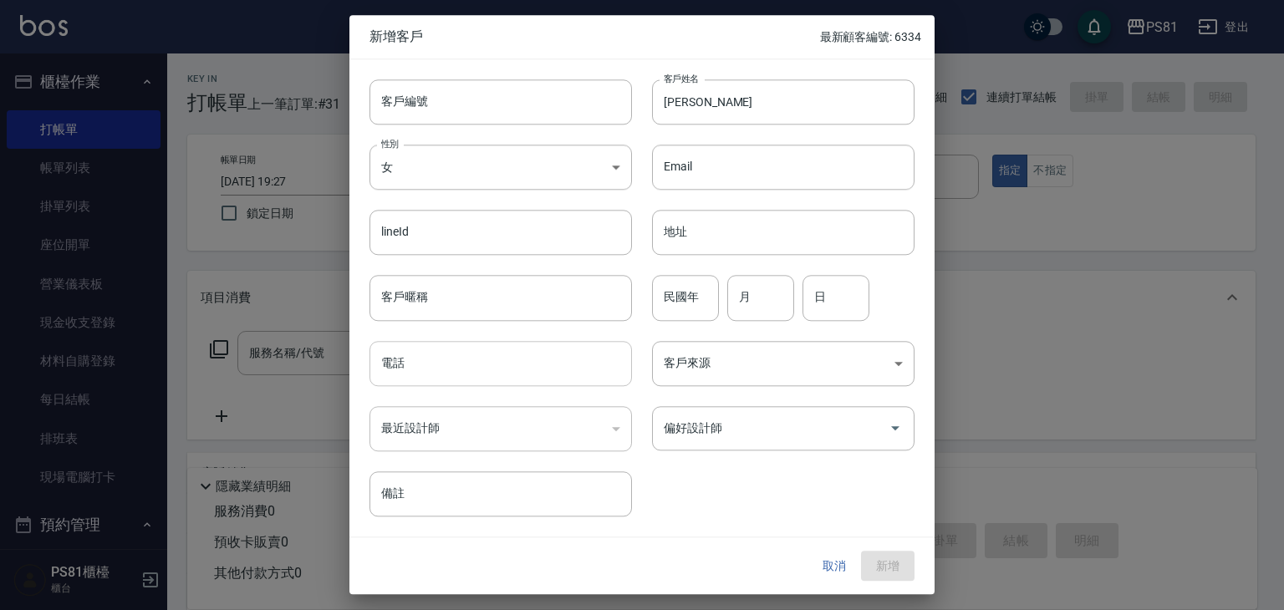
click at [464, 363] on input "電話" at bounding box center [500, 363] width 262 height 45
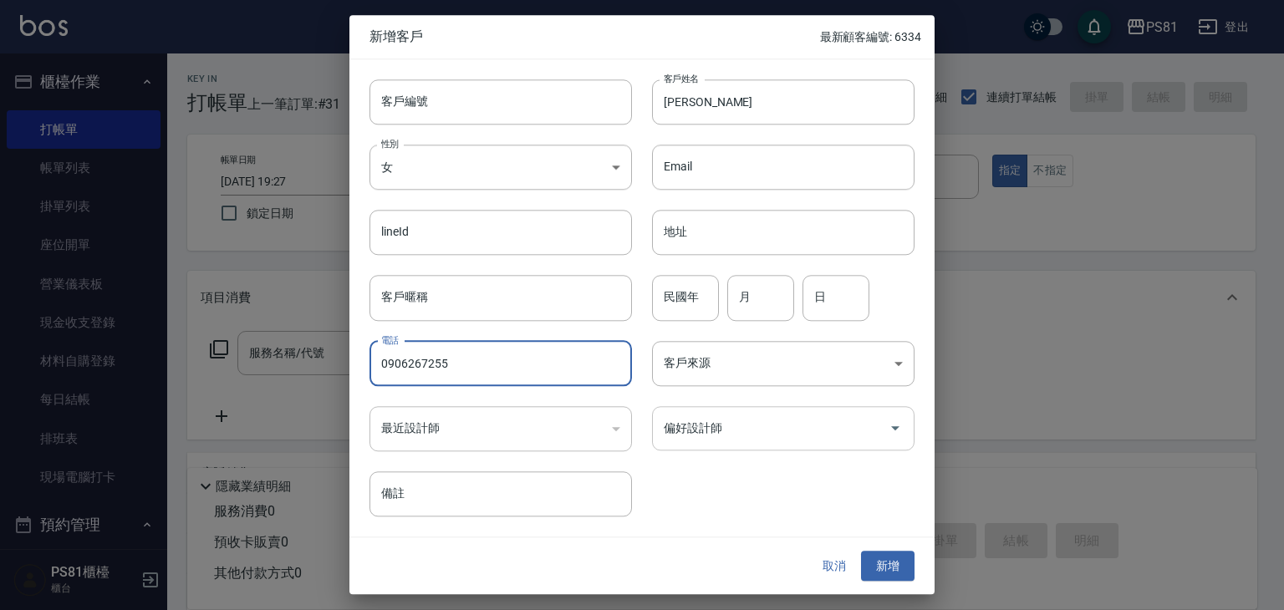
type input "0906267255"
click at [739, 438] on input "偏好設計師" at bounding box center [770, 428] width 222 height 29
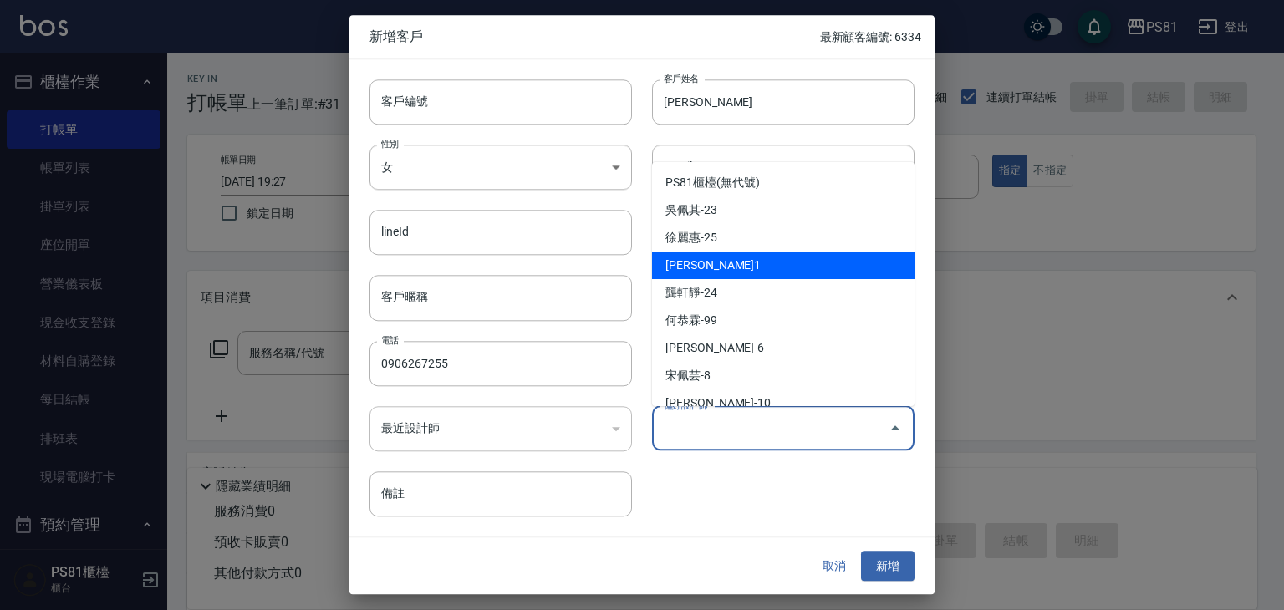
click at [745, 270] on li "[PERSON_NAME]1" at bounding box center [783, 266] width 262 height 28
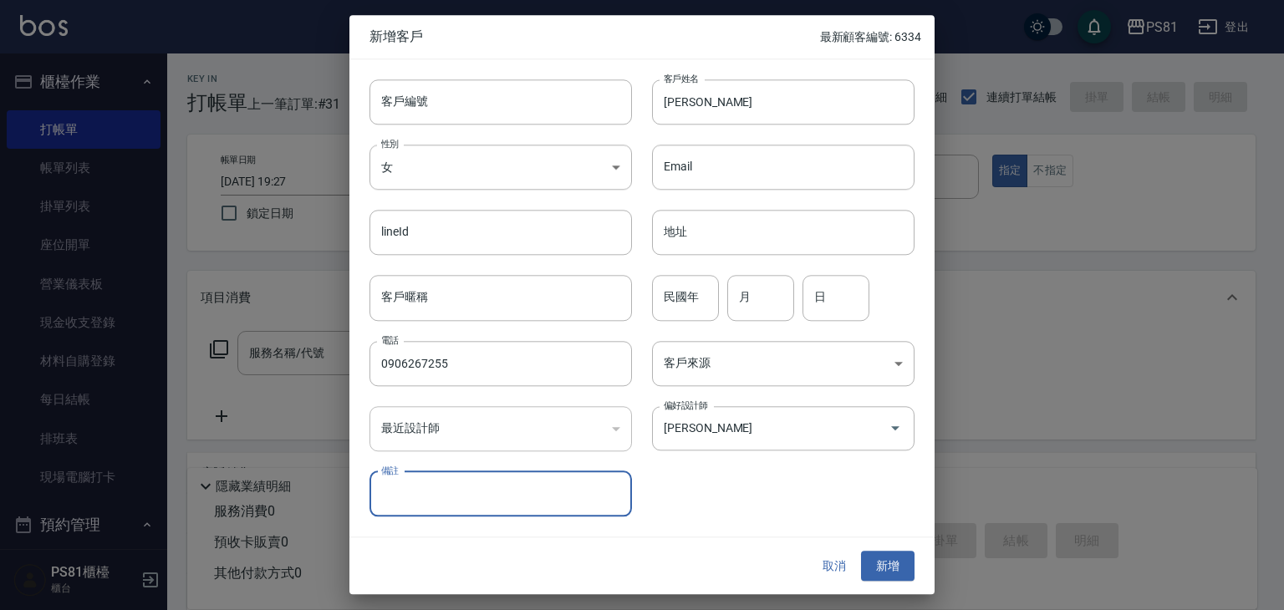
type input "[PERSON_NAME]"
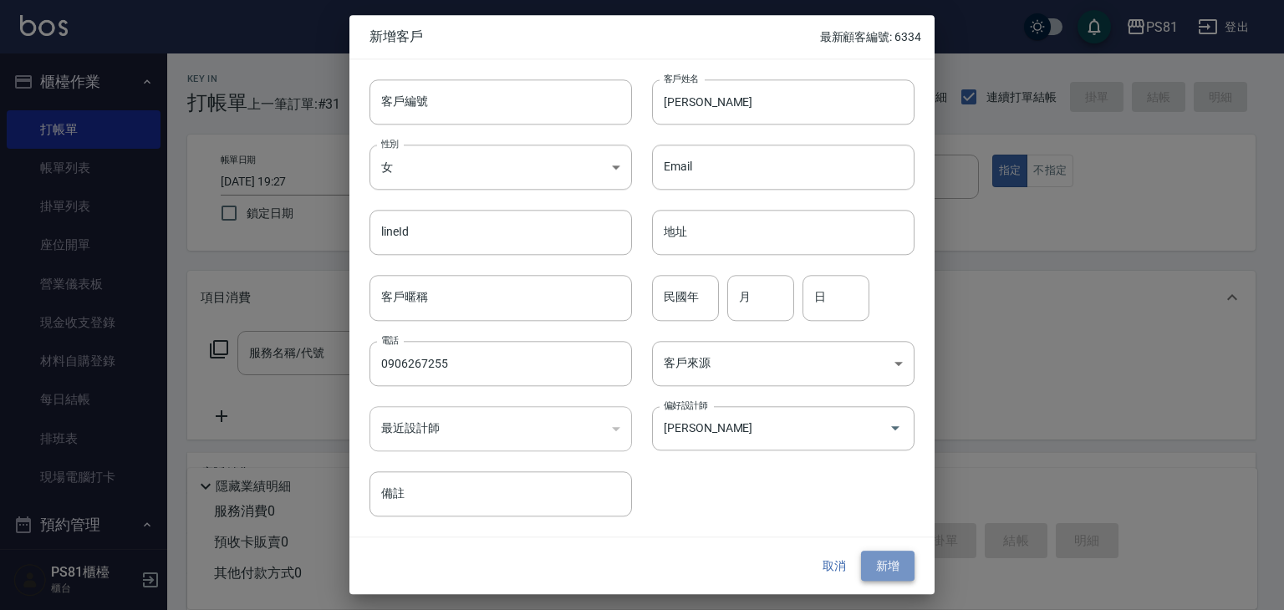
click at [891, 553] on button "新增" at bounding box center [887, 566] width 53 height 31
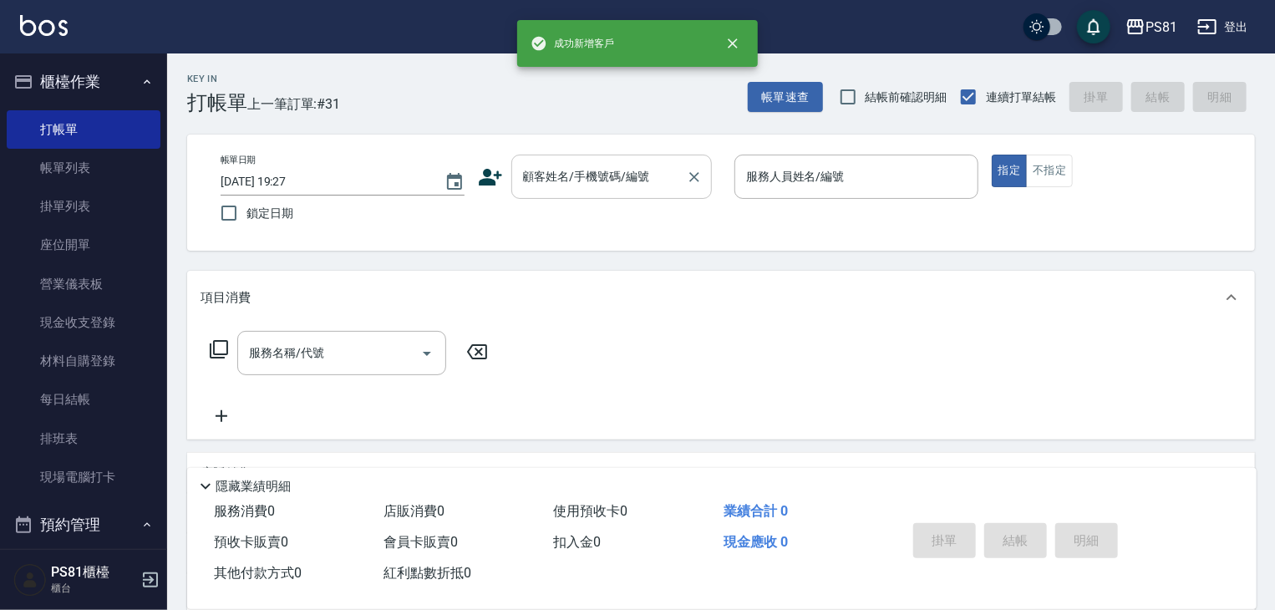
click at [573, 169] on input "顧客姓名/手機號碼/編號" at bounding box center [599, 176] width 160 height 29
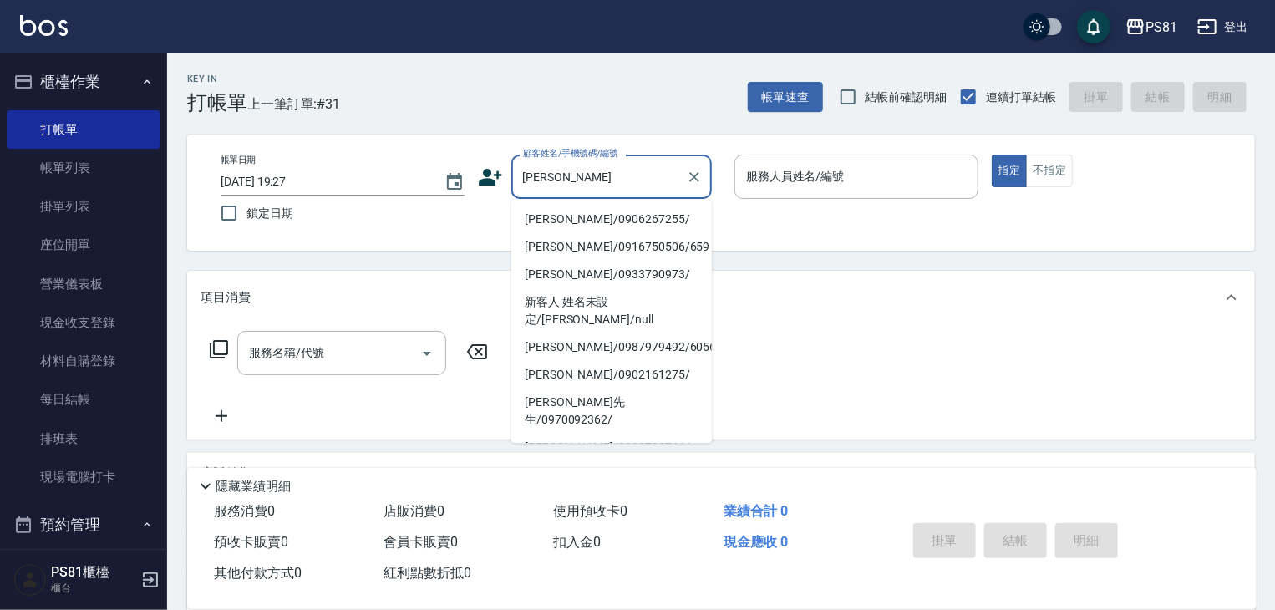
click at [574, 219] on li "[PERSON_NAME]/0906267255/" at bounding box center [612, 220] width 201 height 28
type input "[PERSON_NAME]/0906267255/"
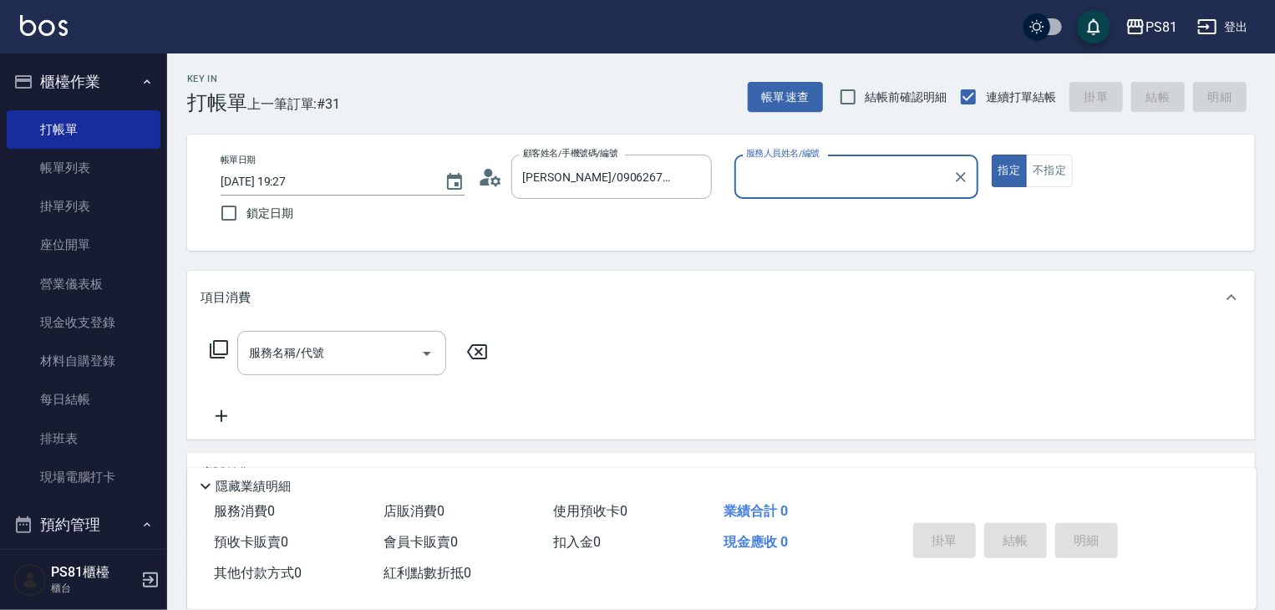
type input "[PERSON_NAME]-1"
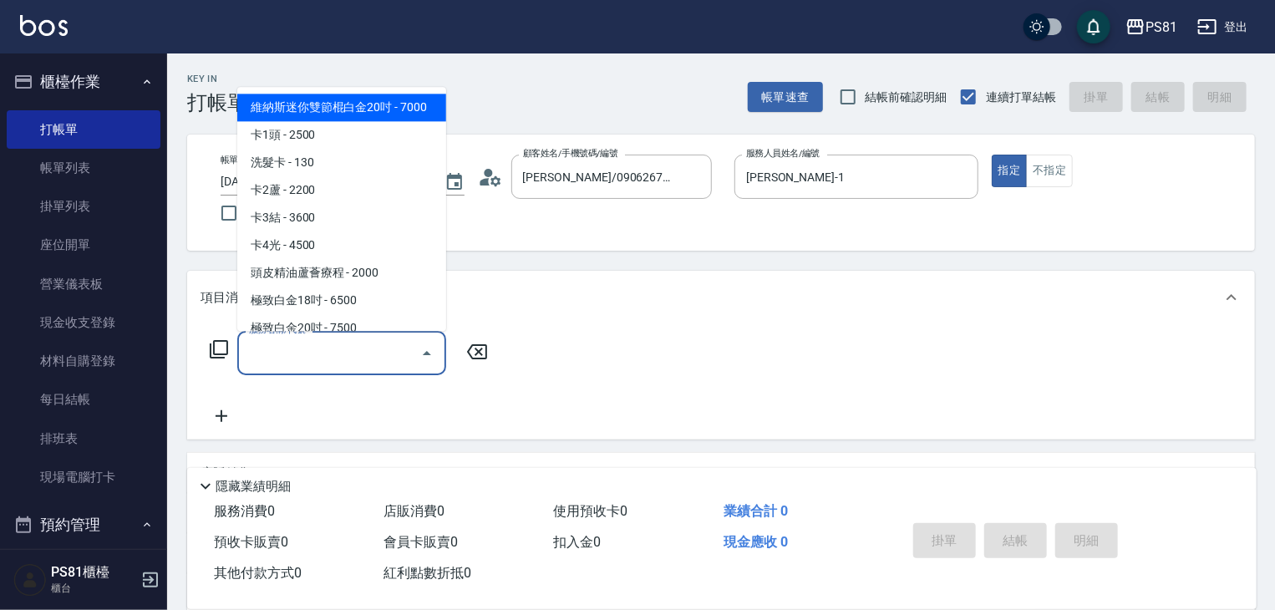
click at [329, 366] on input "服務名稱/代號" at bounding box center [329, 353] width 169 height 29
click at [357, 216] on span "旗艦染髮 - 2500" at bounding box center [341, 218] width 209 height 28
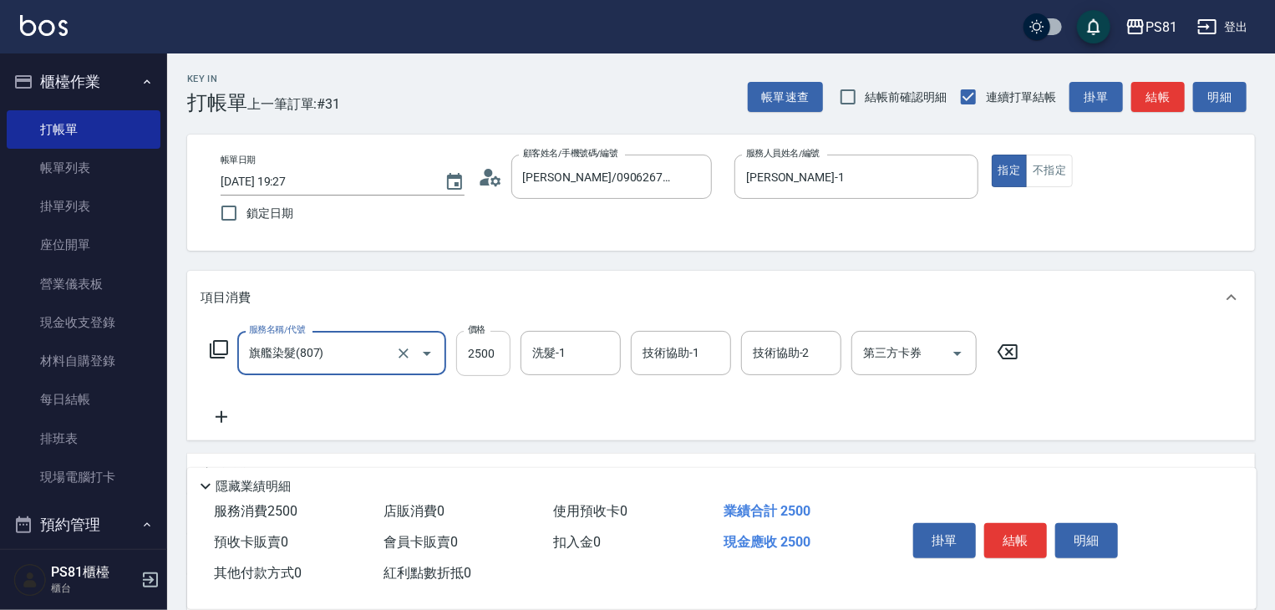
type input "旗艦染髮(807)"
click at [491, 359] on input "2500" at bounding box center [483, 353] width 54 height 45
type input "1880"
click at [222, 422] on icon at bounding box center [222, 417] width 42 height 20
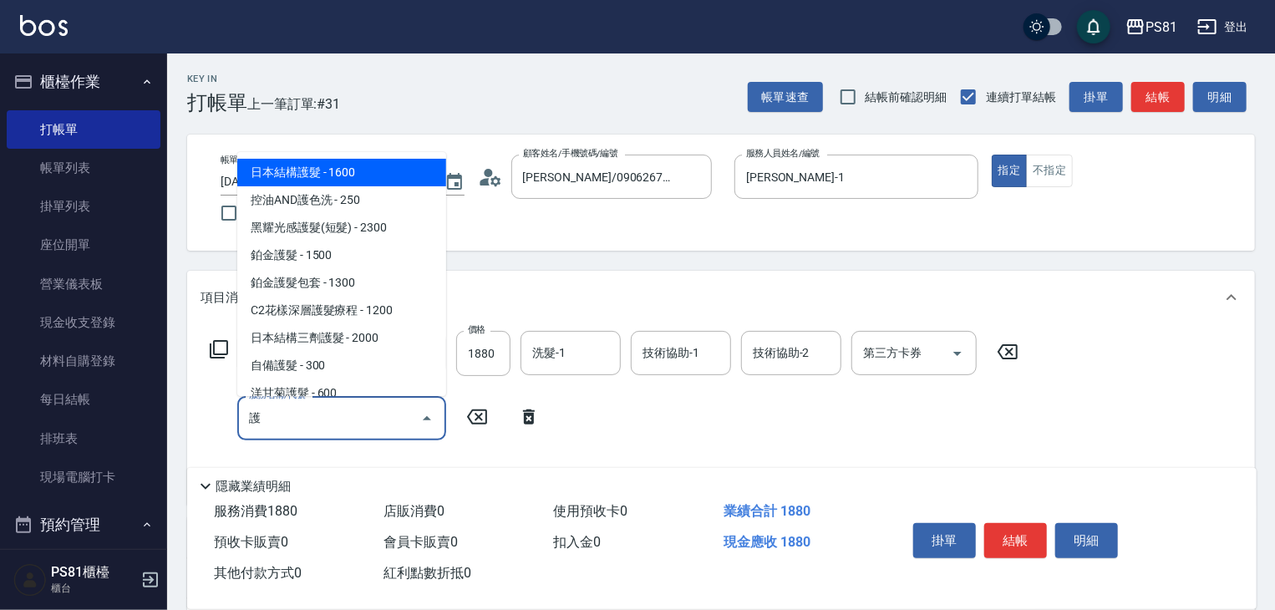
click at [339, 176] on span "日本結構護髮 - 1600" at bounding box center [341, 173] width 209 height 28
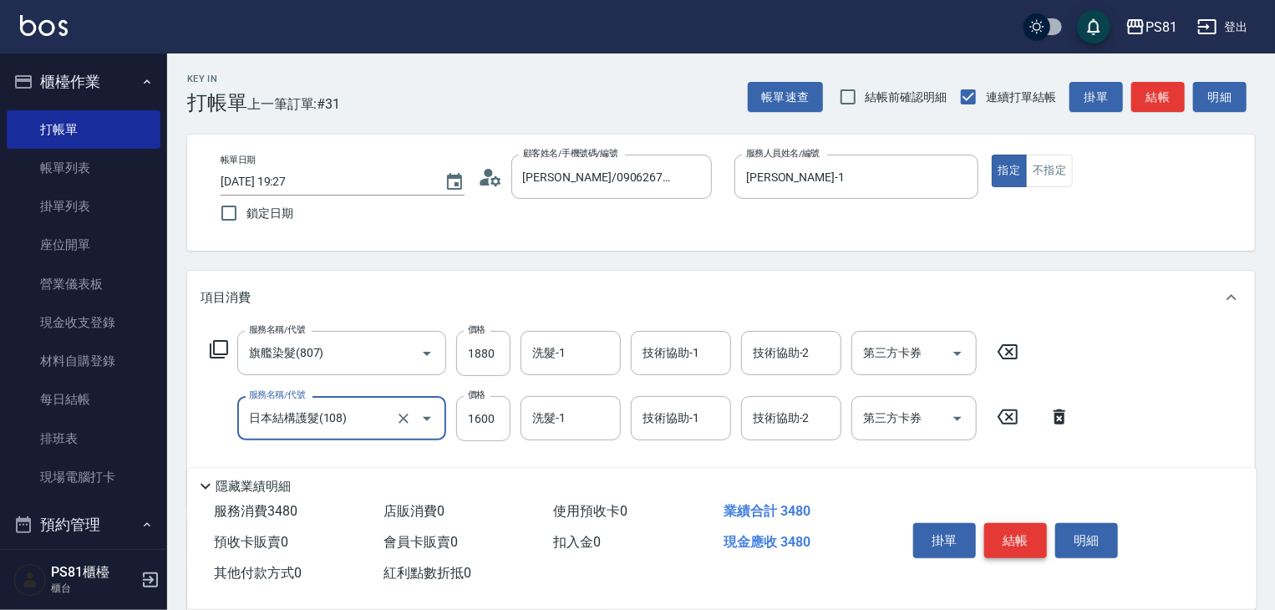
type input "日本結構護髮(108)"
click at [1032, 530] on button "結帳" at bounding box center [1016, 540] width 63 height 35
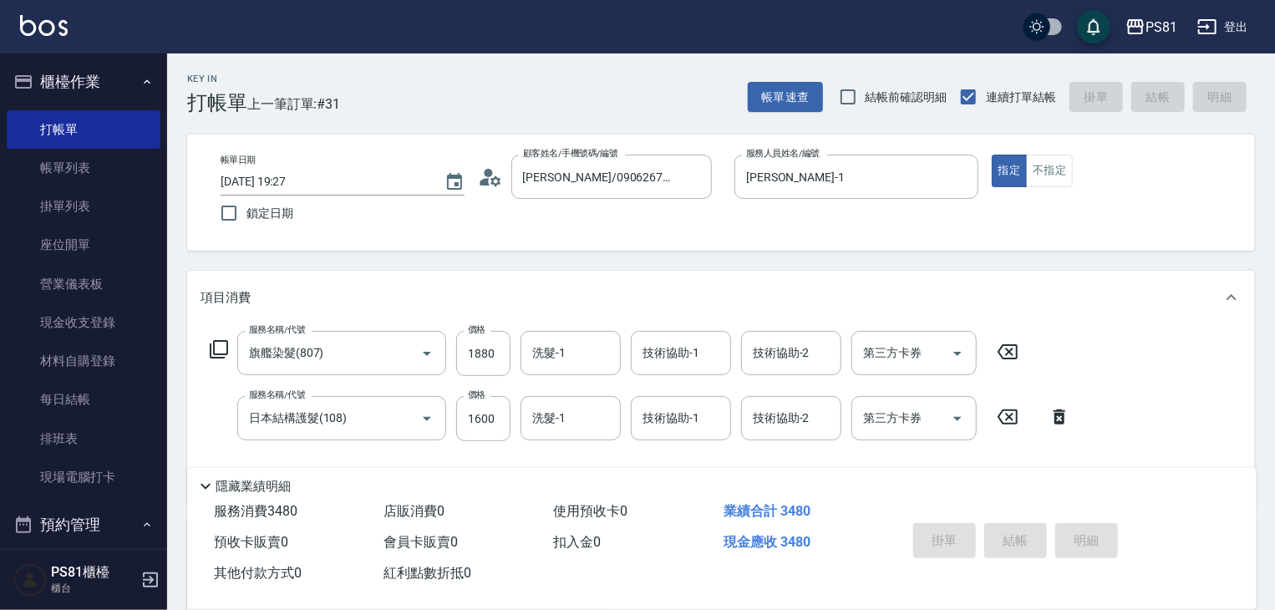
type input "[DATE] 19:28"
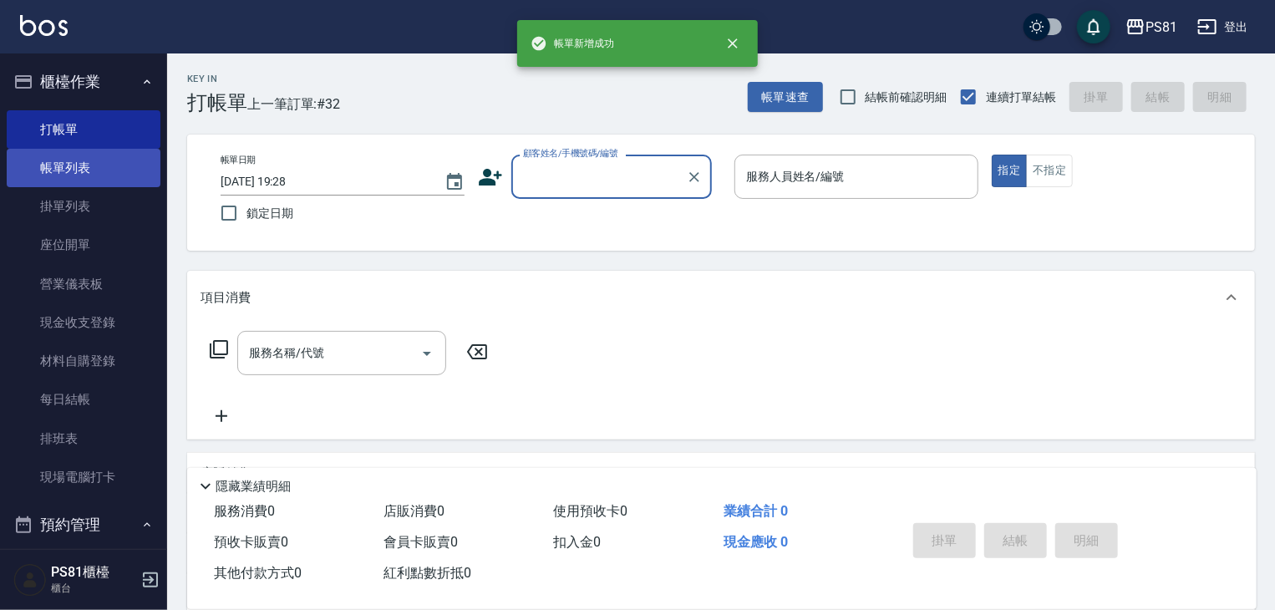
click at [97, 163] on link "帳單列表" at bounding box center [84, 168] width 154 height 38
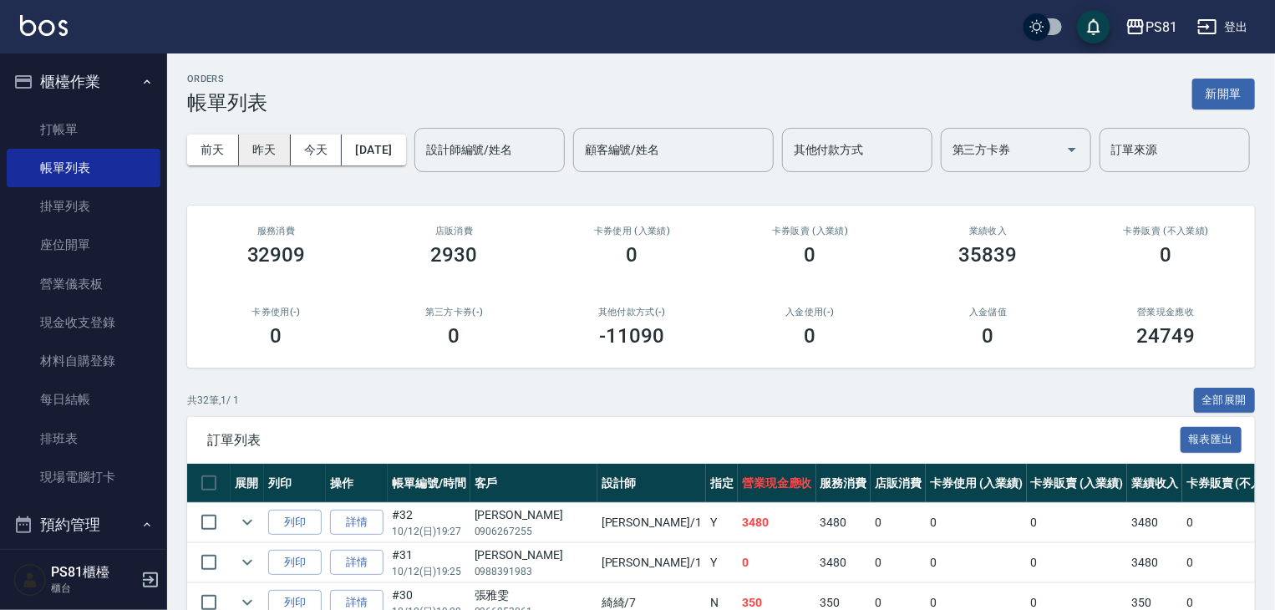
click at [266, 136] on button "昨天" at bounding box center [265, 150] width 52 height 31
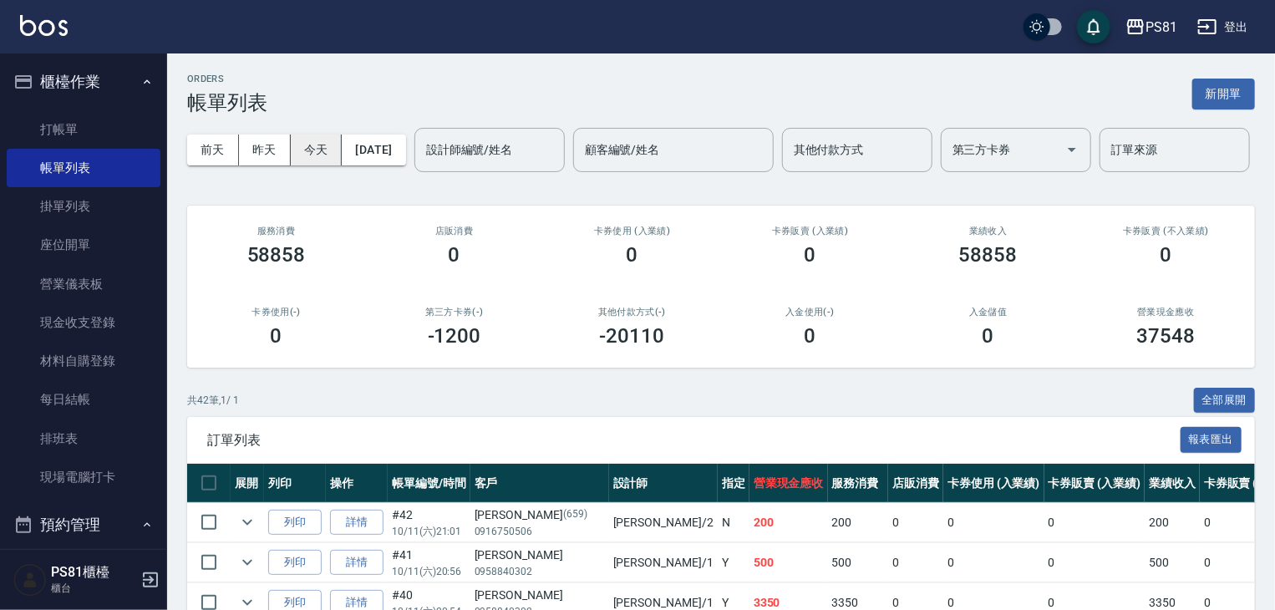
click at [316, 149] on button "今天" at bounding box center [317, 150] width 52 height 31
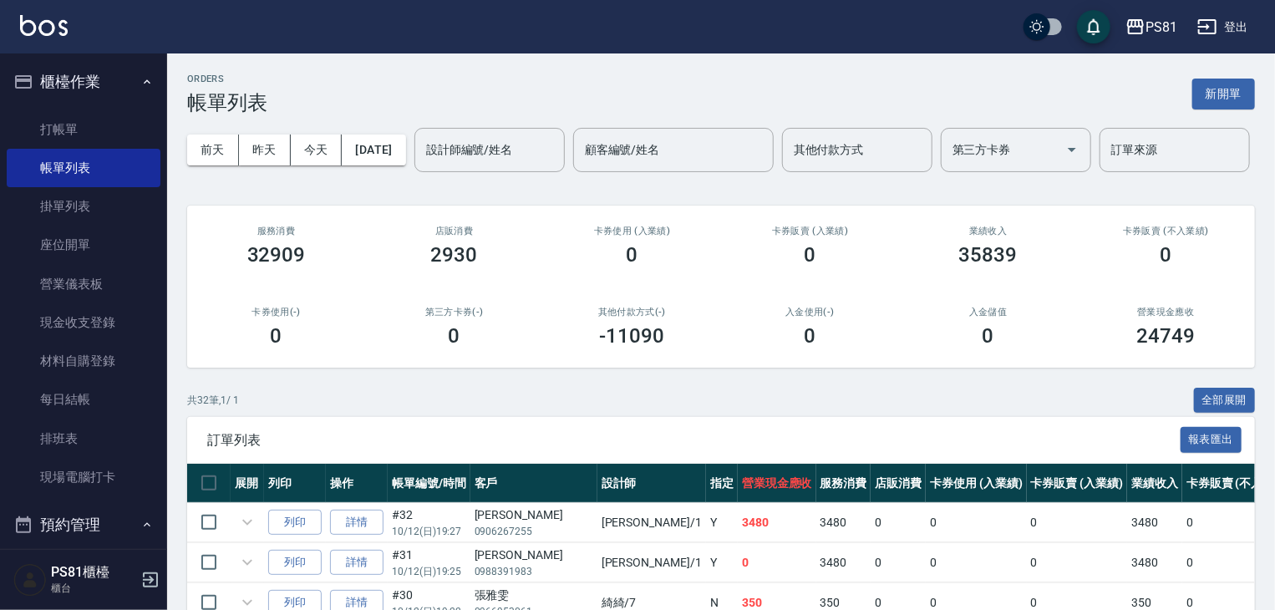
click at [415, 172] on div "設計師編號/姓名 設計師編號/姓名" at bounding box center [490, 150] width 150 height 44
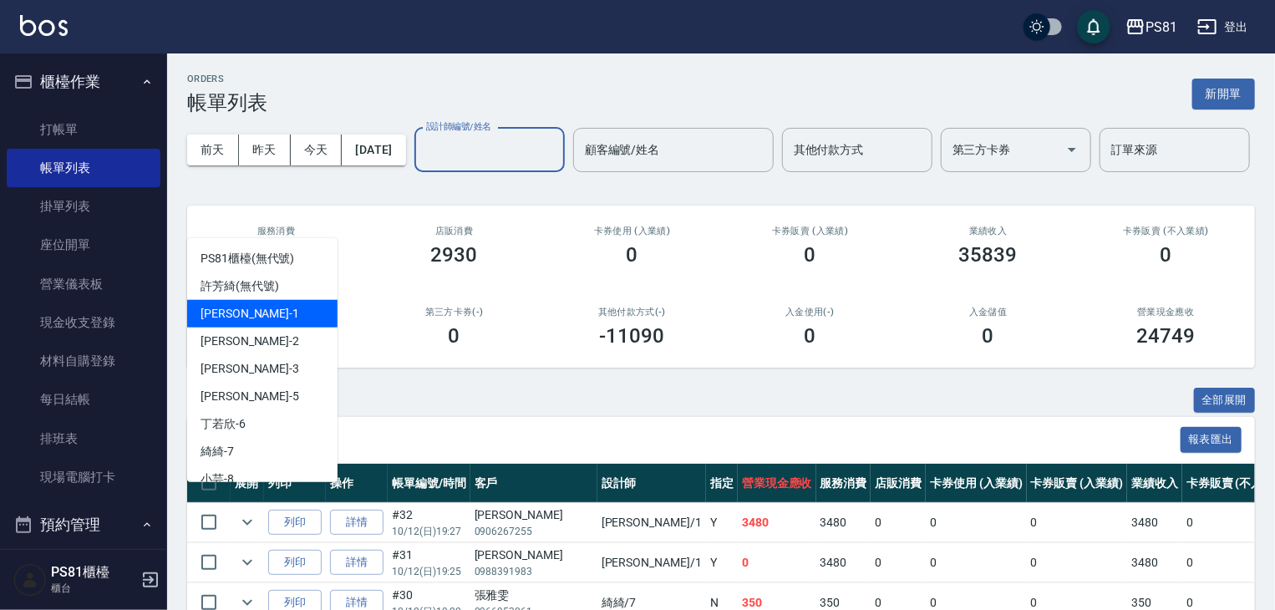
click at [255, 308] on div "[PERSON_NAME] -1" at bounding box center [262, 314] width 150 height 28
type input "[PERSON_NAME]-1"
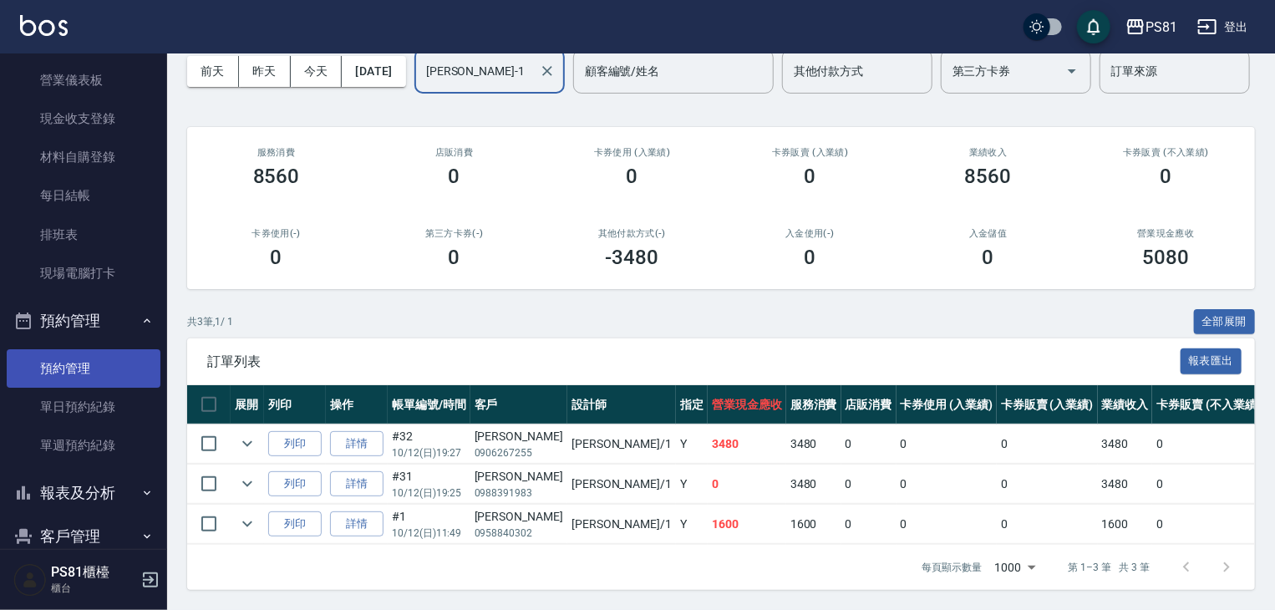
scroll to position [334, 0]
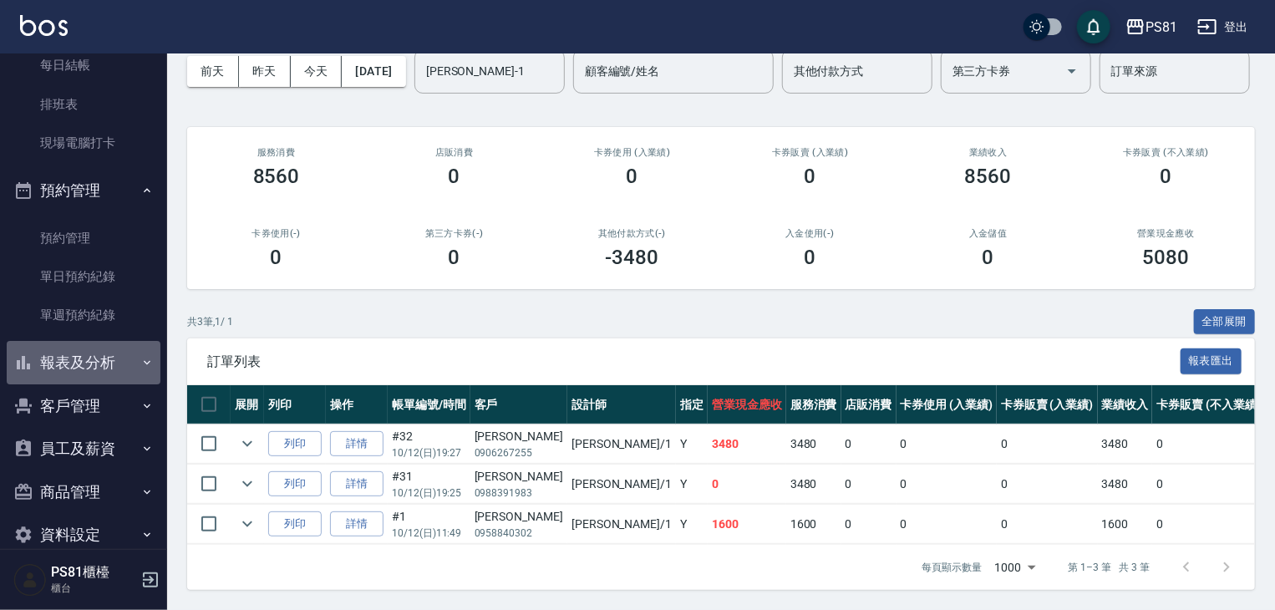
click at [98, 352] on button "報表及分析" at bounding box center [84, 362] width 154 height 43
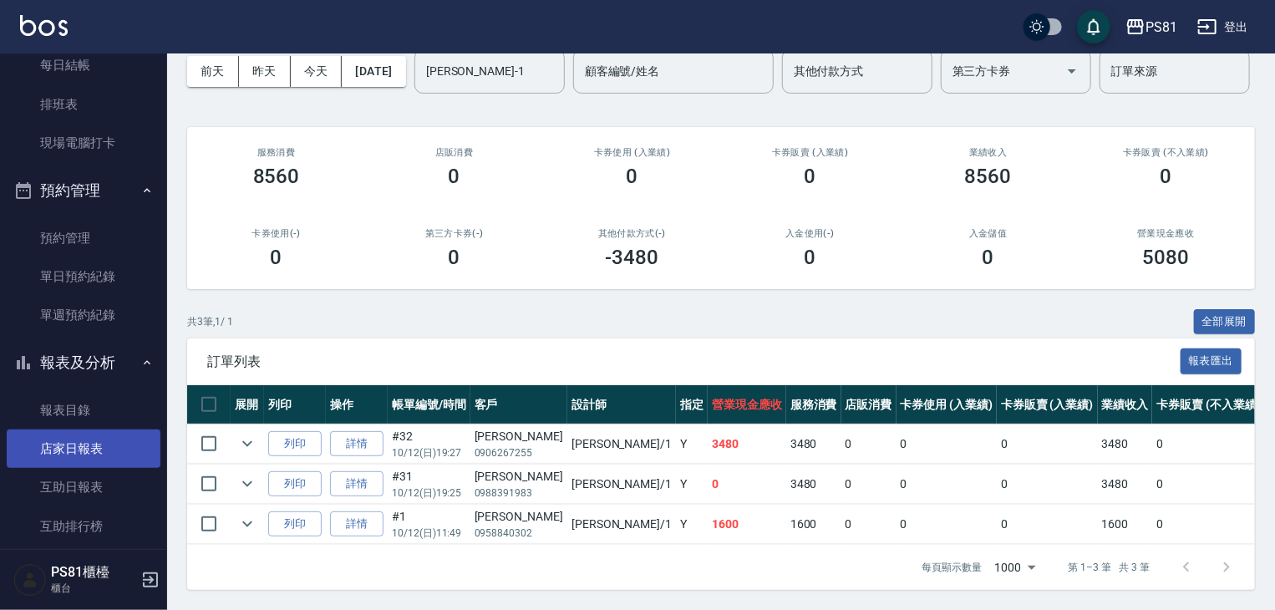
scroll to position [418, 0]
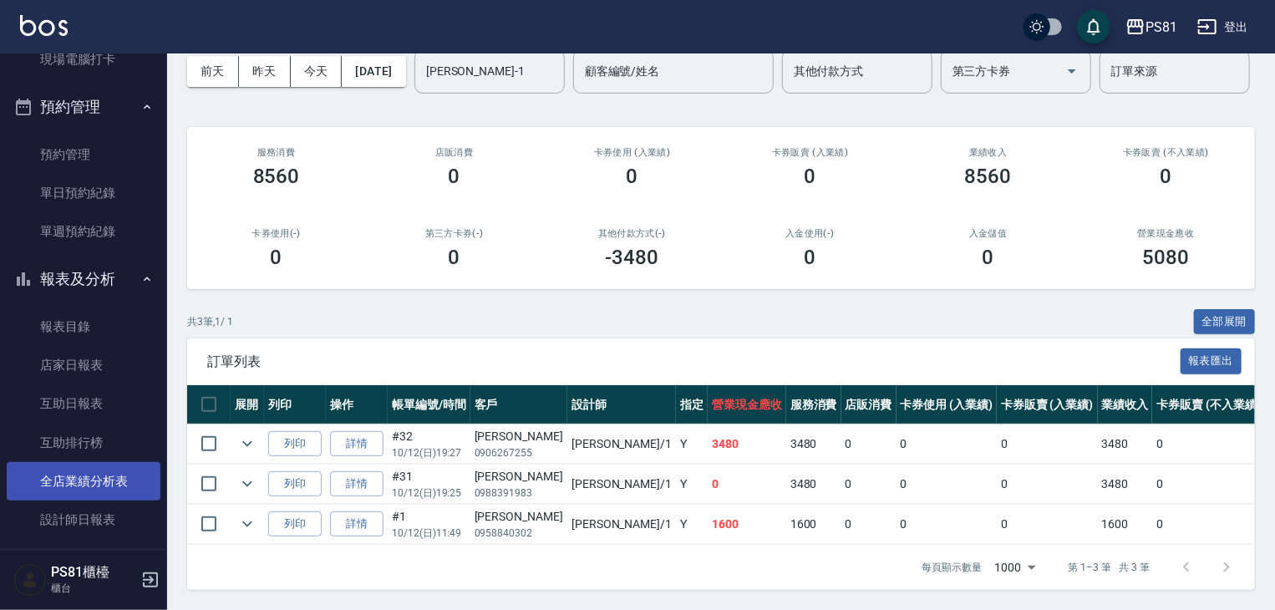
click at [124, 486] on link "全店業績分析表" at bounding box center [84, 481] width 154 height 38
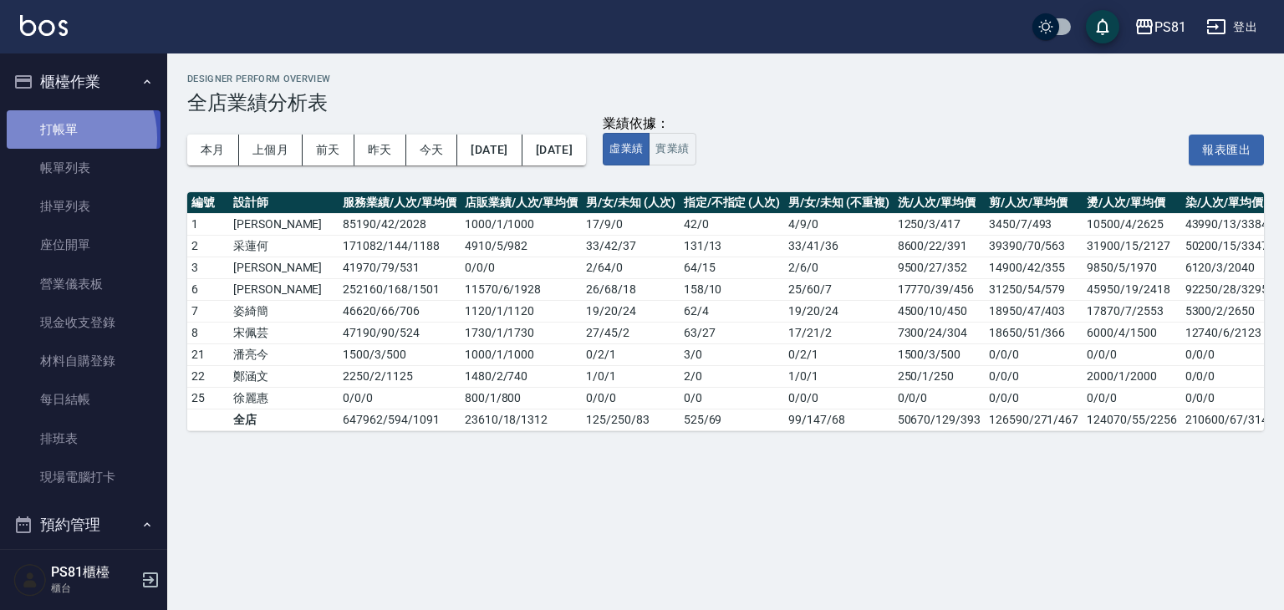
click at [62, 137] on link "打帳單" at bounding box center [84, 129] width 154 height 38
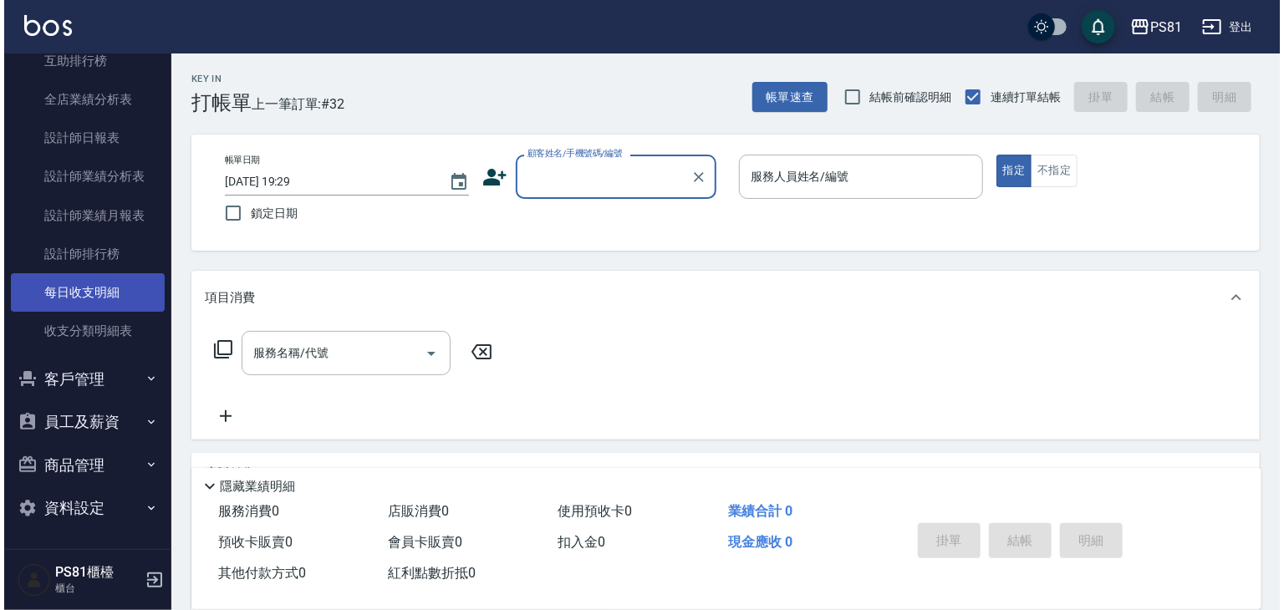
scroll to position [633, 0]
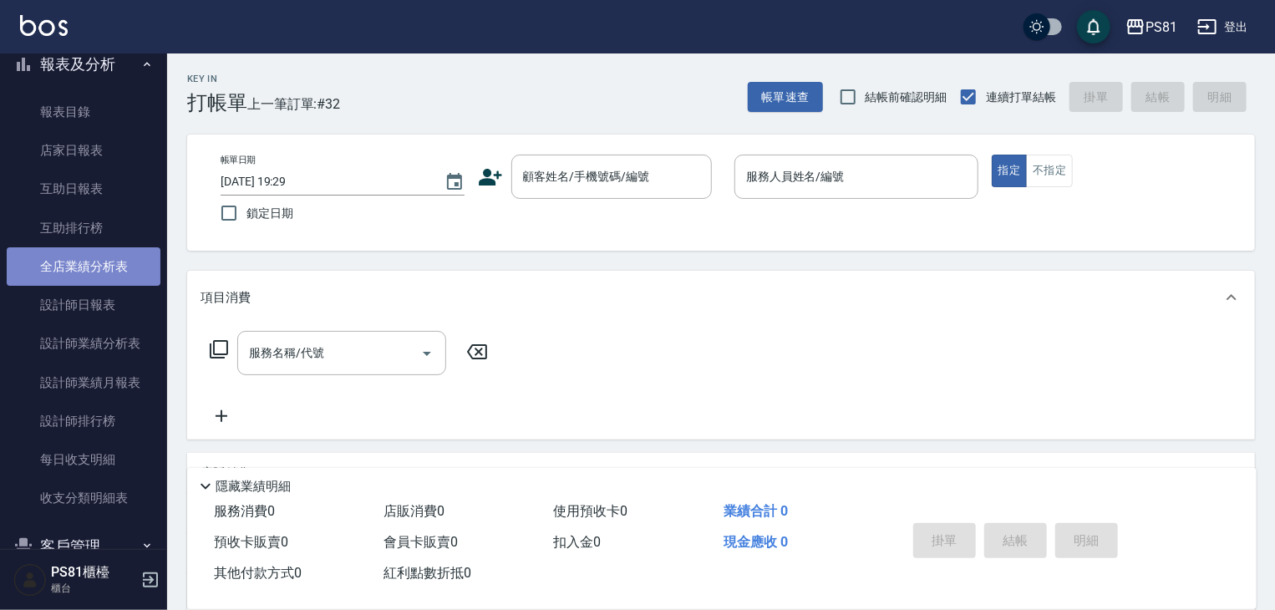
click at [99, 277] on link "全店業績分析表" at bounding box center [84, 266] width 154 height 38
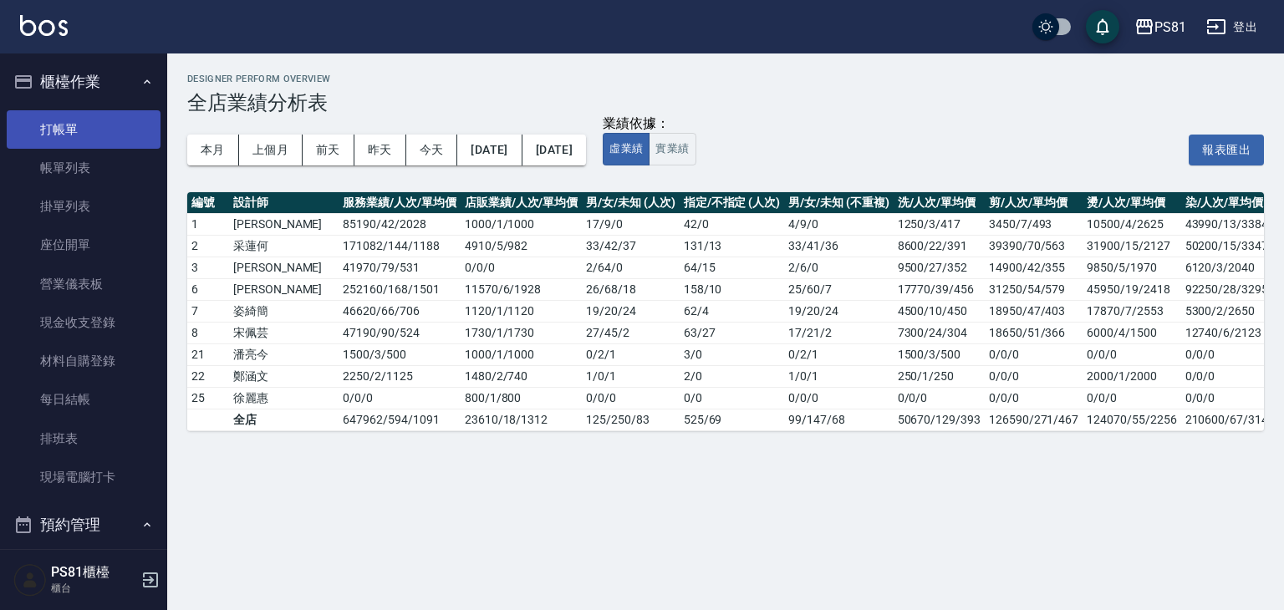
click at [64, 135] on link "打帳單" at bounding box center [84, 129] width 154 height 38
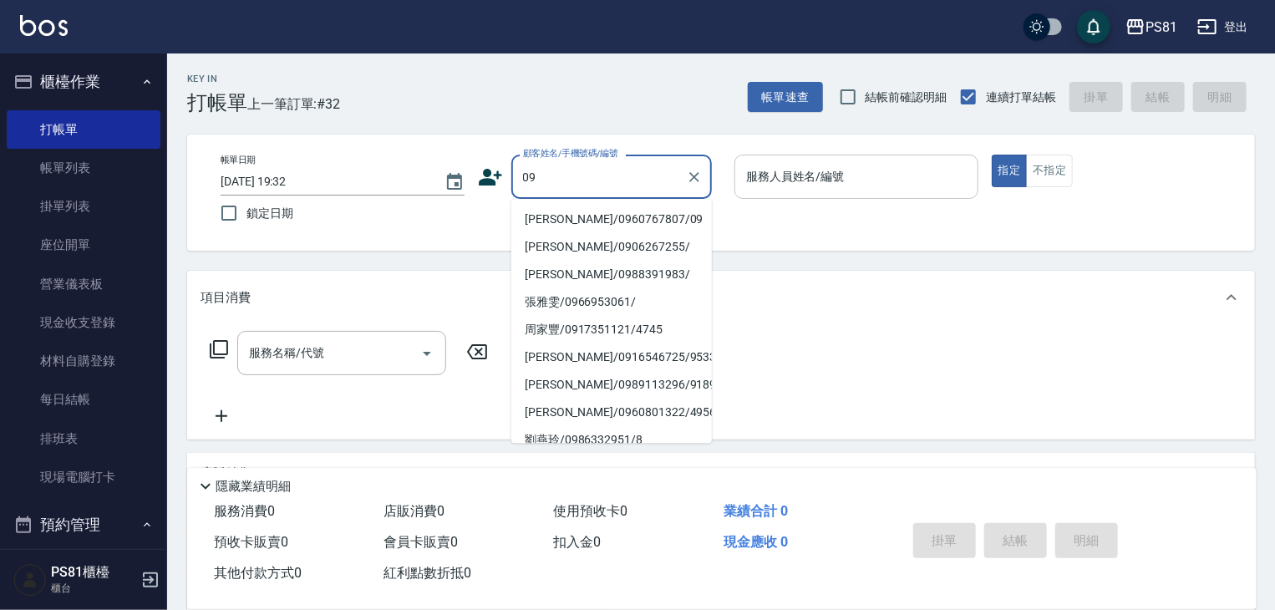
type input "09"
click at [916, 165] on input "服務人員姓名/編號" at bounding box center [856, 176] width 229 height 29
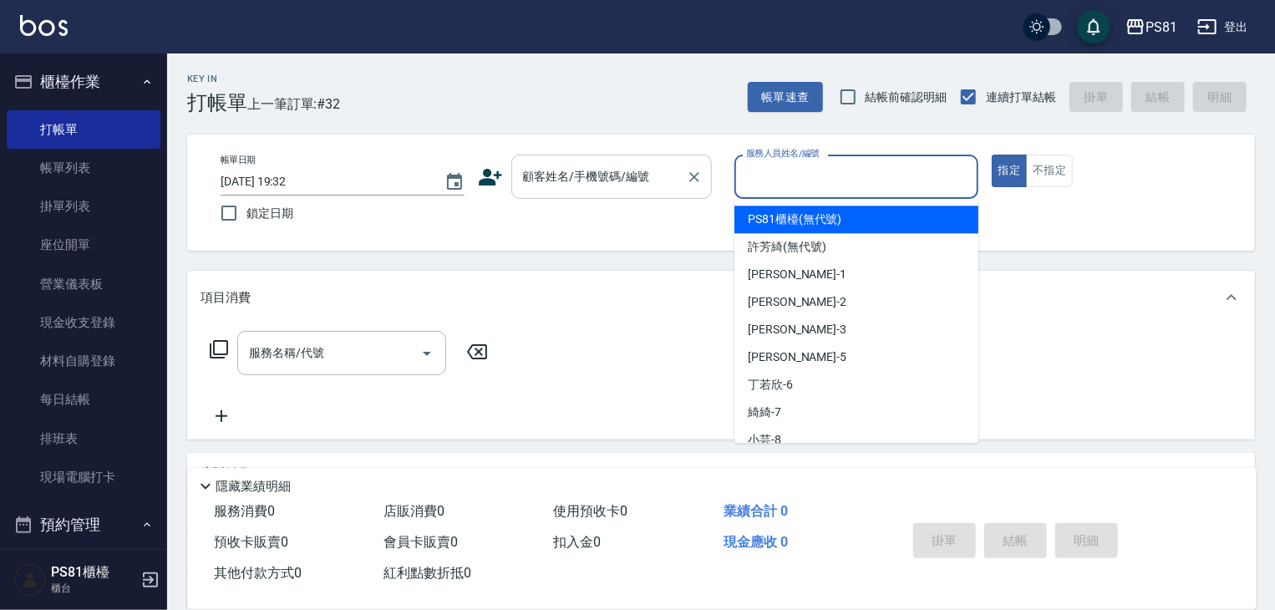
click at [608, 160] on div "顧客姓名/手機號碼/編號" at bounding box center [612, 177] width 201 height 44
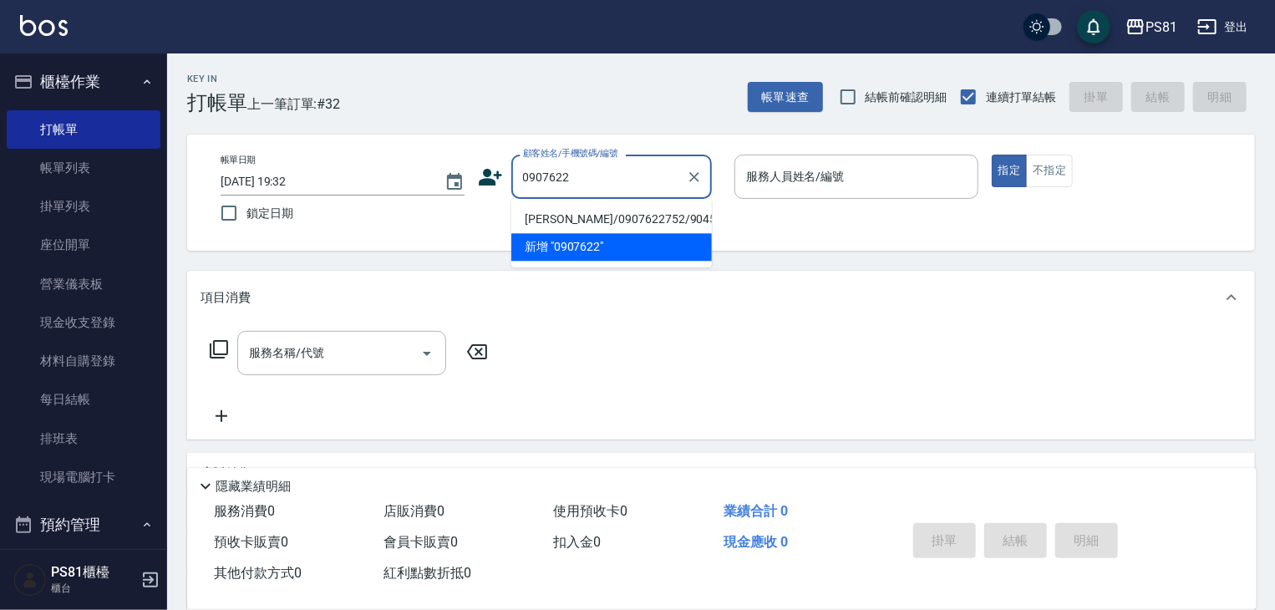
click at [631, 225] on li "[PERSON_NAME]/0907622752/9045" at bounding box center [612, 220] width 201 height 28
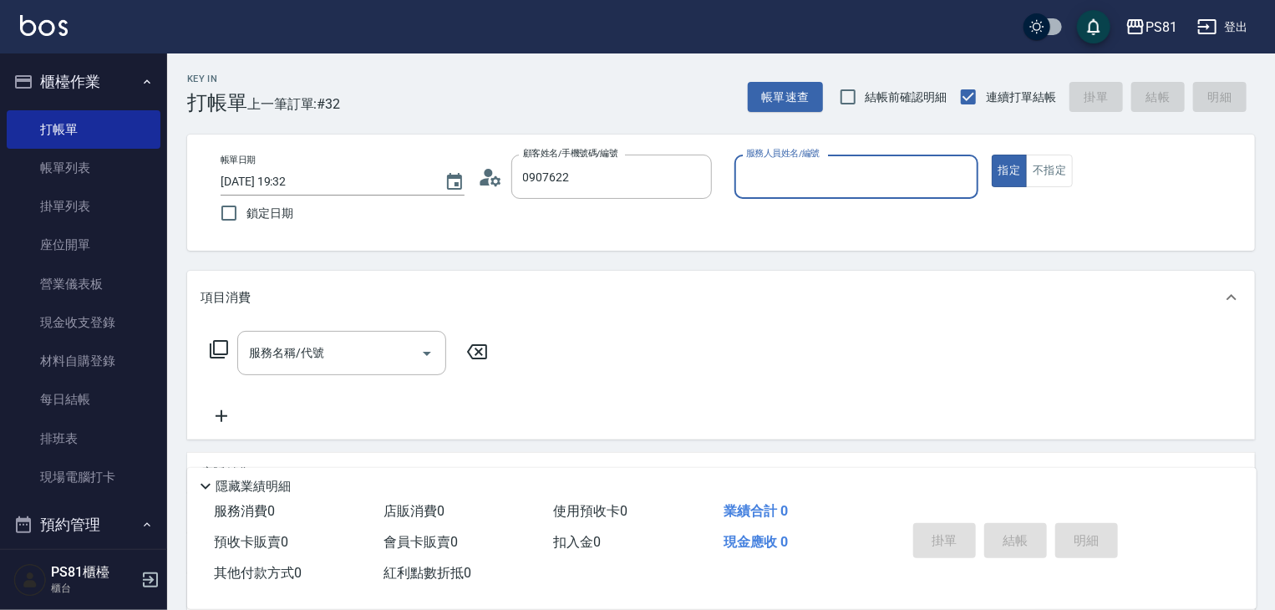
type input "[PERSON_NAME]/0907622752/9045"
type input "采蓮-2"
click at [960, 178] on icon "Clear" at bounding box center [961, 177] width 10 height 10
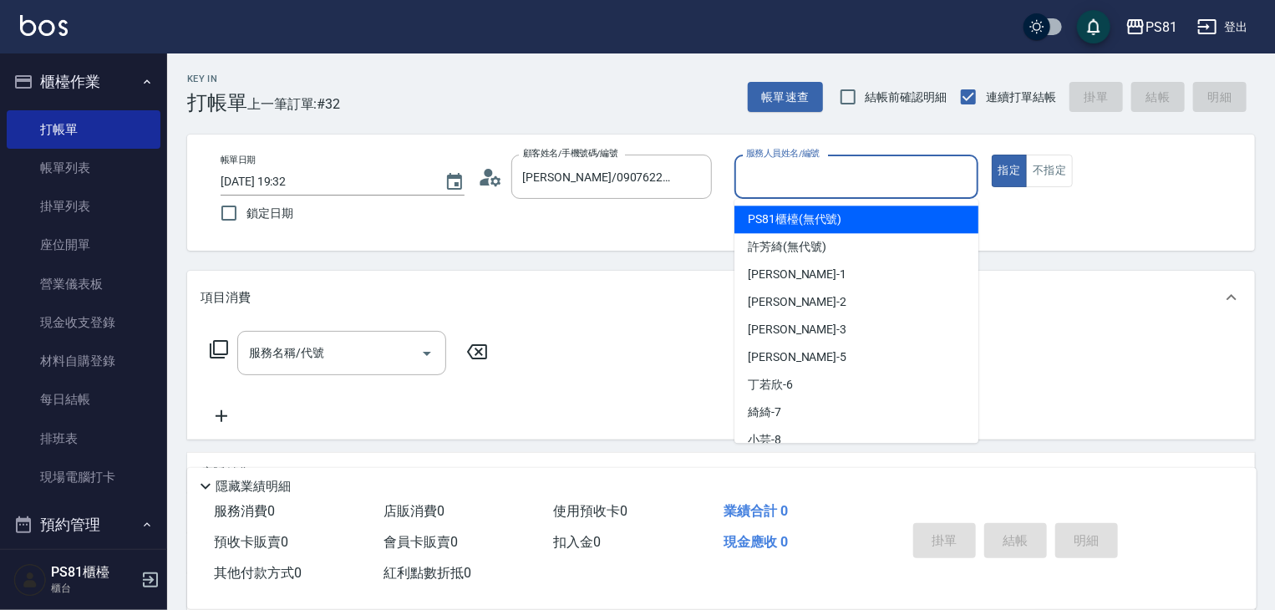
drag, startPoint x: 939, startPoint y: 184, endPoint x: 939, endPoint y: 198, distance: 14.2
click at [936, 190] on input "服務人員姓名/編號" at bounding box center [856, 176] width 229 height 29
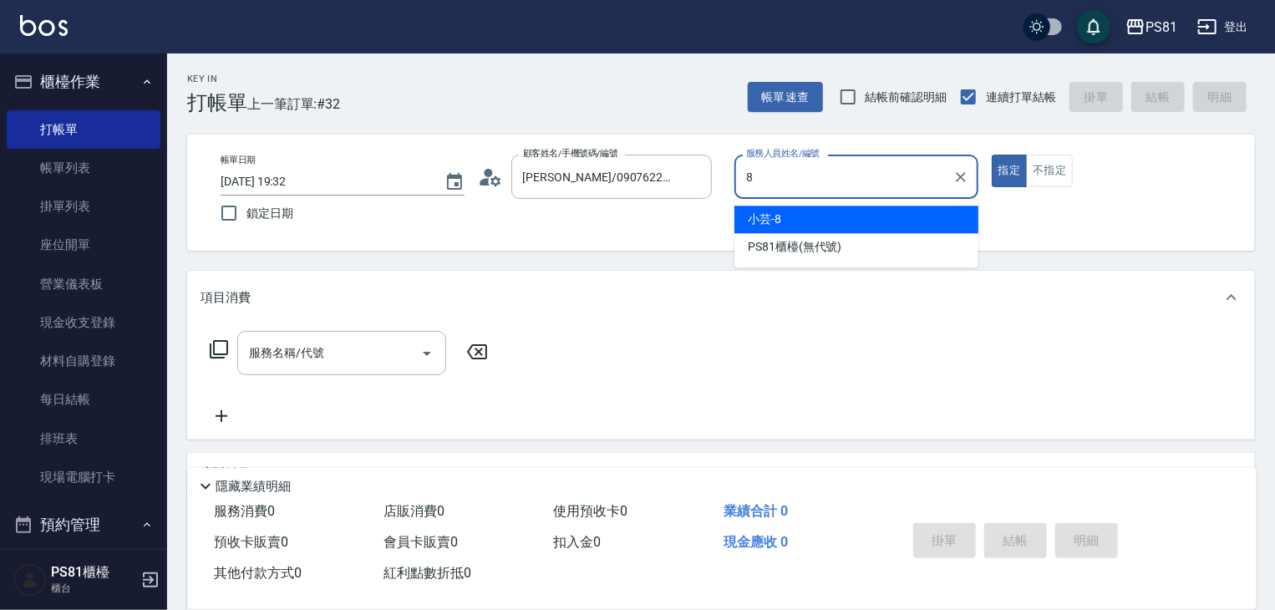
type input "小芸-8"
type button "true"
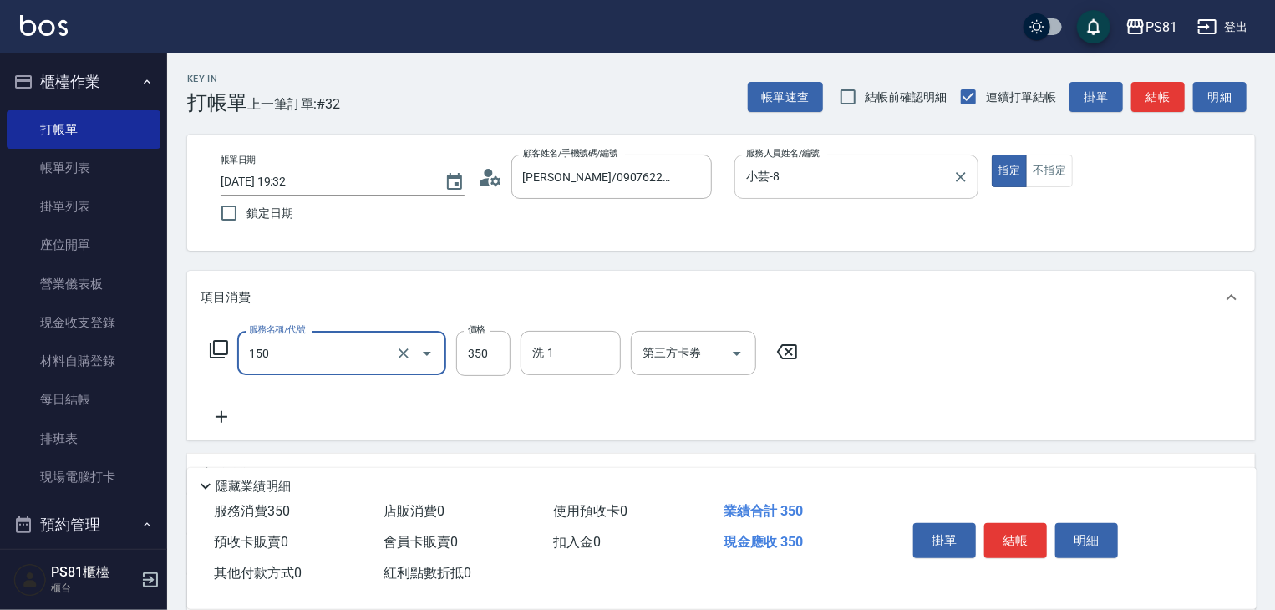
type input "精油按摩(150)"
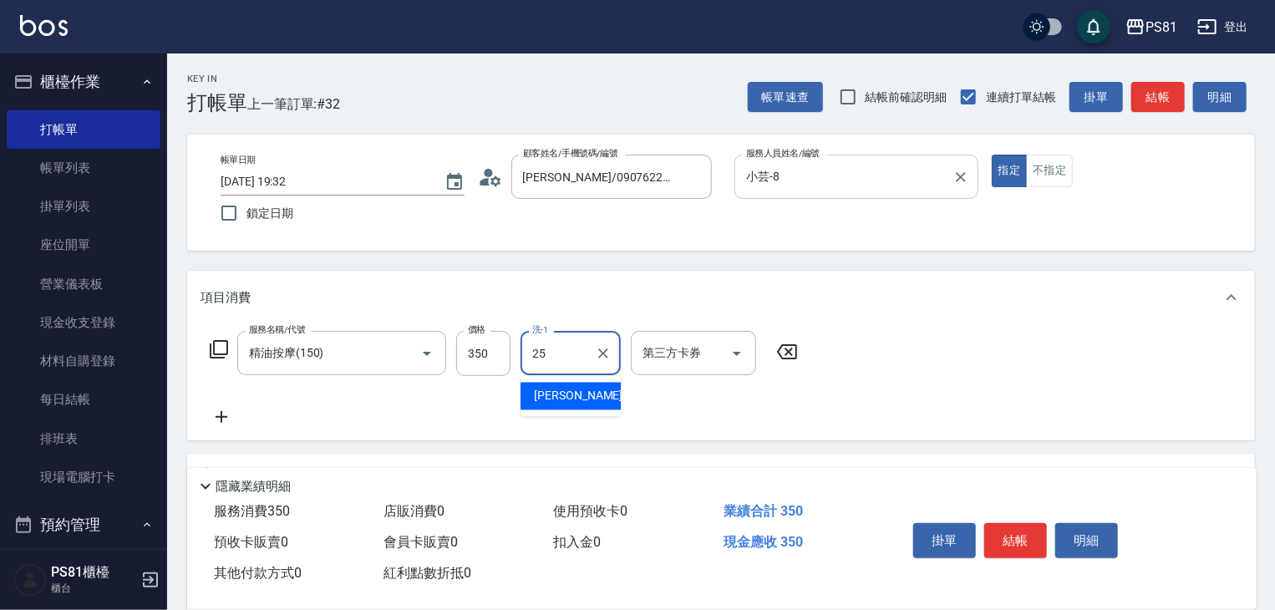
type input "妮可-25"
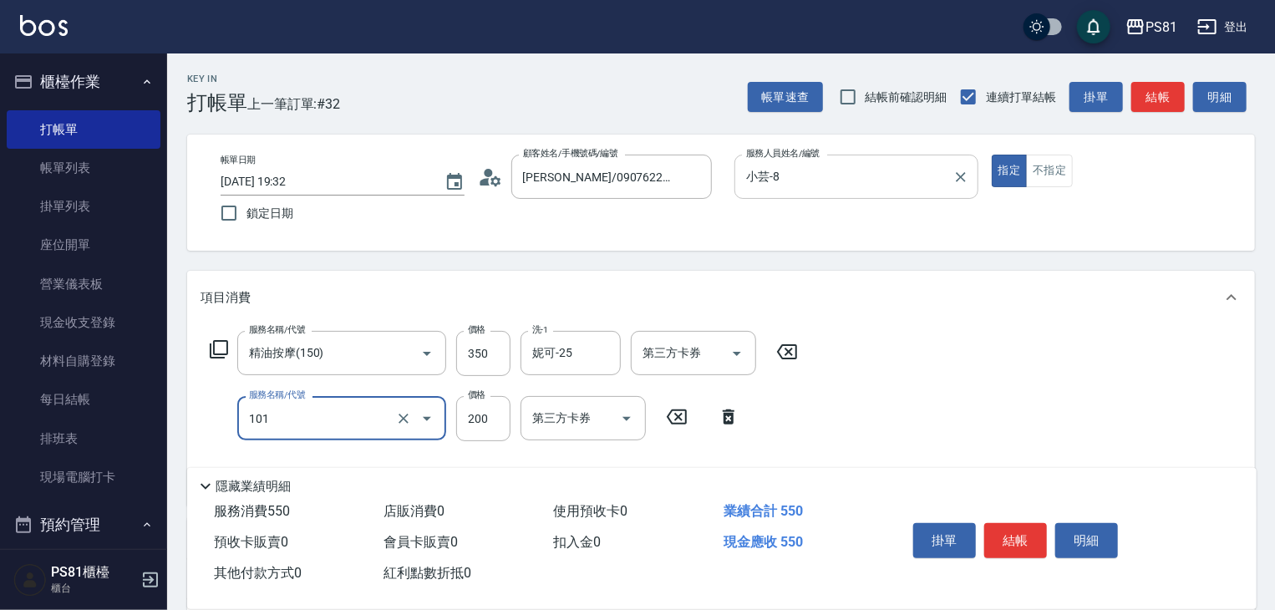
type input "一般洗髮(101)"
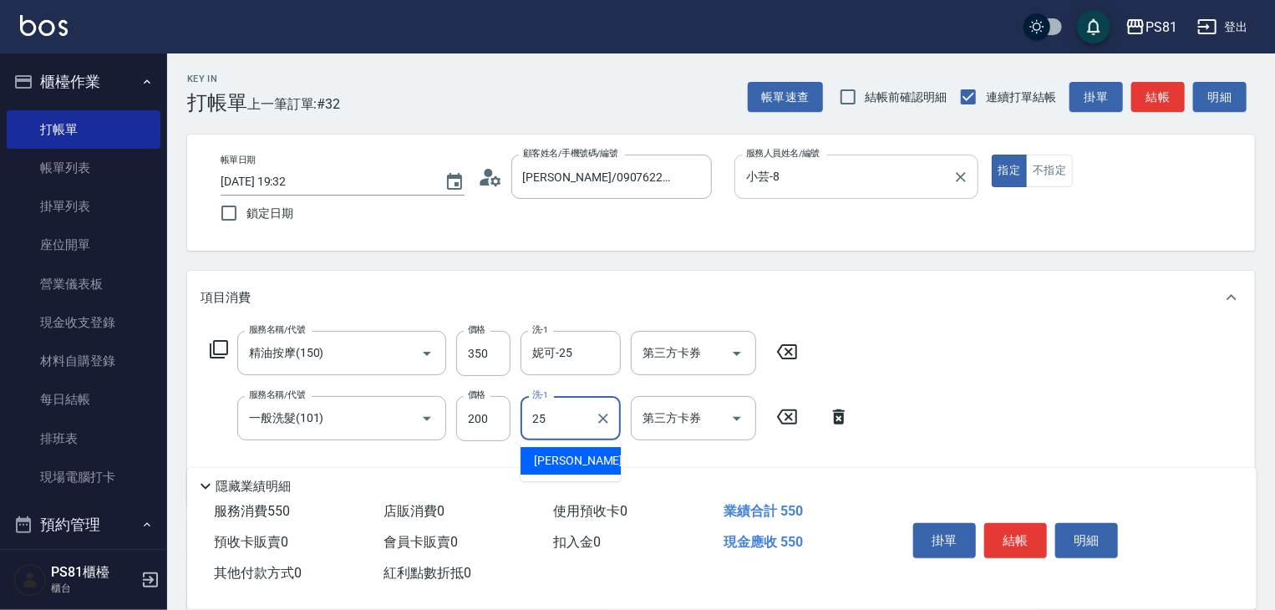
type input "妮可-25"
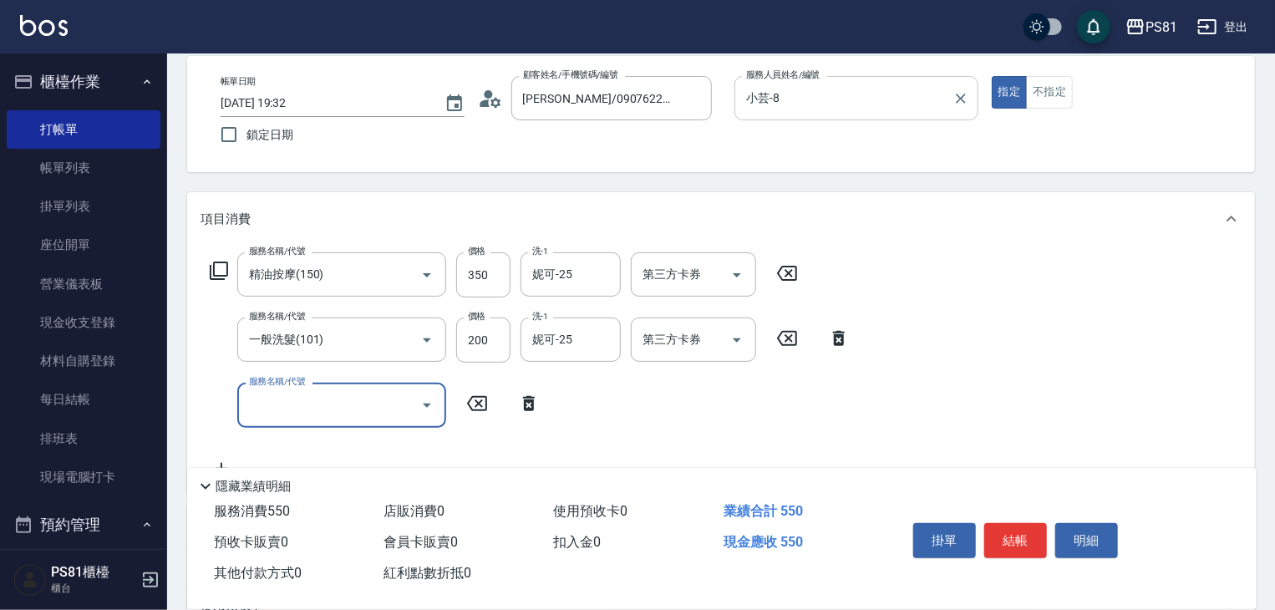
scroll to position [251, 0]
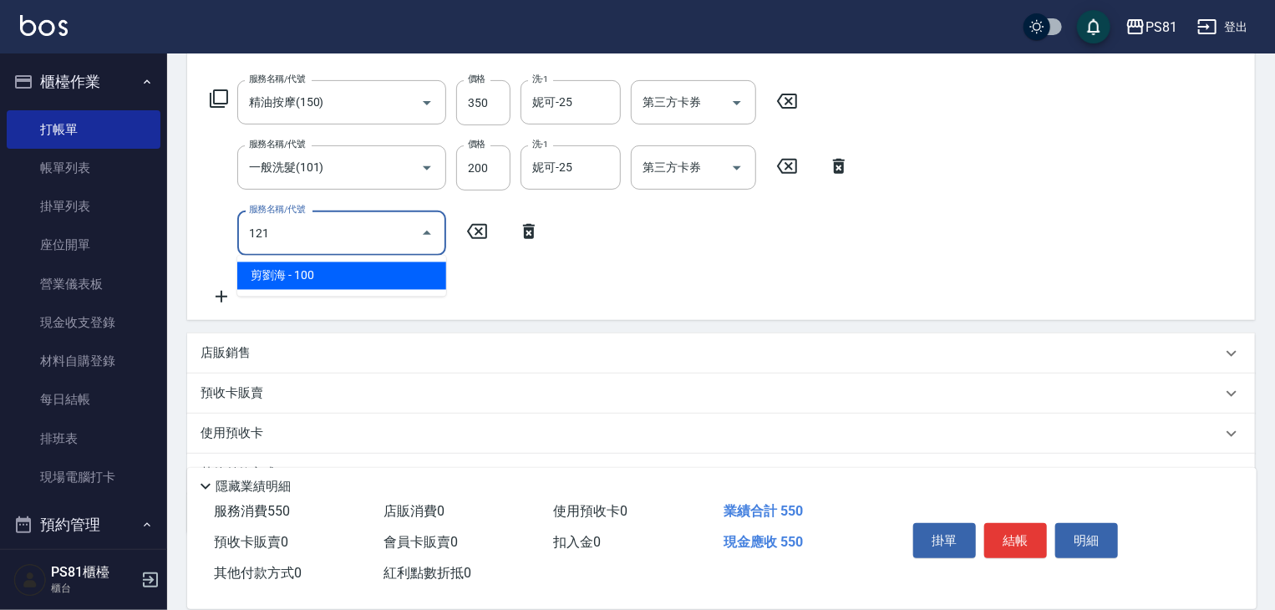
type input "剪[PERSON_NAME](121)"
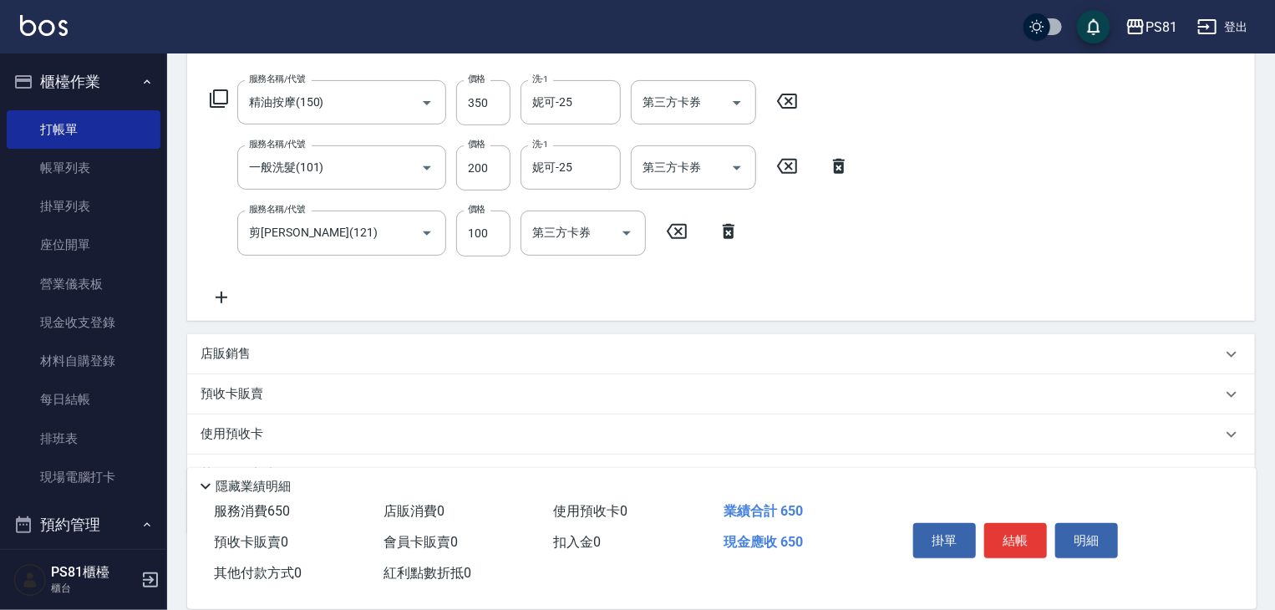
click at [232, 349] on p "店販銷售" at bounding box center [226, 354] width 50 height 18
click at [262, 412] on input "服務人員姓名/編號" at bounding box center [263, 416] width 110 height 29
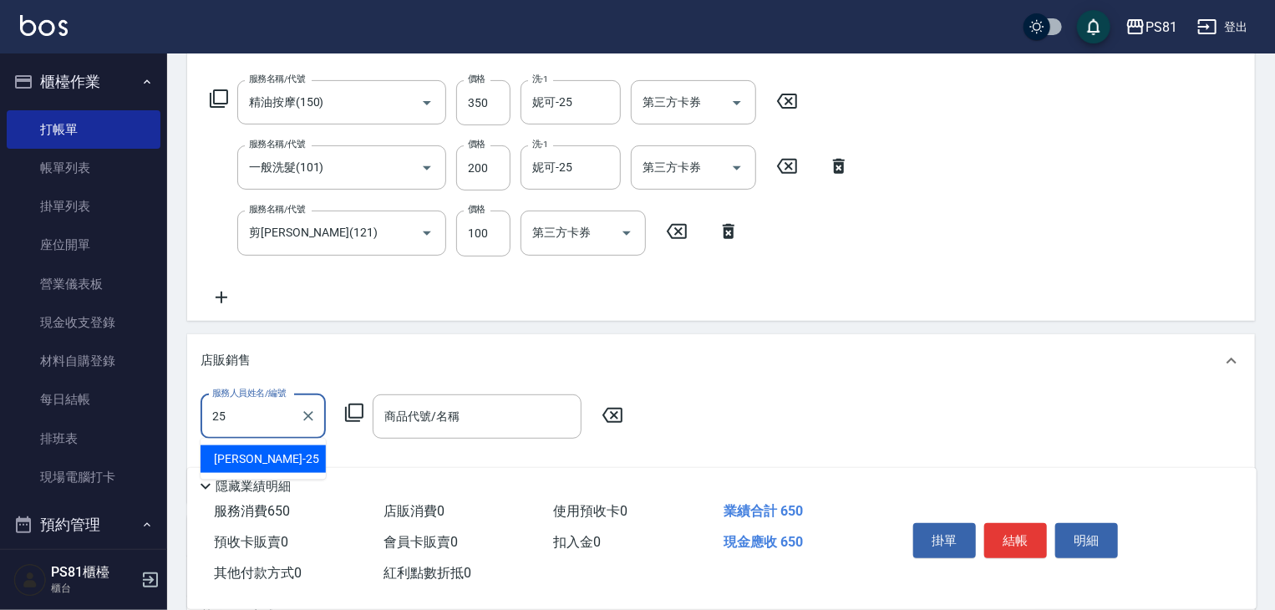
type input "妮可-25"
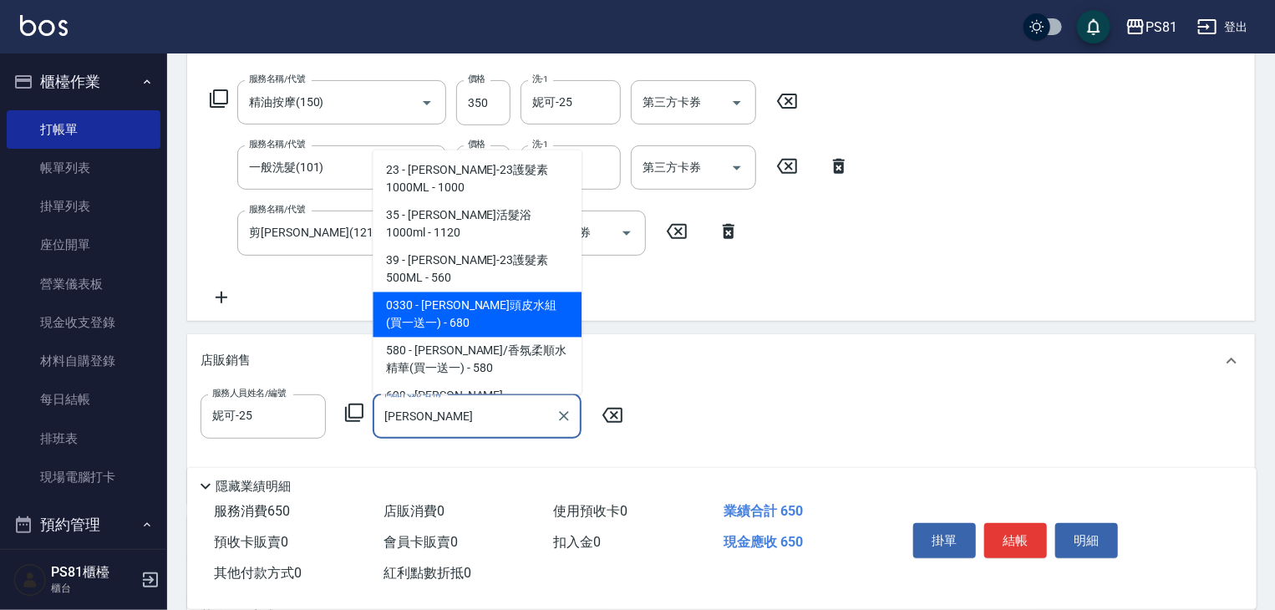
scroll to position [167, 0]
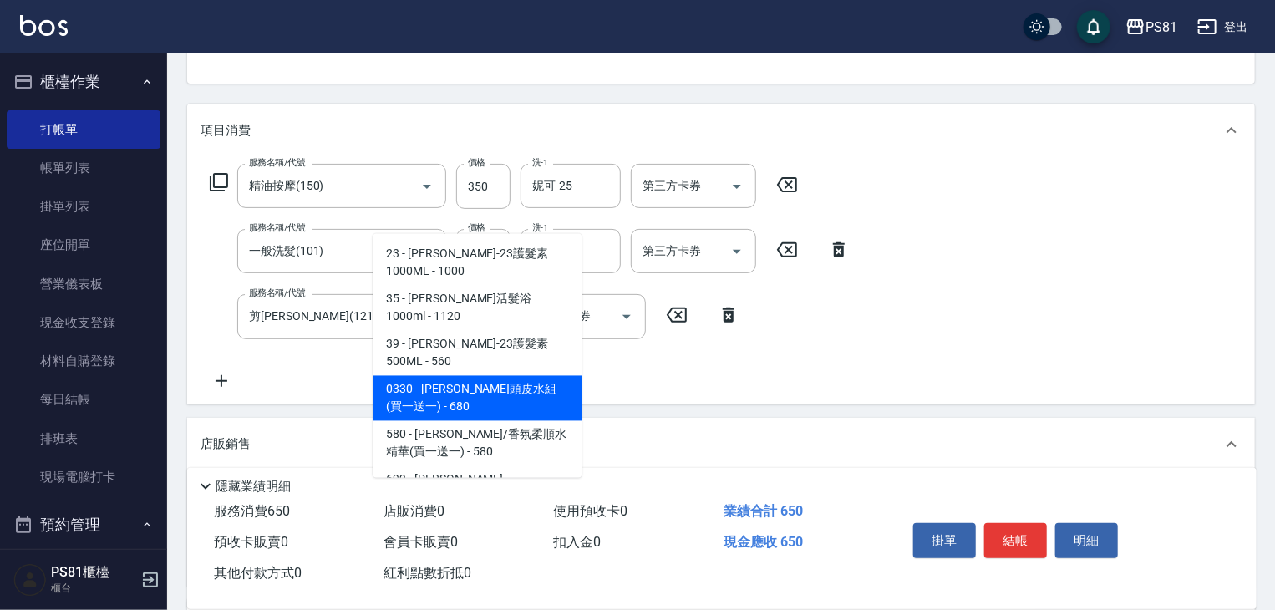
click at [514, 376] on span "0330 - [PERSON_NAME]頭皮水組(買一送一) - 680" at bounding box center [477, 398] width 209 height 45
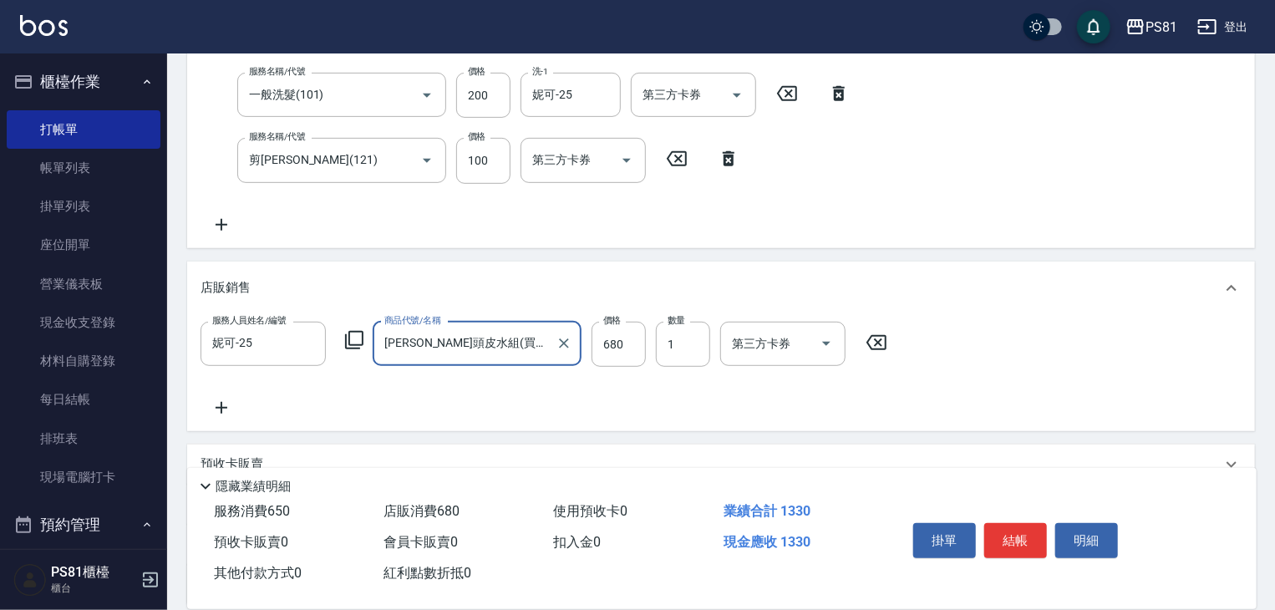
scroll to position [334, 0]
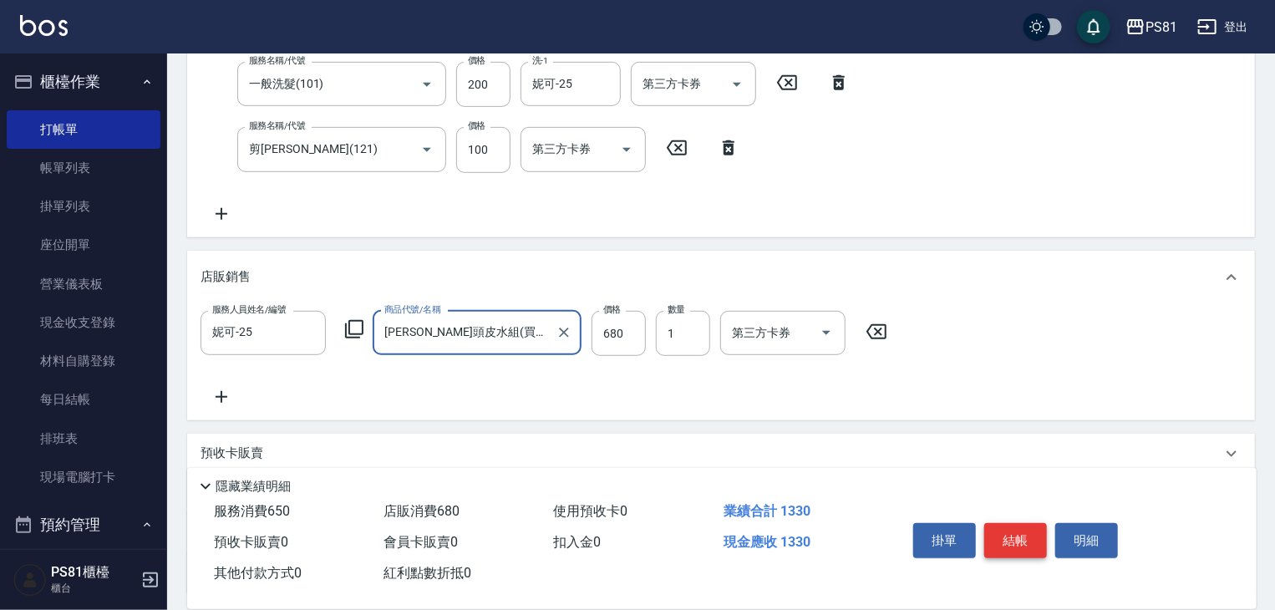
type input "[PERSON_NAME]頭皮水組(買一送一)"
click at [993, 533] on button "結帳" at bounding box center [1016, 540] width 63 height 35
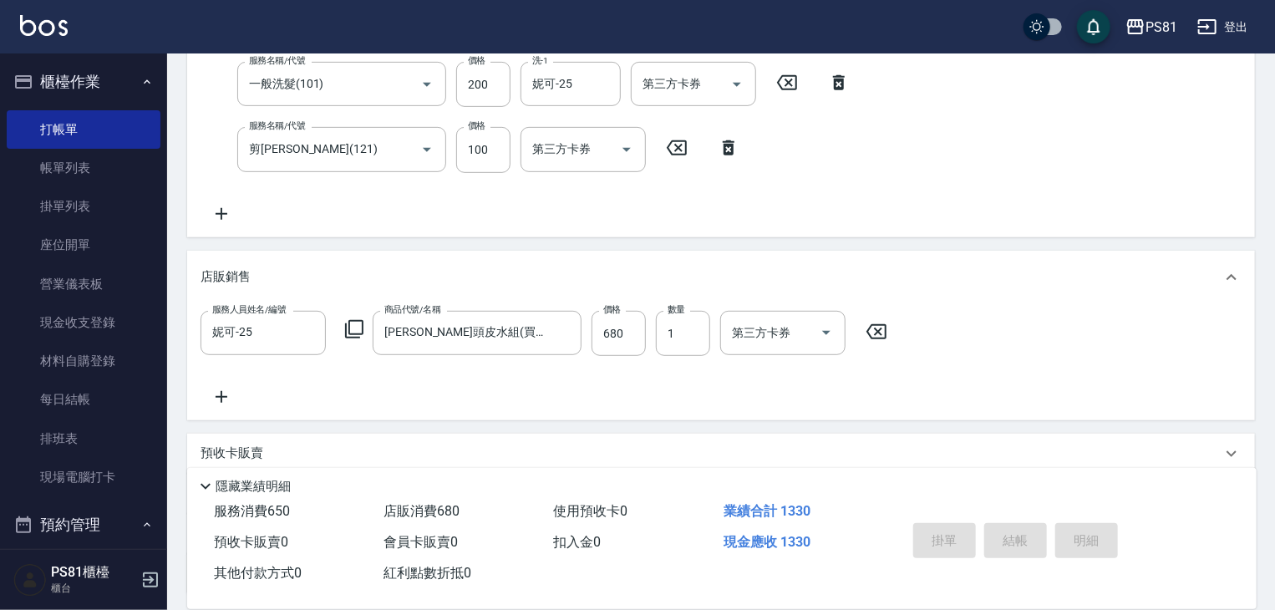
type input "[DATE] 19:35"
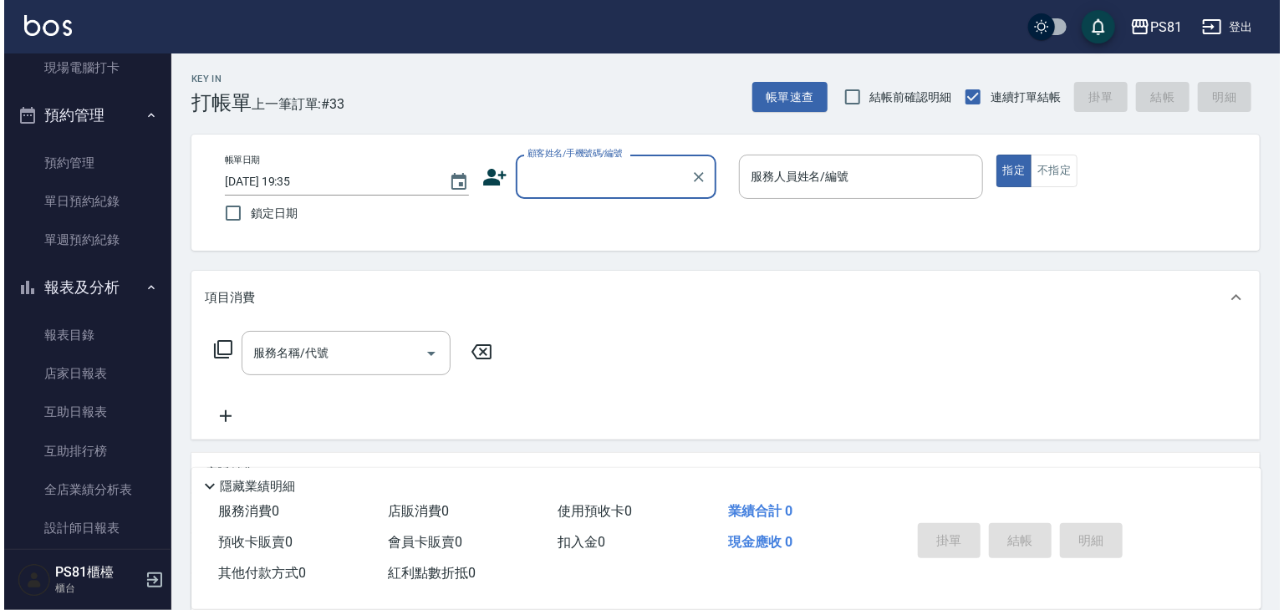
scroll to position [585, 0]
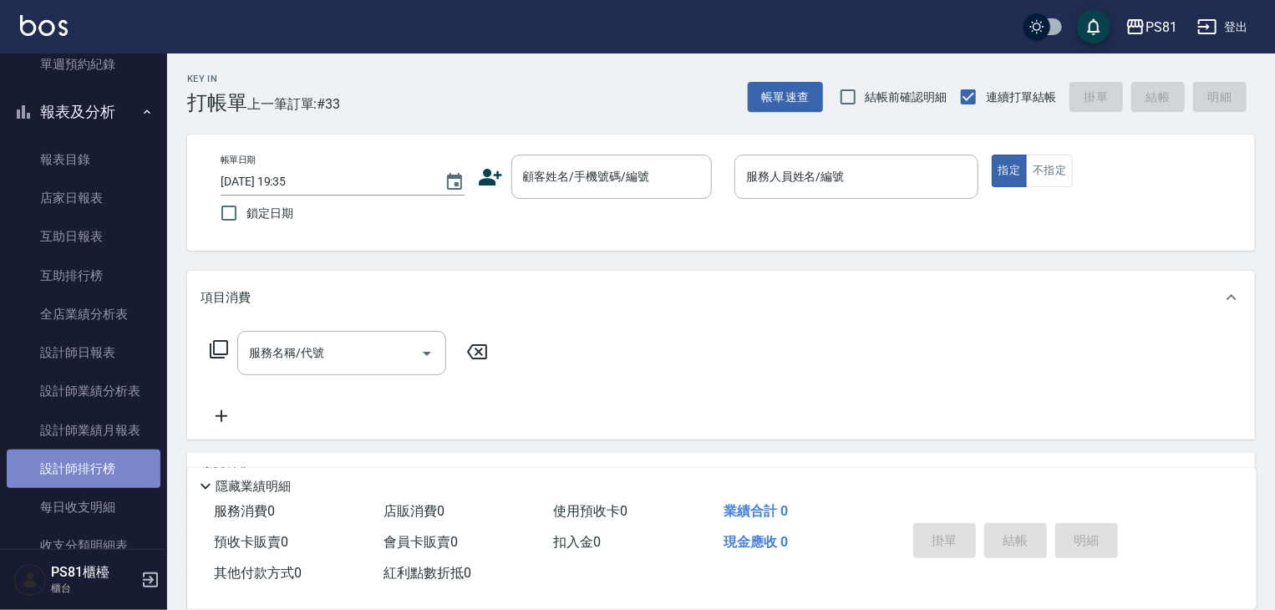
click at [124, 475] on link "設計師排行榜" at bounding box center [84, 469] width 154 height 38
